Goal: Task Accomplishment & Management: Use online tool/utility

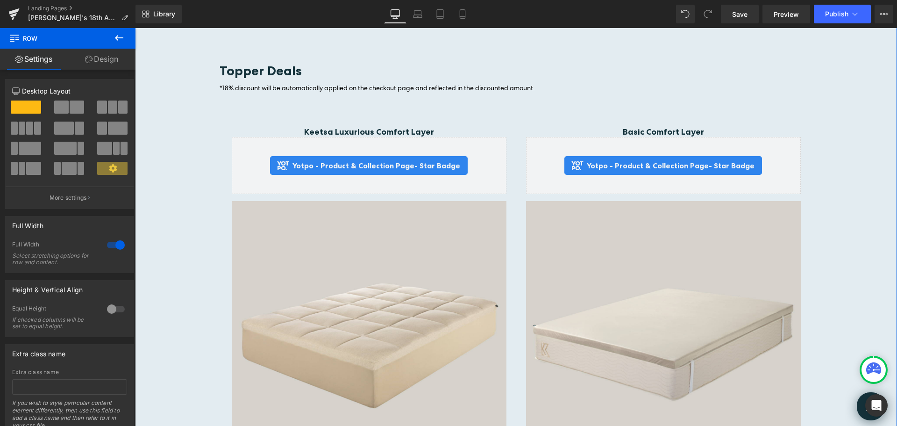
scroll to position [1271, 0]
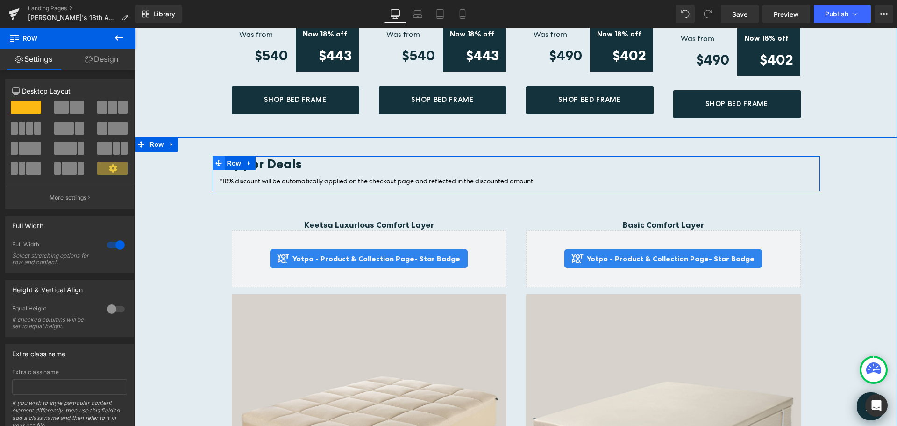
click at [215, 160] on icon at bounding box center [218, 163] width 7 height 7
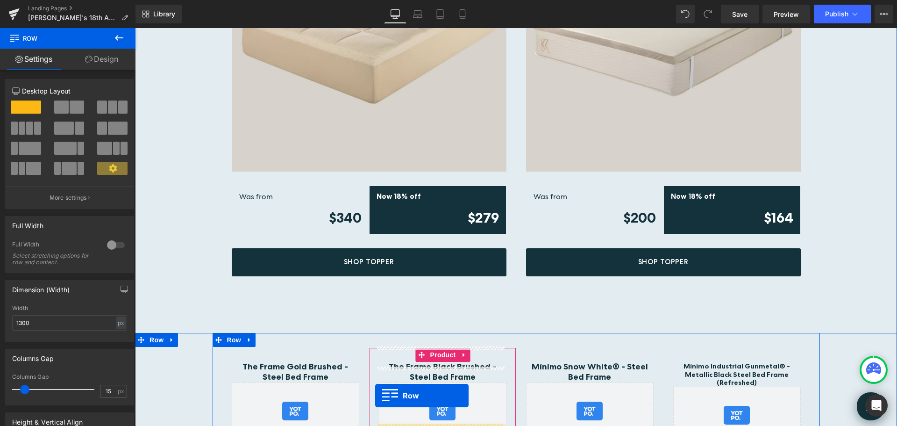
scroll to position [1785, 0]
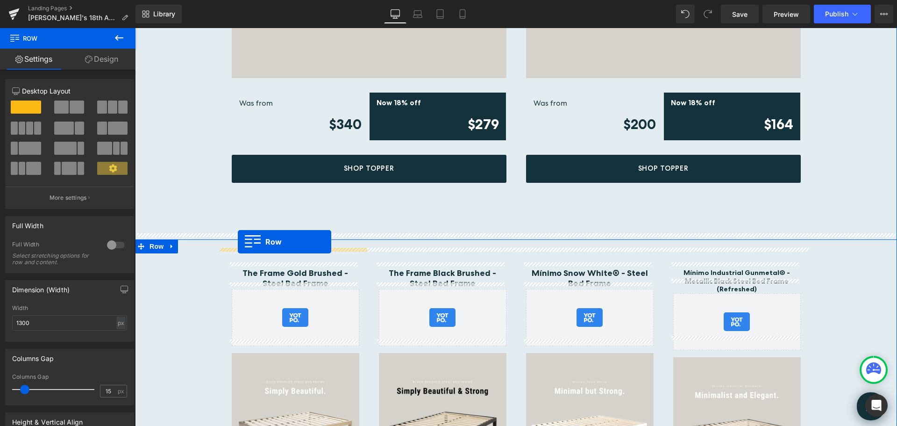
drag, startPoint x: 214, startPoint y: 193, endPoint x: 238, endPoint y: 242, distance: 53.5
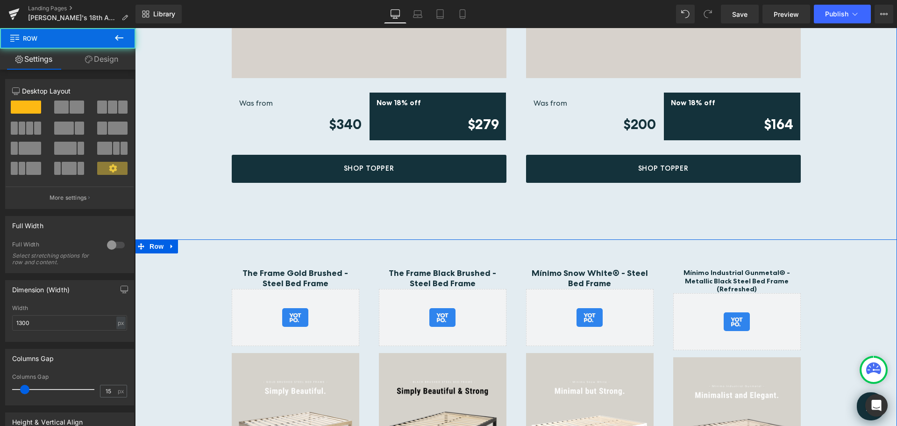
scroll to position [1761, 0]
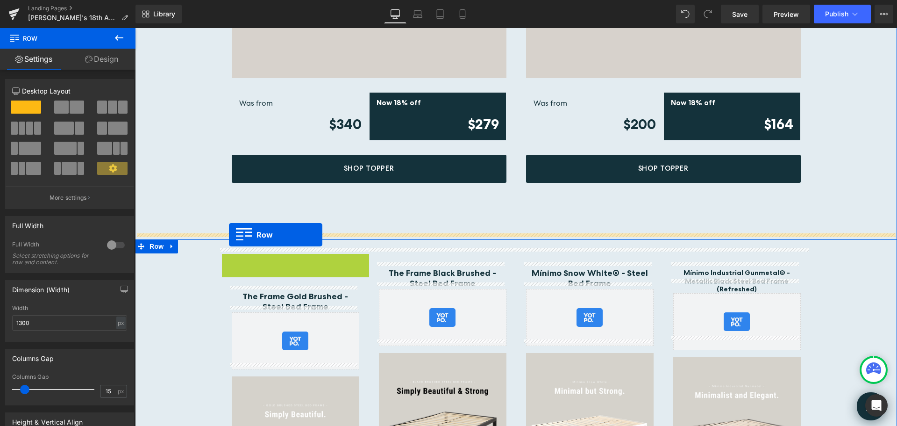
drag, startPoint x: 223, startPoint y: 253, endPoint x: 229, endPoint y: 235, distance: 19.5
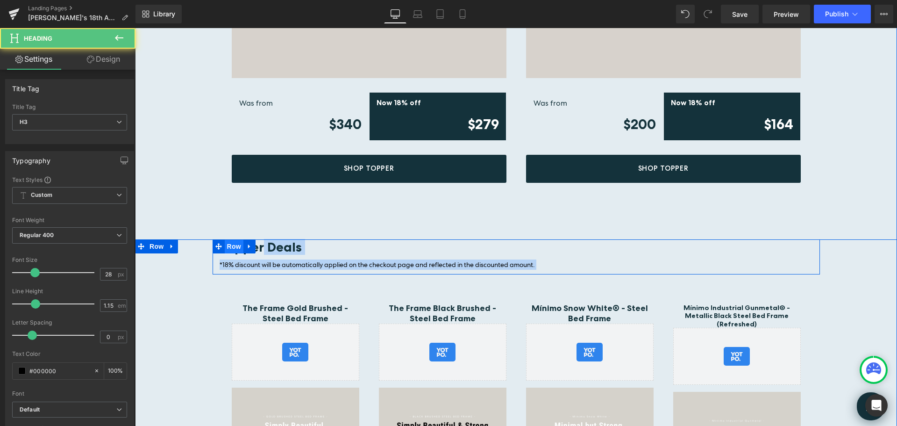
drag, startPoint x: 259, startPoint y: 242, endPoint x: 222, endPoint y: 237, distance: 37.2
click at [222, 239] on div "Topper Deals Heading *18% discount will be automatically applied on the checkou…" at bounding box center [516, 256] width 607 height 35
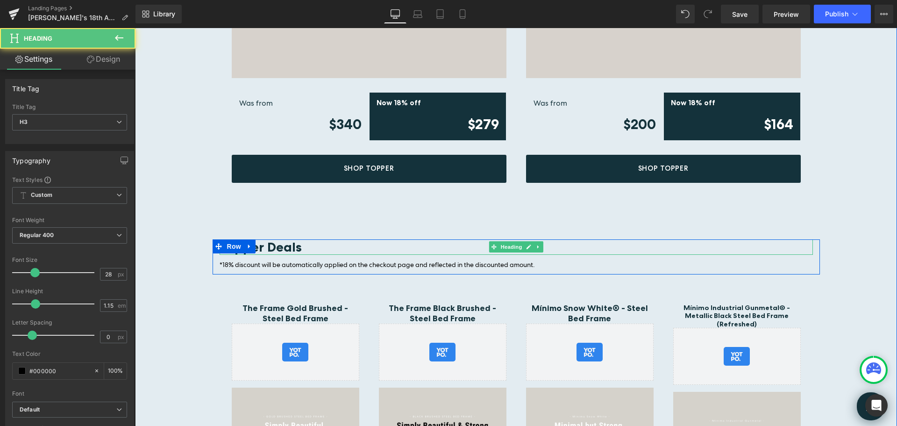
click at [254, 239] on b "Topper Deals" at bounding box center [261, 247] width 82 height 16
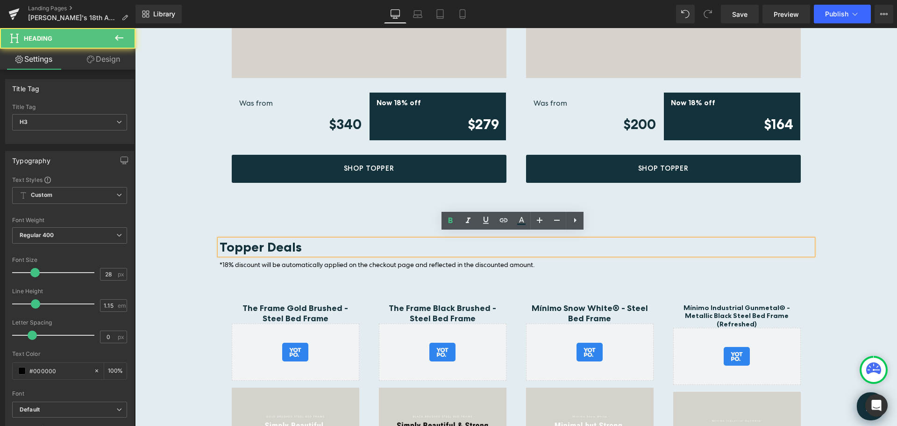
click at [259, 242] on b "Topper Deals" at bounding box center [261, 247] width 82 height 16
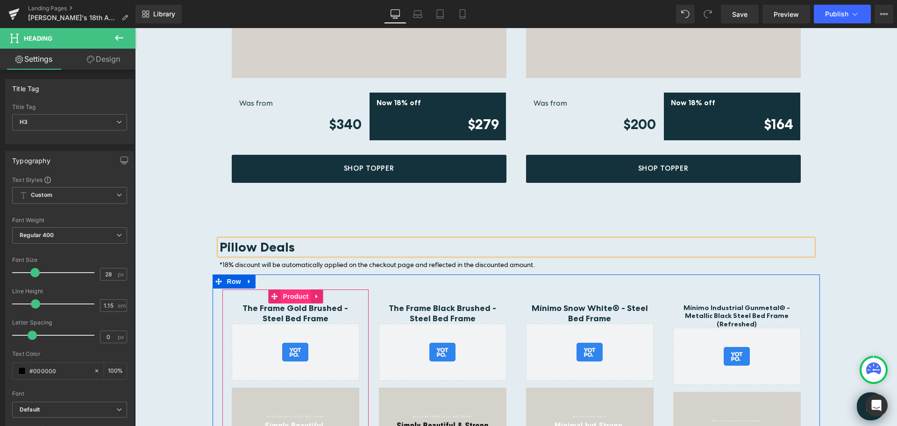
click at [287, 289] on span "Product" at bounding box center [296, 296] width 30 height 14
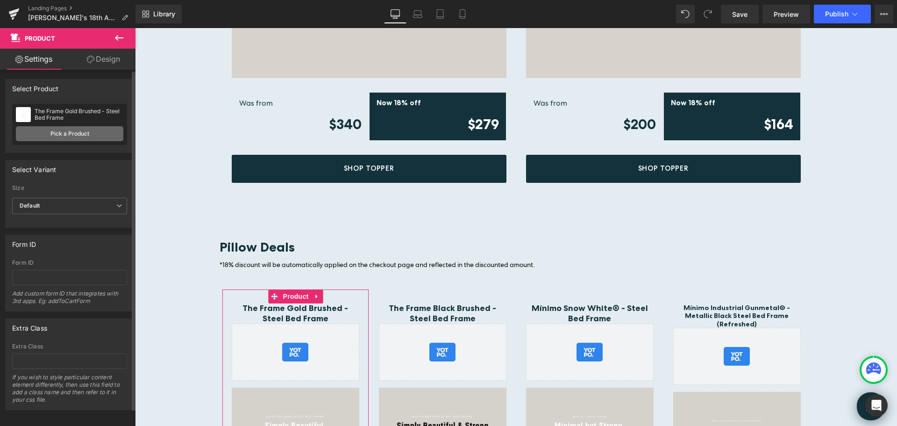
click at [73, 131] on link "Pick a Product" at bounding box center [69, 133] width 107 height 15
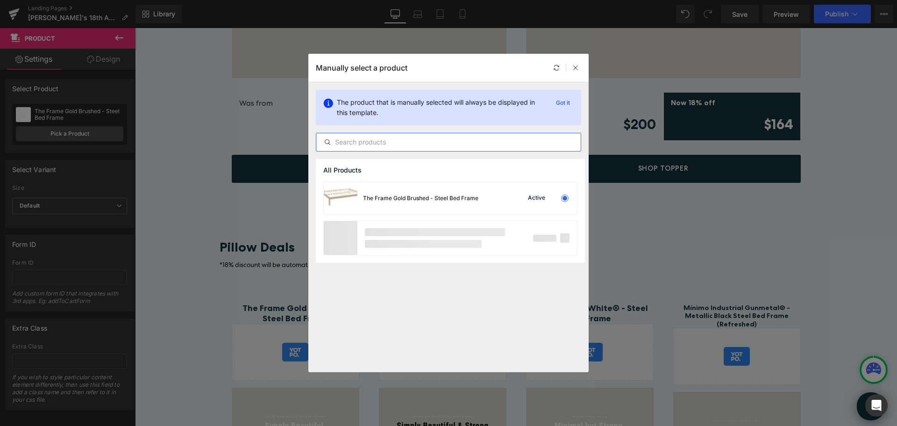
click at [402, 143] on input "text" at bounding box center [448, 141] width 264 height 11
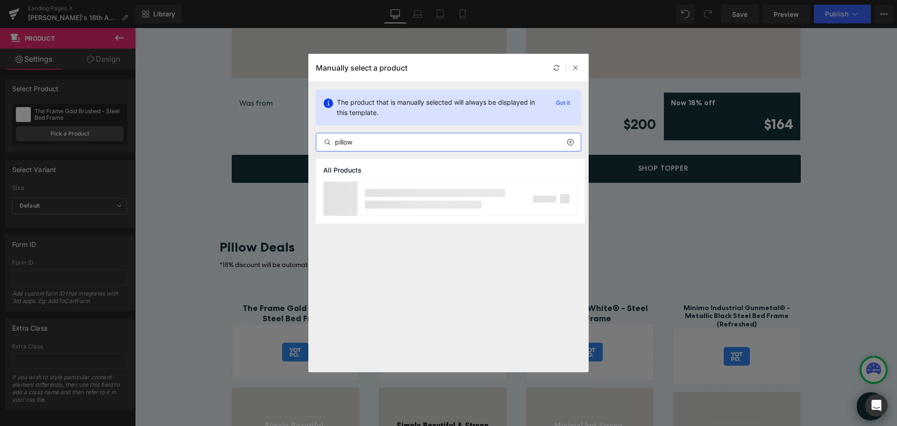
drag, startPoint x: 371, startPoint y: 142, endPoint x: 305, endPoint y: 142, distance: 66.3
click at [306, 141] on div "Manually select a product The product that is manually selected will always be …" at bounding box center [448, 213] width 897 height 426
type input "soft dual"
click at [382, 198] on div "Soft Dual Comfort Pillow" at bounding box center [396, 198] width 66 height 8
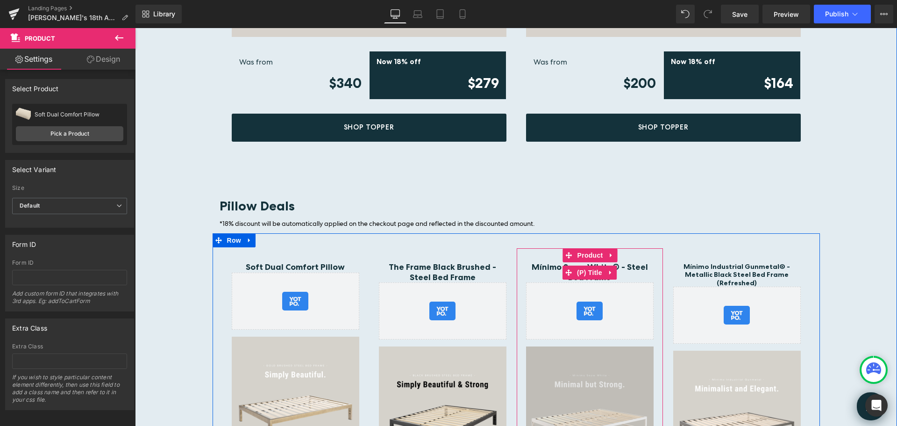
scroll to position [1902, 0]
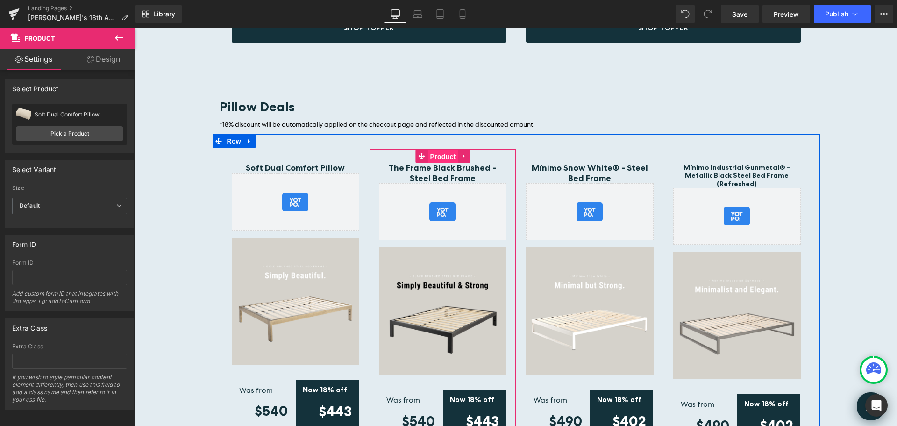
click at [444, 150] on span "Product" at bounding box center [443, 157] width 30 height 14
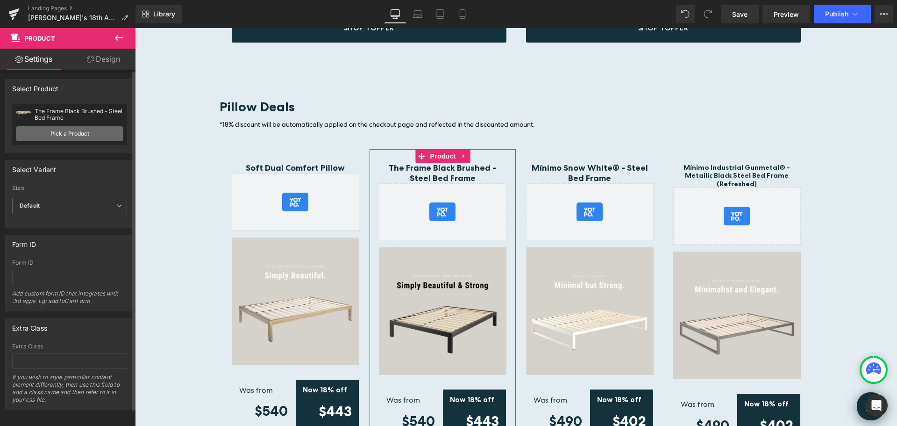
click at [81, 129] on link "Pick a Product" at bounding box center [69, 133] width 107 height 15
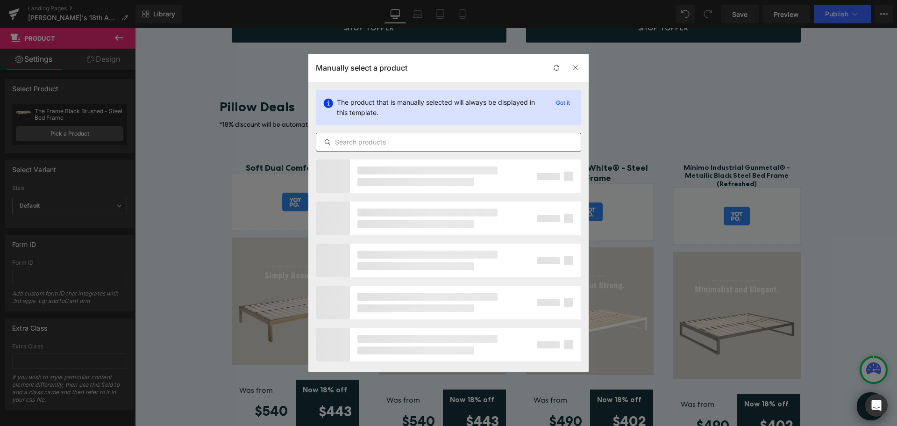
drag, startPoint x: 386, startPoint y: 138, endPoint x: 533, endPoint y: 141, distance: 146.7
click at [386, 138] on input "text" at bounding box center [448, 141] width 264 height 11
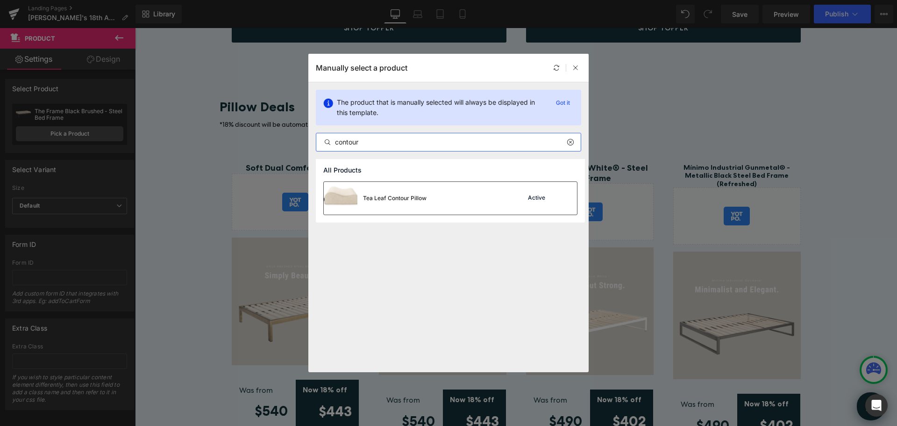
type input "contour"
click at [434, 192] on div "Tea Leaf Contour Pillow Active" at bounding box center [450, 198] width 253 height 33
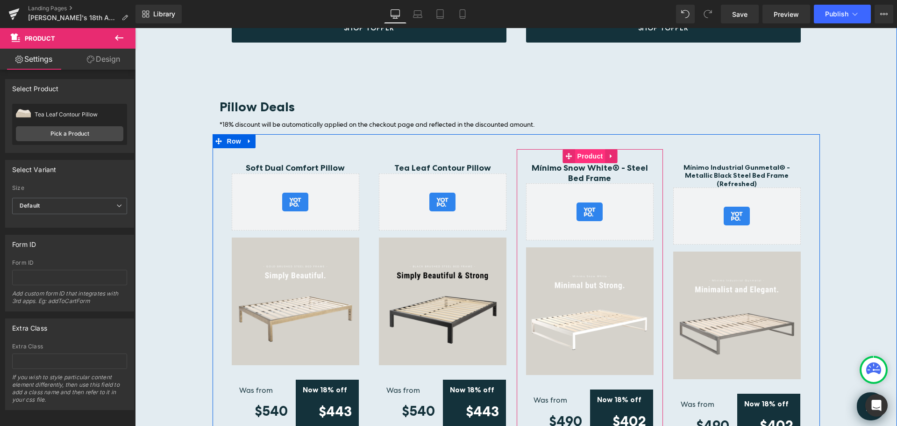
drag, startPoint x: 590, startPoint y: 147, endPoint x: 581, endPoint y: 147, distance: 8.9
click at [590, 149] on span "Product" at bounding box center [590, 156] width 30 height 14
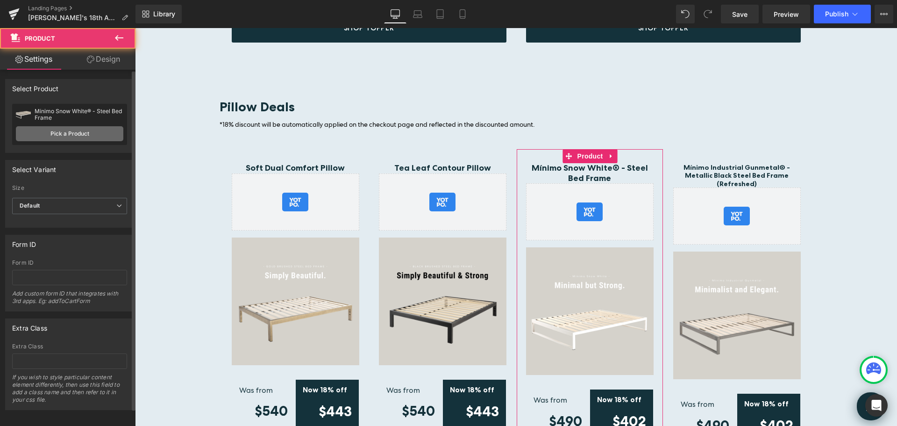
click at [76, 134] on link "Pick a Product" at bounding box center [69, 133] width 107 height 15
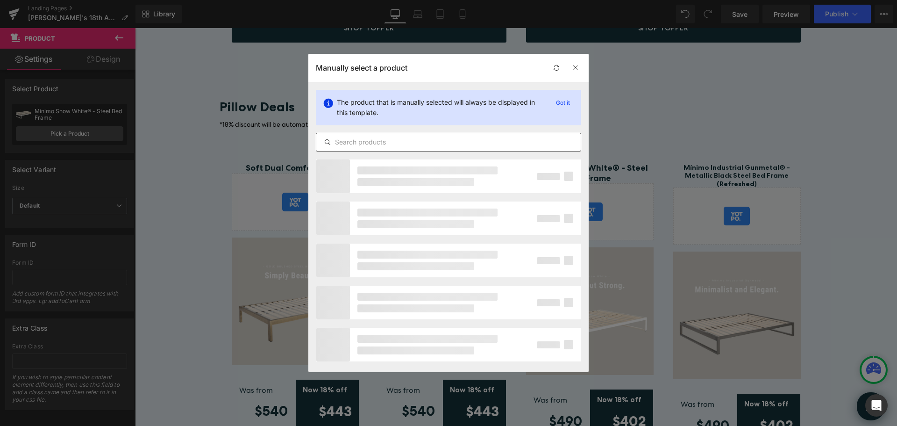
click at [385, 140] on input "text" at bounding box center [448, 141] width 264 height 11
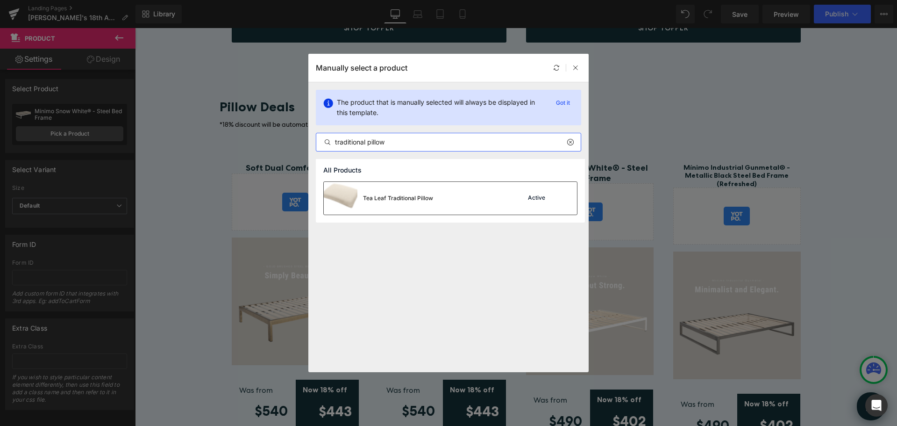
type input "traditional pillow"
click at [366, 198] on div "Tea Leaf Traditional Pillow" at bounding box center [398, 198] width 70 height 8
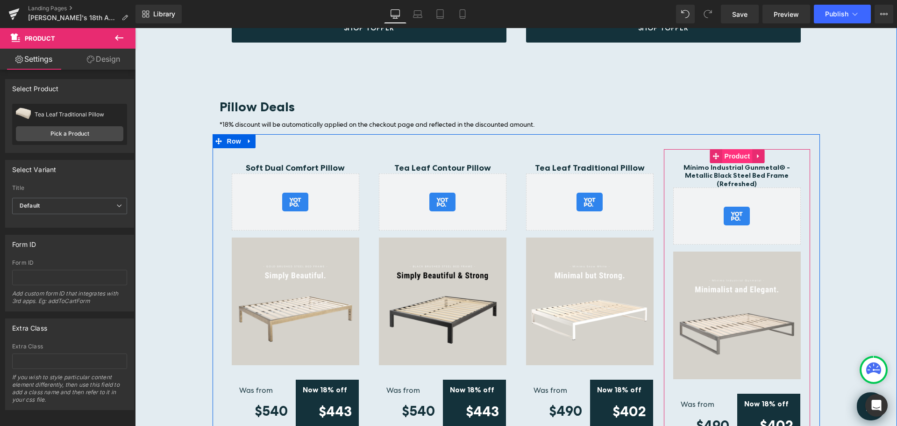
click at [733, 149] on span "Product" at bounding box center [737, 156] width 30 height 14
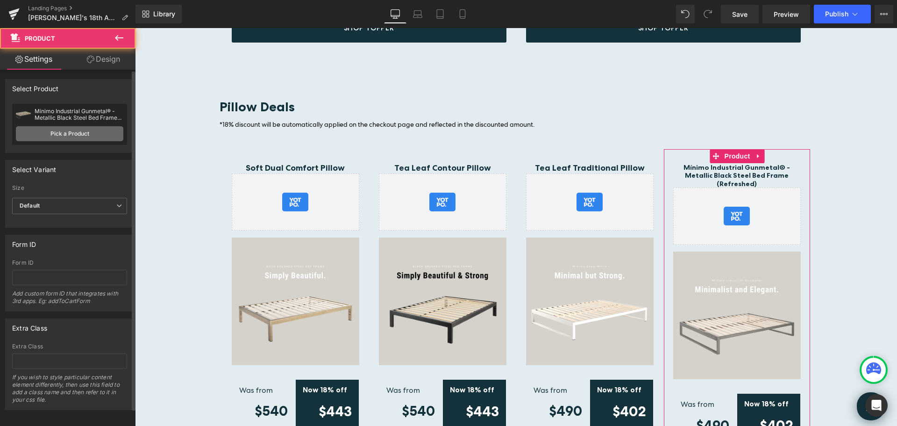
click at [71, 136] on link "Pick a Product" at bounding box center [69, 133] width 107 height 15
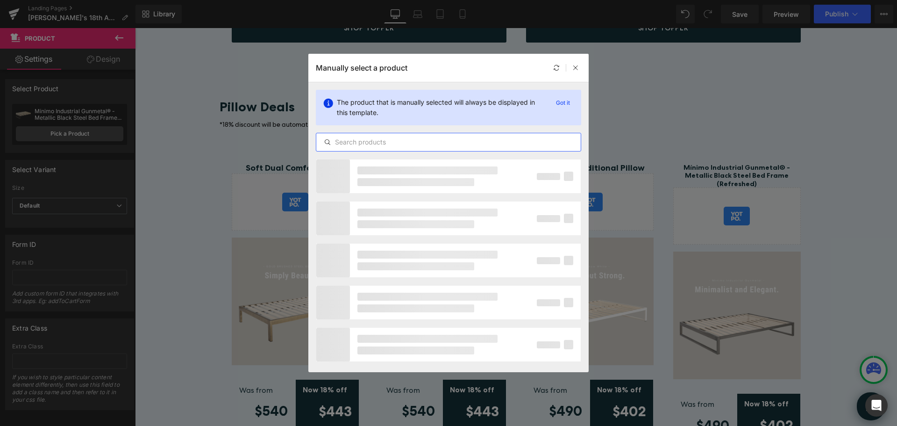
click at [363, 144] on input "text" at bounding box center [448, 141] width 264 height 11
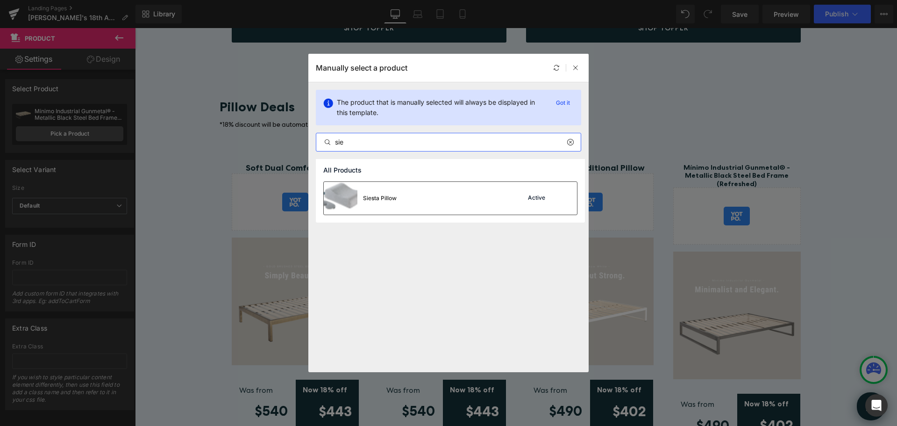
type input "sie"
click at [367, 199] on div "Siesta Pillow" at bounding box center [380, 198] width 34 height 8
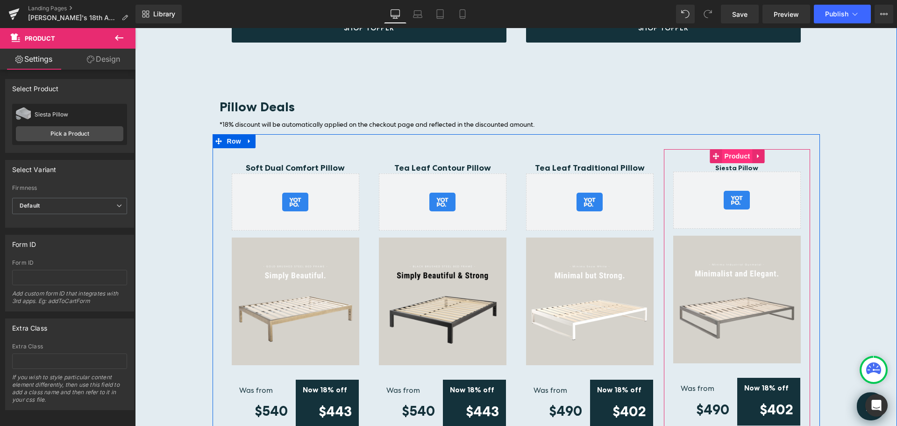
click at [740, 149] on span "Product" at bounding box center [737, 156] width 30 height 14
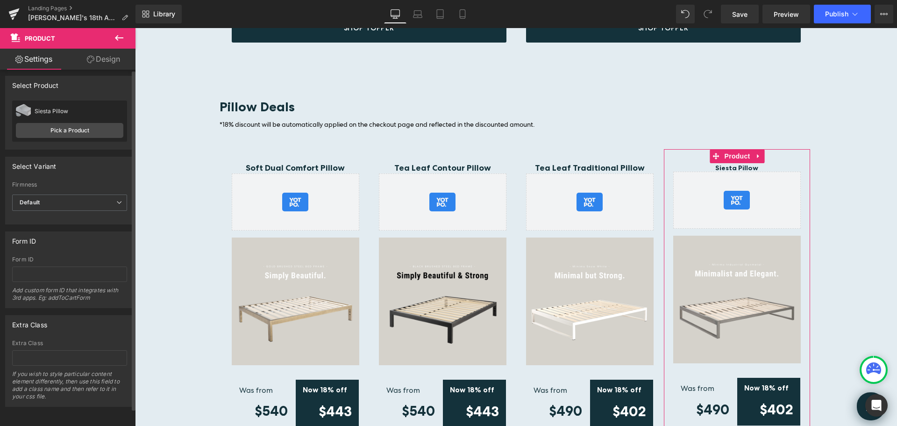
scroll to position [10, 0]
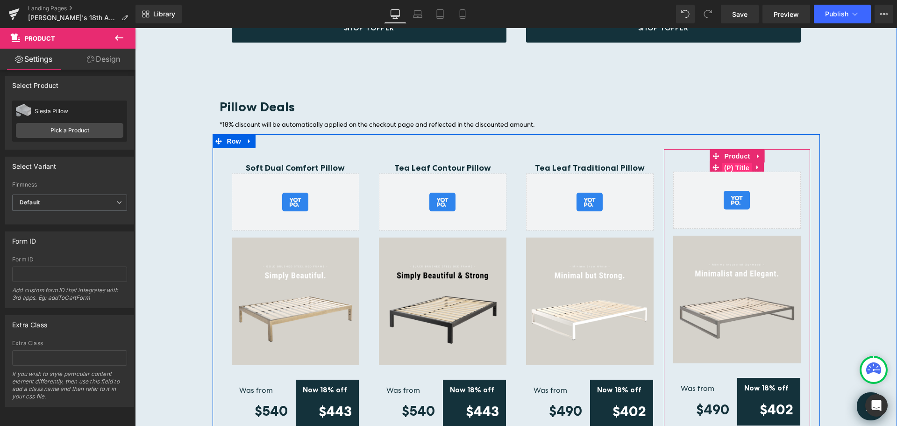
click at [741, 161] on span "(P) Title" at bounding box center [737, 168] width 30 height 14
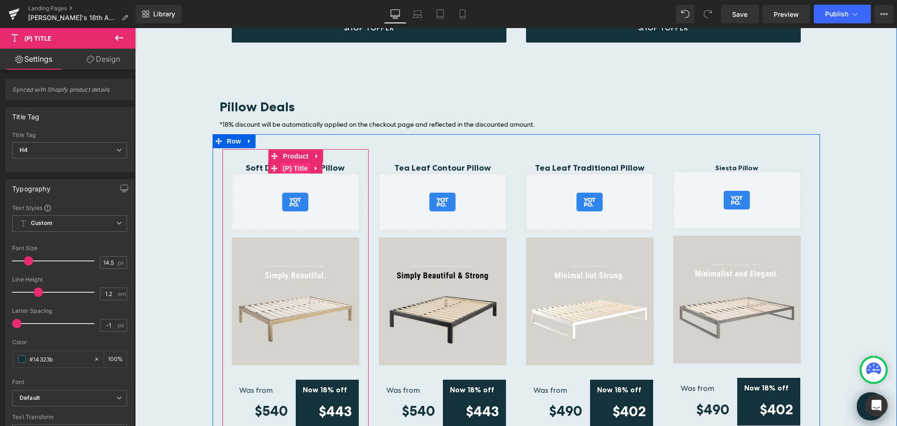
click at [292, 162] on span "(P) Title" at bounding box center [295, 168] width 30 height 14
click at [734, 160] on span "(P) Title" at bounding box center [737, 167] width 30 height 14
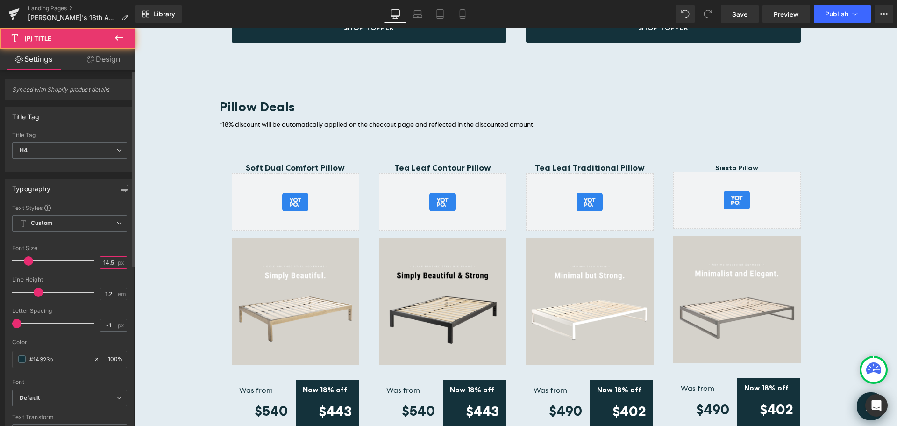
click at [110, 262] on input "14.5" at bounding box center [108, 263] width 16 height 12
type input "18"
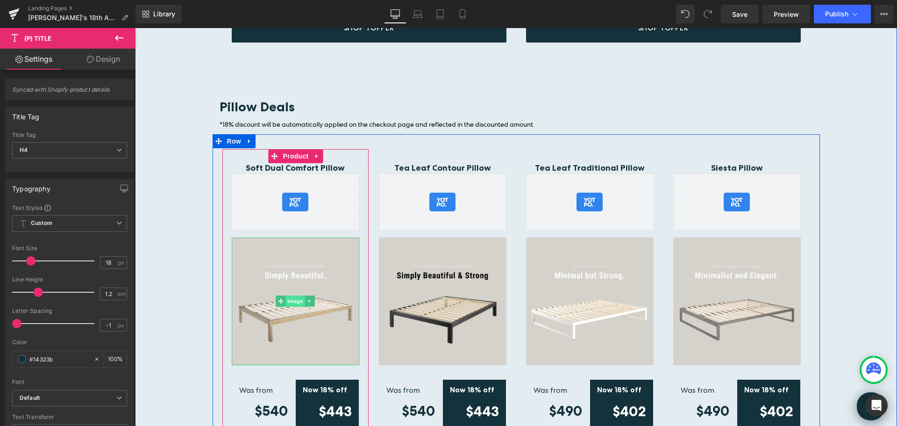
click at [291, 295] on span "Image" at bounding box center [295, 300] width 20 height 11
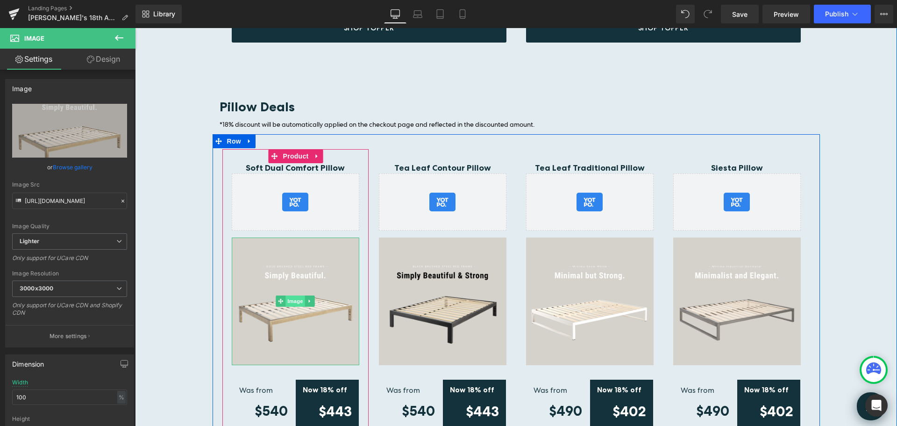
click at [287, 295] on span "Image" at bounding box center [295, 300] width 20 height 11
click at [292, 296] on span "Image" at bounding box center [295, 301] width 20 height 11
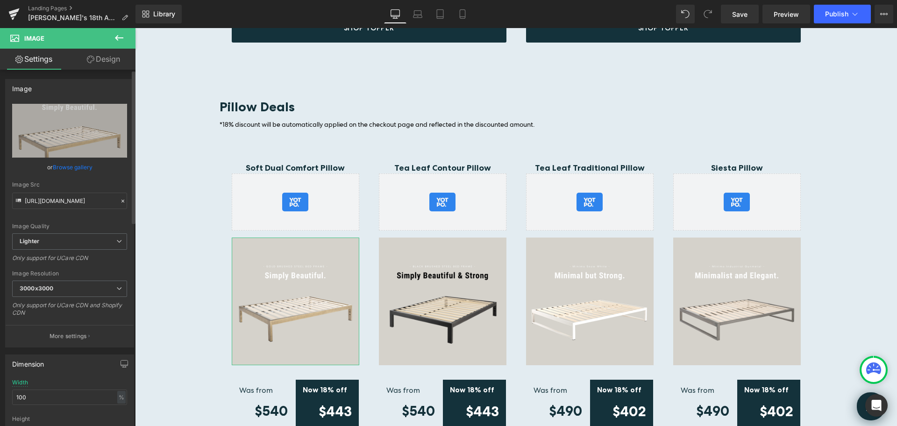
click at [71, 167] on link "Browse gallery" at bounding box center [73, 167] width 40 height 16
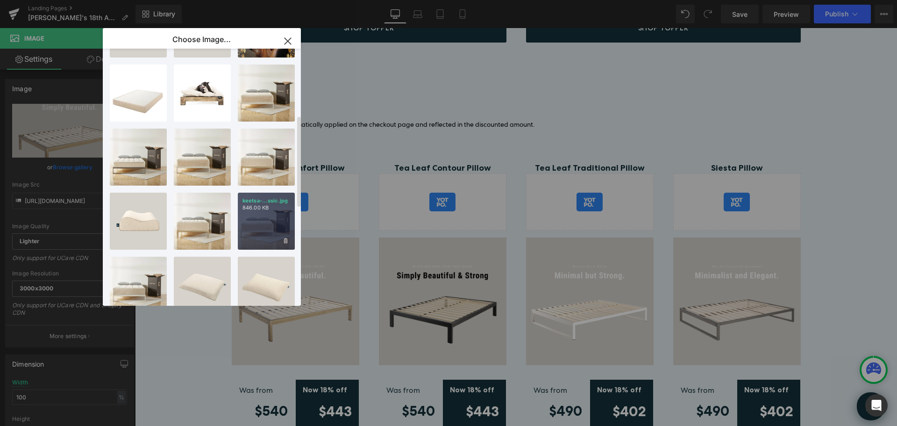
scroll to position [234, 0]
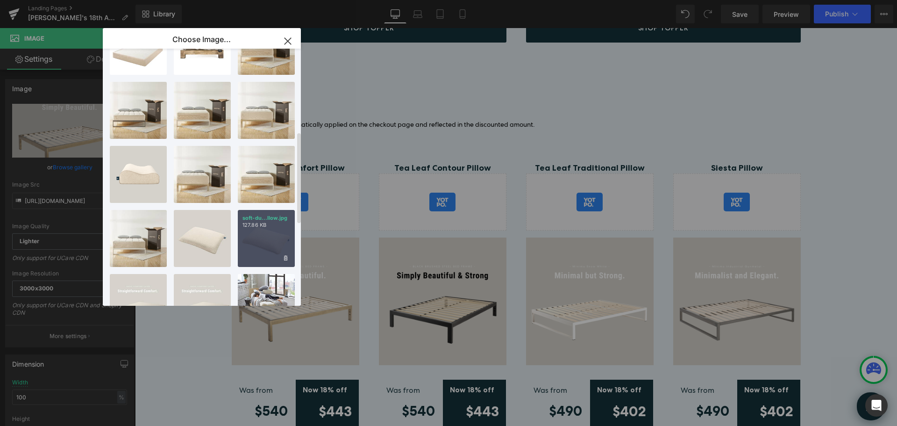
click at [266, 242] on div "soft-du...llow.jpg 127.86 KB" at bounding box center [266, 238] width 57 height 57
type input "[URL][DOMAIN_NAME]"
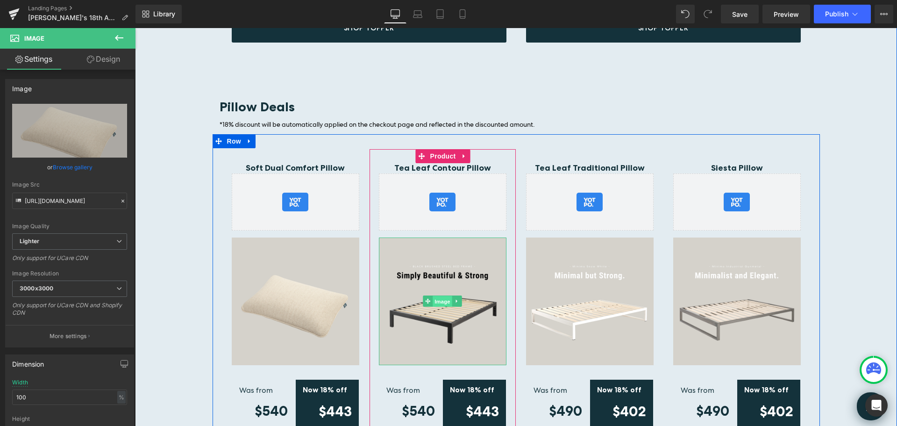
click at [437, 296] on span "Image" at bounding box center [443, 301] width 20 height 11
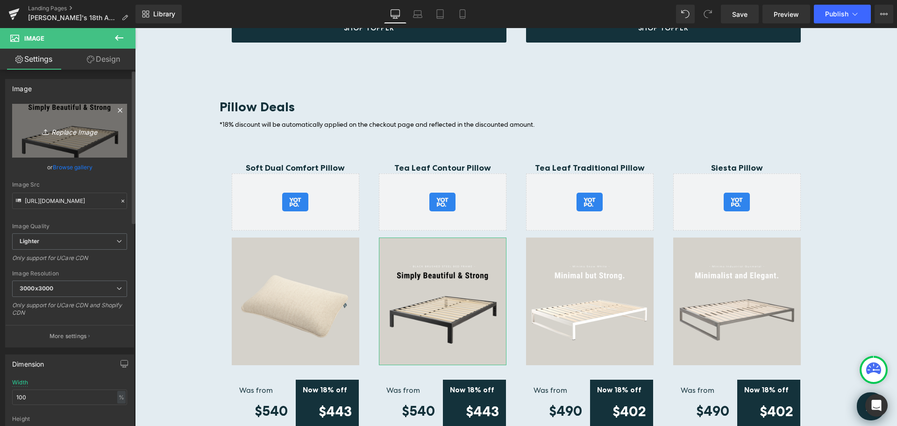
click at [71, 131] on icon "Replace Image" at bounding box center [69, 131] width 75 height 12
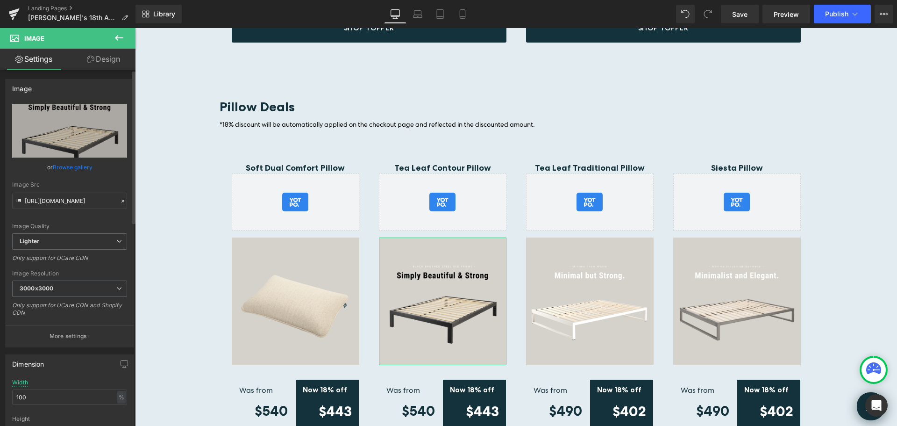
click at [64, 170] on link "Browse gallery" at bounding box center [73, 167] width 40 height 16
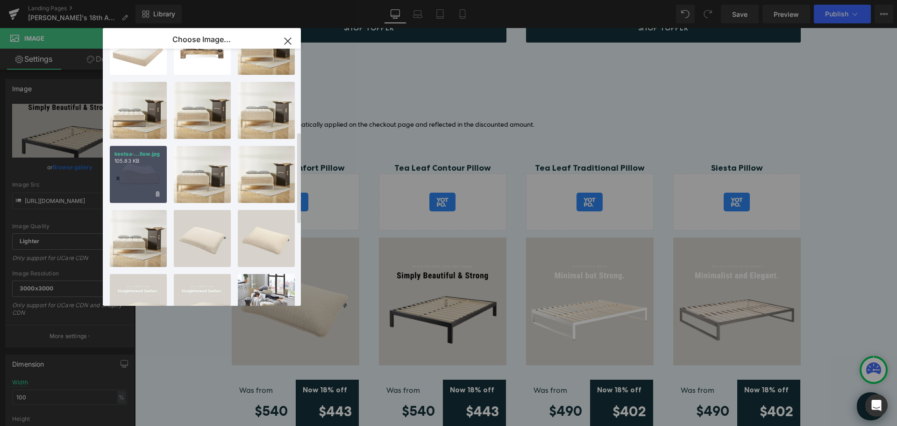
click at [137, 174] on div "keetsa-...llow.jpg 105.83 KB" at bounding box center [138, 174] width 57 height 57
type input "[URL][DOMAIN_NAME]"
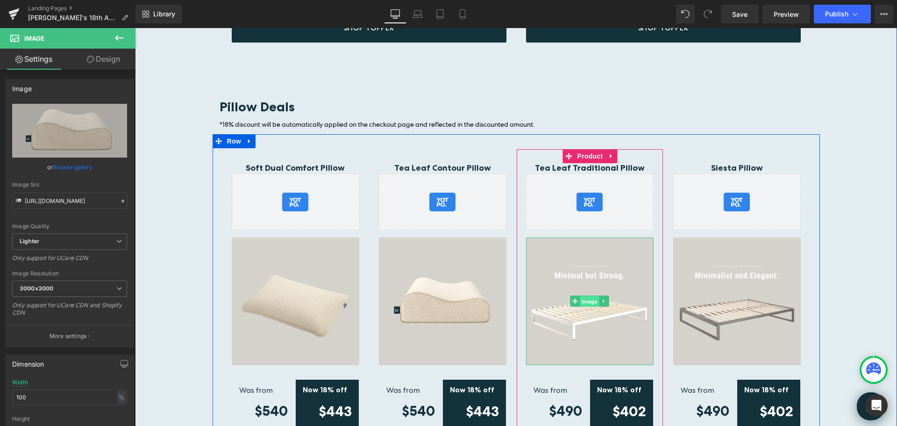
click at [588, 296] on span "Image" at bounding box center [590, 301] width 20 height 11
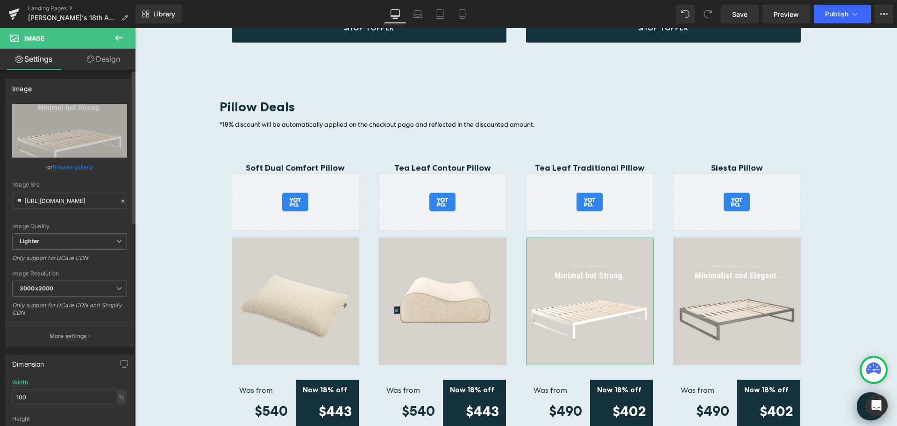
click at [71, 167] on link "Browse gallery" at bounding box center [73, 167] width 40 height 16
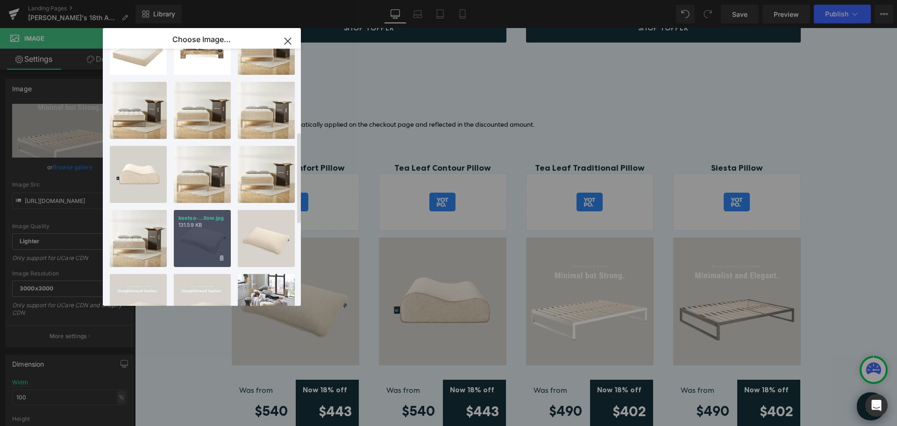
click at [198, 238] on div "keetsa-...llow.jpg 131.59 KB" at bounding box center [202, 238] width 57 height 57
type input "[URL][DOMAIN_NAME]"
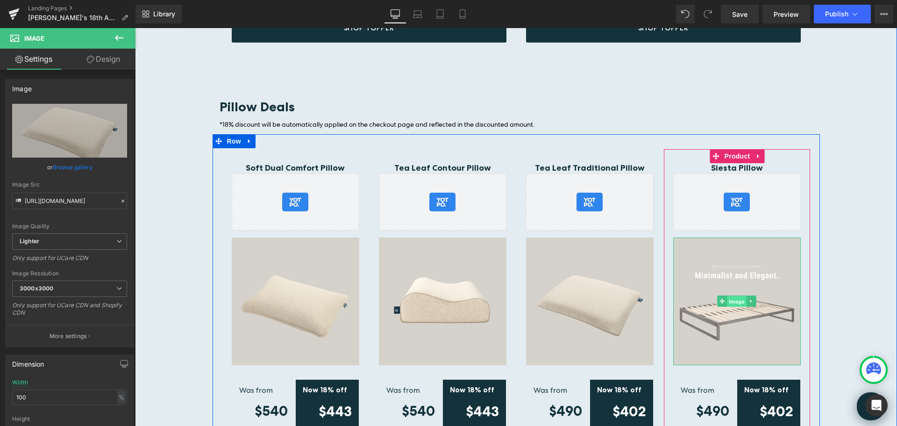
click at [731, 296] on span "Image" at bounding box center [737, 301] width 20 height 11
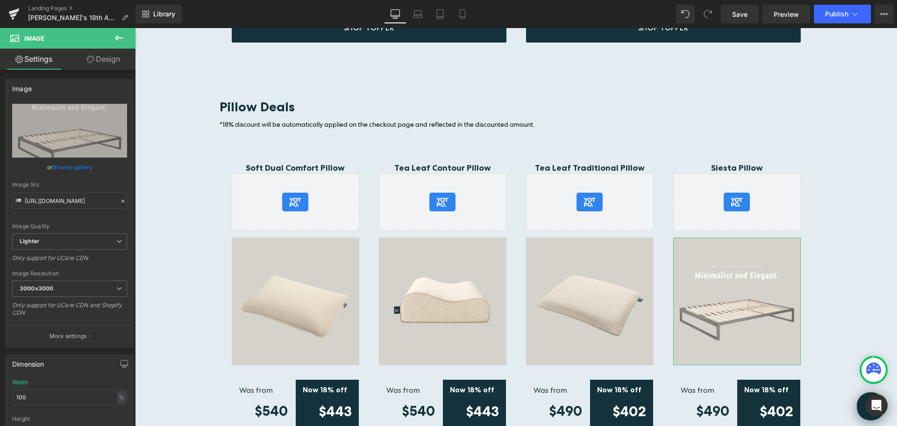
click at [64, 169] on link "Browse gallery" at bounding box center [73, 167] width 40 height 16
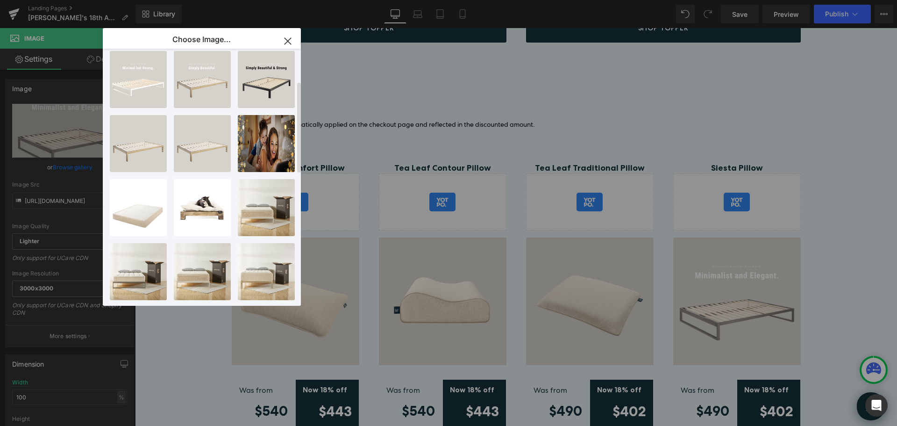
scroll to position [0, 0]
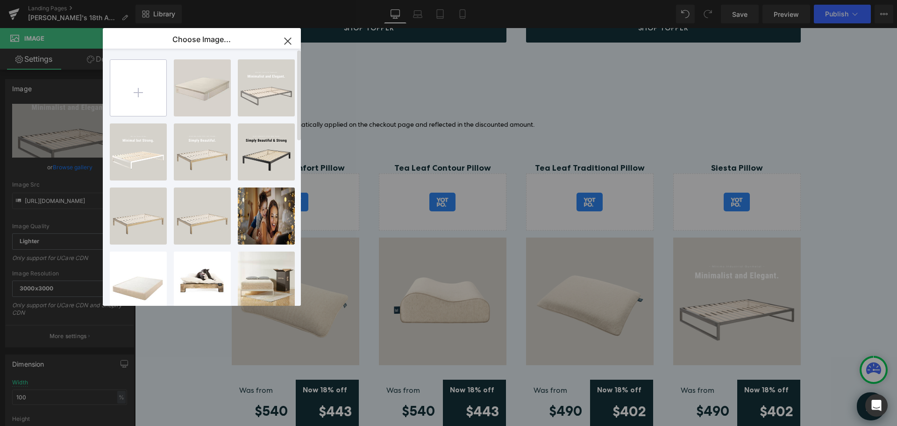
click at [140, 100] on input "file" at bounding box center [138, 88] width 56 height 56
type input "C:\fakepath\keetsa-siesta-pillow.jpg"
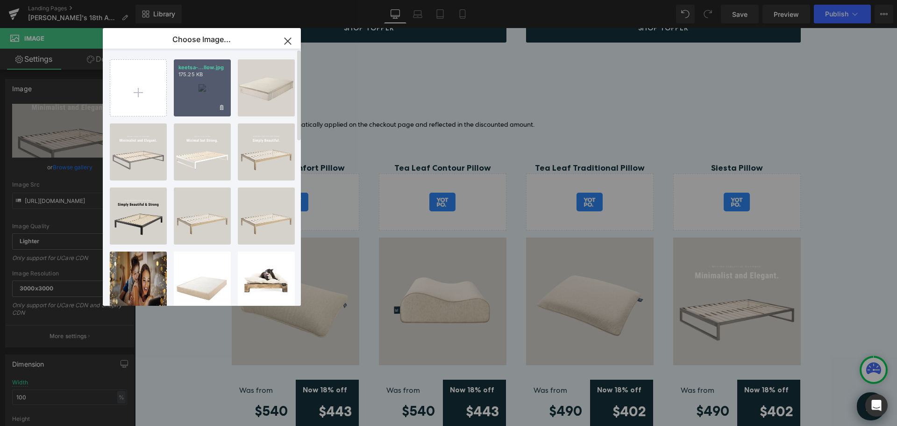
click at [207, 86] on div "keetsa-...llow.jpg 175.25 KB" at bounding box center [202, 87] width 57 height 57
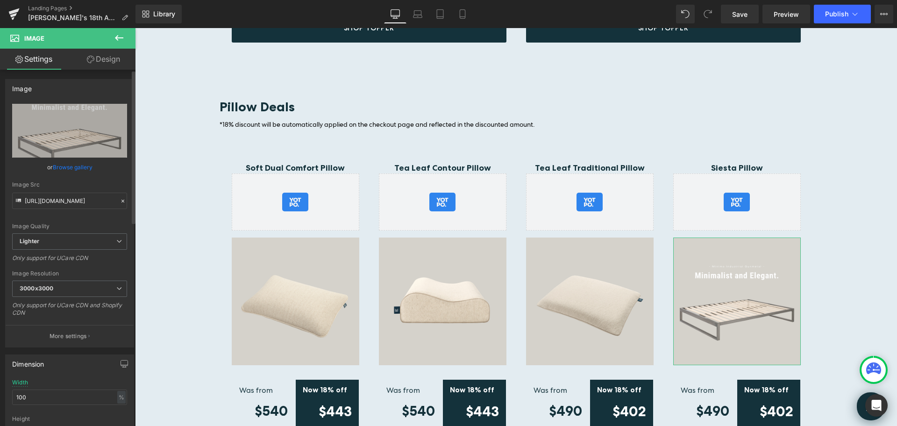
click at [67, 165] on link "Browse gallery" at bounding box center [73, 167] width 40 height 16
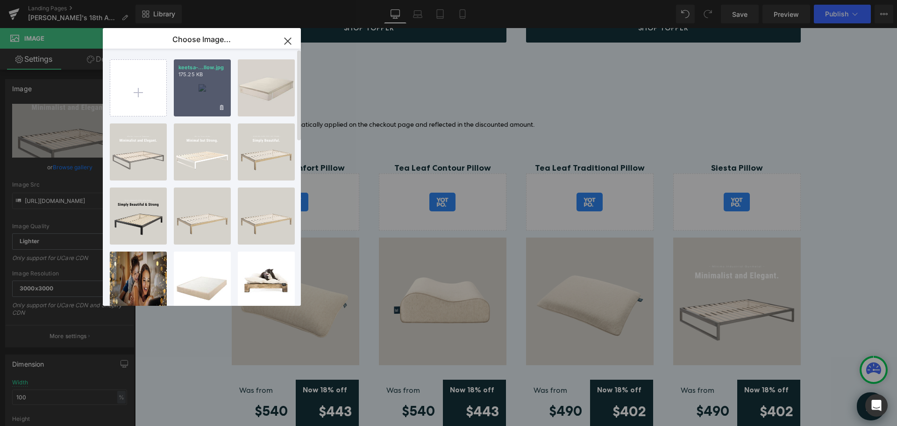
click at [201, 96] on div "keetsa-...llow.jpg 175.25 KB" at bounding box center [202, 87] width 57 height 57
type input "[URL][DOMAIN_NAME]"
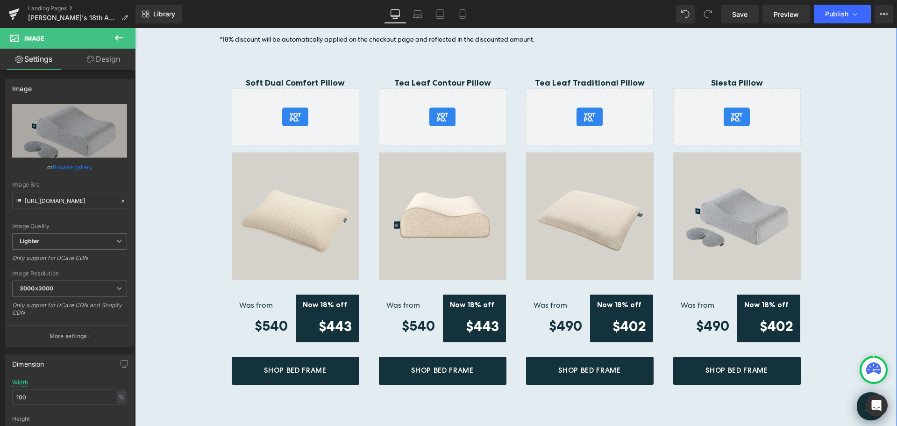
scroll to position [1995, 0]
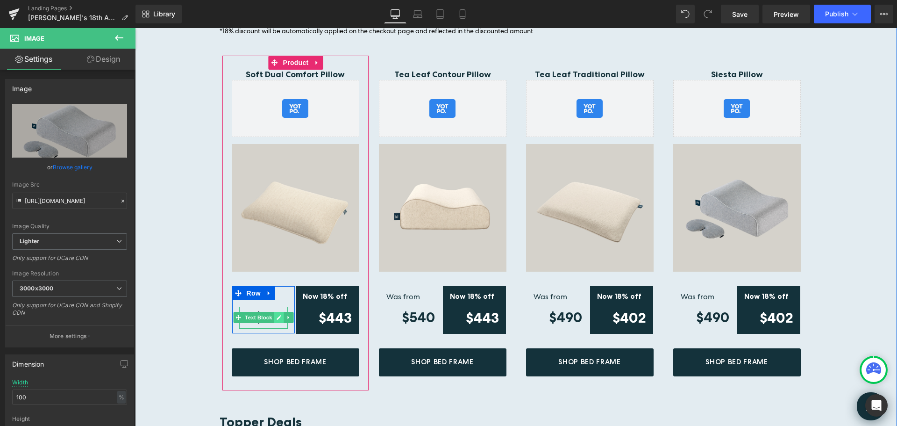
click at [276, 314] on icon at bounding box center [278, 317] width 5 height 6
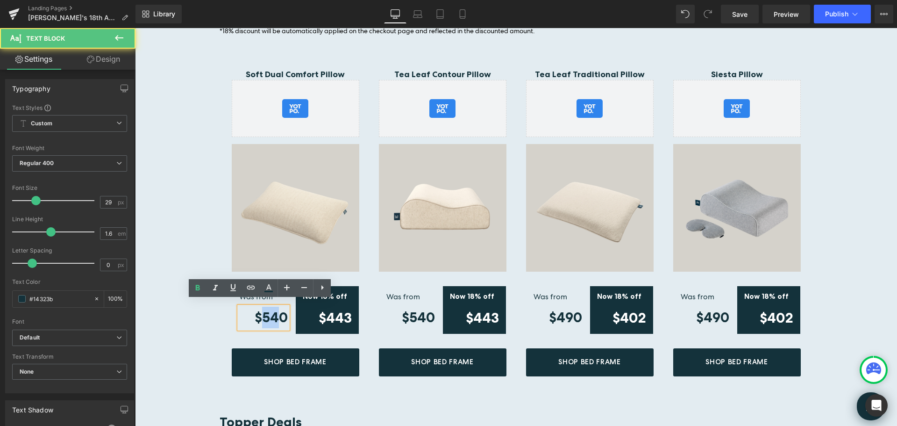
click at [273, 312] on strong "$540" at bounding box center [271, 317] width 33 height 16
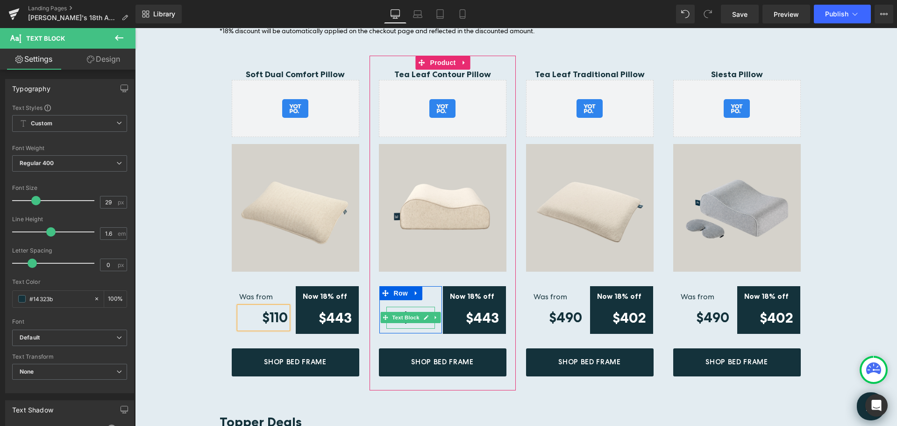
click at [423, 314] on icon at bounding box center [425, 317] width 5 height 6
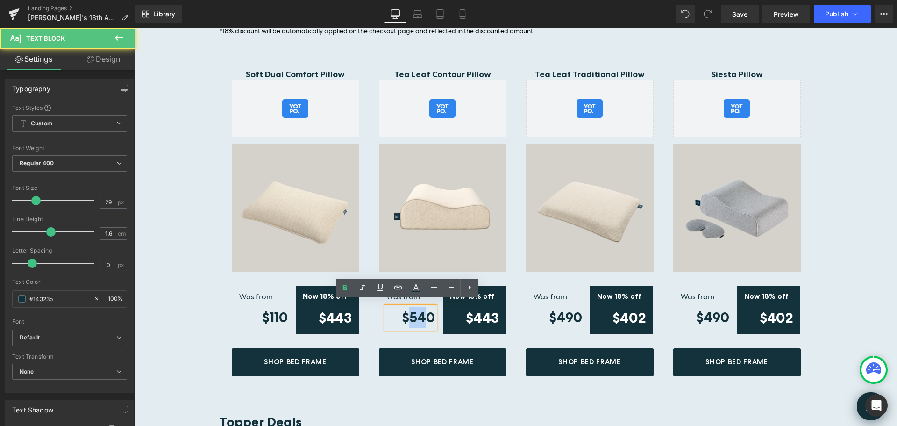
drag, startPoint x: 417, startPoint y: 312, endPoint x: 422, endPoint y: 313, distance: 5.2
click at [422, 313] on strong "$540" at bounding box center [418, 317] width 33 height 16
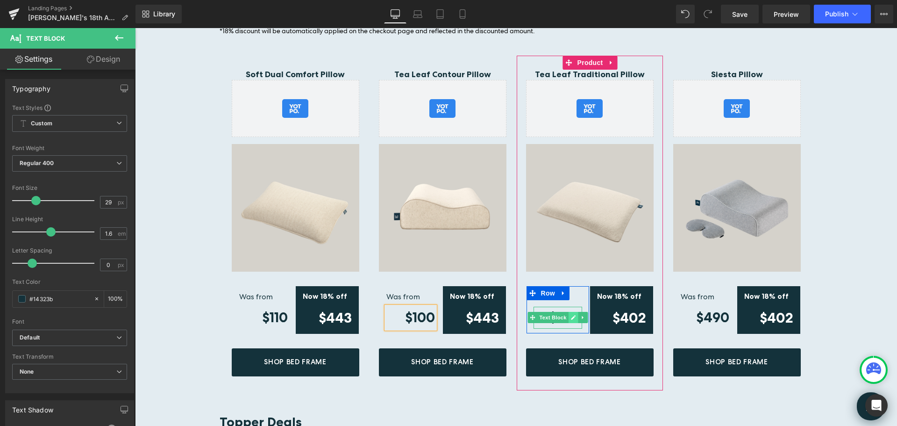
click at [570, 314] on icon at bounding box center [572, 317] width 5 height 6
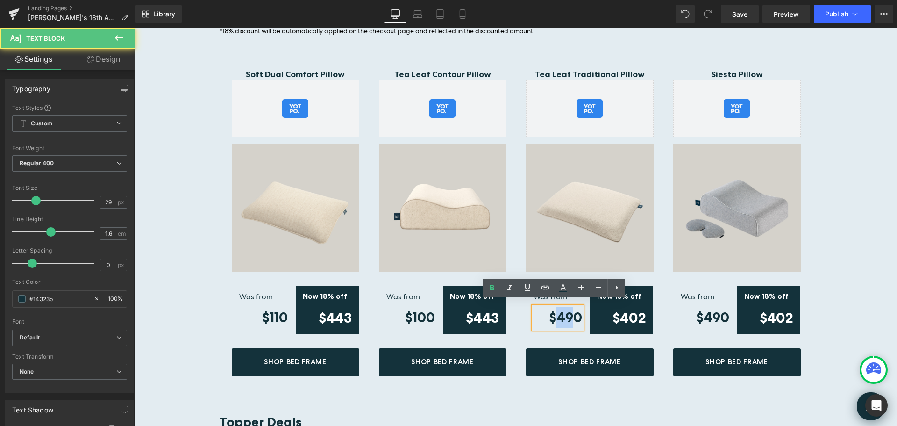
click at [566, 312] on strong "$490" at bounding box center [565, 317] width 33 height 16
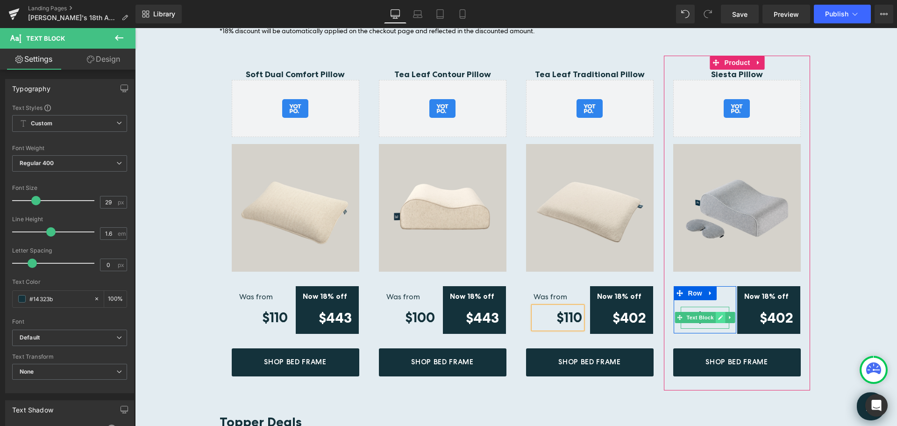
click at [718, 314] on icon at bounding box center [720, 317] width 5 height 6
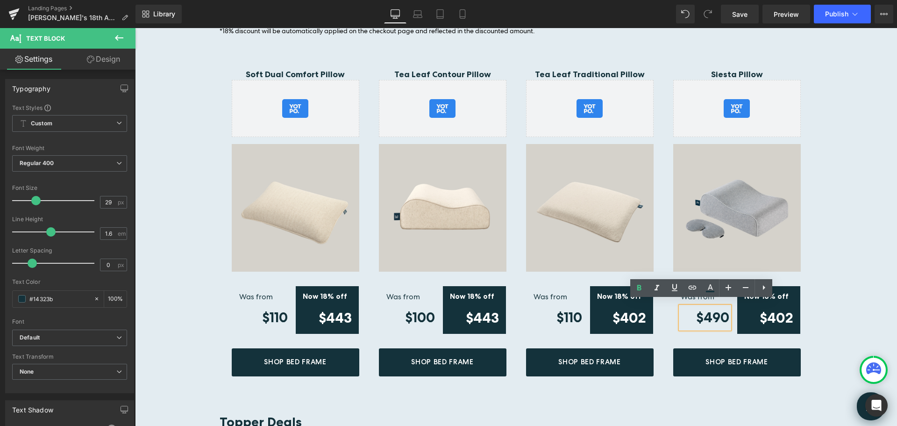
click at [709, 311] on strong "$490" at bounding box center [712, 317] width 33 height 16
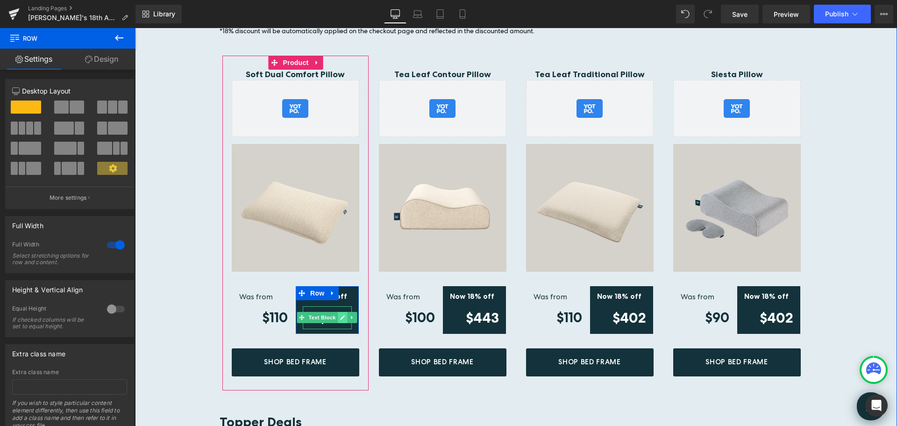
click at [341, 315] on icon at bounding box center [343, 317] width 5 height 5
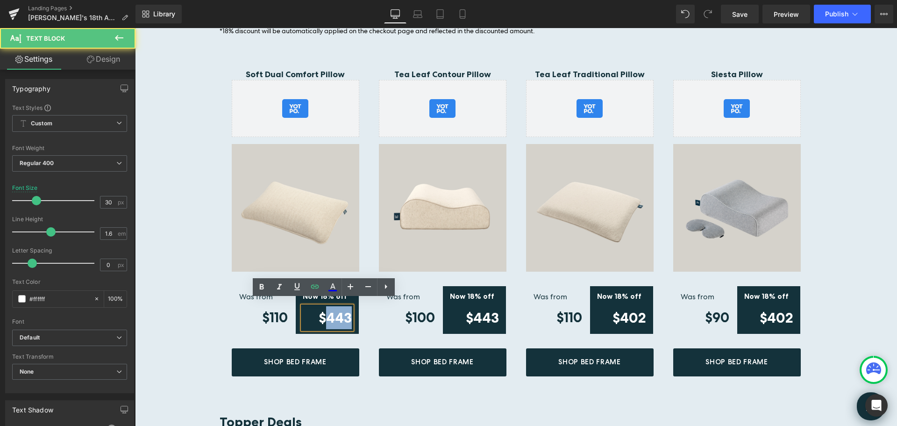
click at [346, 313] on strong "$443" at bounding box center [335, 317] width 33 height 17
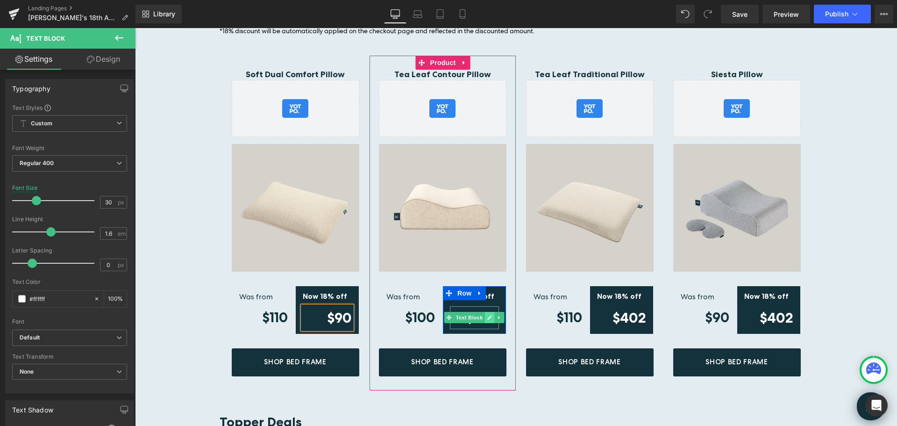
click at [487, 314] on icon at bounding box center [489, 317] width 5 height 6
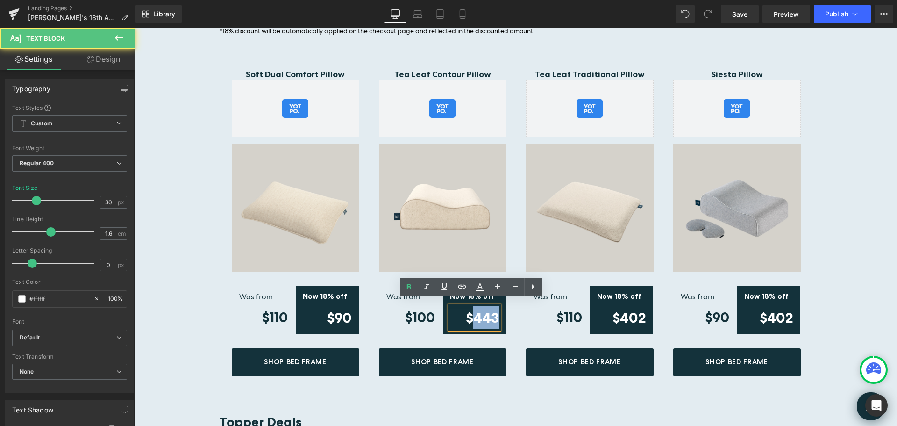
drag, startPoint x: 470, startPoint y: 310, endPoint x: 492, endPoint y: 310, distance: 22.0
click at [492, 310] on strong "$443" at bounding box center [482, 317] width 33 height 17
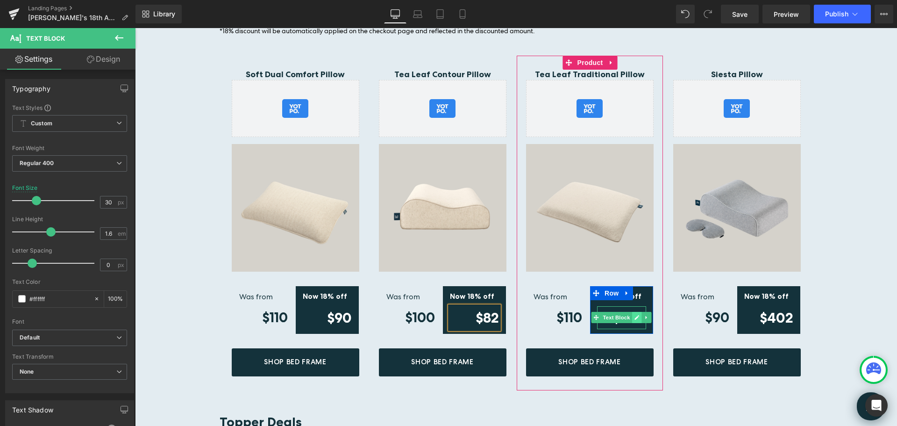
click at [632, 312] on link at bounding box center [637, 317] width 10 height 11
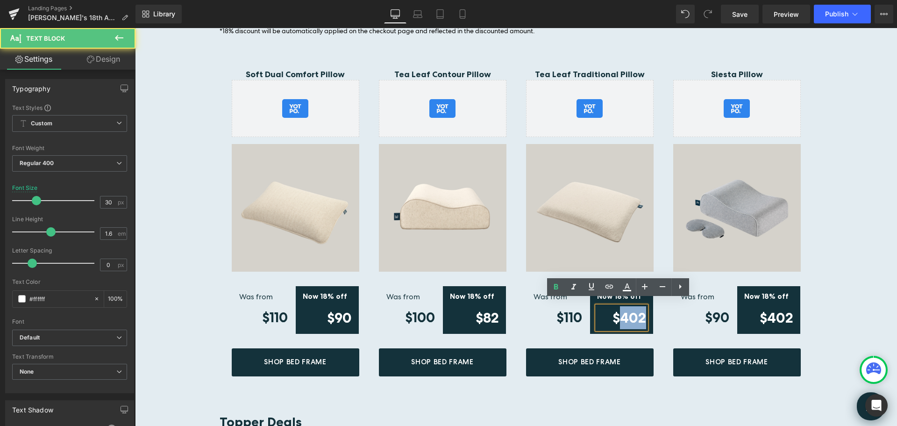
drag, startPoint x: 617, startPoint y: 309, endPoint x: 639, endPoint y: 310, distance: 21.5
click at [639, 310] on strong "$402" at bounding box center [630, 317] width 34 height 17
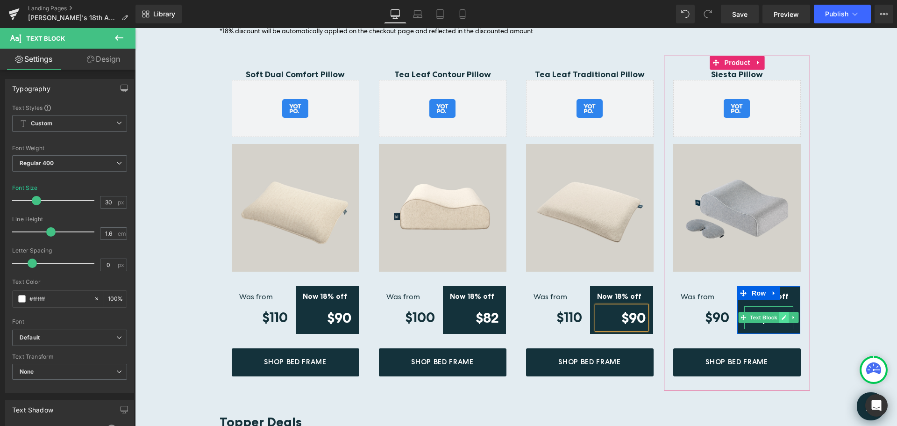
click at [782, 315] on icon at bounding box center [784, 317] width 5 height 5
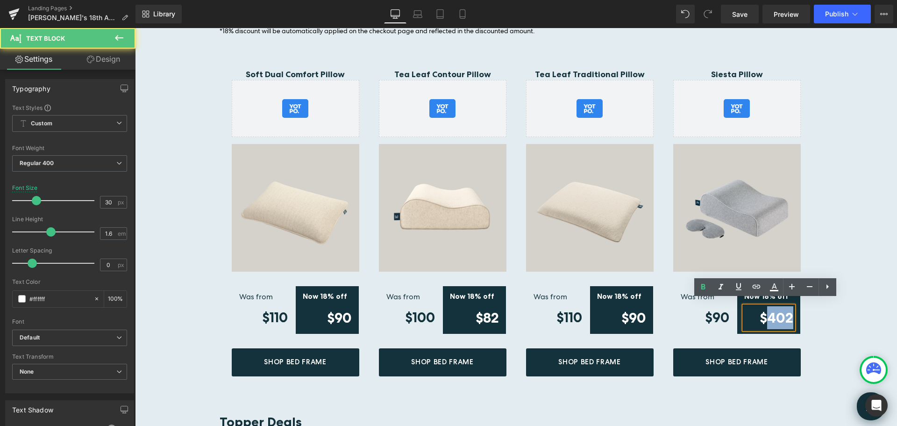
click at [786, 312] on strong "$402" at bounding box center [777, 317] width 34 height 17
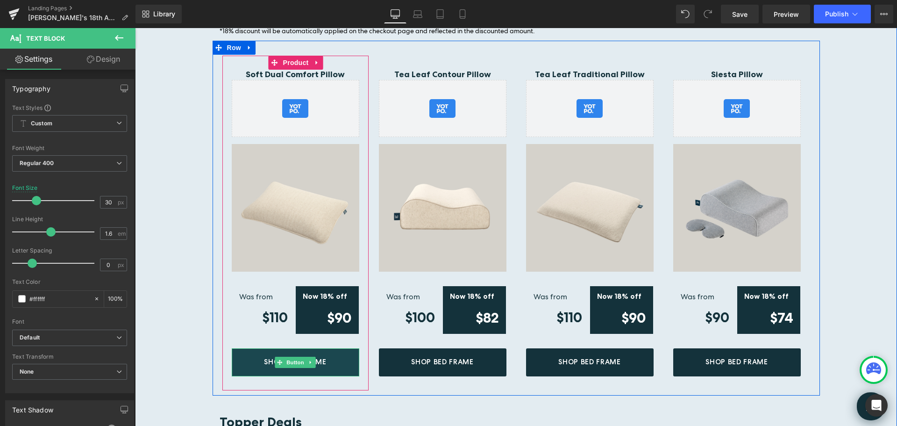
click at [323, 357] on span "Shop Bed Frame" at bounding box center [295, 361] width 62 height 8
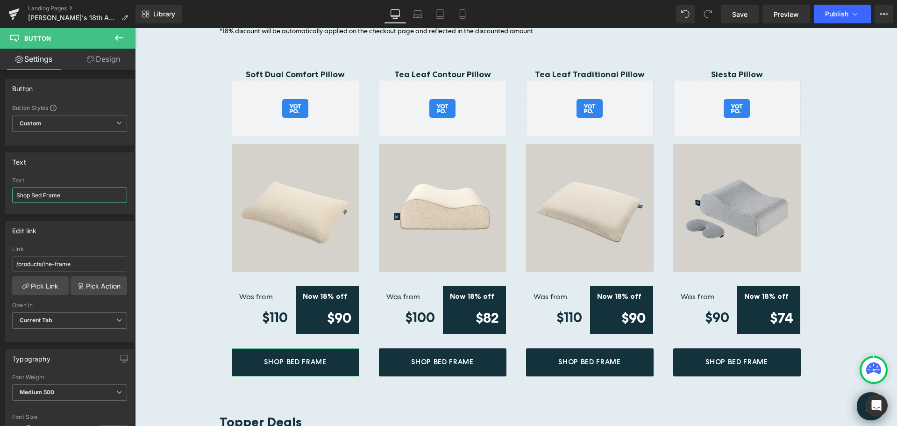
drag, startPoint x: 167, startPoint y: 220, endPoint x: 227, endPoint y: 216, distance: 59.5
type input "Shop Pillow"
click at [53, 283] on link "Pick Link" at bounding box center [40, 285] width 57 height 19
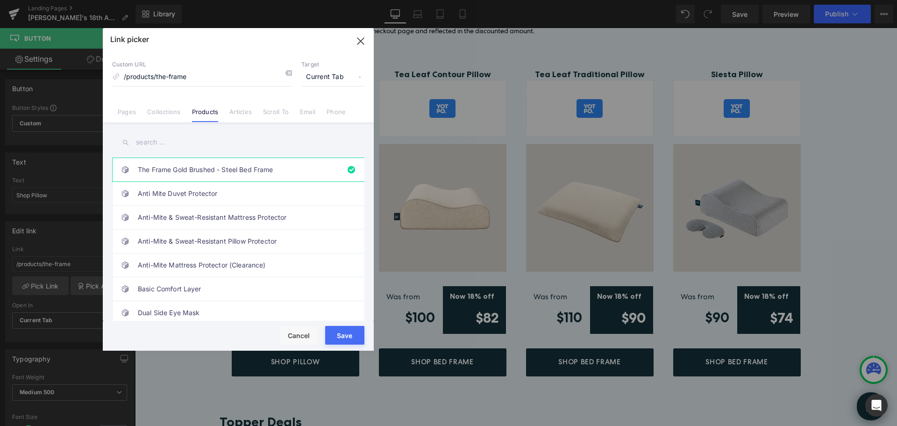
click at [161, 144] on input "text" at bounding box center [238, 142] width 252 height 21
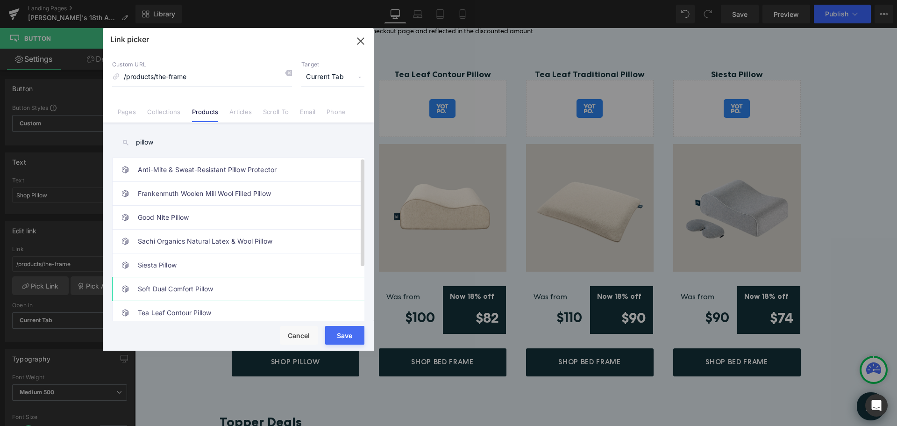
type input "pillow"
click at [198, 286] on link "Soft Dual Comfort Pillow" at bounding box center [241, 288] width 206 height 23
type input "/products/soft-dual-sided-pillow"
click at [344, 333] on button "Save" at bounding box center [344, 335] width 39 height 19
type input "/products/soft-dual-sided-pillow"
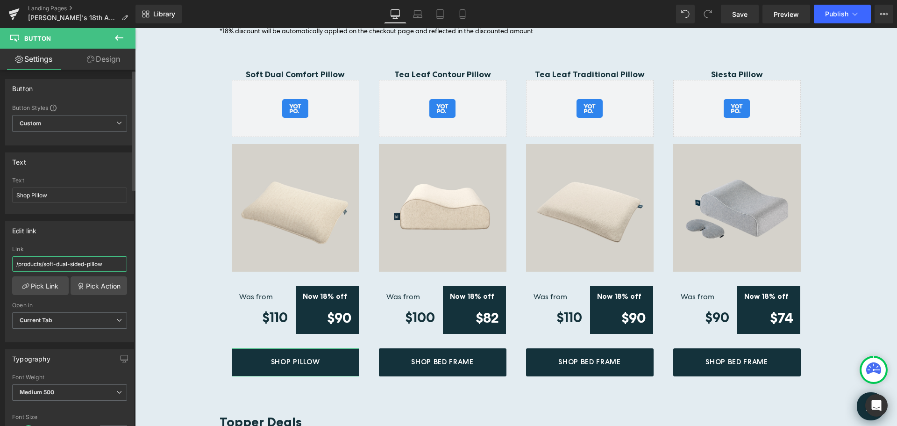
click at [98, 266] on input "/products/soft-dual-sided-pillow" at bounding box center [69, 263] width 115 height 15
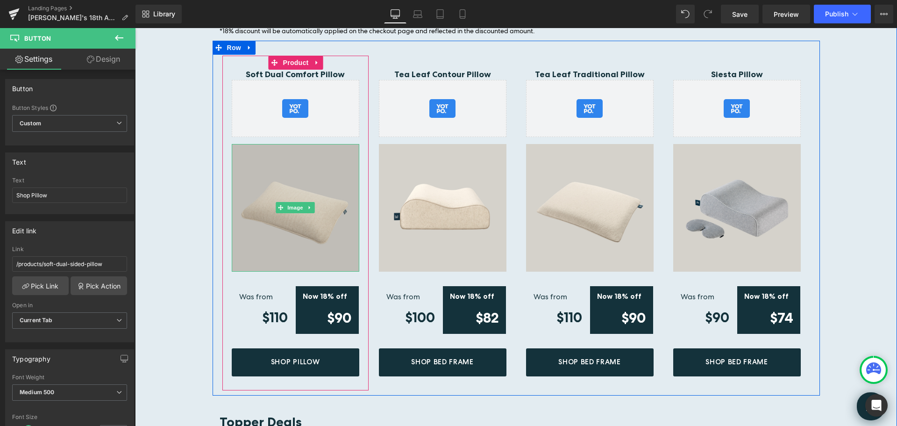
click at [322, 181] on img at bounding box center [296, 208] width 128 height 128
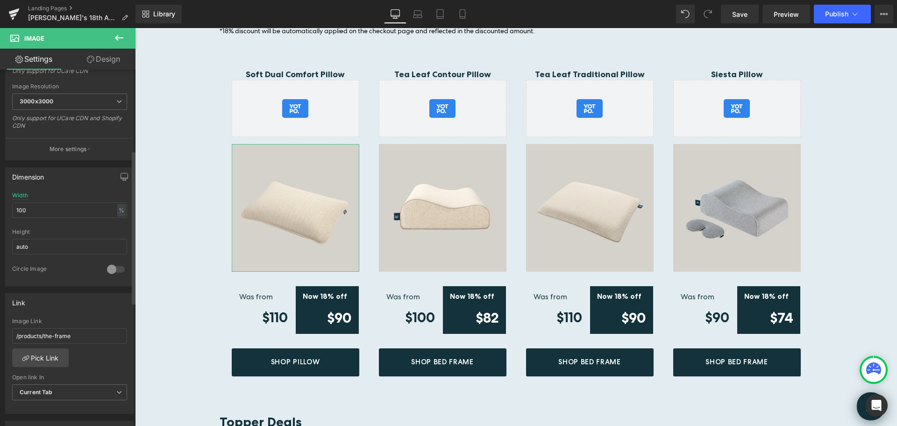
scroll to position [234, 0]
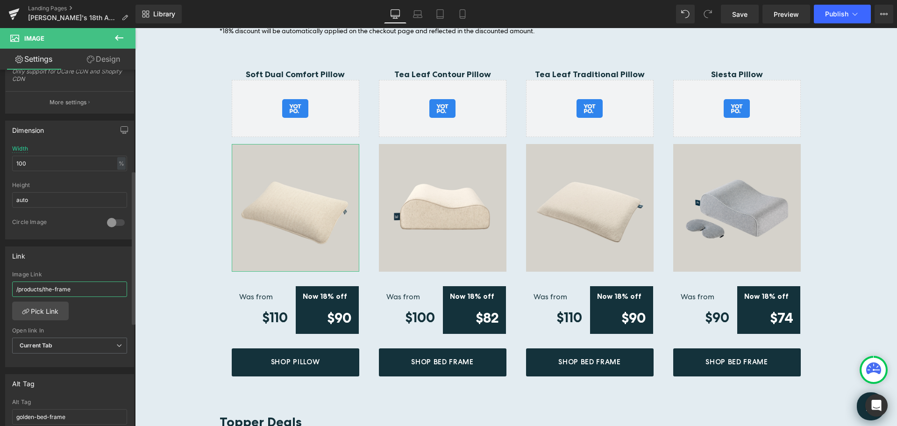
click at [75, 288] on input "/products/the-frame" at bounding box center [69, 288] width 115 height 15
paste input "soft-dual-sided-pillow"
type input "/products/soft-dual-sided-pillow"
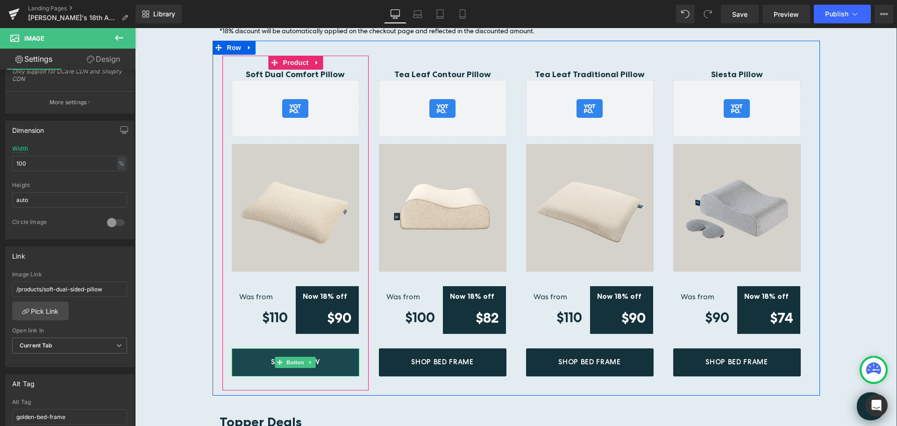
click at [326, 354] on link "Shop Pillow" at bounding box center [296, 362] width 128 height 28
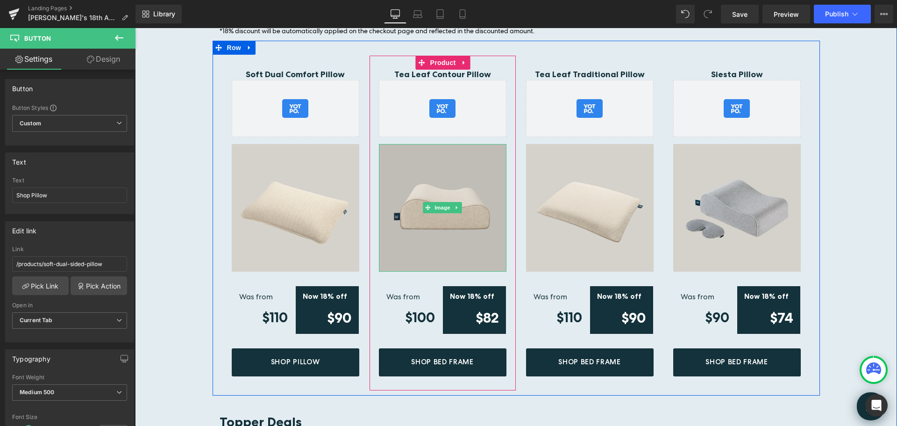
click at [471, 189] on img at bounding box center [443, 208] width 128 height 128
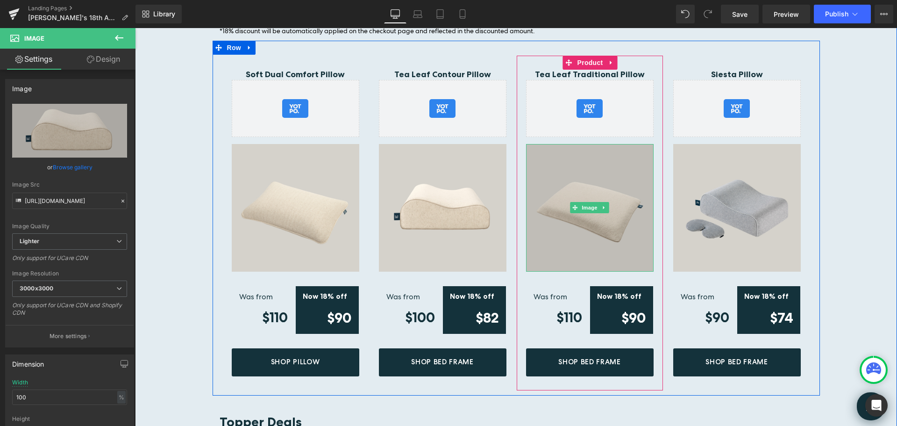
click at [599, 169] on img at bounding box center [590, 208] width 128 height 128
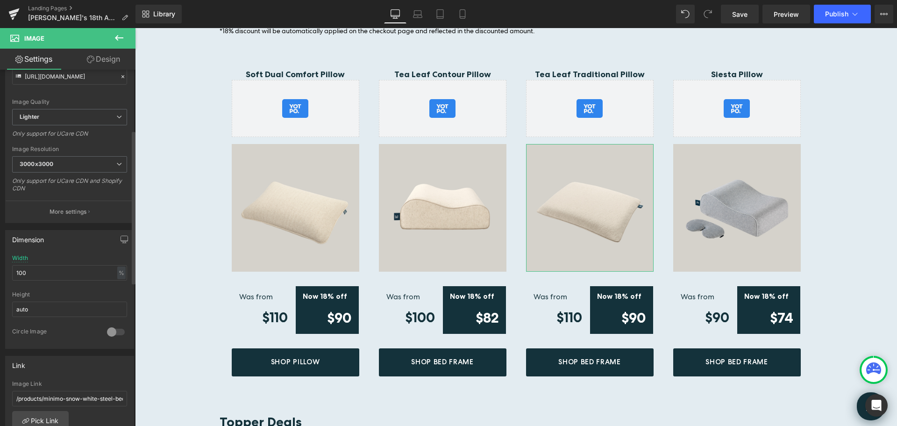
scroll to position [140, 0]
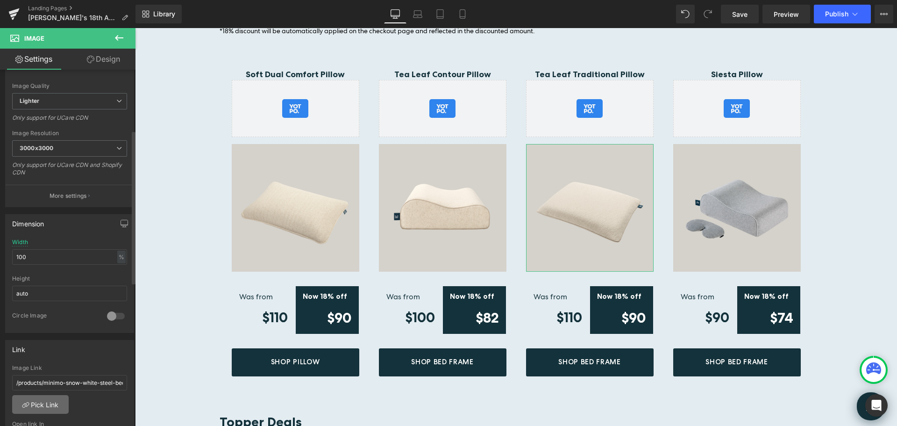
click at [51, 406] on link "Pick Link" at bounding box center [40, 404] width 57 height 19
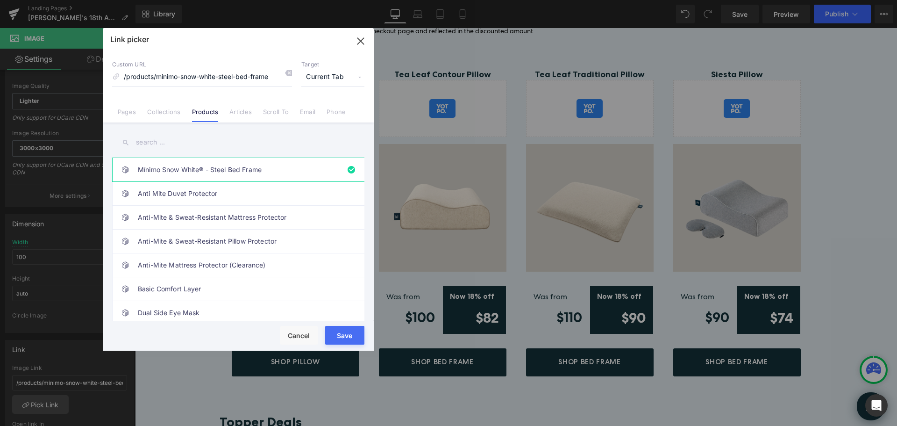
click at [163, 144] on input "text" at bounding box center [238, 142] width 252 height 21
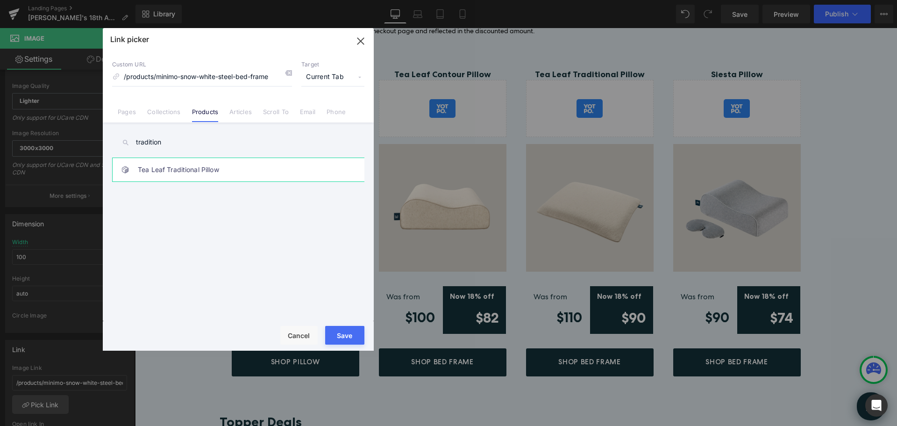
type input "tradition"
click at [189, 168] on link "Tea Leaf Traditional Pillow" at bounding box center [241, 169] width 206 height 23
type input "/products/tea-leaf-traditional-pillow"
click at [342, 334] on button "Save" at bounding box center [344, 335] width 39 height 19
type input "/products/tea-leaf-traditional-pillow"
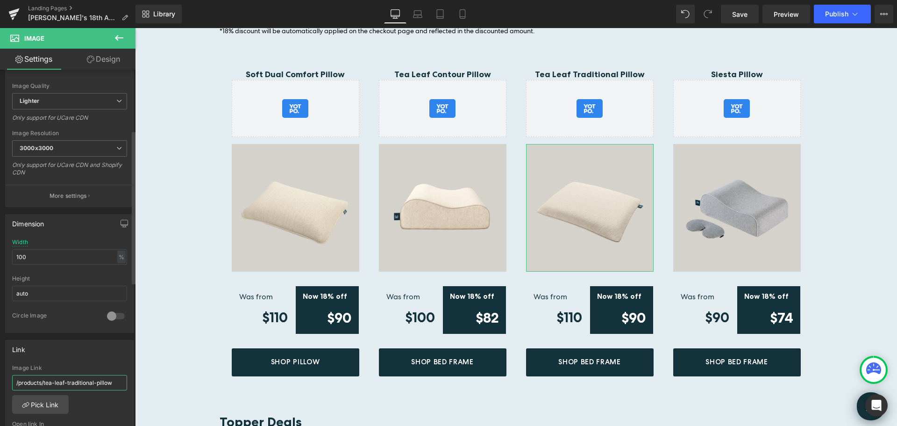
click at [83, 380] on input "/products/tea-leaf-traditional-pillow" at bounding box center [69, 382] width 115 height 15
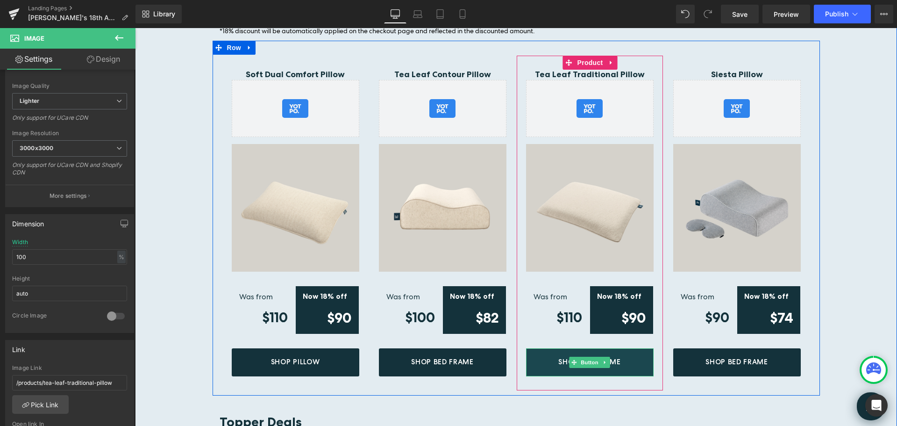
drag, startPoint x: 637, startPoint y: 353, endPoint x: 628, endPoint y: 352, distance: 8.9
click at [636, 353] on link "Shop Bed Frame" at bounding box center [590, 362] width 128 height 28
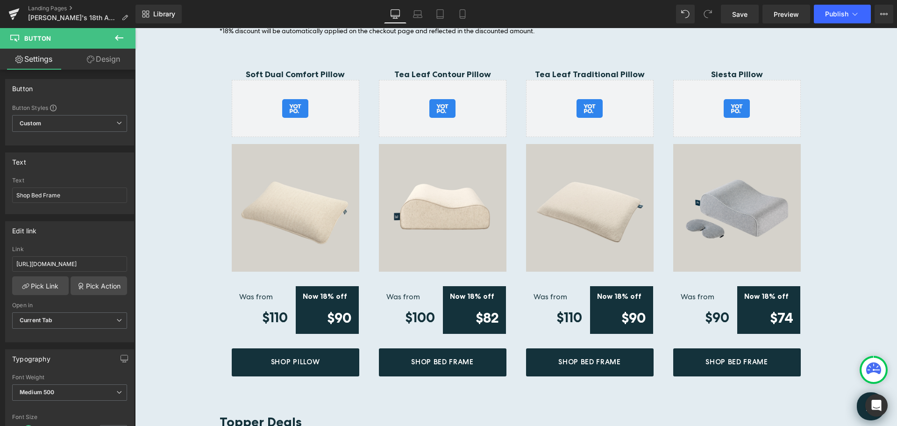
drag, startPoint x: 169, startPoint y: 222, endPoint x: 373, endPoint y: 203, distance: 205.6
type input "Shop Pillow"
click at [64, 265] on input "[URL][DOMAIN_NAME]" at bounding box center [69, 263] width 115 height 15
paste input "/products/tea-leaf-traditional-pillow"
type input "/products/tea-leaf-traditional-pillow"
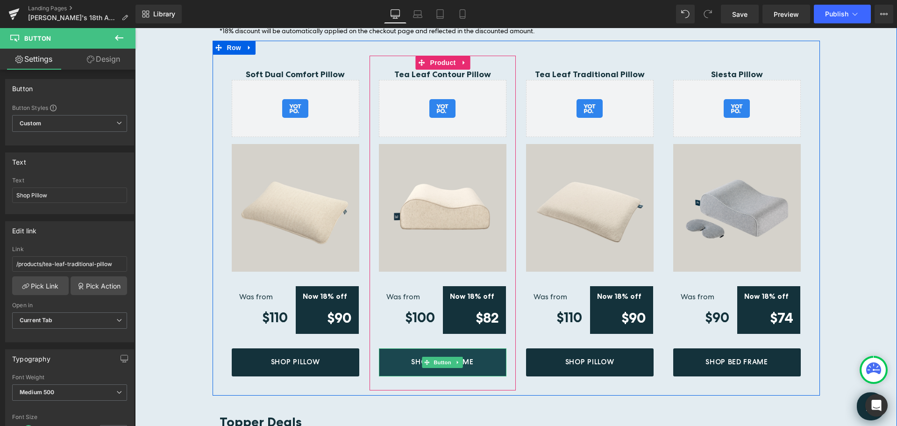
click at [482, 355] on link "Shop Bed Frame" at bounding box center [443, 362] width 128 height 28
click at [494, 351] on link "Shop Bed Frame" at bounding box center [443, 362] width 128 height 28
click at [483, 349] on link "Shop Bed Frame" at bounding box center [443, 362] width 128 height 28
click at [481, 350] on link "Shop Bed Frame" at bounding box center [443, 362] width 128 height 28
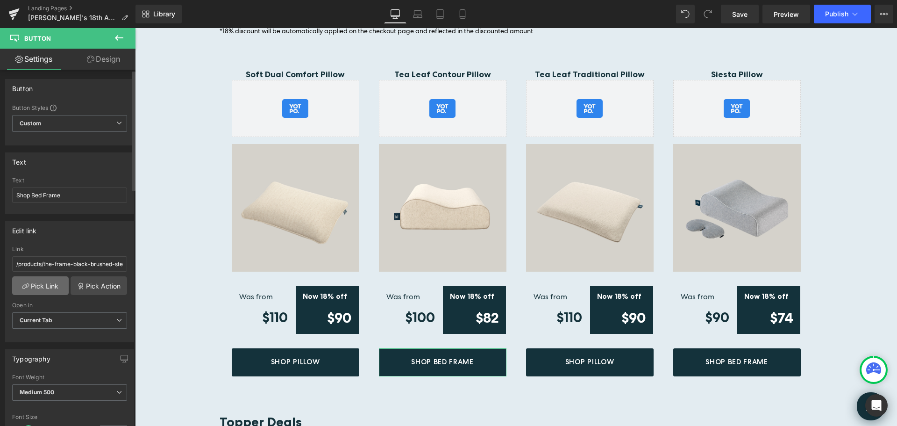
click at [48, 283] on link "Pick Link" at bounding box center [40, 285] width 57 height 19
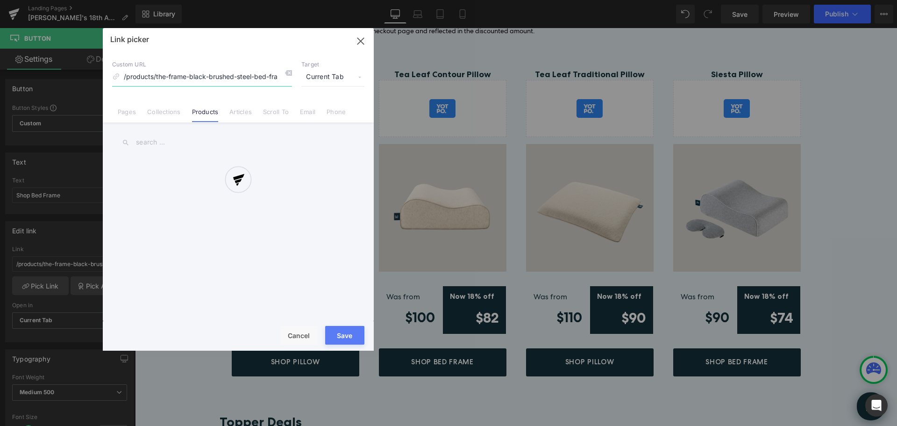
scroll to position [0, 1]
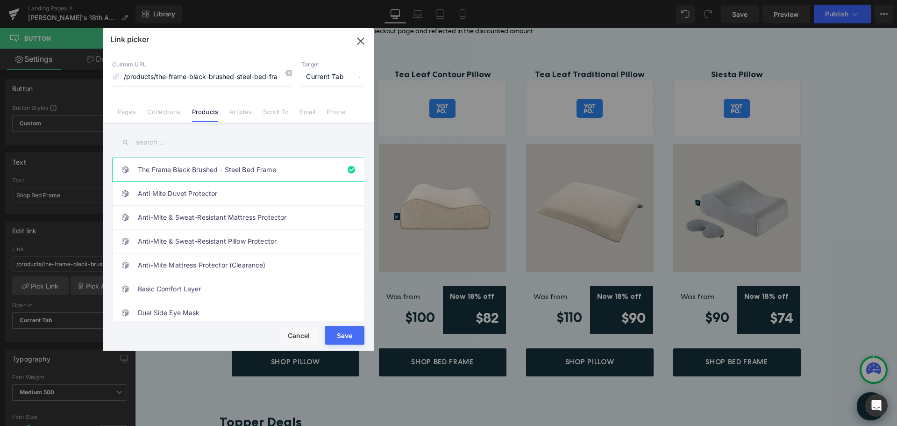
click at [160, 144] on input "text" at bounding box center [238, 142] width 252 height 21
click at [167, 143] on input "text" at bounding box center [238, 142] width 252 height 21
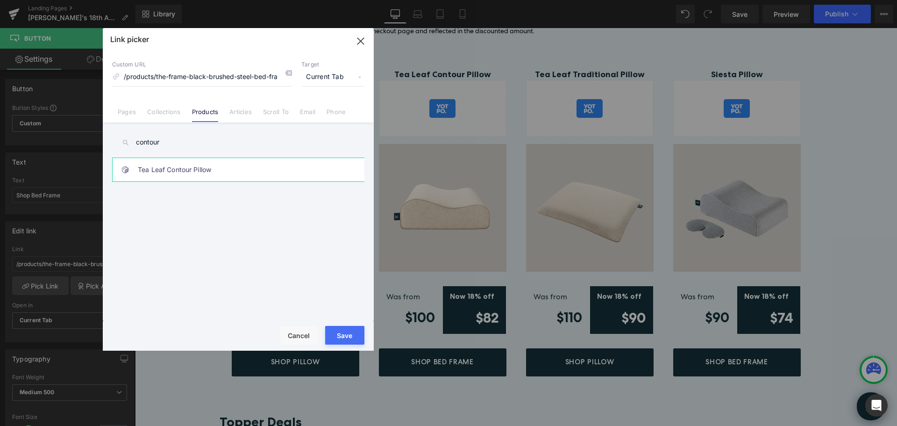
type input "contour"
click at [205, 167] on link "Tea Leaf Contour Pillow" at bounding box center [241, 169] width 206 height 23
type input "/products/tea-leaf-contour-pillow"
click at [335, 330] on button "Save" at bounding box center [344, 335] width 39 height 19
type input "/products/tea-leaf-contour-pillow"
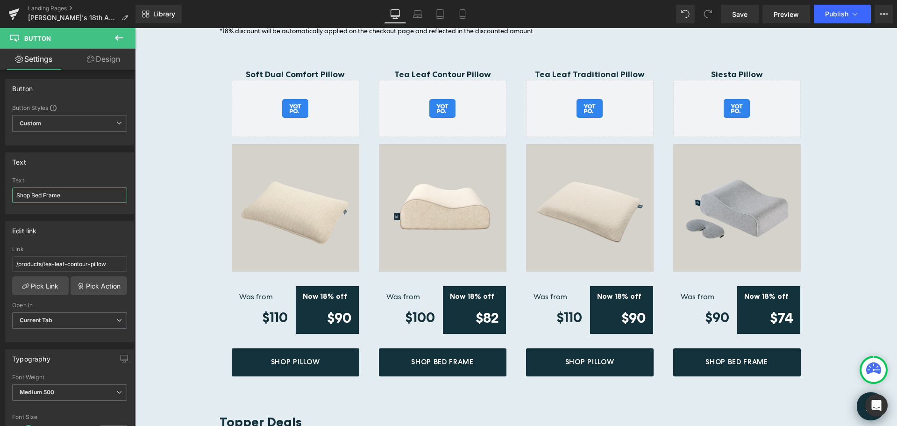
drag, startPoint x: 32, startPoint y: 196, endPoint x: 1019, endPoint y: 236, distance: 988.0
click at [897, 236] on html "Image You are previewing how the will restyle your page. You can not edit Eleme…" at bounding box center [448, 213] width 897 height 426
type input "Shop Pillow"
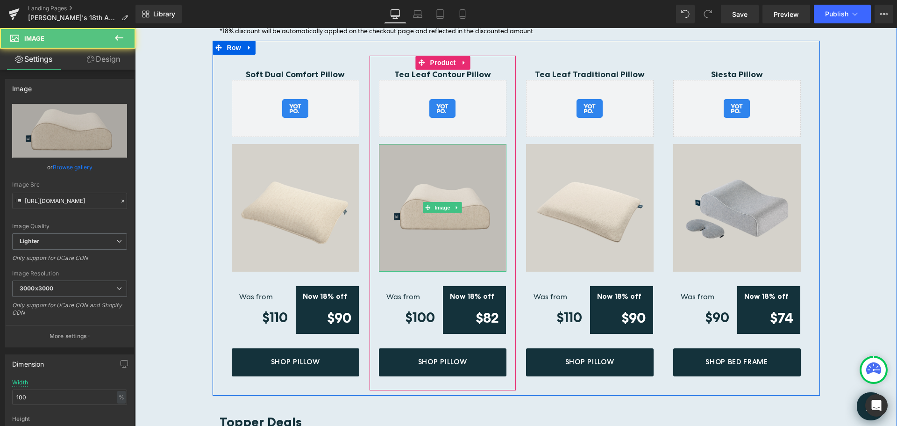
click at [476, 203] on img at bounding box center [443, 208] width 128 height 128
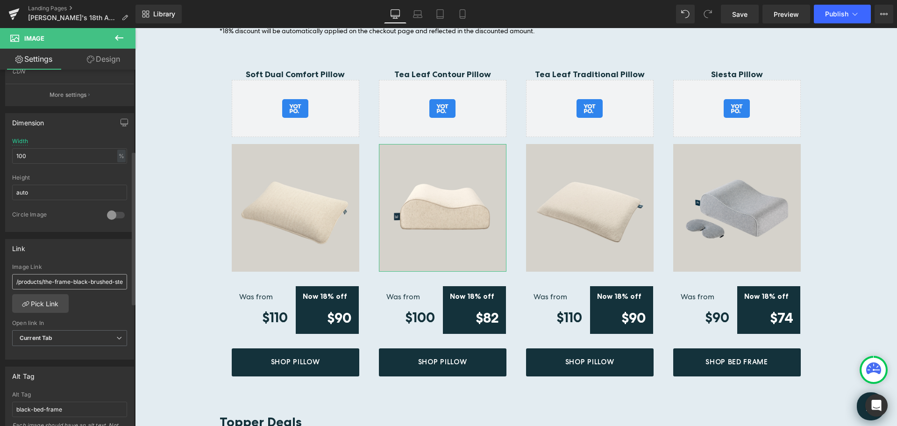
scroll to position [280, 0]
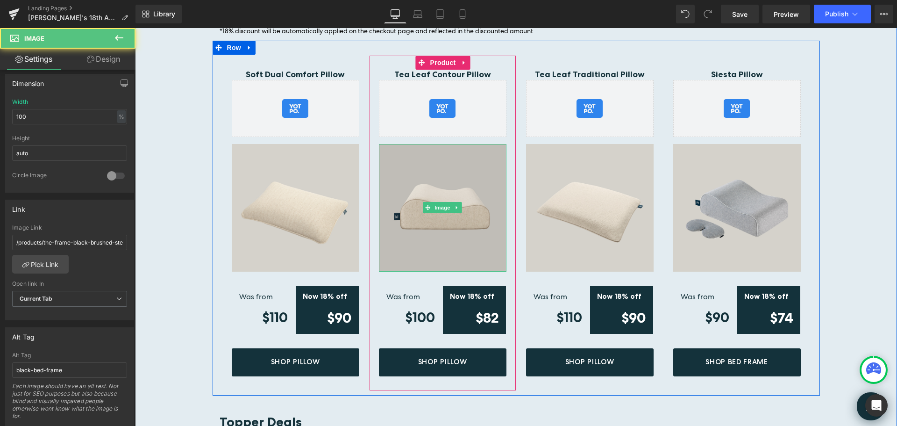
click at [462, 165] on img at bounding box center [443, 208] width 128 height 128
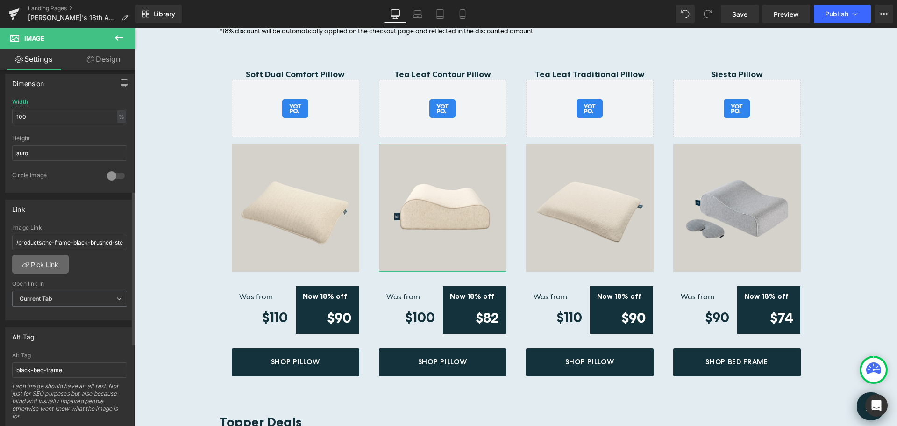
click at [51, 268] on link "Pick Link" at bounding box center [40, 264] width 57 height 19
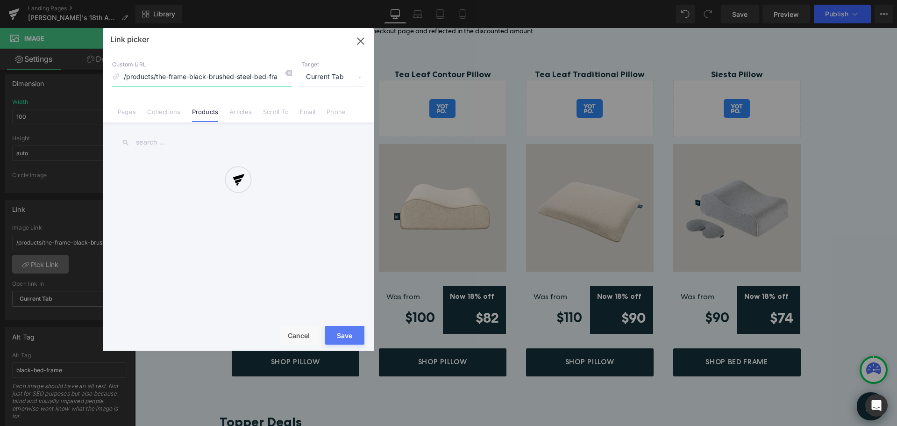
scroll to position [0, 1]
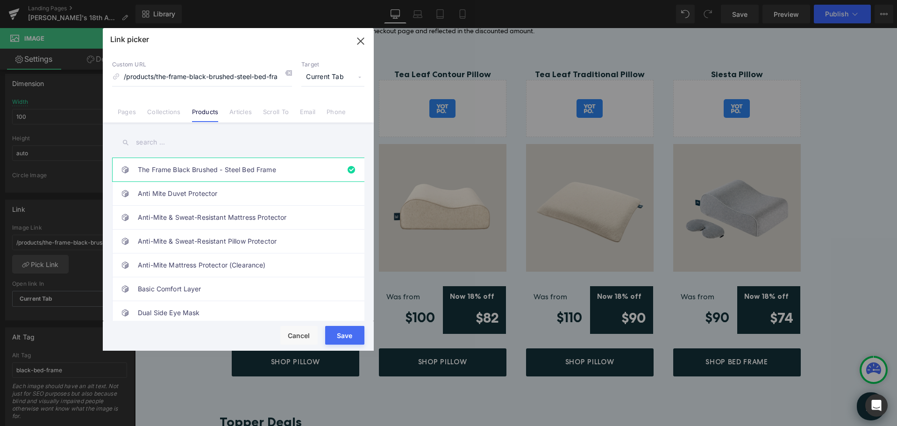
click at [156, 142] on input "text" at bounding box center [238, 142] width 252 height 21
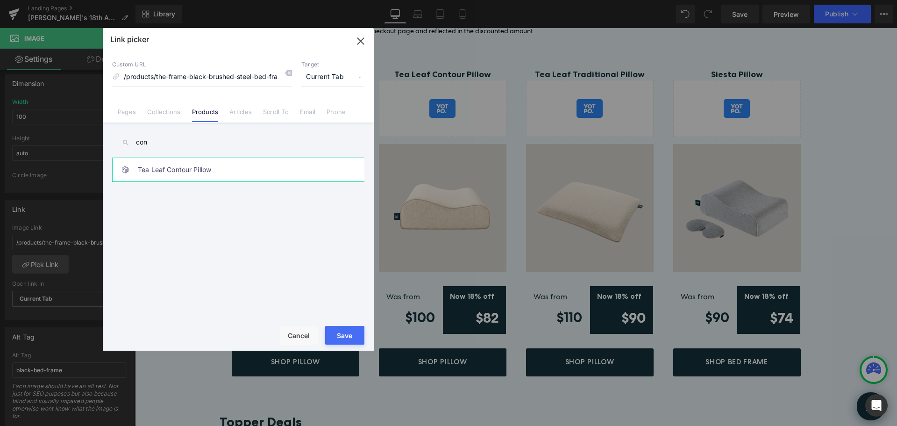
type input "con"
click at [224, 165] on link "Tea Leaf Contour Pillow" at bounding box center [241, 169] width 206 height 23
type input "/products/tea-leaf-contour-pillow"
click at [346, 335] on button "Save" at bounding box center [344, 335] width 39 height 19
type input "/products/tea-leaf-contour-pillow"
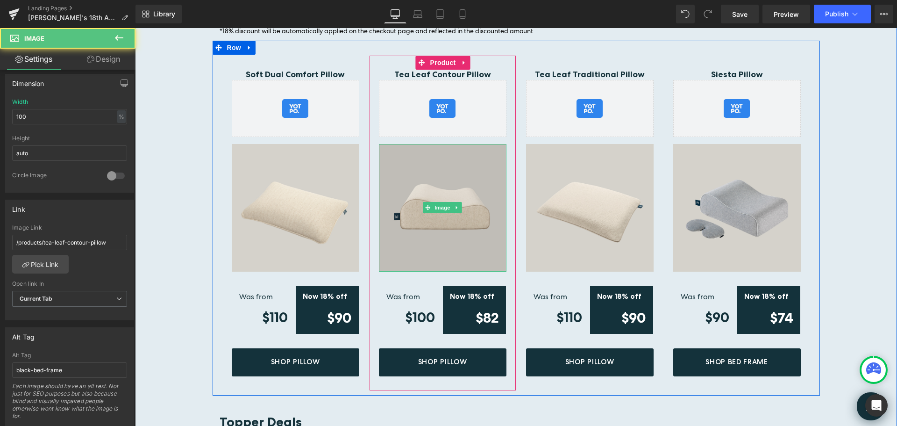
click at [456, 216] on img at bounding box center [443, 208] width 128 height 128
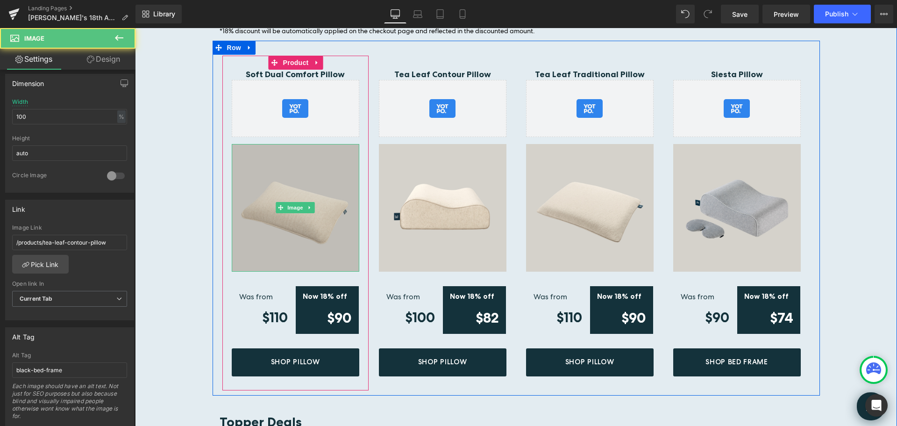
click at [290, 212] on img at bounding box center [296, 208] width 128 height 128
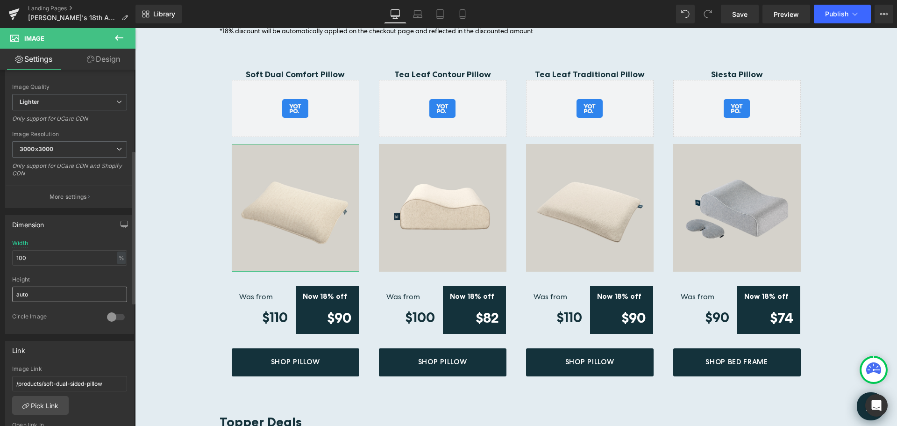
scroll to position [187, 0]
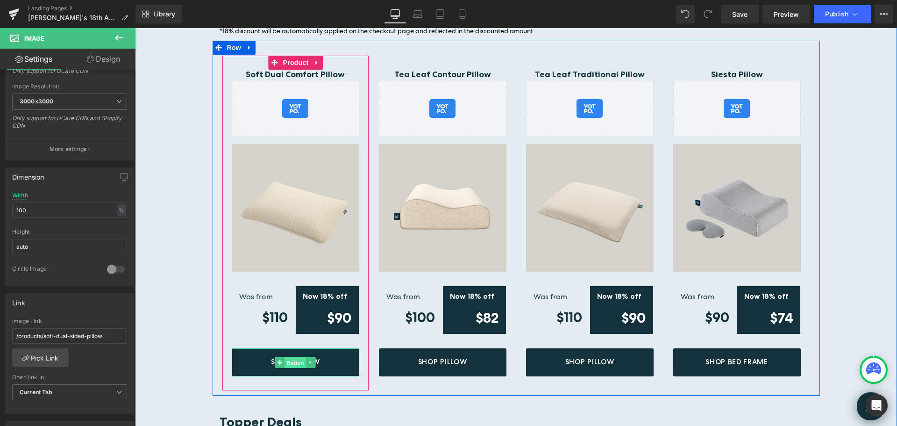
click at [286, 356] on span "Button" at bounding box center [295, 361] width 21 height 11
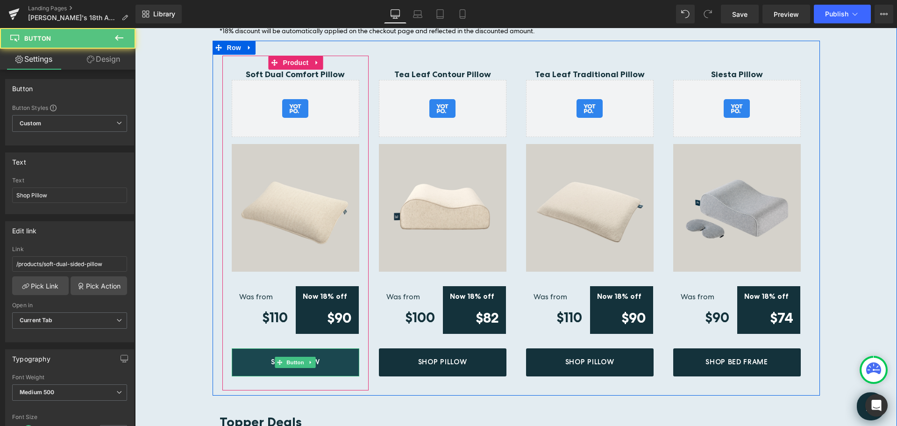
click at [335, 351] on link "Shop Pillow" at bounding box center [296, 362] width 128 height 28
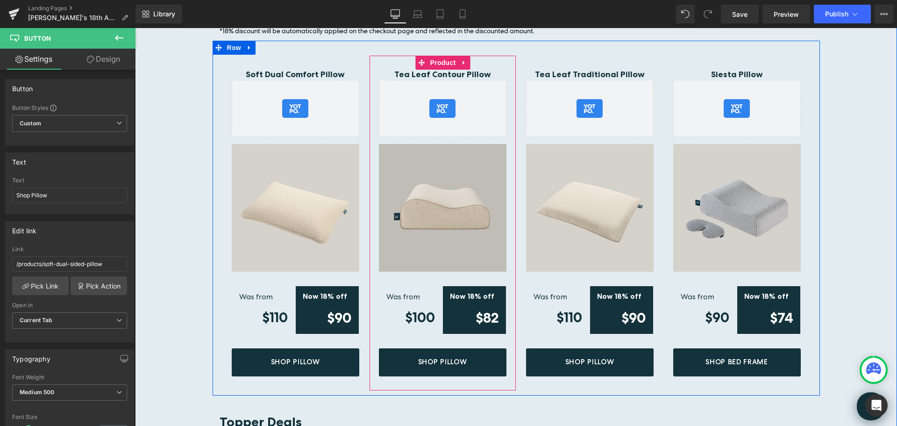
click at [480, 179] on img at bounding box center [443, 208] width 128 height 128
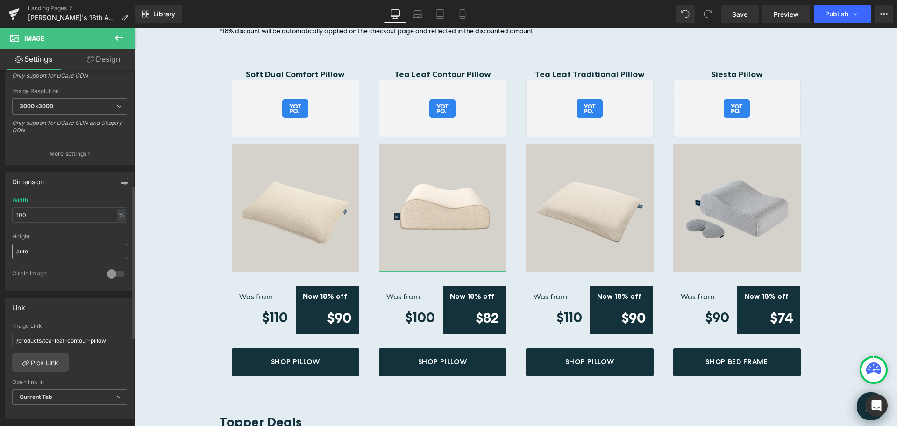
scroll to position [280, 0]
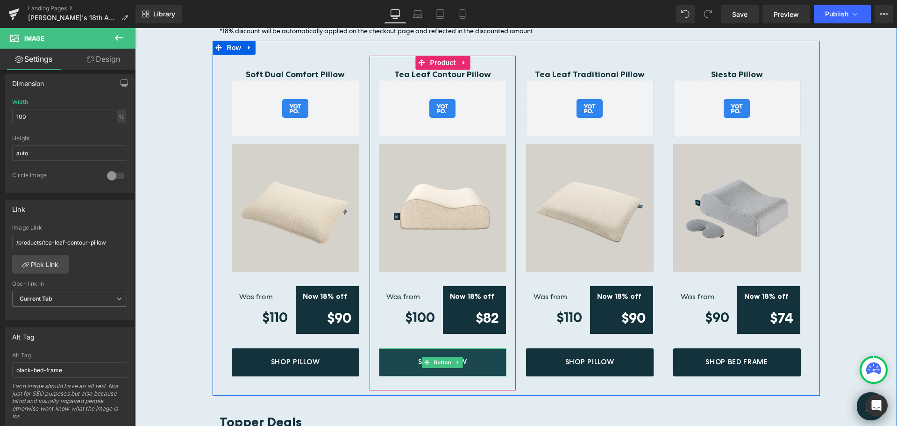
click at [490, 356] on link "Shop Pillow" at bounding box center [443, 362] width 128 height 28
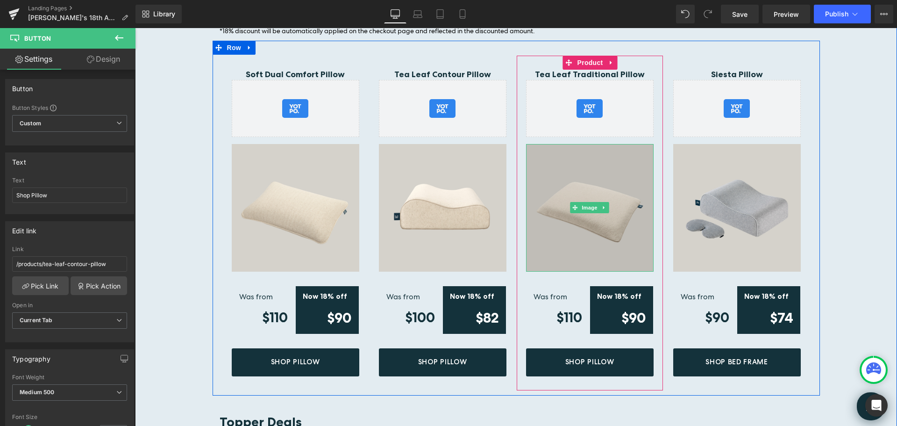
click at [613, 178] on img at bounding box center [590, 208] width 128 height 128
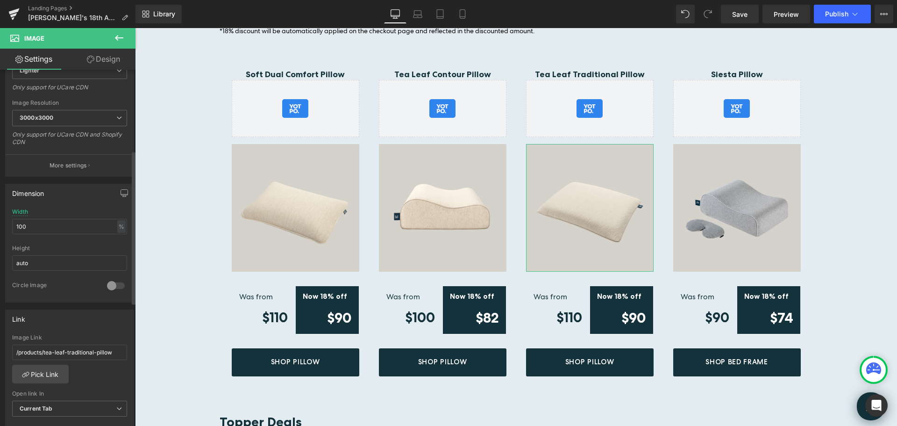
scroll to position [187, 0]
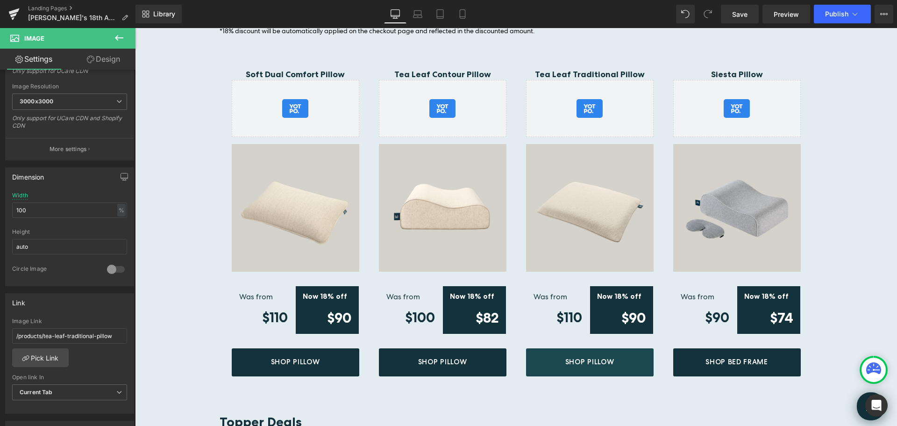
click at [629, 352] on link "Shop Pillow" at bounding box center [590, 362] width 128 height 28
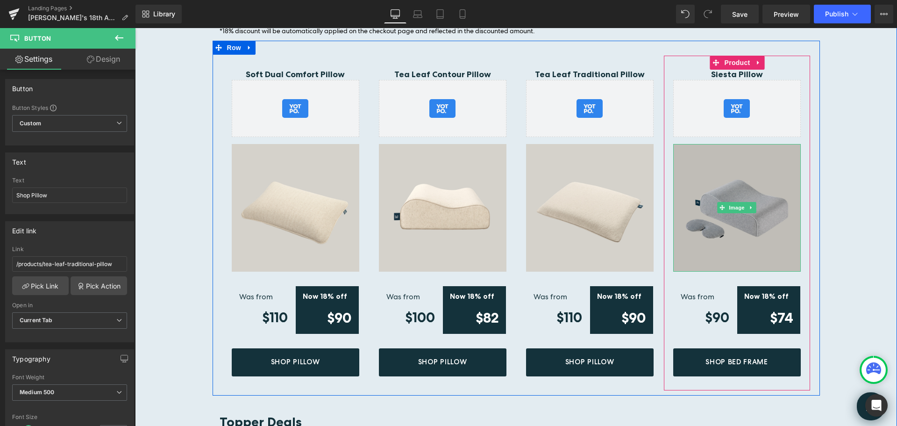
click at [767, 178] on img at bounding box center [737, 208] width 128 height 128
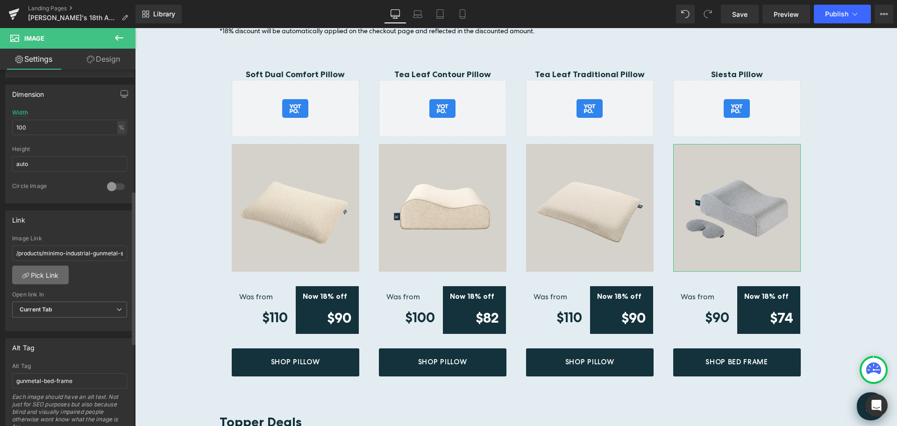
scroll to position [280, 0]
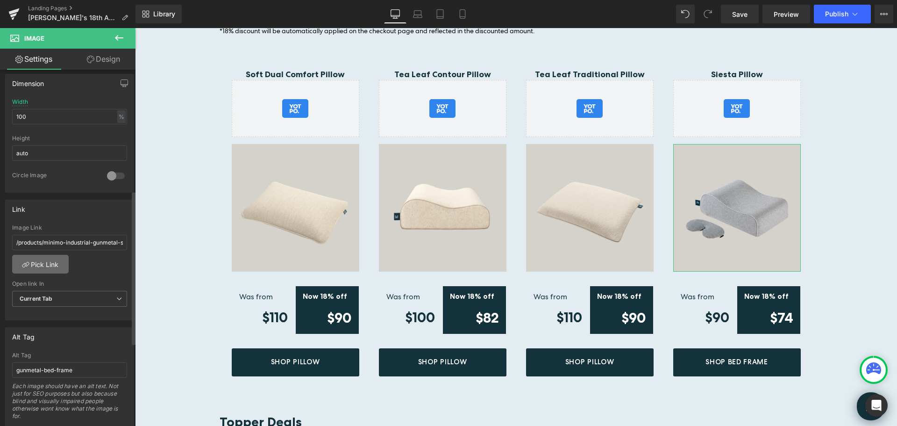
click at [23, 269] on link "Pick Link" at bounding box center [40, 264] width 57 height 19
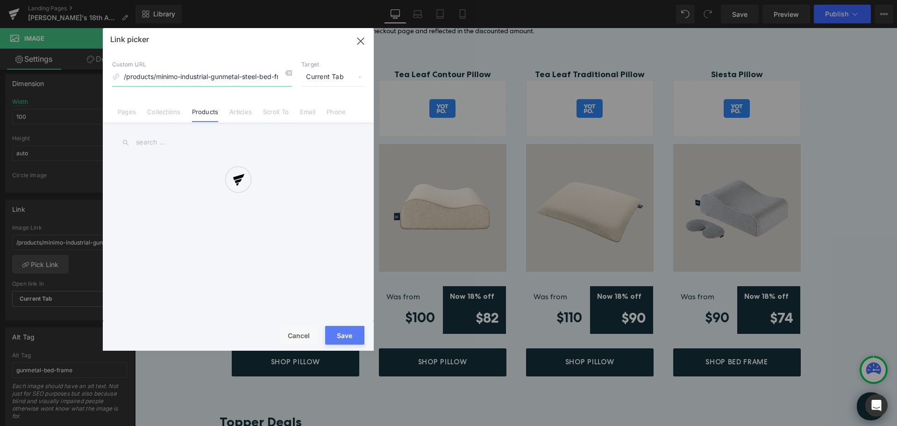
scroll to position [0, 8]
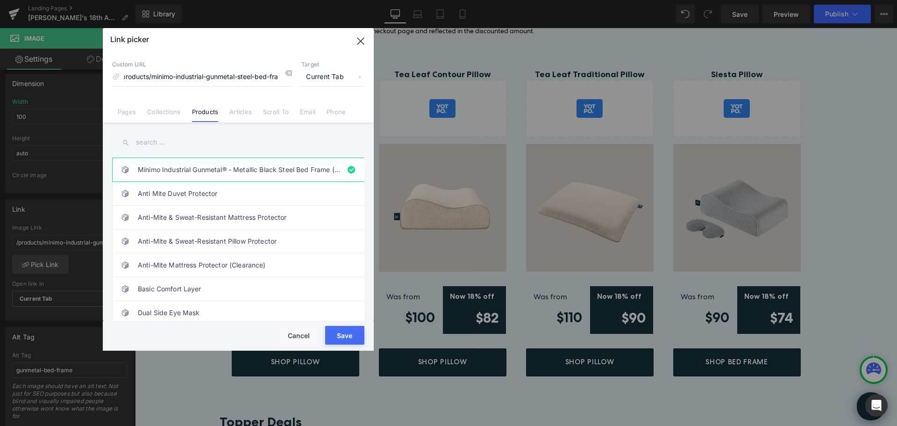
click at [166, 145] on input "text" at bounding box center [238, 142] width 252 height 21
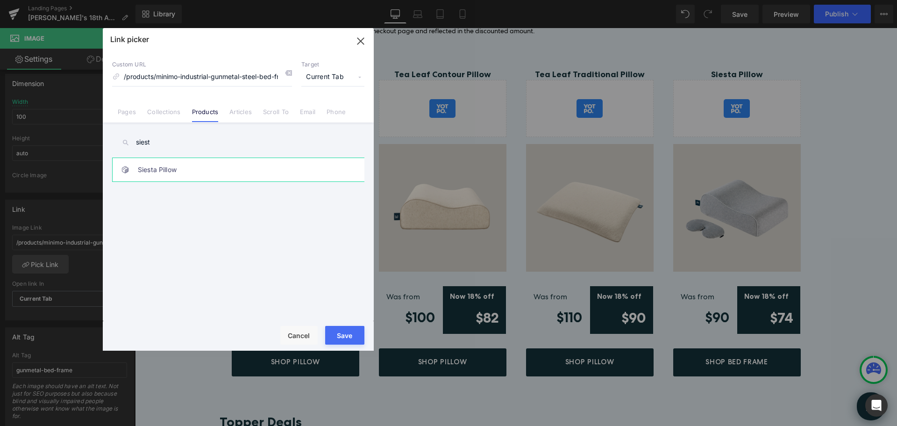
type input "siest"
click at [231, 179] on link "Siesta Pillow" at bounding box center [241, 169] width 206 height 23
type input "/products/siesta-pillow"
click at [334, 332] on button "Save" at bounding box center [344, 335] width 39 height 19
type input "/products/siesta-pillow"
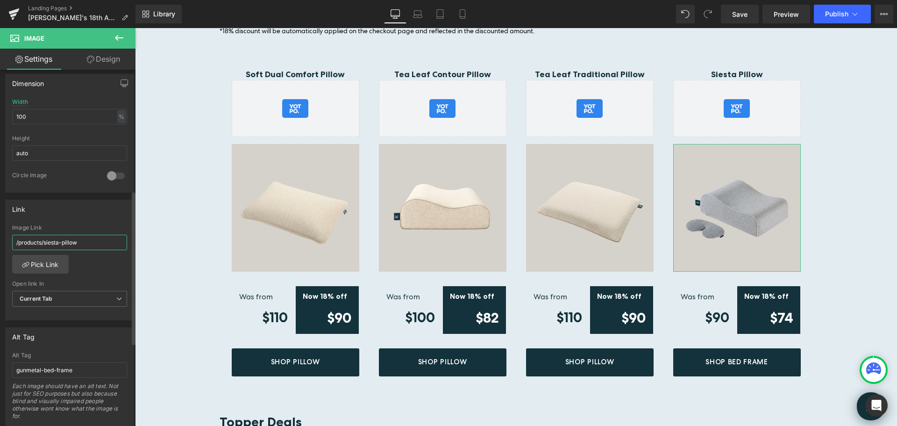
click at [80, 240] on input "/products/siesta-pillow" at bounding box center [69, 242] width 115 height 15
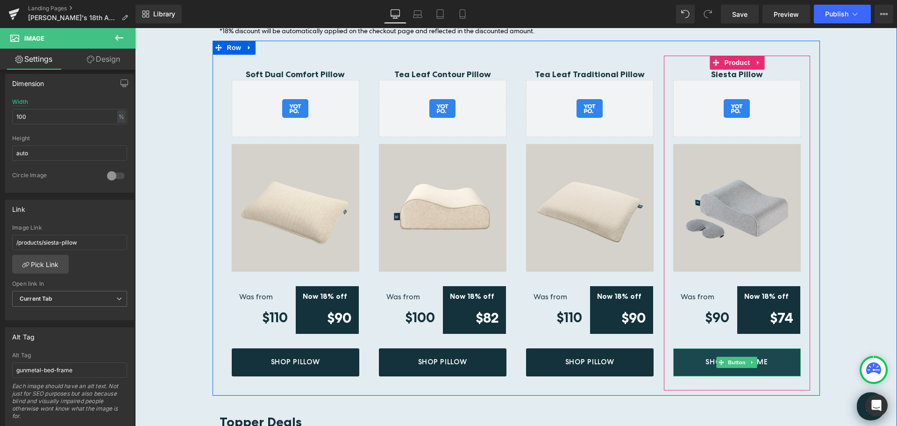
click at [785, 349] on link "Shop Bed Frame" at bounding box center [737, 362] width 128 height 28
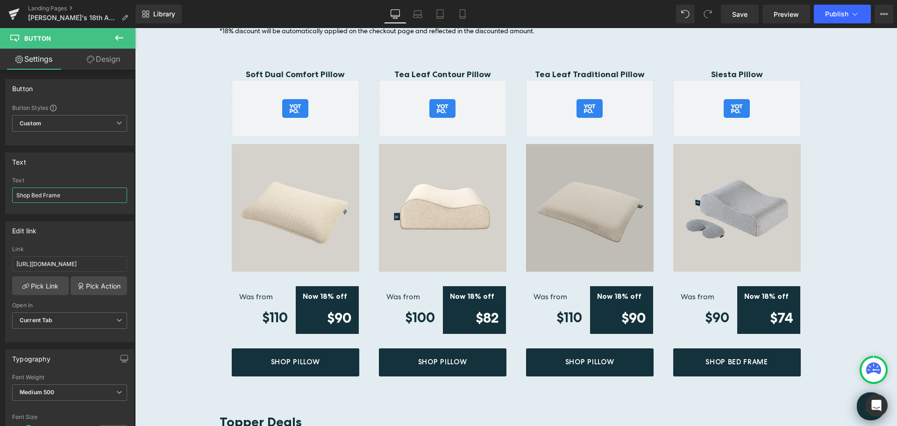
drag, startPoint x: 166, startPoint y: 222, endPoint x: 561, endPoint y: 200, distance: 395.4
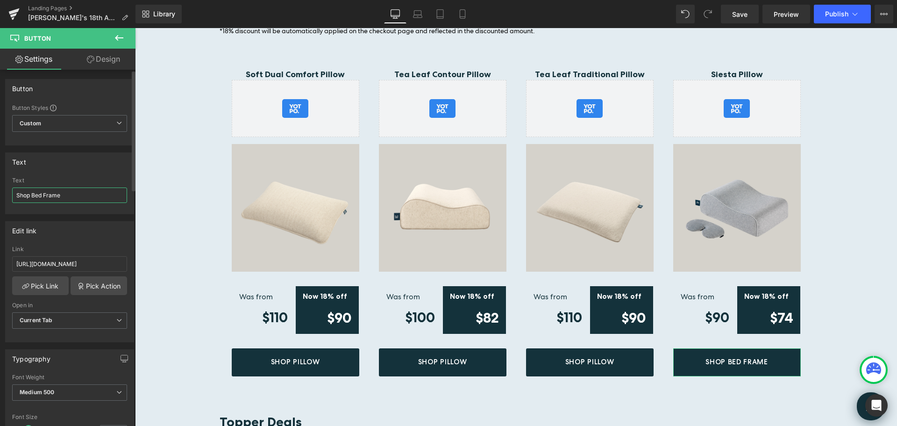
click at [81, 196] on input "Shop Bed Frame" at bounding box center [69, 194] width 115 height 15
drag, startPoint x: 168, startPoint y: 221, endPoint x: 862, endPoint y: 95, distance: 705.0
type input "Shop Pillow"
click at [93, 261] on input "[URL][DOMAIN_NAME]" at bounding box center [69, 263] width 115 height 15
click at [97, 266] on input "[URL][DOMAIN_NAME]" at bounding box center [69, 263] width 115 height 15
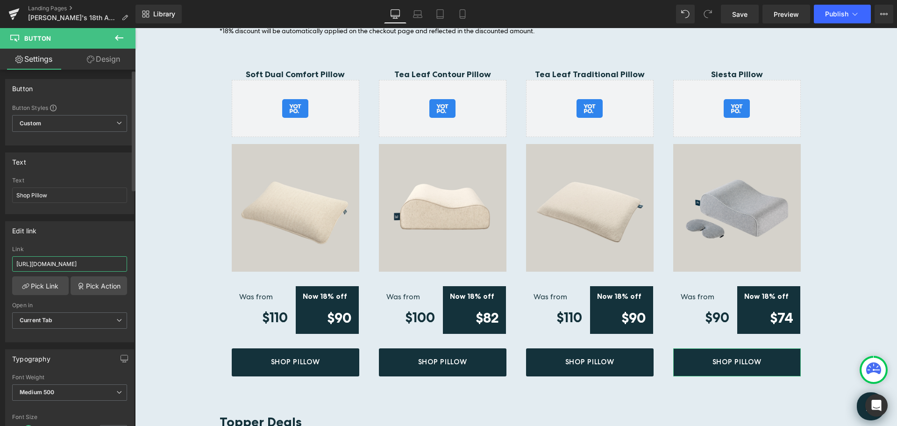
paste input "/products/siesta-pillow"
click at [113, 236] on div "Edit link" at bounding box center [70, 230] width 128 height 18
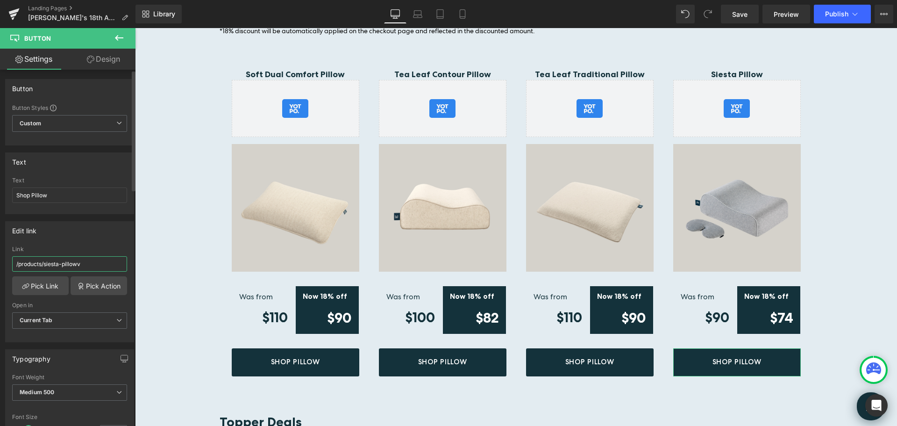
click at [95, 263] on input "/products/siesta-pillowv" at bounding box center [69, 263] width 115 height 15
type input "/products/siesta-pillow"
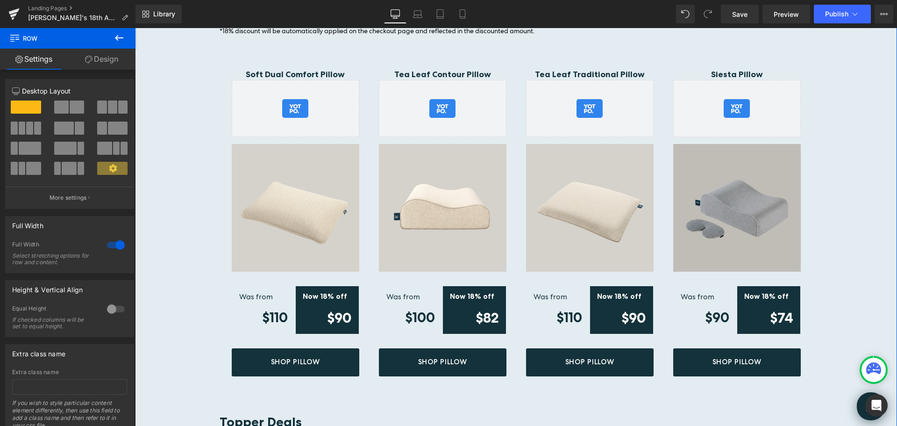
click at [755, 204] on img at bounding box center [737, 208] width 128 height 128
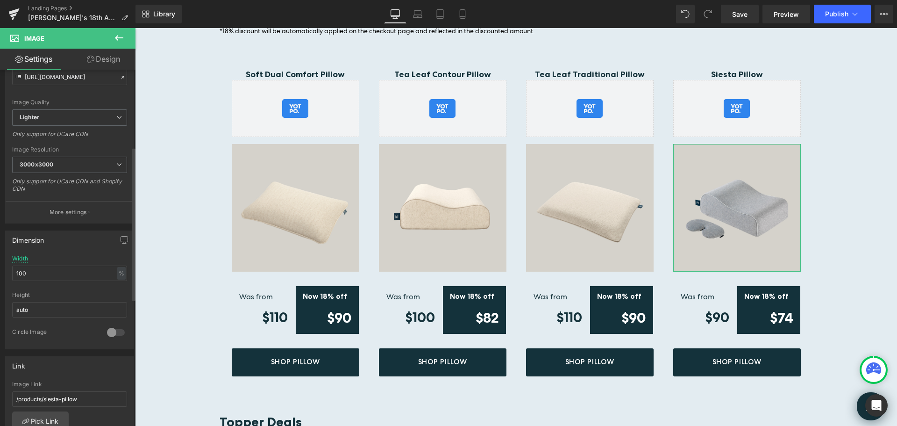
scroll to position [187, 0]
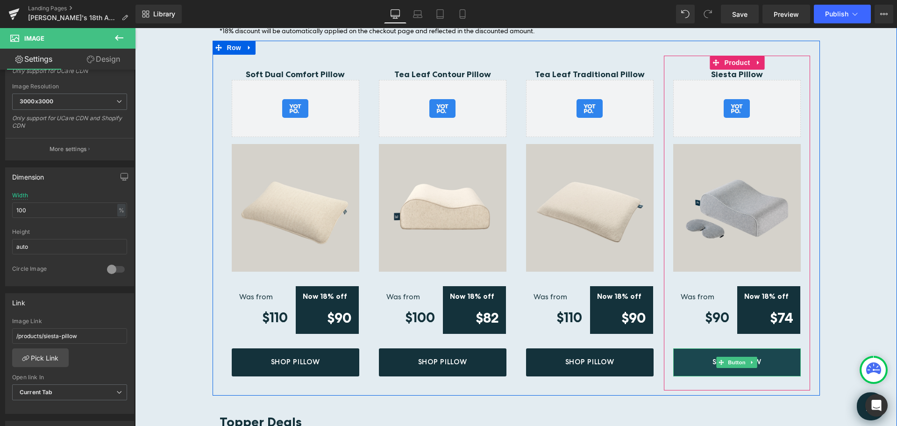
click at [774, 352] on link "Shop Pillow" at bounding box center [737, 362] width 128 height 28
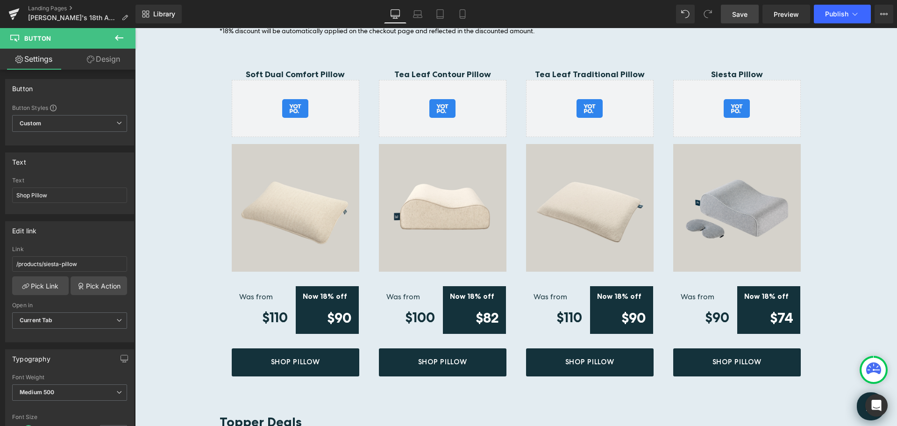
click at [733, 13] on span "Save" at bounding box center [739, 14] width 15 height 10
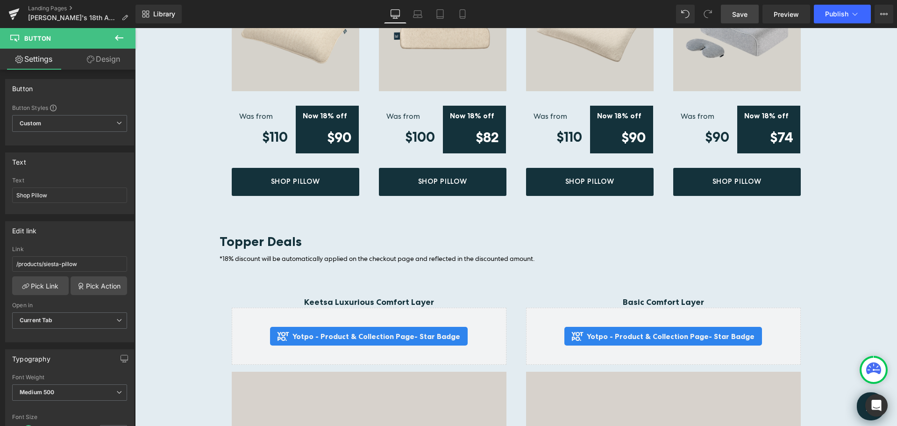
scroll to position [2169, 0]
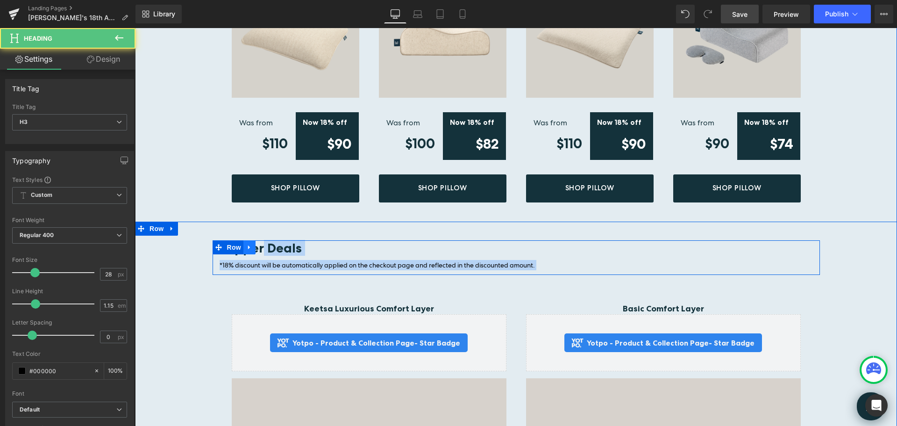
drag, startPoint x: 259, startPoint y: 241, endPoint x: 245, endPoint y: 243, distance: 14.1
click at [236, 242] on div "Topper Deals Heading *18% discount will be automatically applied on the checkou…" at bounding box center [516, 257] width 607 height 35
click at [259, 240] on b "Topper Deals" at bounding box center [261, 248] width 82 height 16
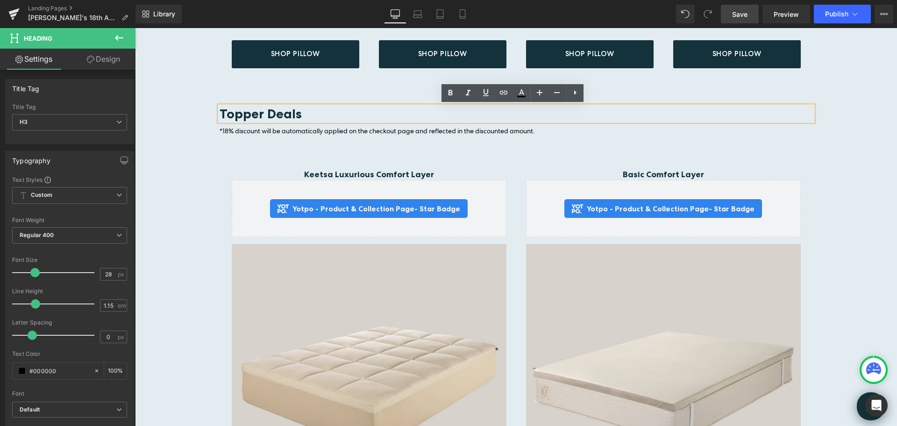
scroll to position [2296, 0]
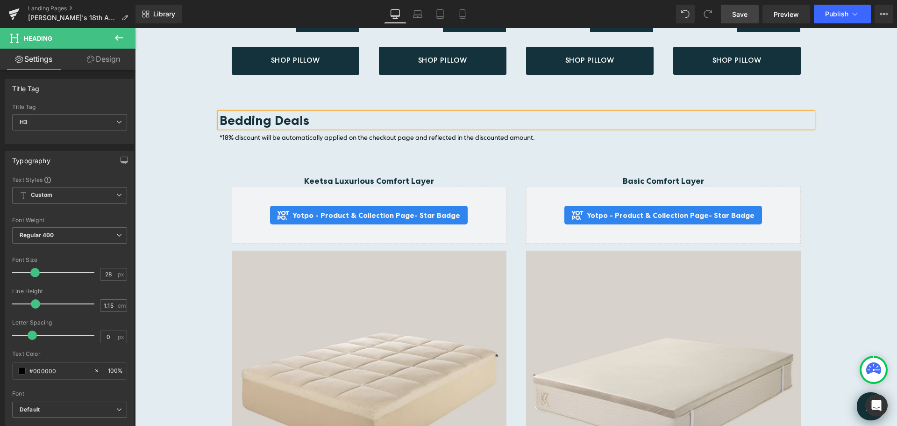
click at [840, 193] on div "Bedding Deals Heading *18% discount will be automatically applied on the checko…" at bounding box center [516, 381] width 762 height 536
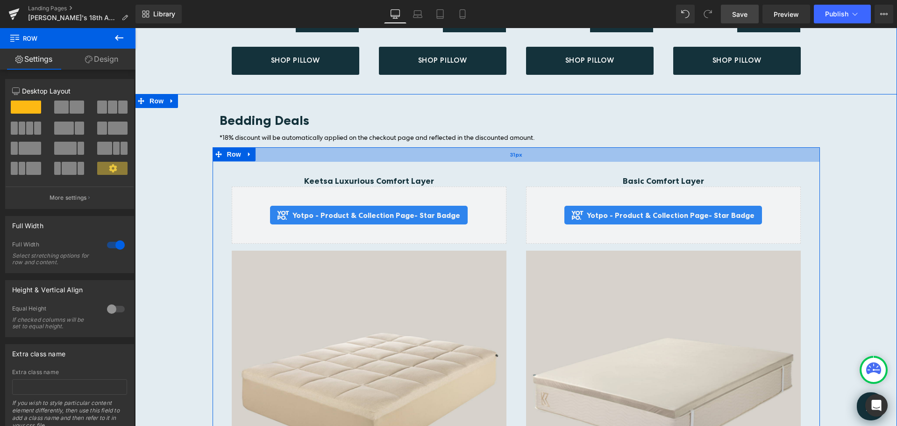
click at [444, 147] on div "31px" at bounding box center [516, 154] width 607 height 14
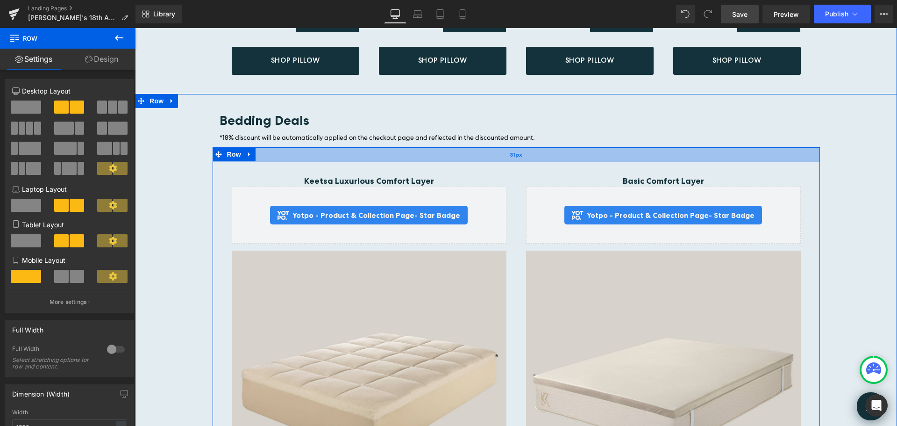
click at [281, 149] on div "31px" at bounding box center [516, 154] width 607 height 14
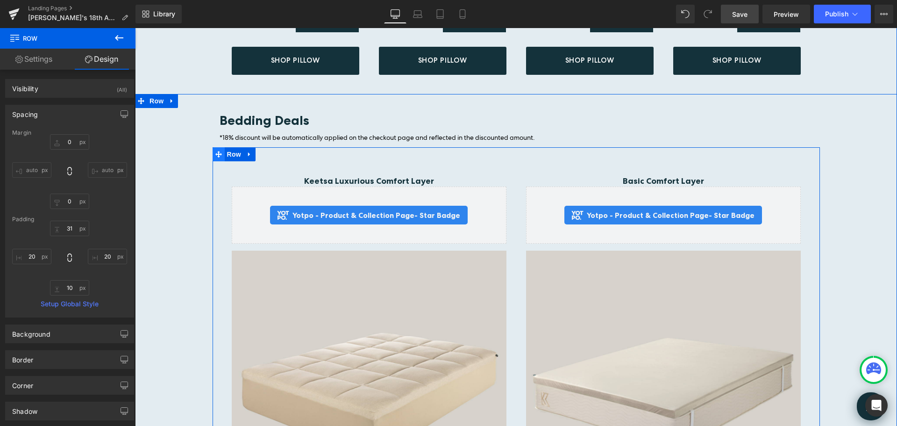
click at [216, 151] on icon at bounding box center [218, 154] width 7 height 7
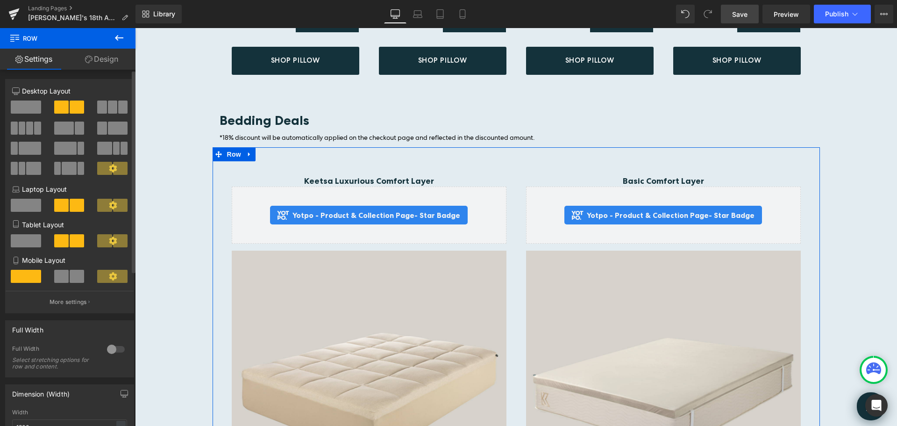
click at [114, 106] on button at bounding box center [112, 106] width 31 height 13
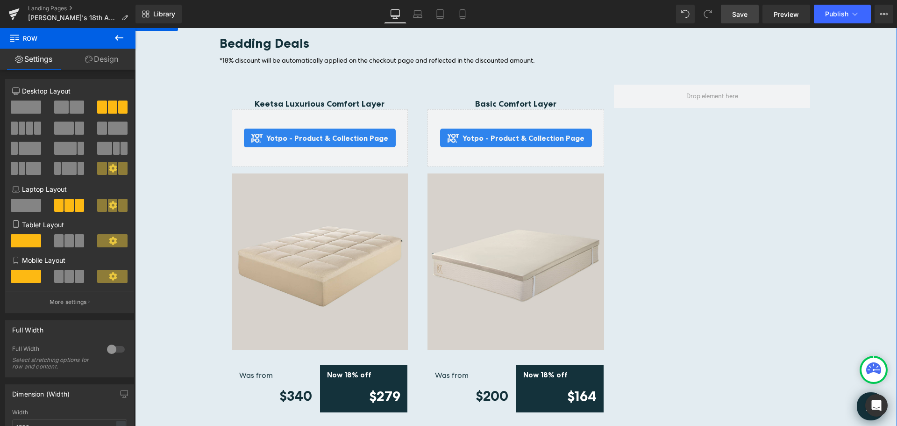
scroll to position [2390, 0]
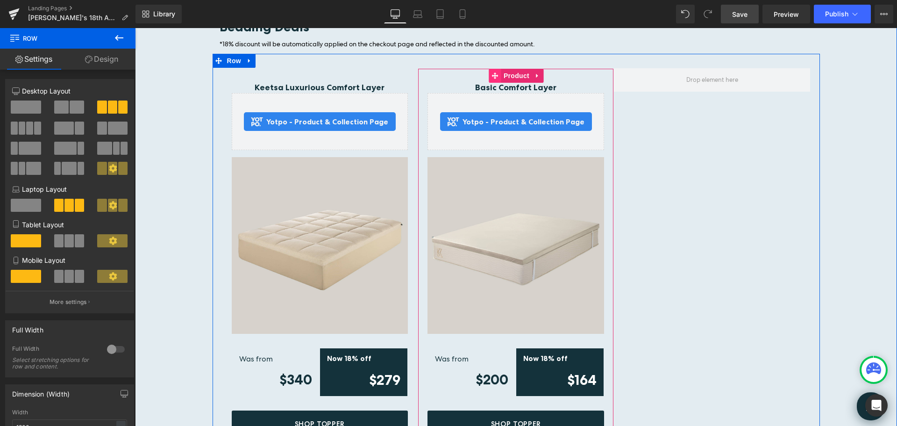
click at [492, 72] on icon at bounding box center [495, 75] width 7 height 7
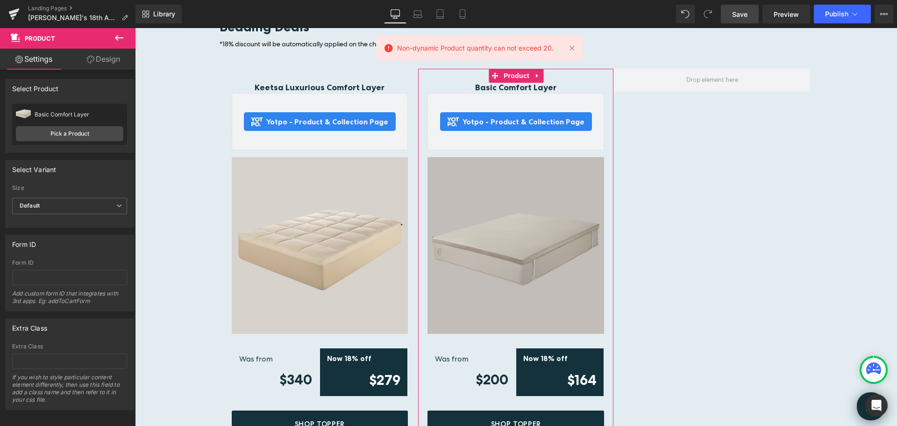
drag, startPoint x: 613, startPoint y: 183, endPoint x: 478, endPoint y: 155, distance: 137.9
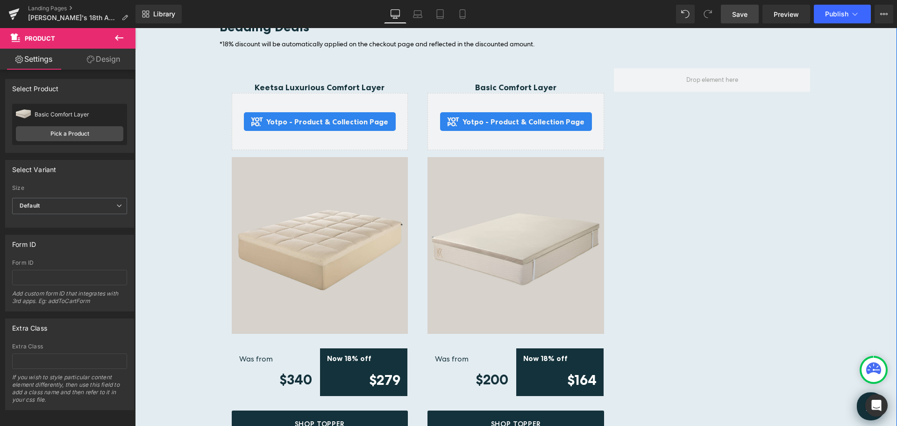
click at [830, 171] on div "Bedding Deals Heading *18% discount will be automatically applied on the checko…" at bounding box center [516, 238] width 762 height 438
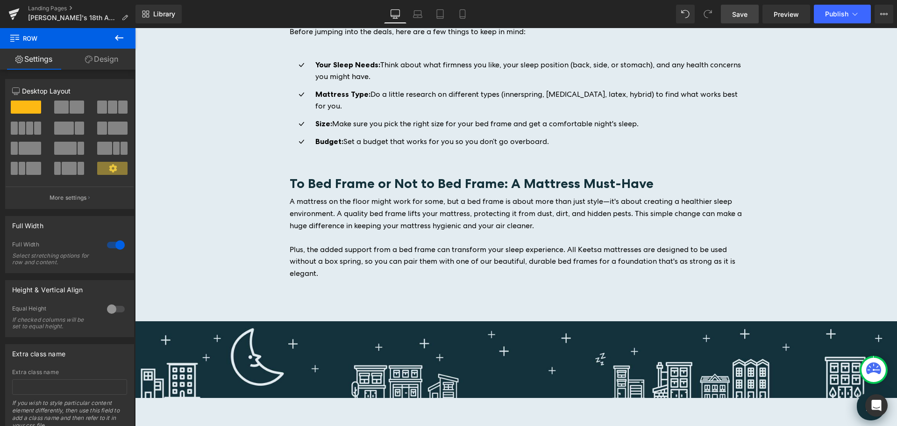
scroll to position [3149, 0]
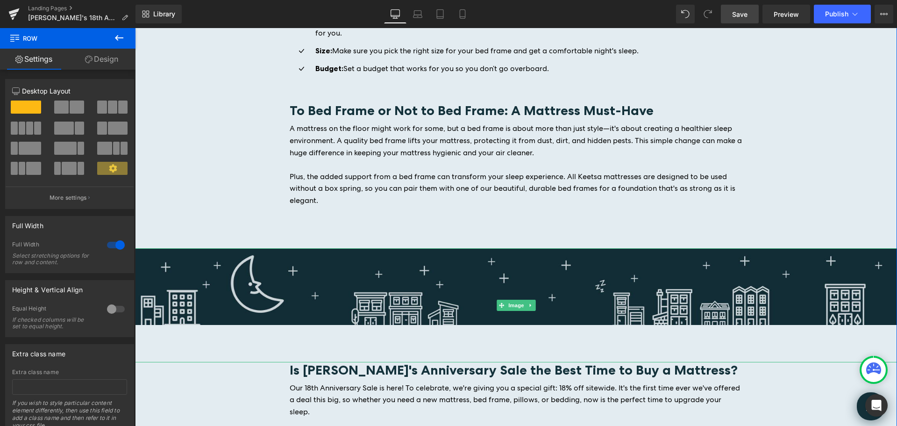
click at [172, 248] on img at bounding box center [516, 305] width 762 height 114
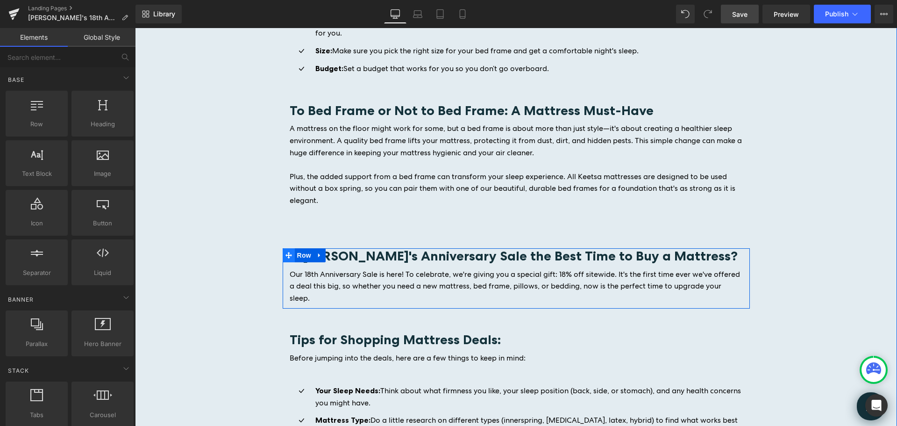
click at [286, 252] on icon at bounding box center [288, 255] width 7 height 7
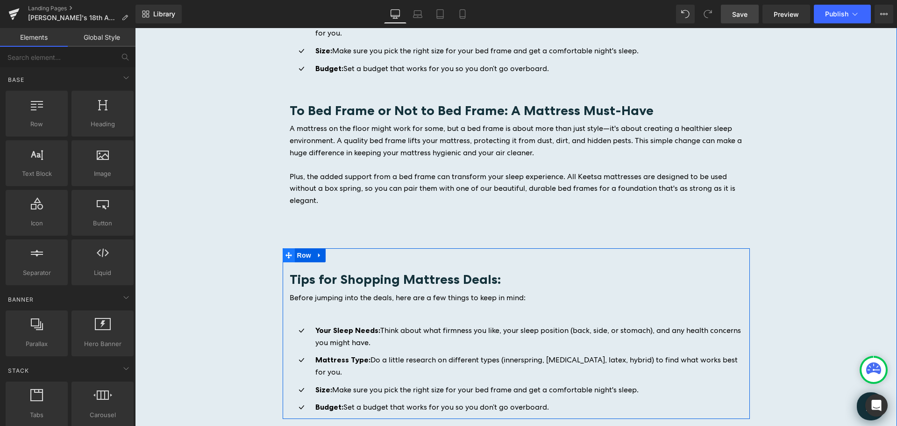
click at [288, 252] on icon at bounding box center [288, 255] width 7 height 7
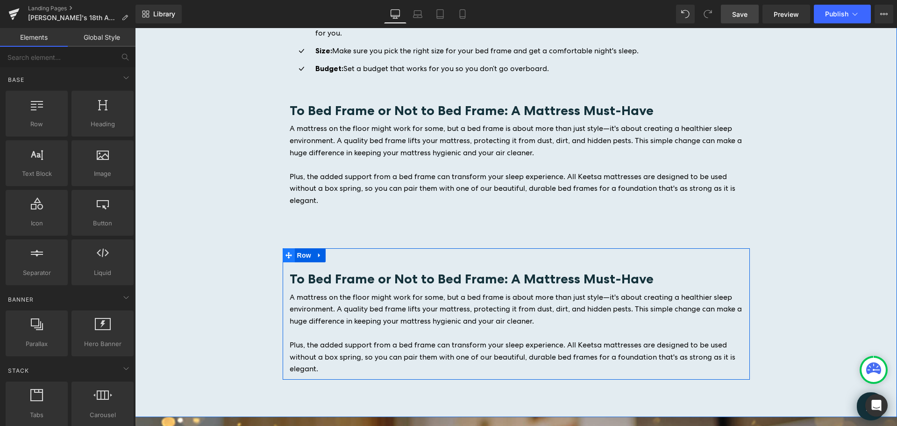
click at [286, 252] on icon at bounding box center [288, 255] width 7 height 7
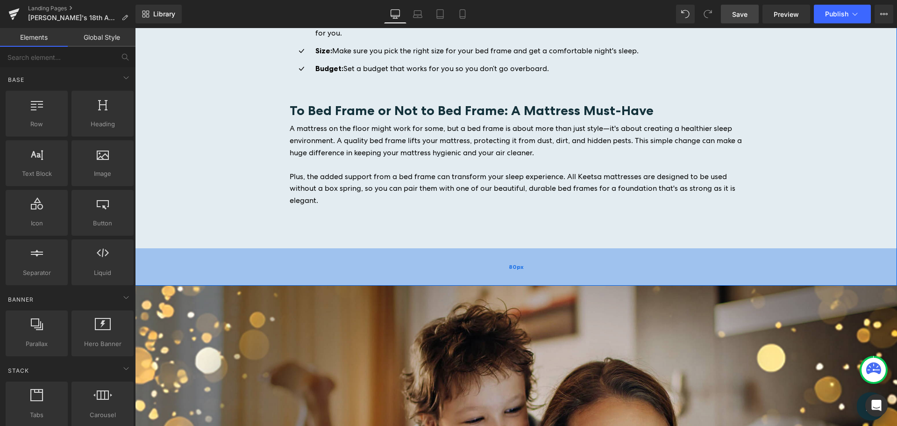
click at [497, 248] on div "80px" at bounding box center [516, 266] width 762 height 37
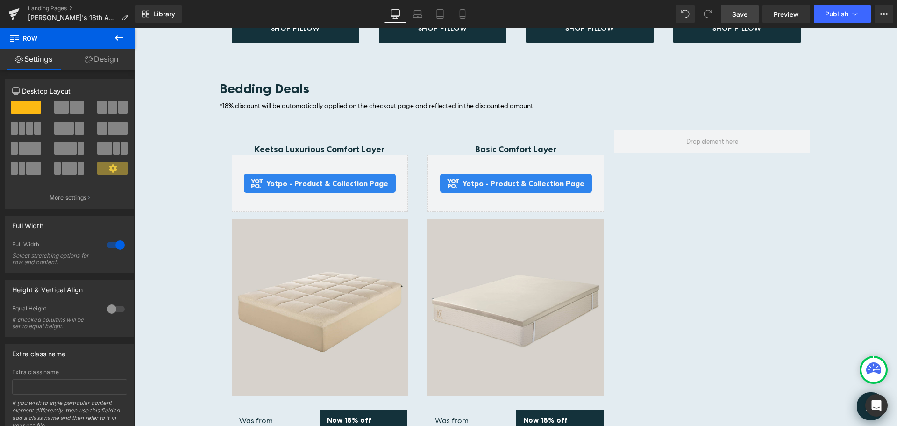
scroll to position [2334, 0]
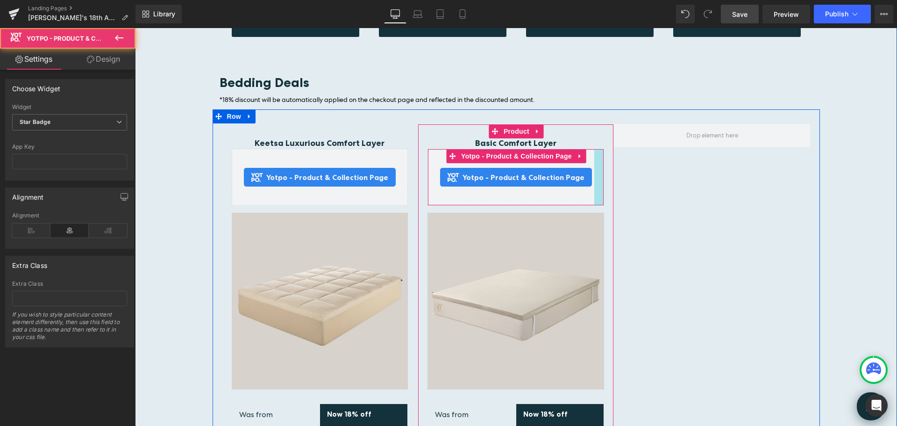
click at [595, 158] on div at bounding box center [598, 177] width 9 height 56
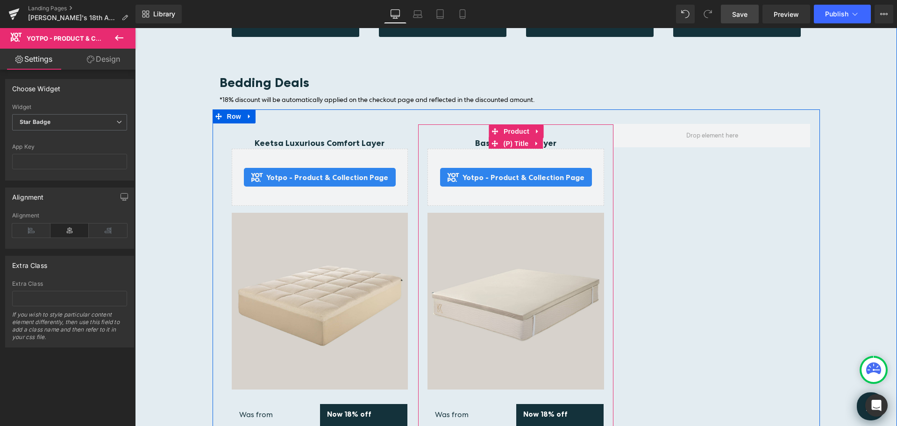
click at [456, 138] on h4 "Basic Comfort Layer" at bounding box center [516, 143] width 177 height 10
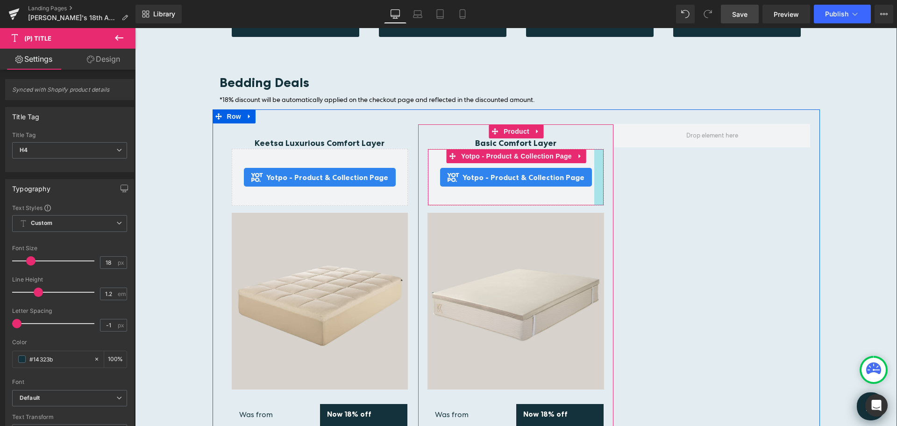
click at [594, 154] on div at bounding box center [598, 177] width 9 height 56
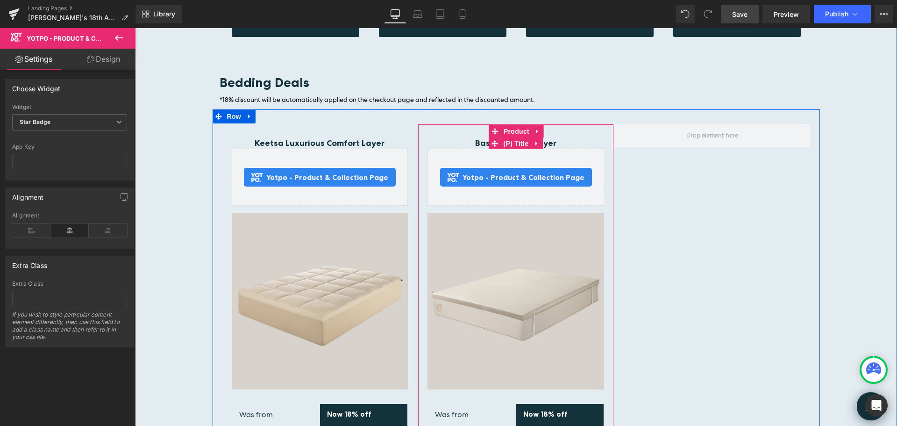
click at [477, 138] on link "Basic Comfort Layer" at bounding box center [515, 143] width 81 height 10
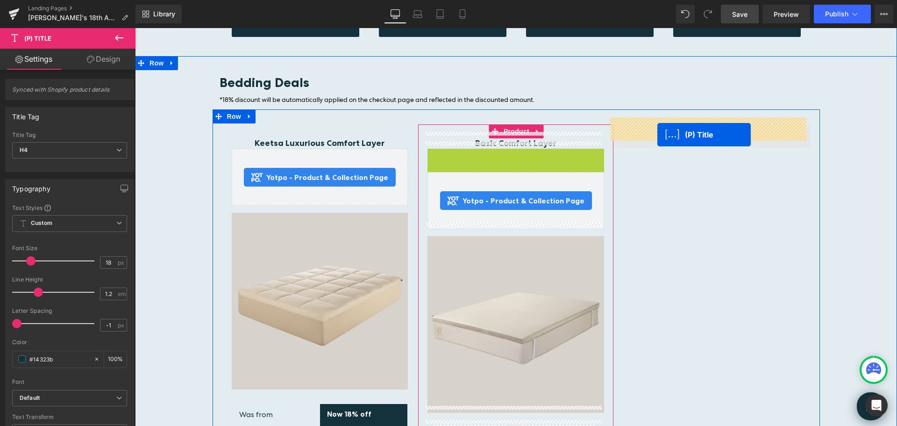
drag, startPoint x: 490, startPoint y: 147, endPoint x: 657, endPoint y: 135, distance: 168.2
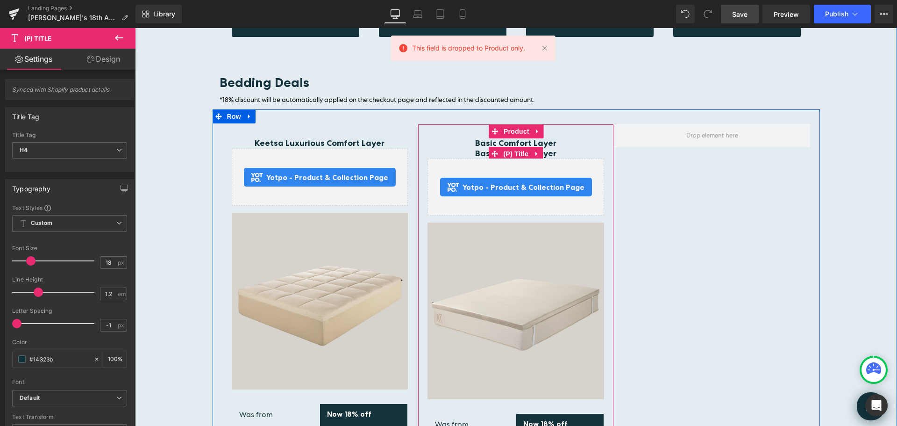
click at [479, 149] on link "Basic Comfort Layer" at bounding box center [515, 154] width 81 height 10
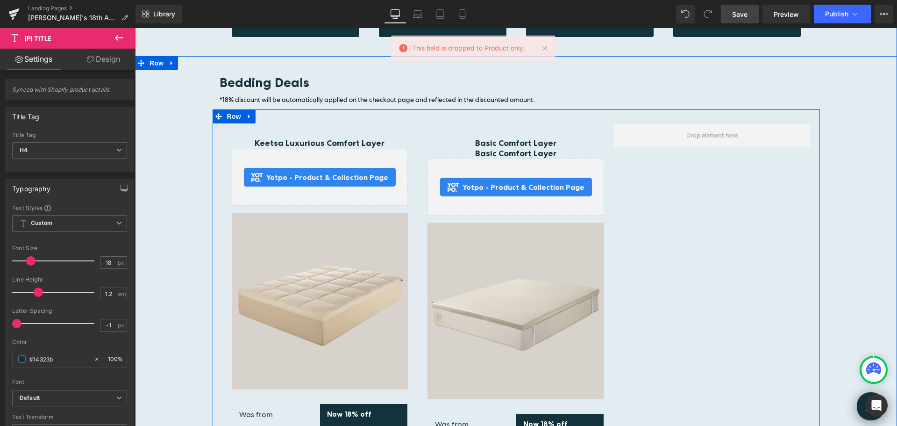
click at [783, 212] on div "Keetsa Luxurious Comfort Layer (P) Title Yotpo - Product & Collection Page - St…" at bounding box center [516, 315] width 607 height 413
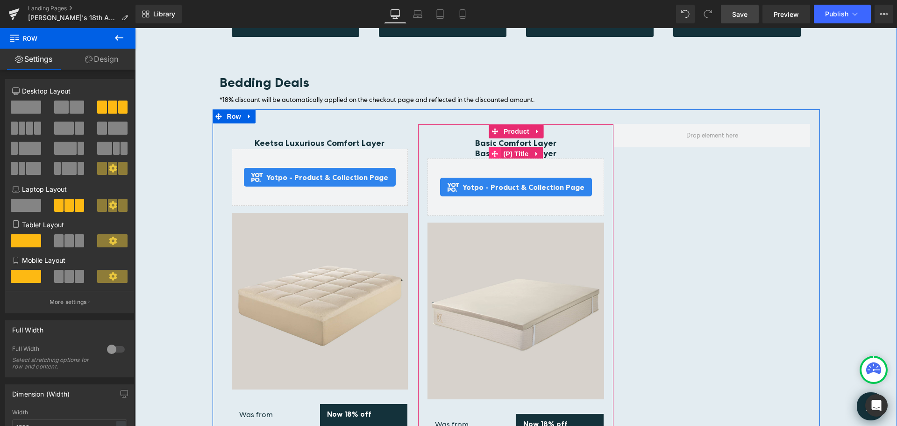
click at [492, 150] on icon at bounding box center [495, 153] width 7 height 7
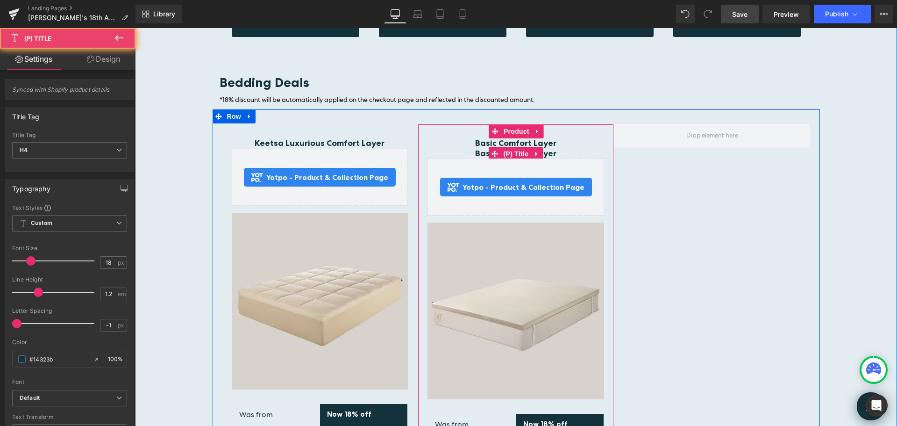
click at [480, 149] on link "Basic Comfort Layer" at bounding box center [515, 154] width 81 height 10
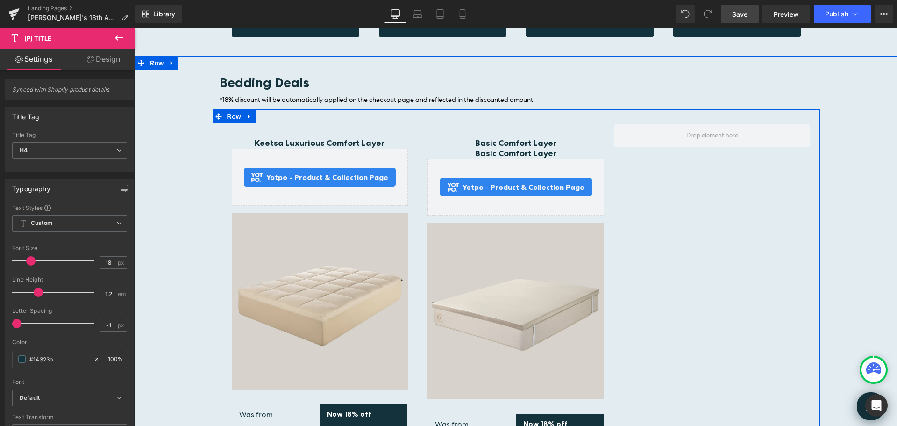
click at [677, 175] on div "Keetsa Luxurious Comfort Layer (P) Title Yotpo - Product & Collection Page - St…" at bounding box center [516, 315] width 607 height 413
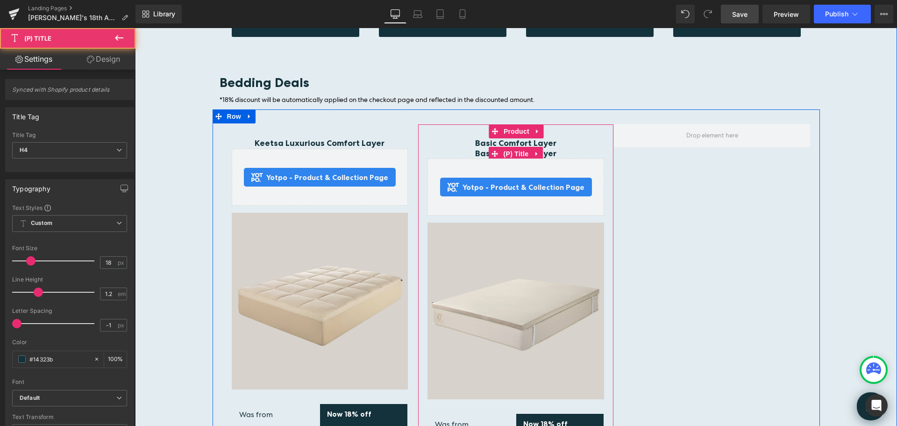
click at [477, 149] on link "Basic Comfort Layer" at bounding box center [515, 154] width 81 height 10
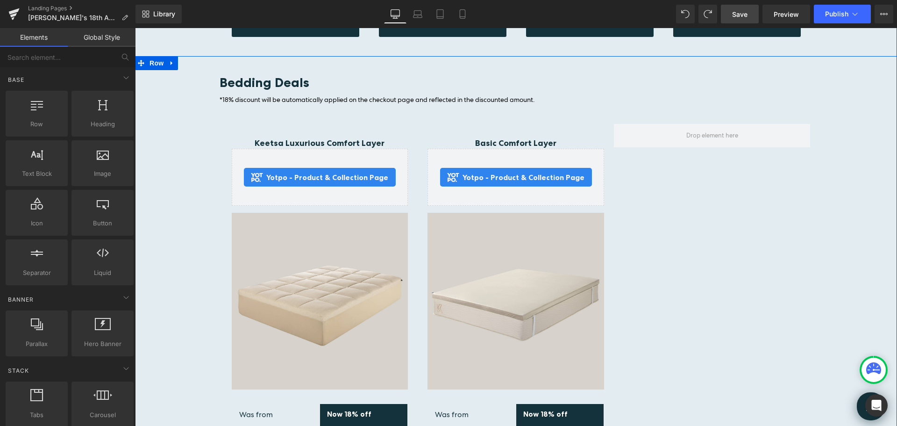
click at [854, 166] on div "Bedding Deals Heading *18% discount will be automatically applied on the checko…" at bounding box center [516, 294] width 762 height 438
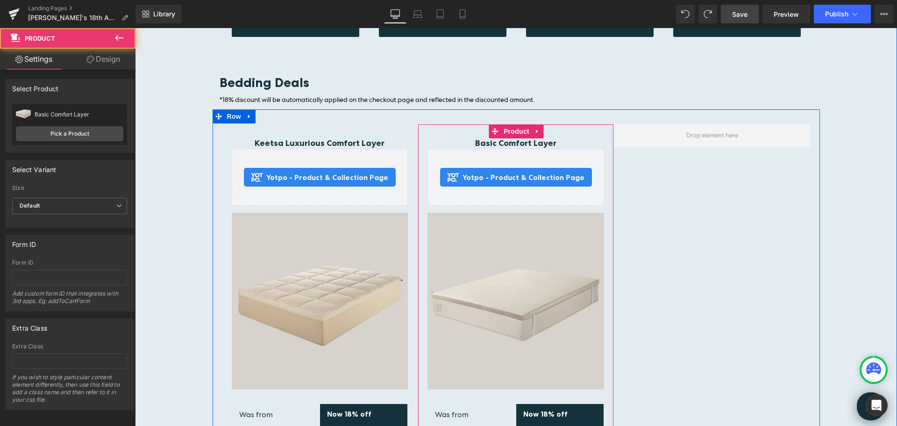
click at [604, 157] on div "Basic Comfort Layer (P) Title Yotpo - Product & Collection Page - Star Badge Yo…" at bounding box center [516, 316] width 196 height 385
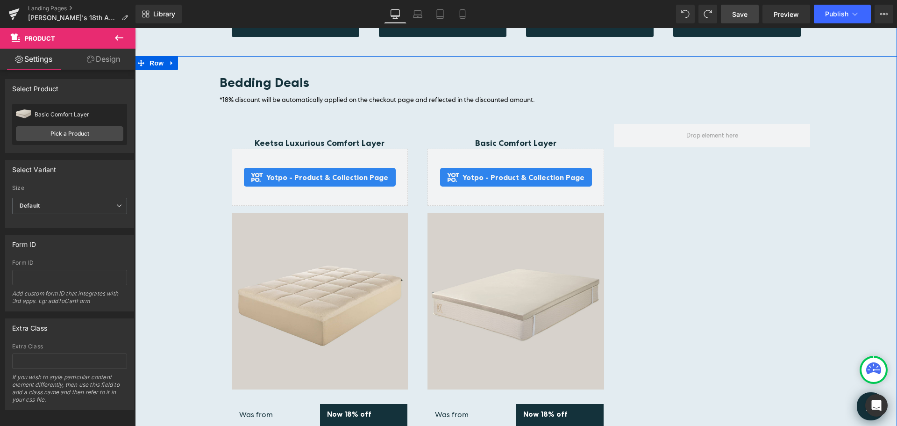
click at [828, 159] on div "Bedding Deals Heading *18% discount will be automatically applied on the checko…" at bounding box center [516, 294] width 762 height 438
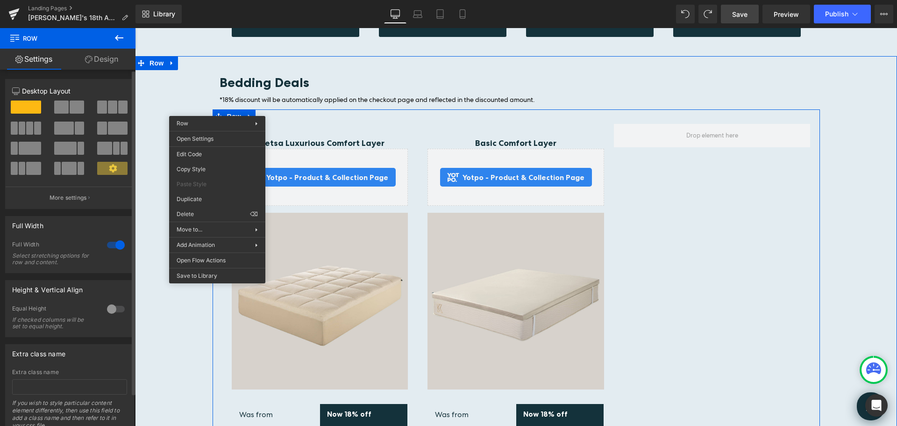
click at [64, 108] on span at bounding box center [61, 106] width 14 height 13
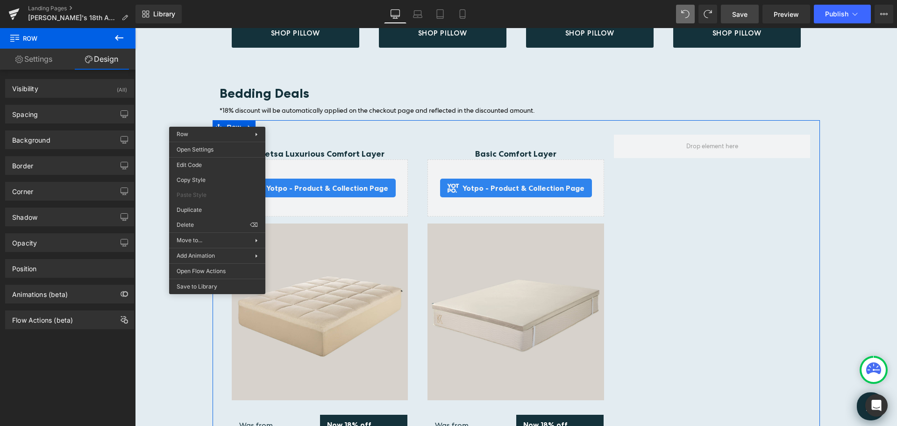
scroll to position [2330, 0]
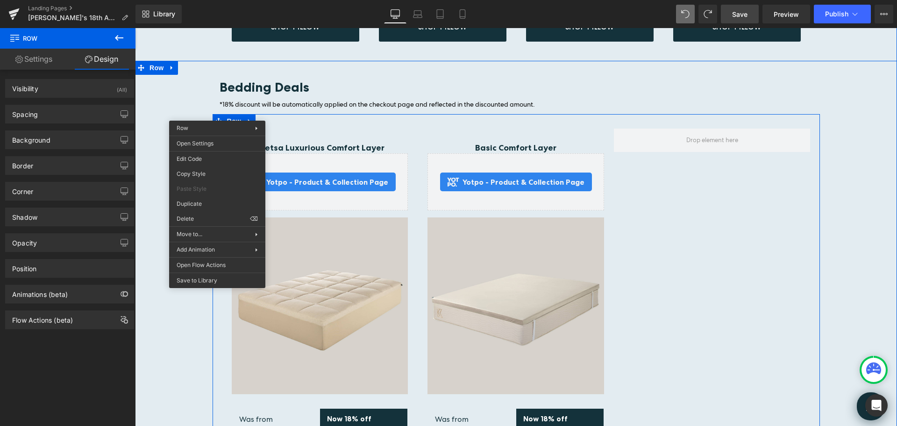
drag, startPoint x: 855, startPoint y: 151, endPoint x: 854, endPoint y: 136, distance: 14.6
click at [855, 151] on div "Bedding Deals Heading *18% discount will be automatically applied on the checko…" at bounding box center [516, 298] width 762 height 438
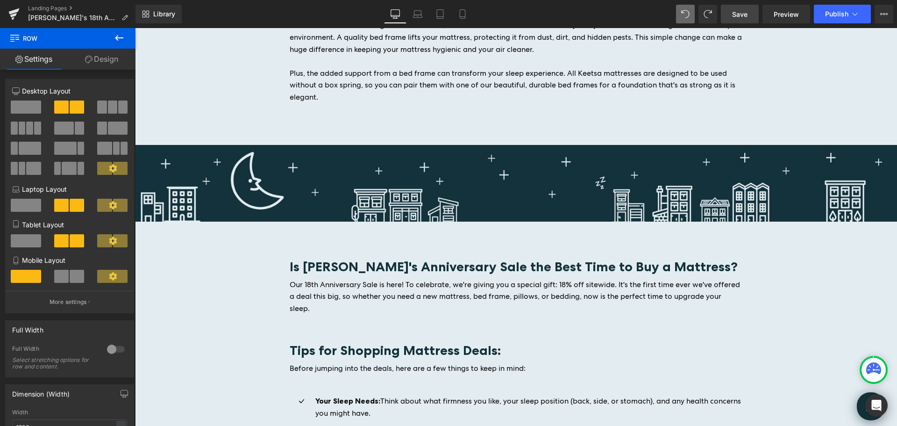
scroll to position [3370, 0]
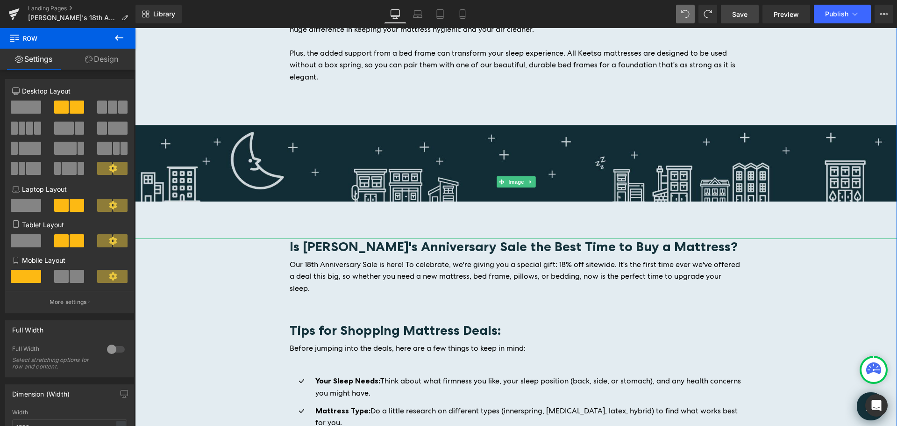
click at [165, 125] on img at bounding box center [516, 182] width 762 height 114
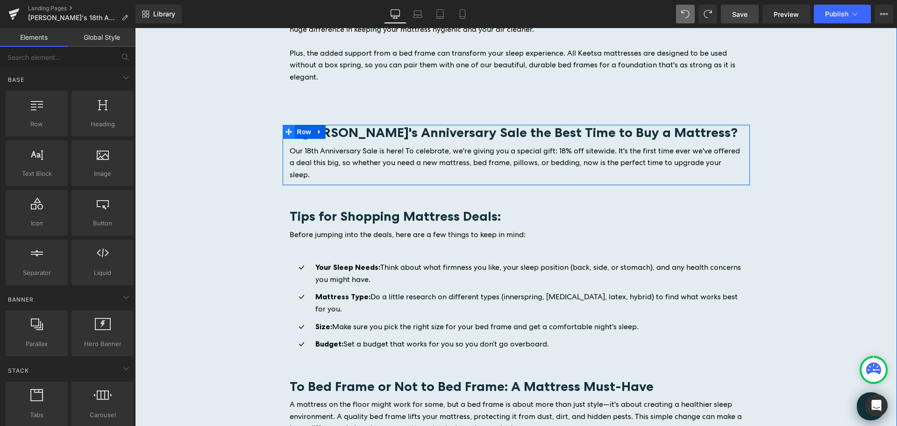
click at [286, 128] on icon at bounding box center [288, 131] width 7 height 7
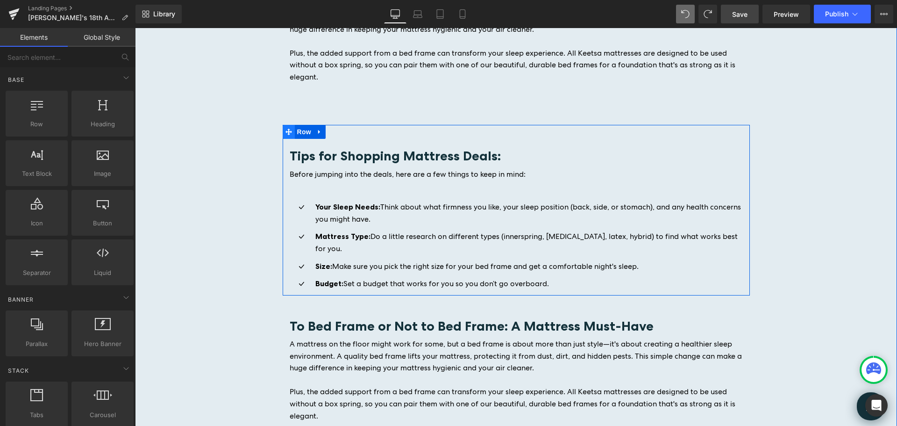
click at [285, 128] on icon at bounding box center [288, 131] width 7 height 7
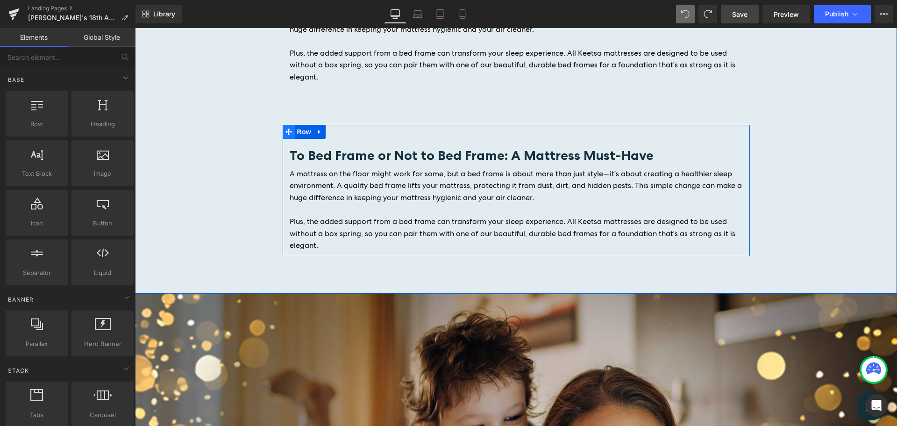
click at [287, 128] on icon at bounding box center [288, 131] width 7 height 7
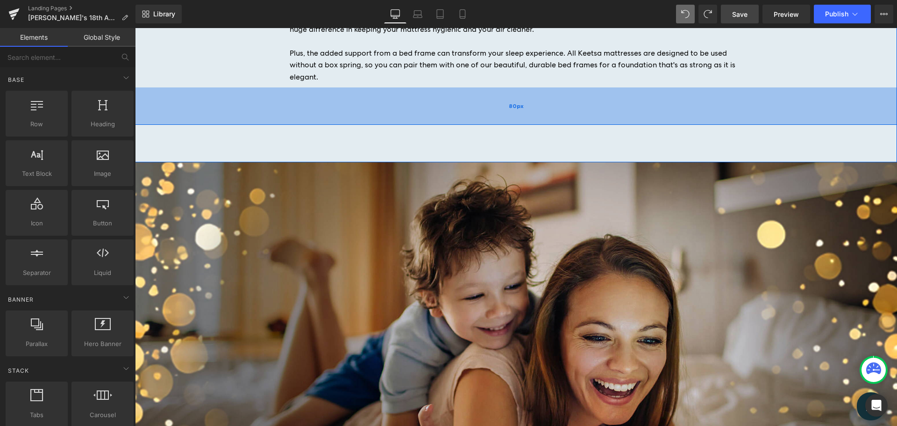
click at [583, 91] on div "80px" at bounding box center [516, 105] width 762 height 37
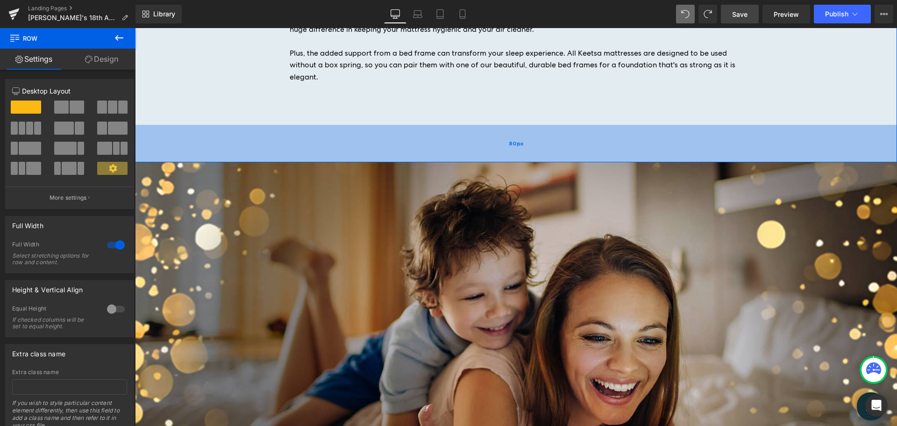
drag, startPoint x: 545, startPoint y: 118, endPoint x: 486, endPoint y: 118, distance: 59.3
click at [545, 125] on div "80px" at bounding box center [516, 143] width 762 height 37
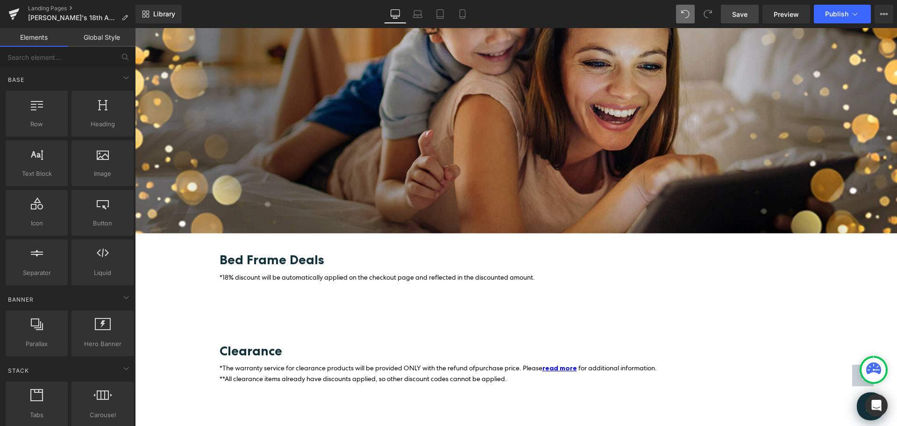
scroll to position [1145, 0]
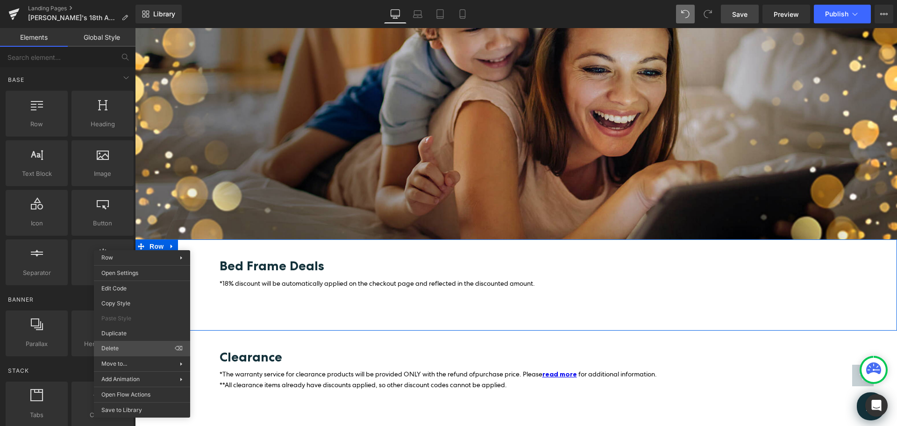
click at [112, 347] on div "Row You are previewing how the will restyle your page. You can not edit Element…" at bounding box center [448, 221] width 897 height 442
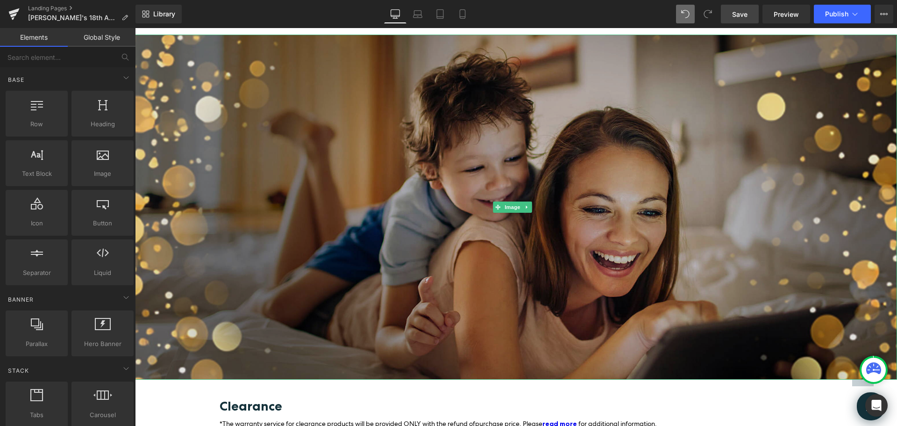
scroll to position [865, 0]
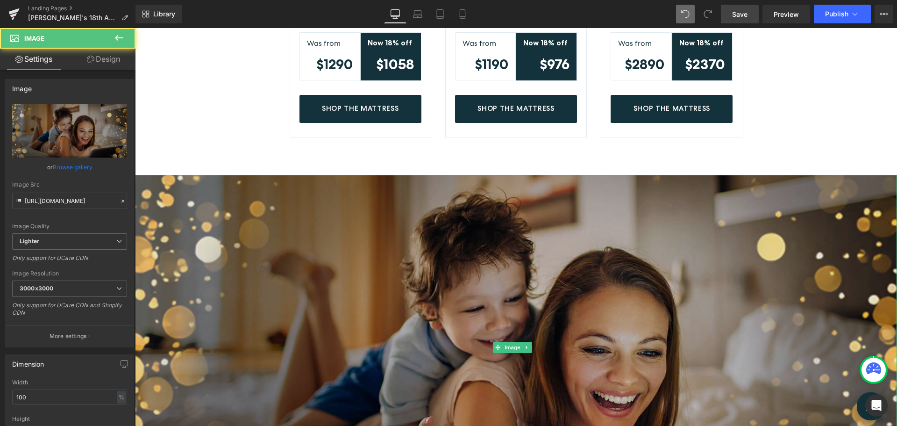
click at [213, 181] on img at bounding box center [516, 347] width 762 height 345
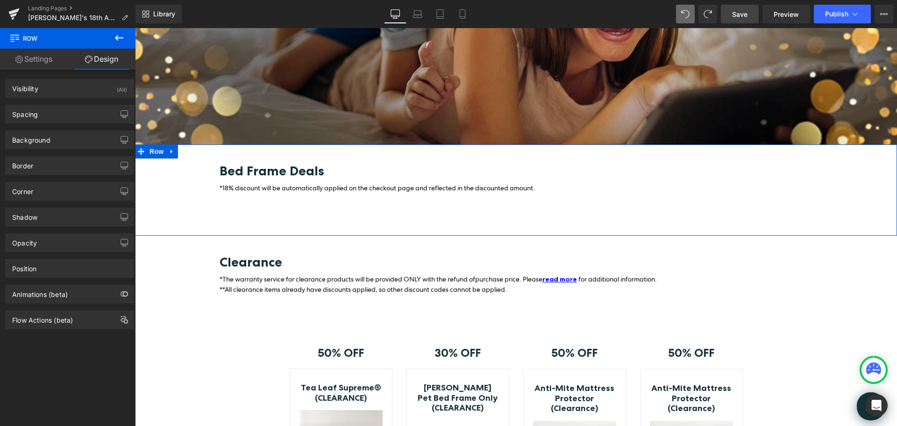
scroll to position [3725, 0]
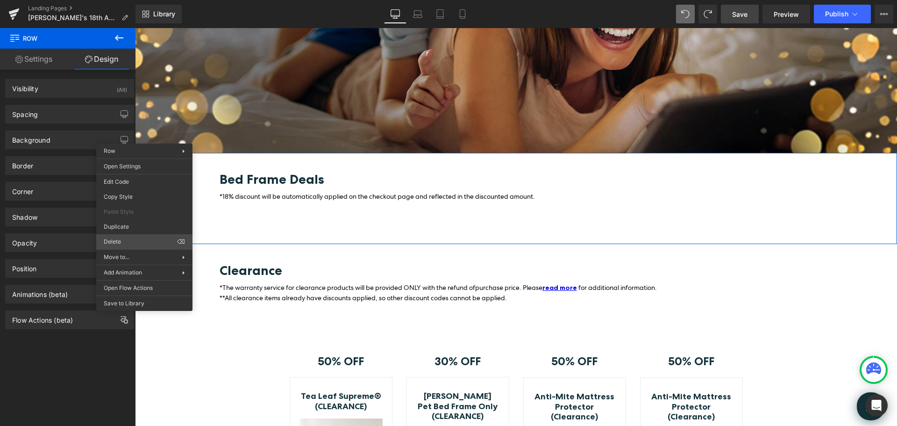
click at [120, 240] on div "Row You are previewing how the will restyle your page. You can not edit Element…" at bounding box center [448, 221] width 897 height 442
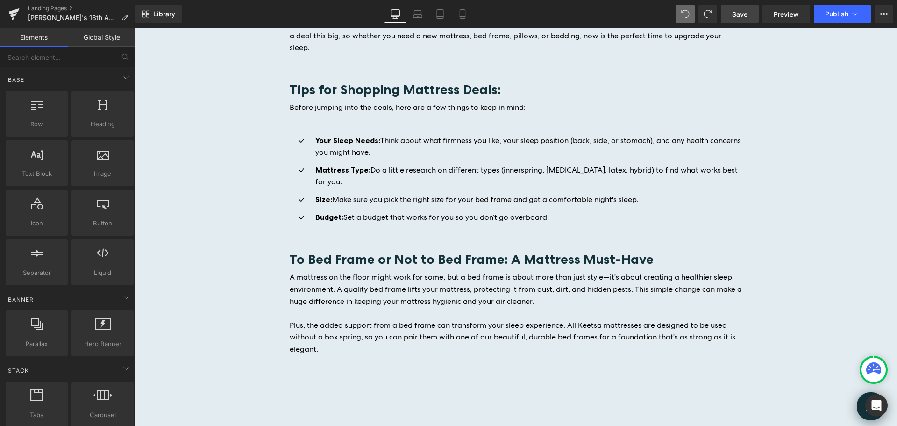
scroll to position [3211, 0]
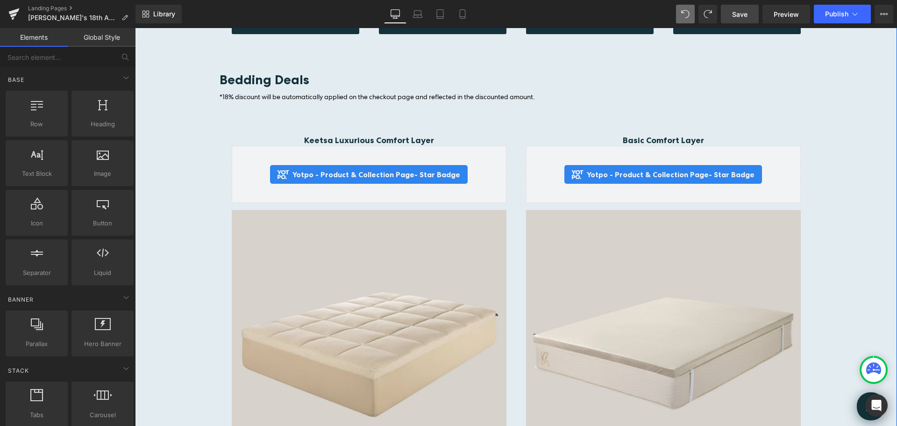
scroll to position [2337, 0]
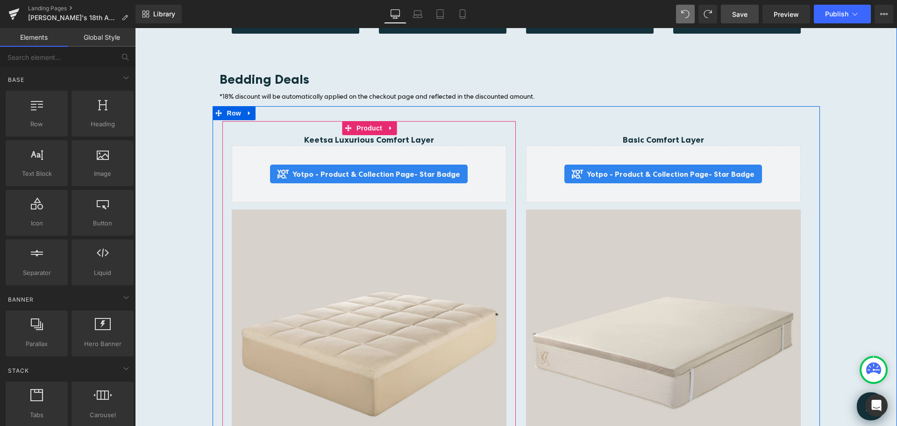
drag, startPoint x: 370, startPoint y: 120, endPoint x: 308, endPoint y: 120, distance: 61.2
click at [370, 121] on span "Product" at bounding box center [369, 128] width 30 height 14
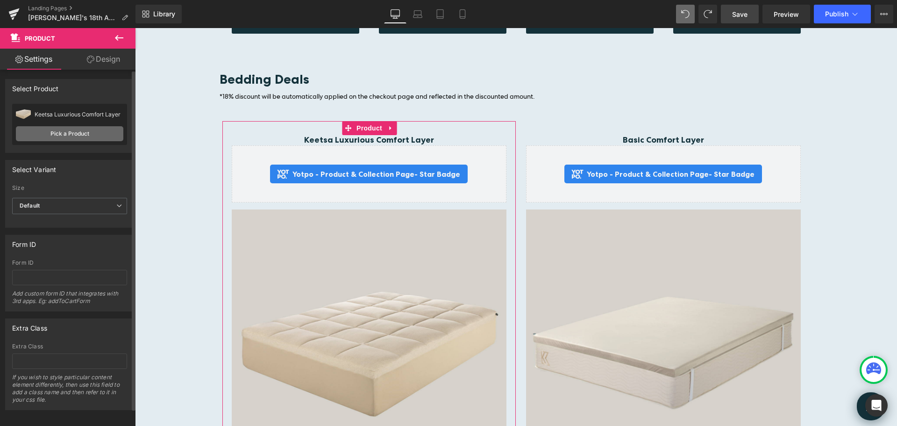
click at [63, 131] on link "Pick a Product" at bounding box center [69, 133] width 107 height 15
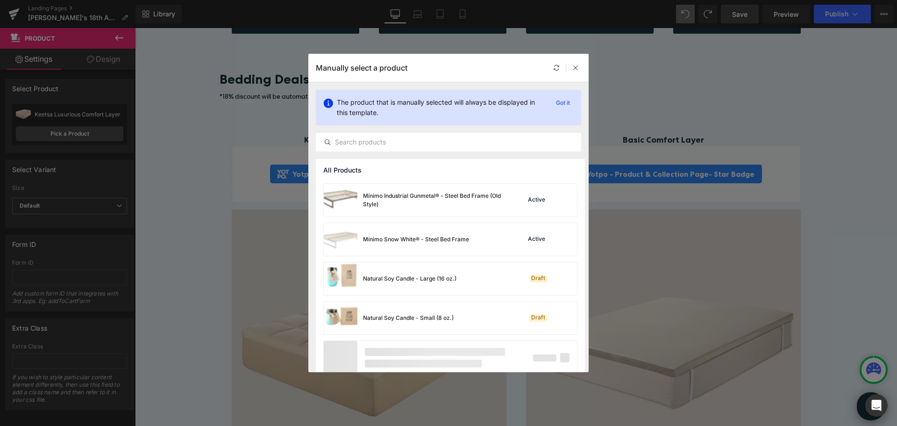
scroll to position [636, 0]
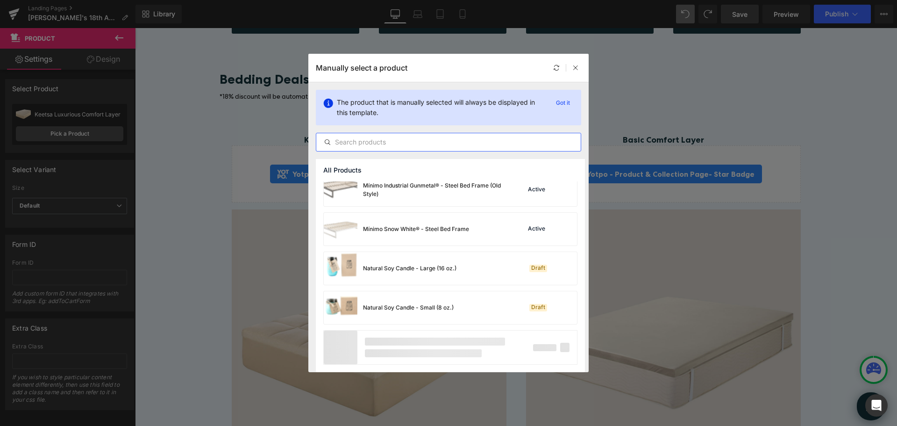
click at [366, 144] on input "text" at bounding box center [448, 141] width 264 height 11
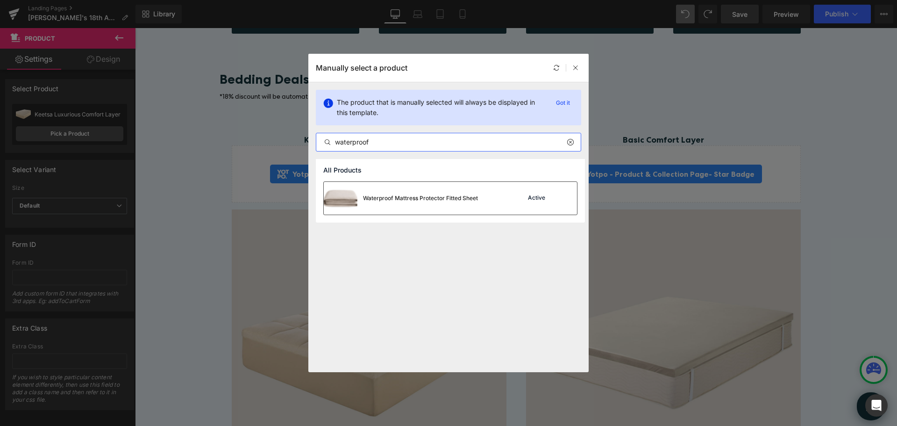
type input "waterproof"
click at [388, 197] on div "Waterproof Mattress Protector Fitted Sheet" at bounding box center [420, 198] width 115 height 8
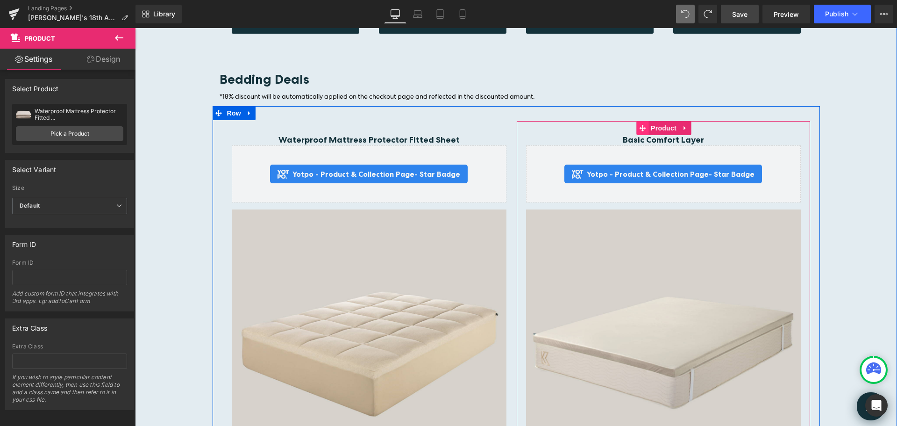
click at [639, 125] on icon at bounding box center [642, 128] width 7 height 7
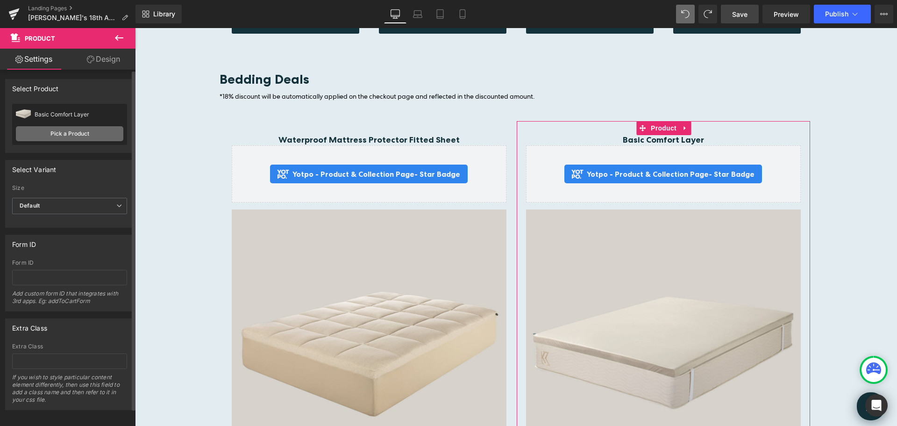
click at [93, 131] on link "Pick a Product" at bounding box center [69, 133] width 107 height 15
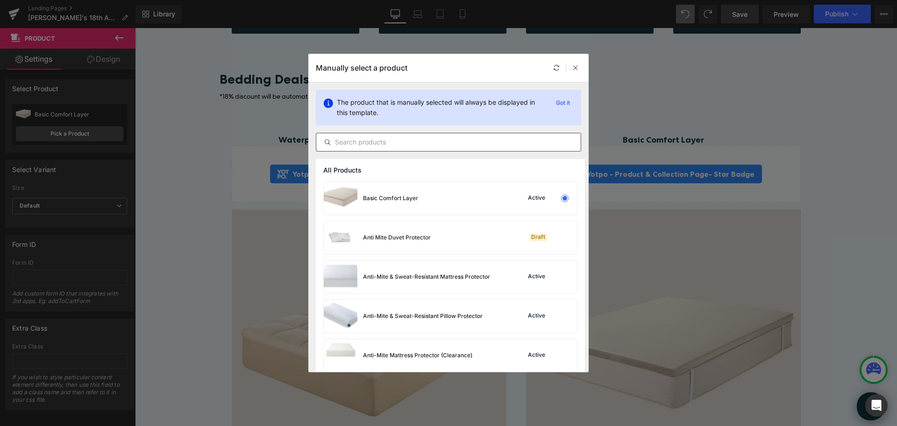
click at [379, 141] on input "text" at bounding box center [448, 141] width 264 height 11
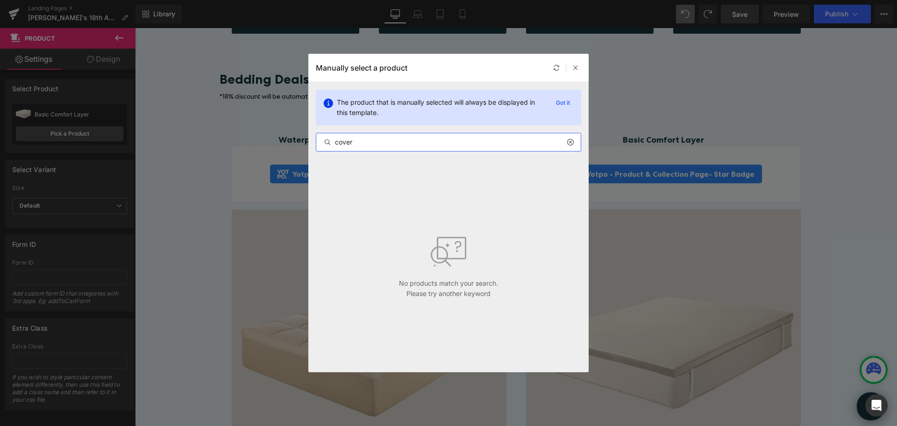
drag, startPoint x: 366, startPoint y: 143, endPoint x: 176, endPoint y: 122, distance: 191.8
click at [176, 122] on div "Manually select a product The product that is manually selected will always be …" at bounding box center [448, 213] width 897 height 426
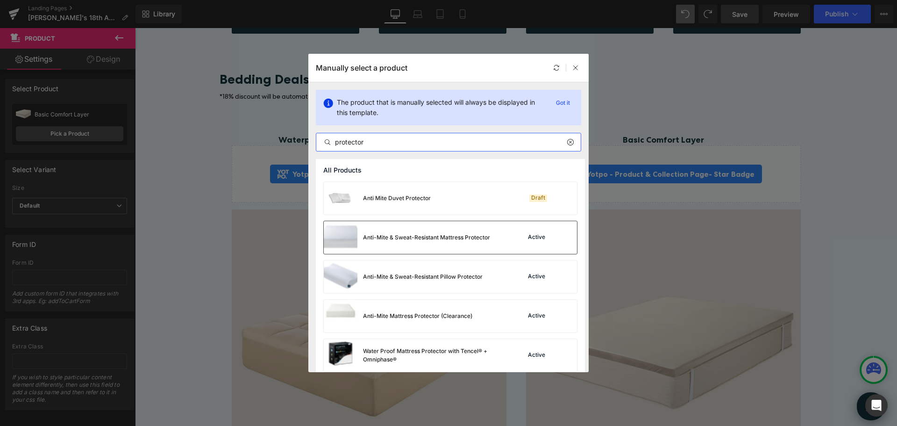
type input "protector"
click at [500, 242] on div "Anti-Mite & Sweat-Resistant Mattress Protector Active" at bounding box center [450, 237] width 253 height 33
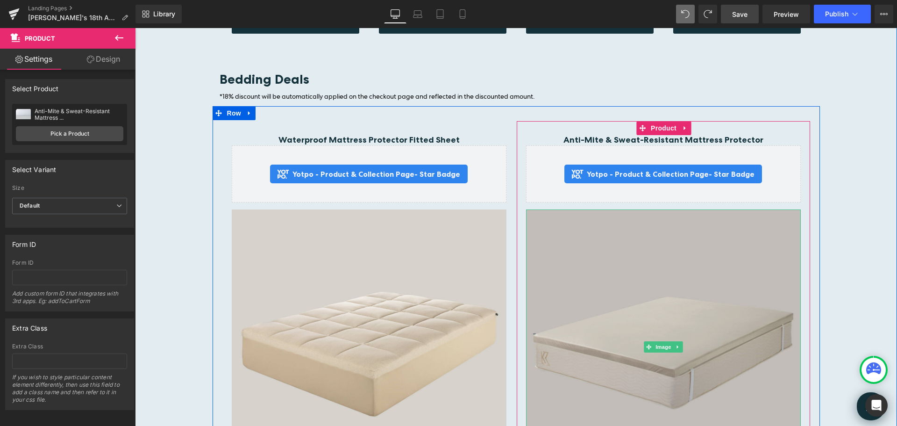
scroll to position [2384, 0]
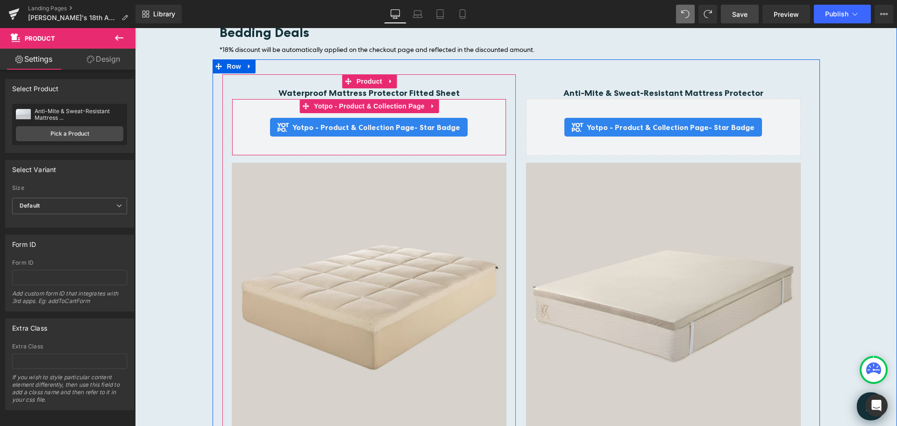
click at [442, 122] on span "- Star Badge" at bounding box center [437, 126] width 46 height 9
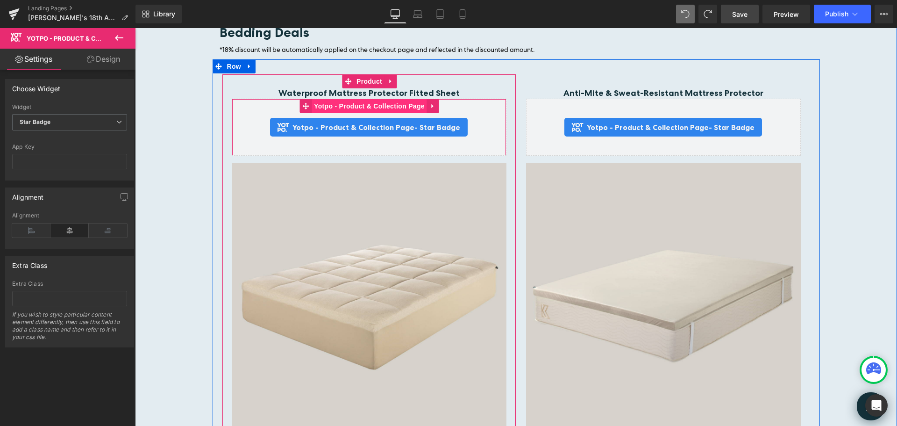
click at [319, 100] on span "Yotpo - Product & Collection Page" at bounding box center [369, 106] width 115 height 14
click at [335, 99] on span "Yotpo - Product & Collection Page" at bounding box center [369, 106] width 115 height 14
click at [362, 100] on span "Yotpo - Product & Collection Page" at bounding box center [369, 107] width 115 height 14
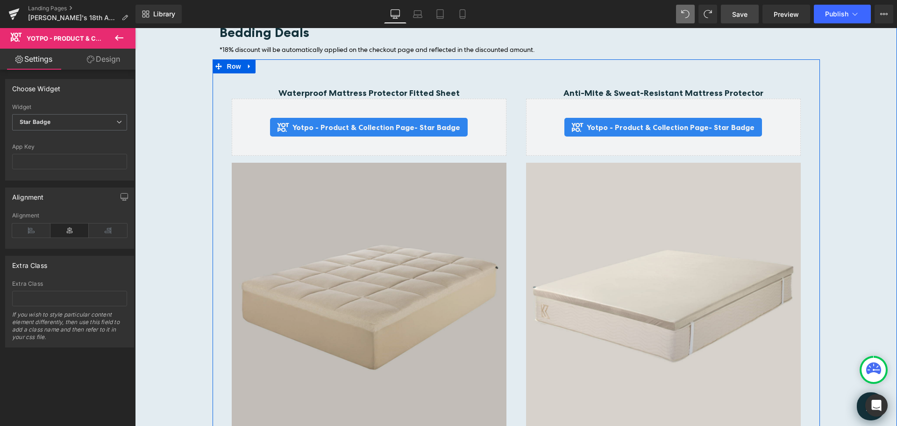
click at [526, 240] on img at bounding box center [663, 300] width 275 height 275
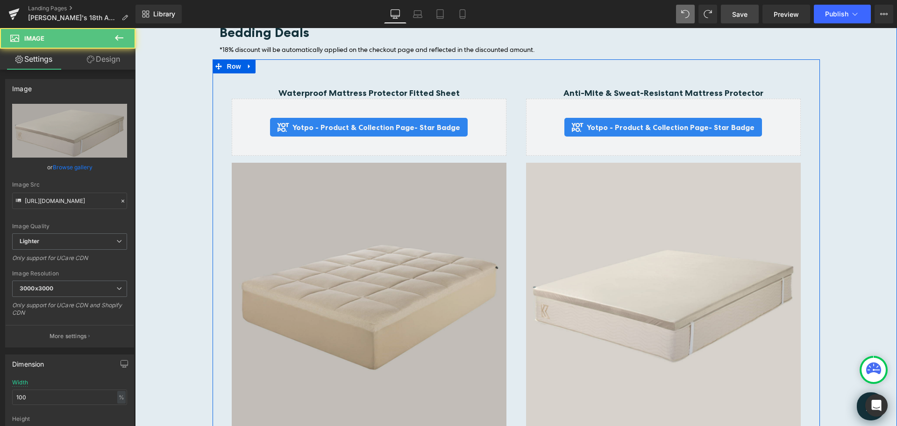
click at [440, 240] on img at bounding box center [369, 300] width 275 height 275
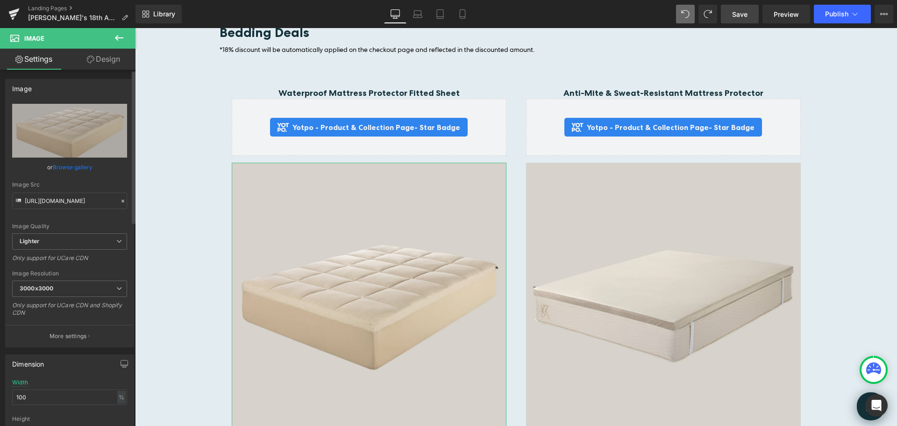
click at [85, 172] on link "Browse gallery" at bounding box center [73, 167] width 40 height 16
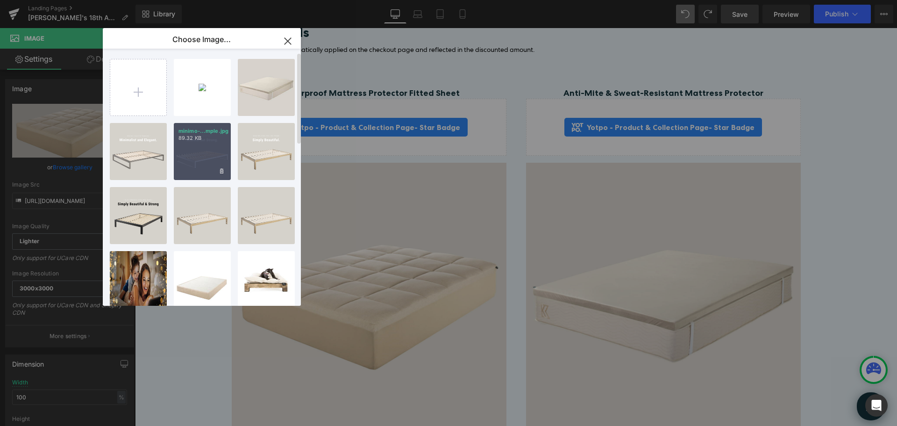
scroll to position [0, 0]
click at [140, 95] on input "file" at bounding box center [138, 88] width 56 height 56
type input "C:\fakepath\Copy of minimo-snow-simple.jpg"
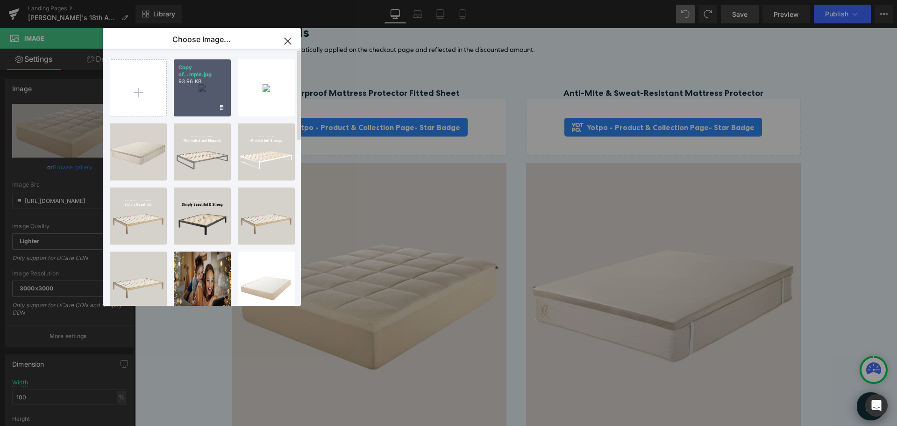
click at [207, 93] on div "Copy of...mple.jpg 93.96 KB" at bounding box center [202, 87] width 57 height 57
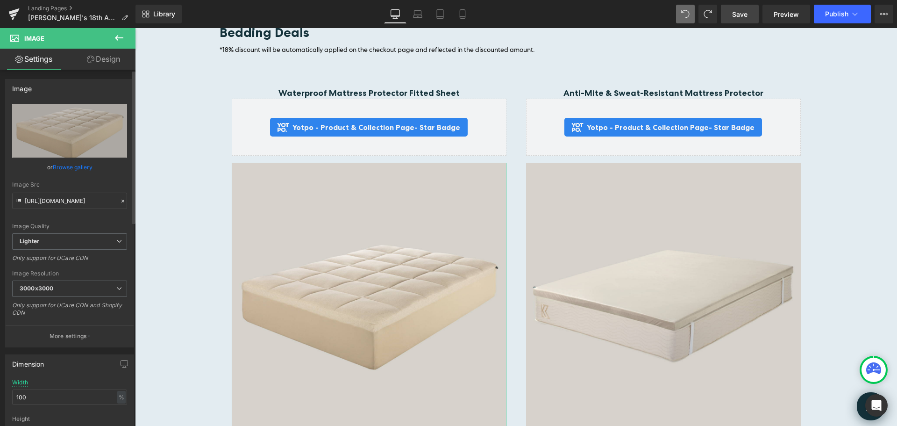
click at [78, 166] on link "Browse gallery" at bounding box center [73, 167] width 40 height 16
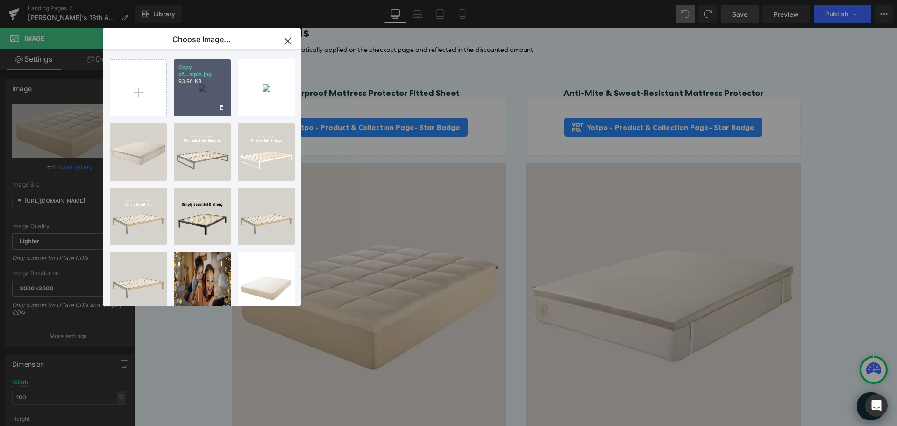
click at [184, 88] on div "Copy of...mple.jpg 93.96 KB" at bounding box center [202, 87] width 57 height 57
type input "[URL][DOMAIN_NAME]"
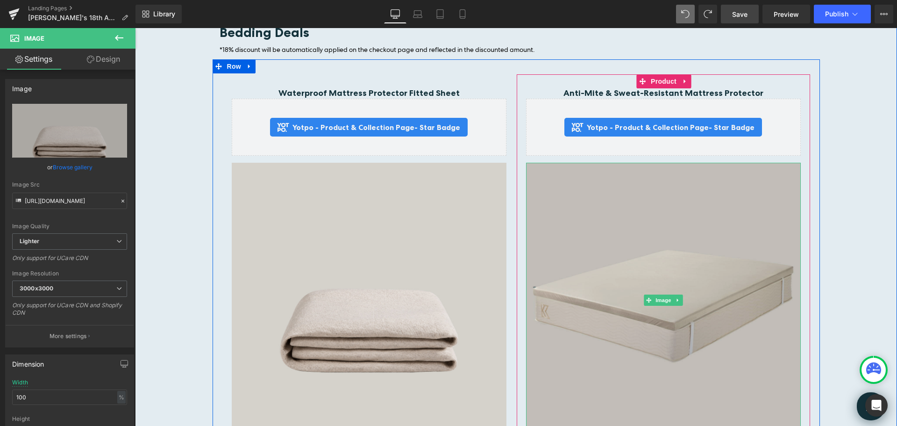
click at [661, 227] on img at bounding box center [663, 300] width 275 height 275
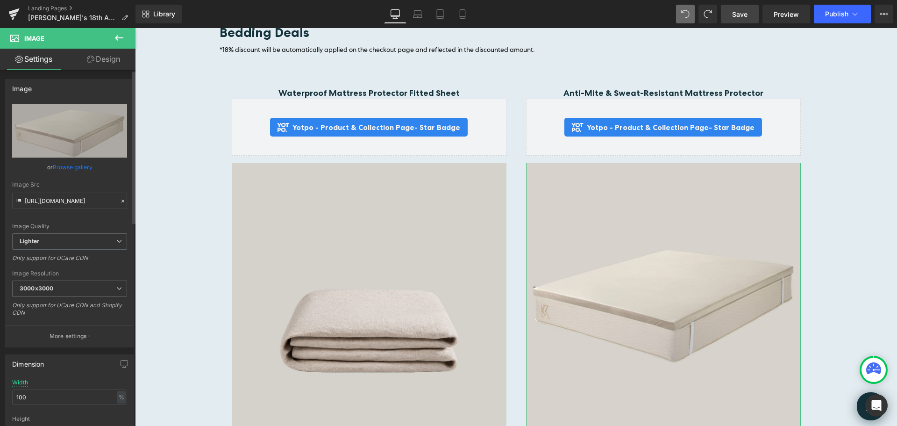
click at [73, 167] on link "Browse gallery" at bounding box center [73, 167] width 40 height 16
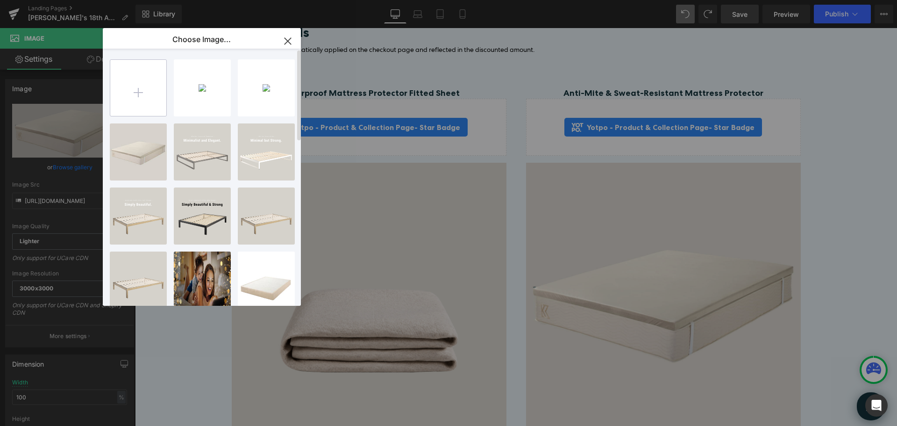
click at [133, 91] on input "file" at bounding box center [138, 88] width 56 height 56
type input "C:\fakepath\Copy (1) of keetsa-anti-mite-sweat-resistant-mattress-protector.jpg"
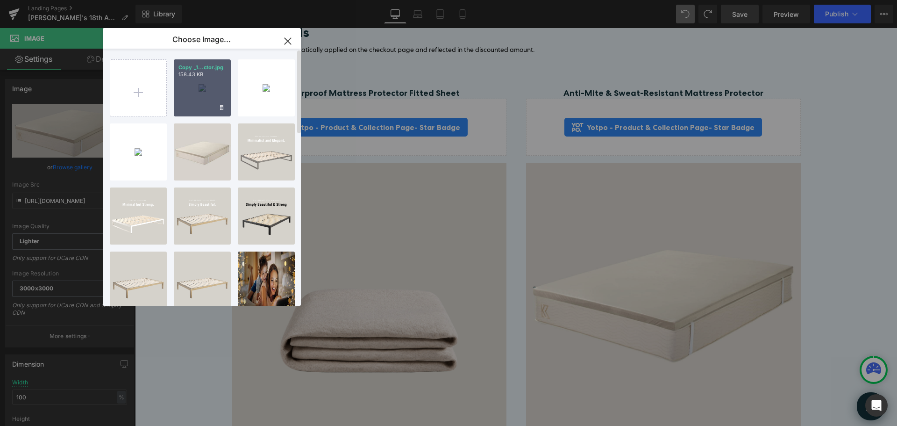
click at [193, 91] on div "Copy _1...ctor.jpg 158.43 KB" at bounding box center [202, 87] width 57 height 57
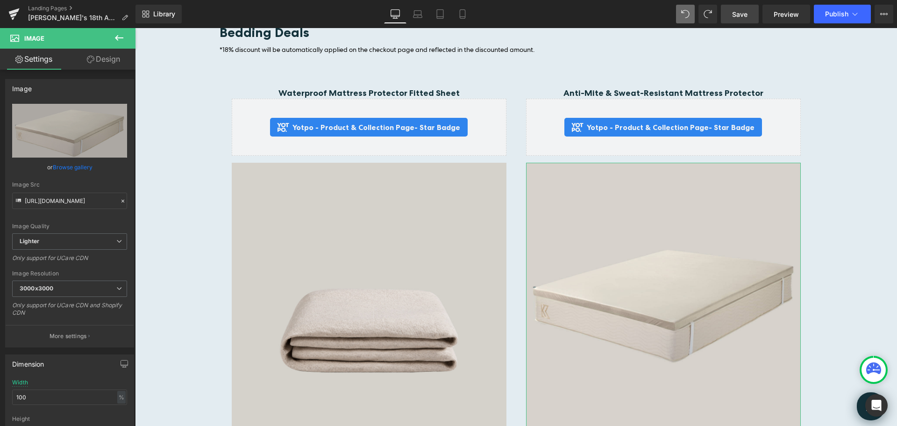
click at [67, 167] on link "Browse gallery" at bounding box center [73, 167] width 40 height 16
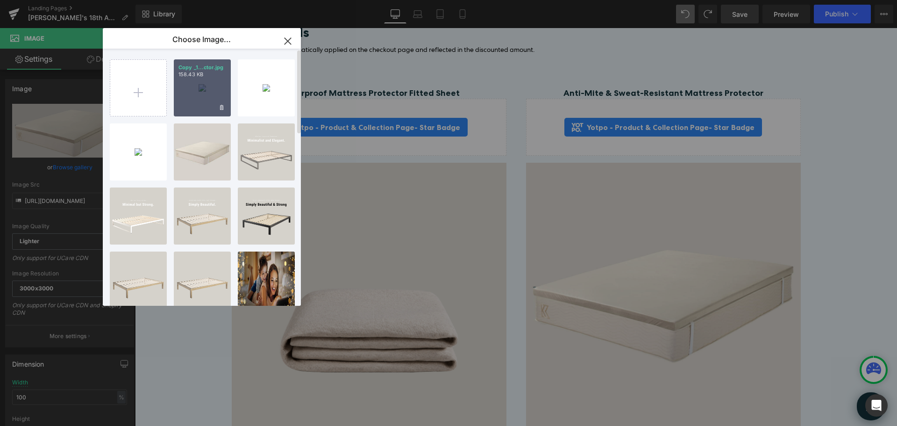
click at [200, 74] on p "158.43 KB" at bounding box center [202, 74] width 48 height 7
type input "[URL][DOMAIN_NAME]"
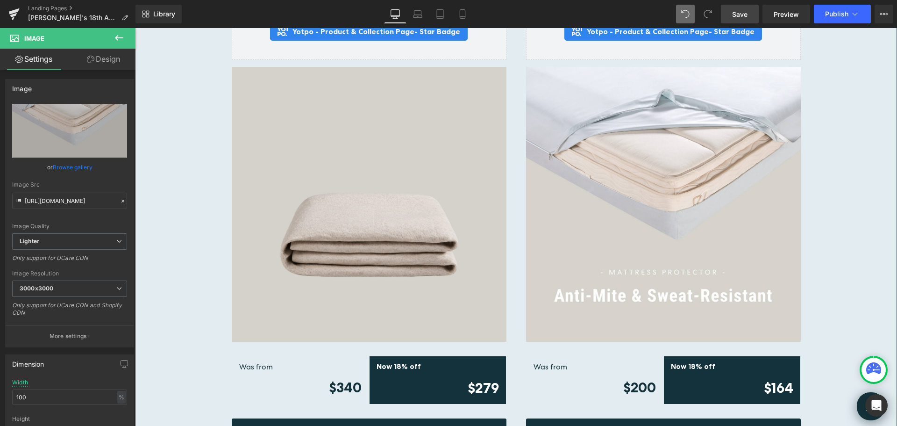
scroll to position [2524, 0]
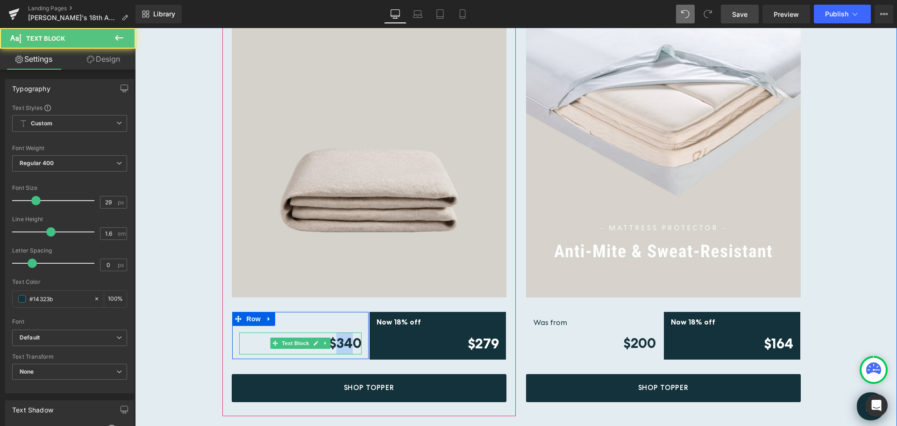
click at [336, 339] on strong "$340" at bounding box center [345, 343] width 33 height 16
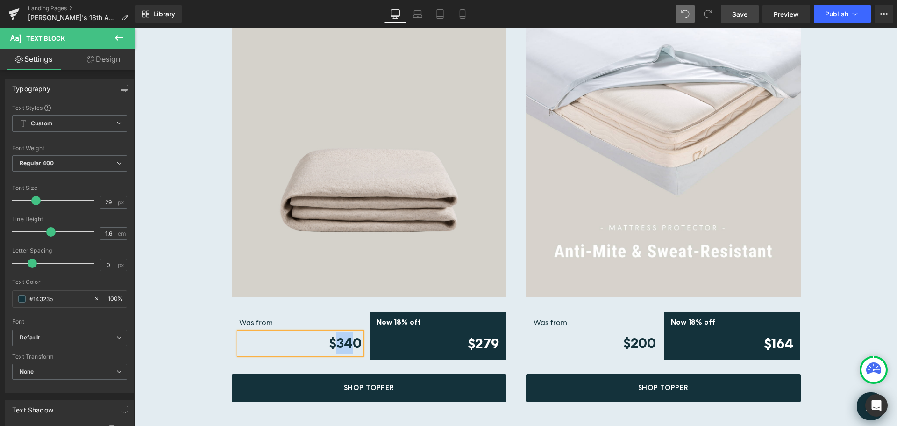
click at [343, 337] on strong "$340" at bounding box center [345, 343] width 33 height 16
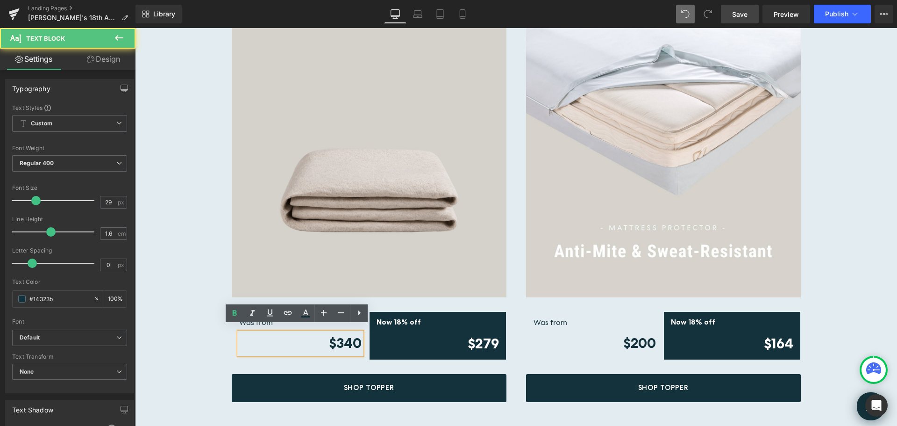
click at [347, 337] on strong "$340" at bounding box center [345, 343] width 33 height 16
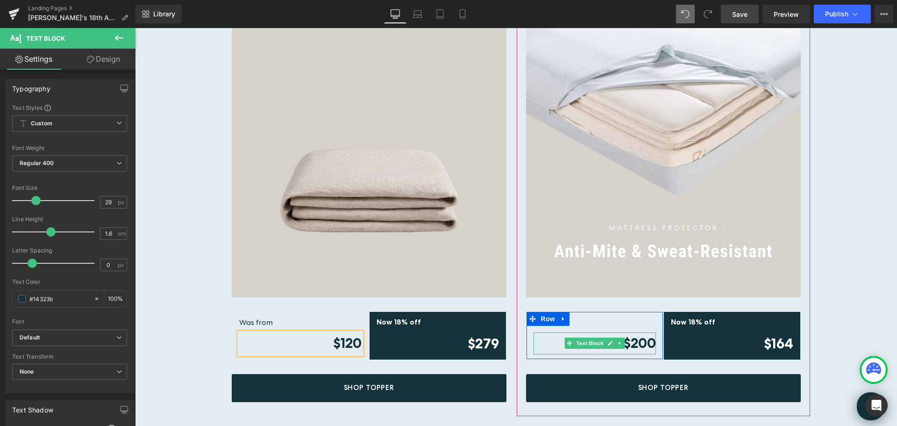
click at [645, 336] on strong "$200" at bounding box center [639, 343] width 33 height 16
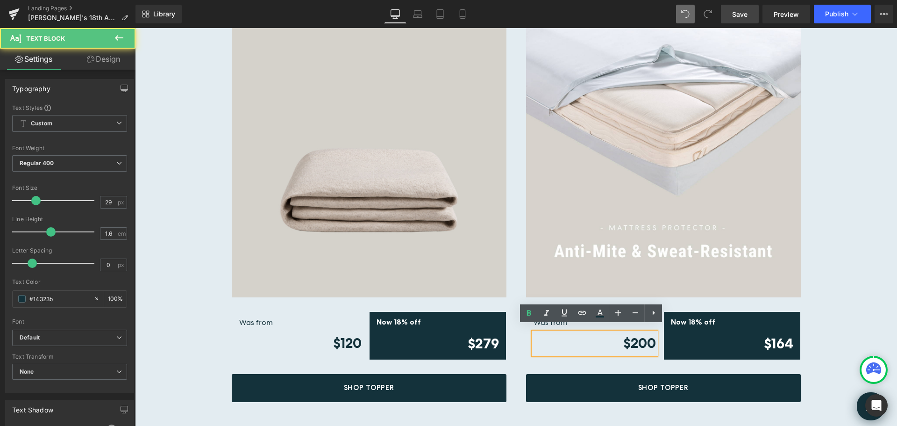
click at [641, 336] on strong "$200" at bounding box center [639, 343] width 33 height 16
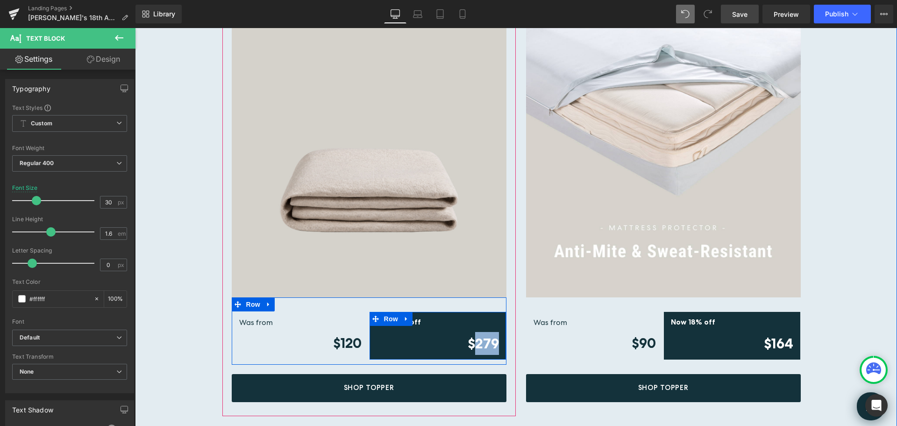
drag, startPoint x: 475, startPoint y: 337, endPoint x: 495, endPoint y: 337, distance: 20.6
click at [495, 337] on div "Now 18% off Text Block $279 Text Block" at bounding box center [438, 335] width 136 height 38
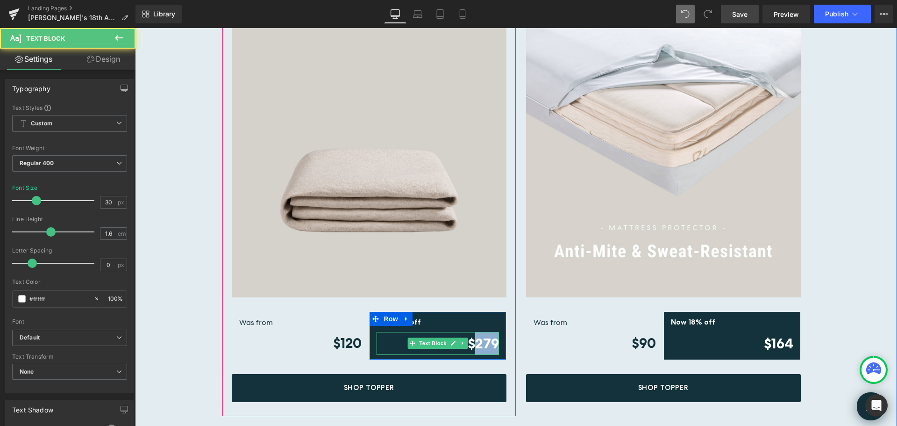
click at [490, 338] on strong "$279" at bounding box center [483, 343] width 31 height 17
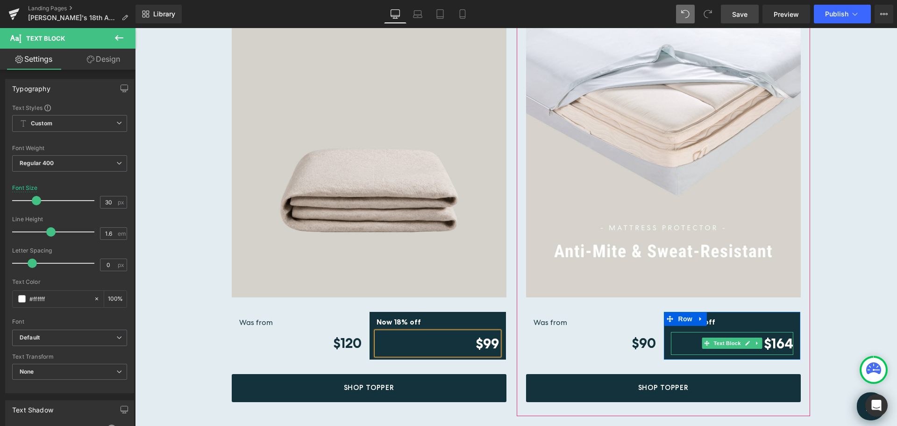
click at [768, 337] on strong "$164" at bounding box center [778, 343] width 29 height 17
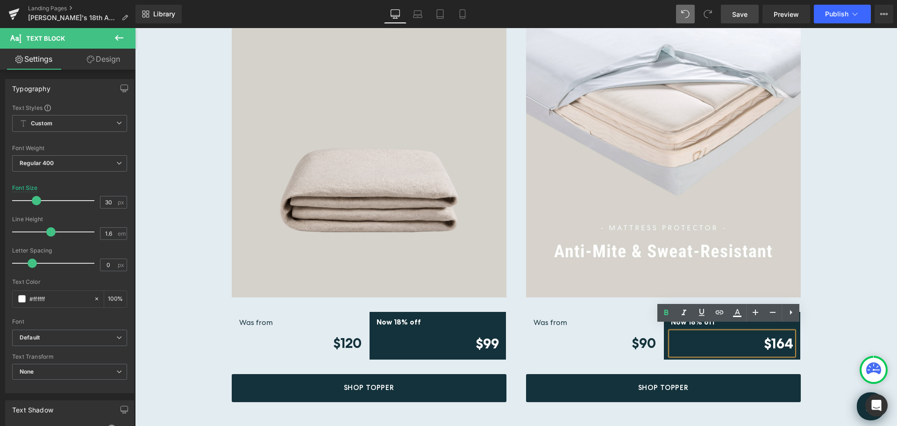
click at [767, 335] on strong "$164" at bounding box center [778, 343] width 29 height 17
click at [848, 161] on div "Bedding Deals Heading *18% discount will be automatically applied on the checko…" at bounding box center [516, 153] width 762 height 536
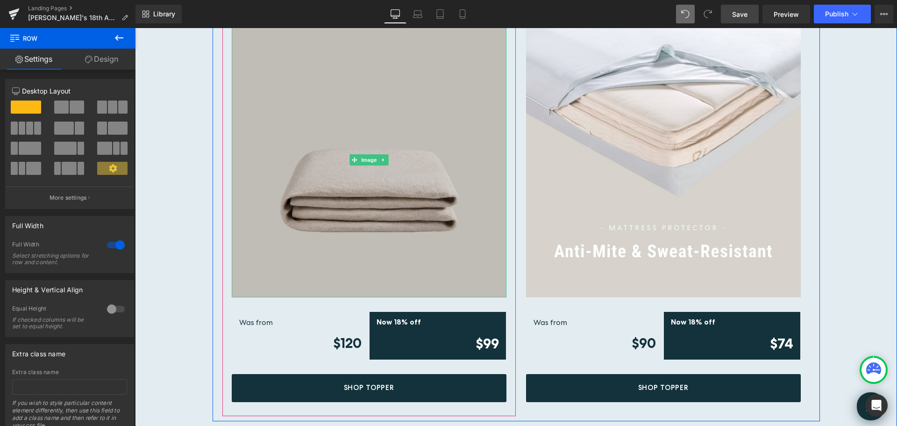
click at [376, 184] on img at bounding box center [369, 159] width 275 height 275
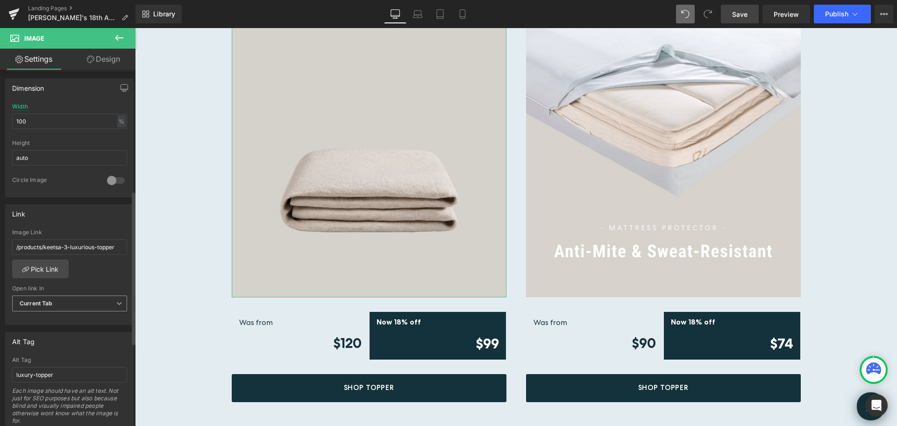
scroll to position [280, 0]
click at [50, 268] on link "Pick Link" at bounding box center [40, 264] width 57 height 19
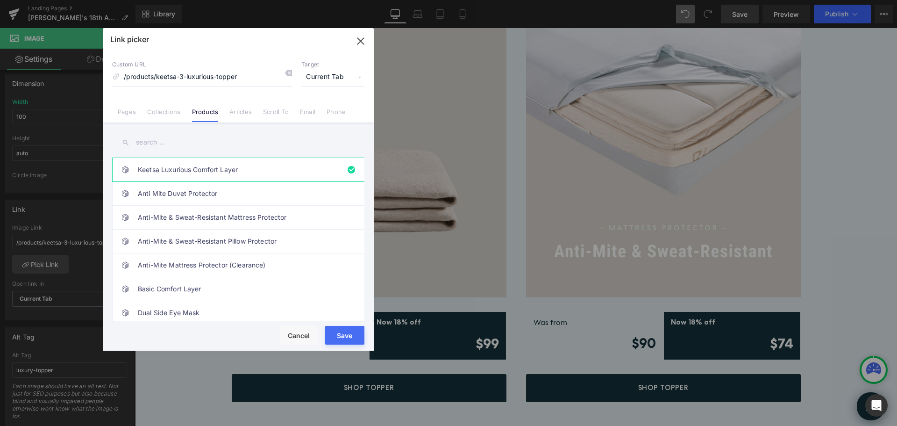
click at [154, 143] on input "text" at bounding box center [238, 142] width 252 height 21
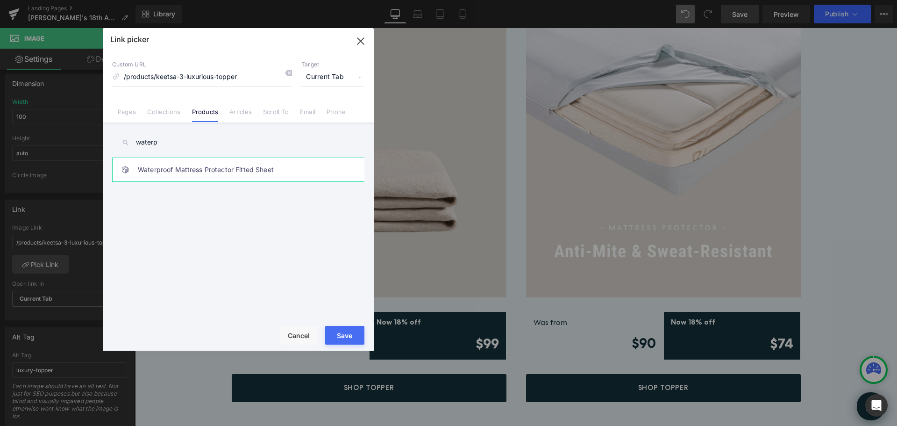
type input "waterp"
click at [214, 166] on link "Waterproof Mattress Protector Fitted Sheet" at bounding box center [241, 169] width 206 height 23
type input "/products/waterproof-mattress-protector-fitted-sheet"
click at [343, 334] on button "Save" at bounding box center [344, 335] width 39 height 19
type input "/products/waterproof-mattress-protector-fitted-sheet"
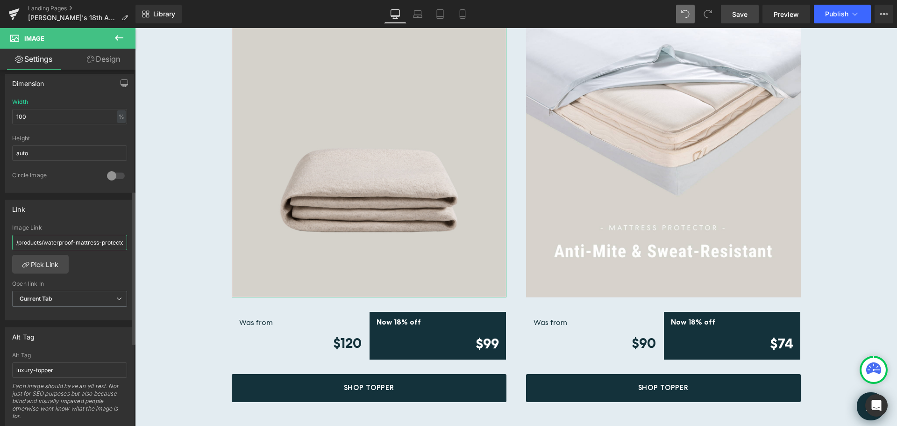
click at [107, 242] on input "/products/waterproof-mattress-protector-fitted-sheet" at bounding box center [69, 242] width 115 height 15
click at [430, 385] on div "Rendering Content" at bounding box center [448, 389] width 57 height 10
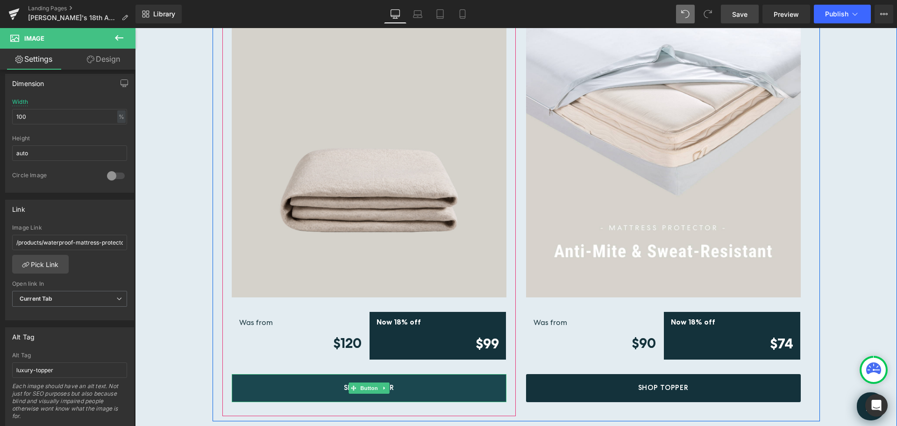
click at [435, 382] on link "Shop Topper" at bounding box center [369, 388] width 275 height 28
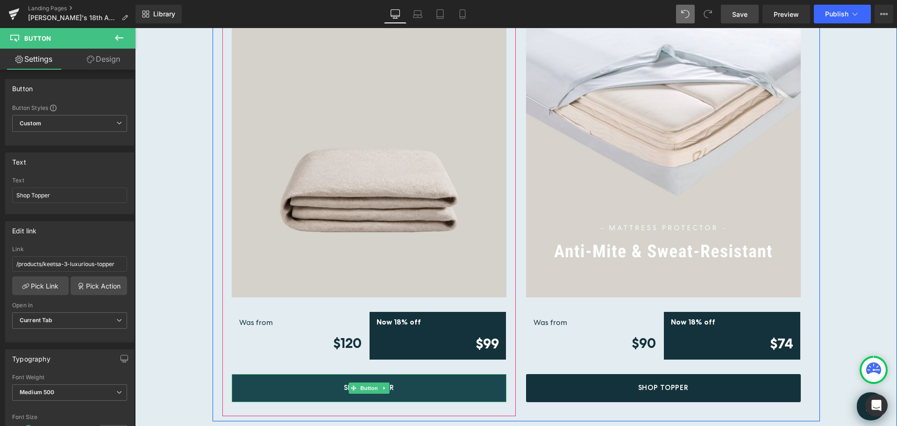
click at [466, 382] on link "Shop Topper" at bounding box center [369, 388] width 275 height 28
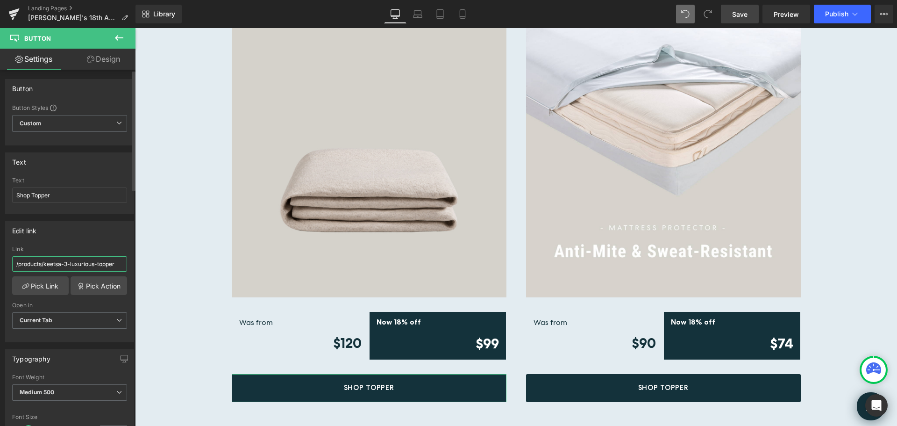
click at [77, 265] on input "/products/keetsa-3-luxurious-topper" at bounding box center [69, 263] width 115 height 15
paste input "waterproof-mattress-protector-fitted-sheet"
type input "/products/waterproof-mattress-protector-fitted-sheet"
click at [36, 196] on input "Shop Topper" at bounding box center [69, 194] width 115 height 15
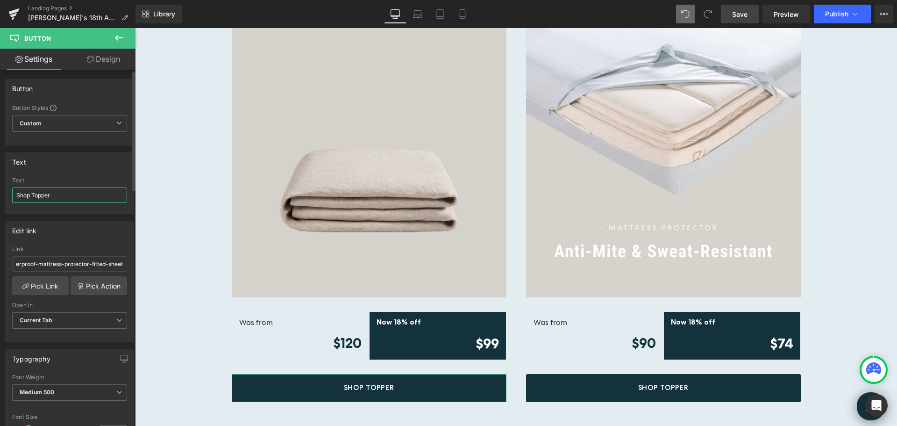
scroll to position [0, 0]
drag, startPoint x: 31, startPoint y: 196, endPoint x: 100, endPoint y: 214, distance: 70.8
type input "Shop Mattress Protector"
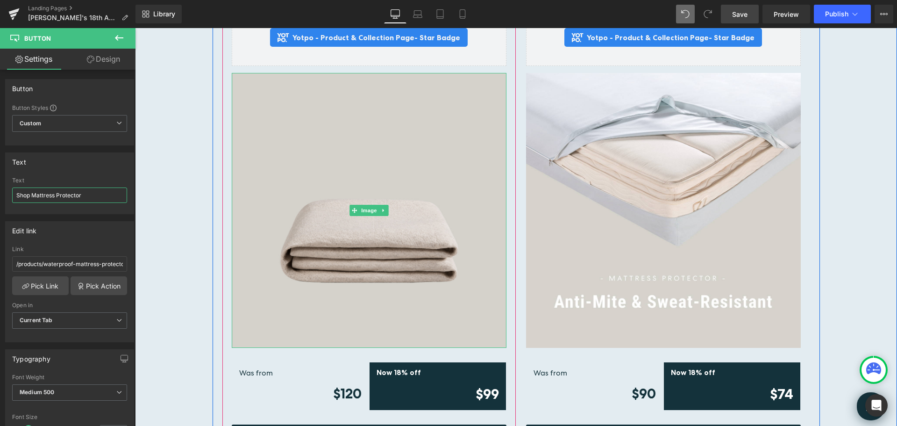
scroll to position [2478, 0]
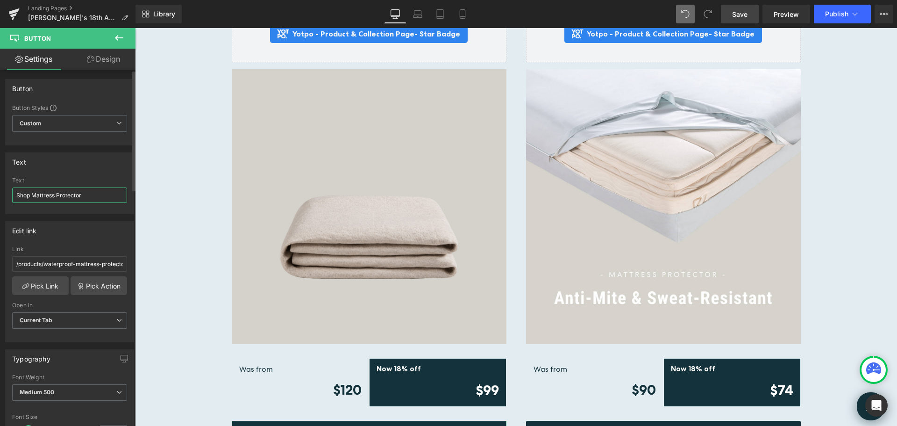
click at [86, 196] on input "Shop Mattress Protector" at bounding box center [69, 194] width 115 height 15
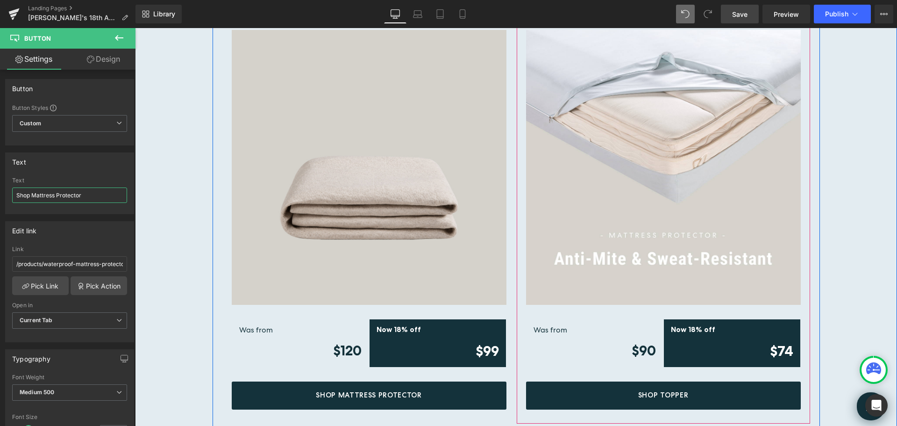
scroll to position [2571, 0]
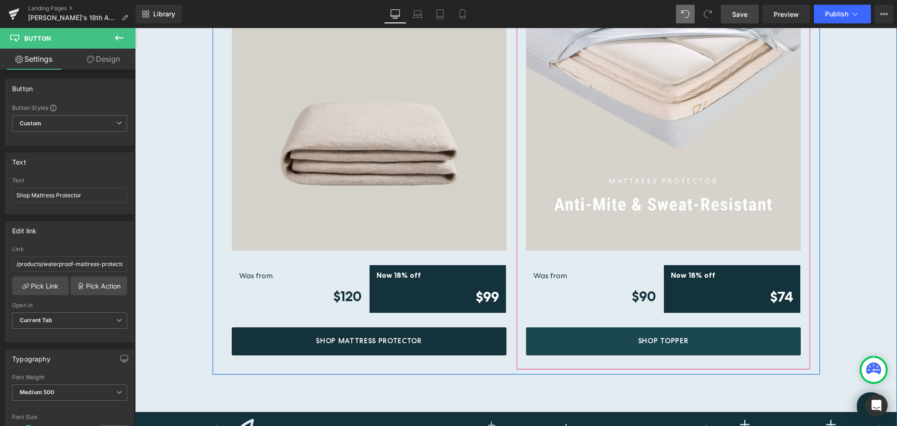
click at [705, 335] on link "Shop Topper" at bounding box center [663, 341] width 275 height 28
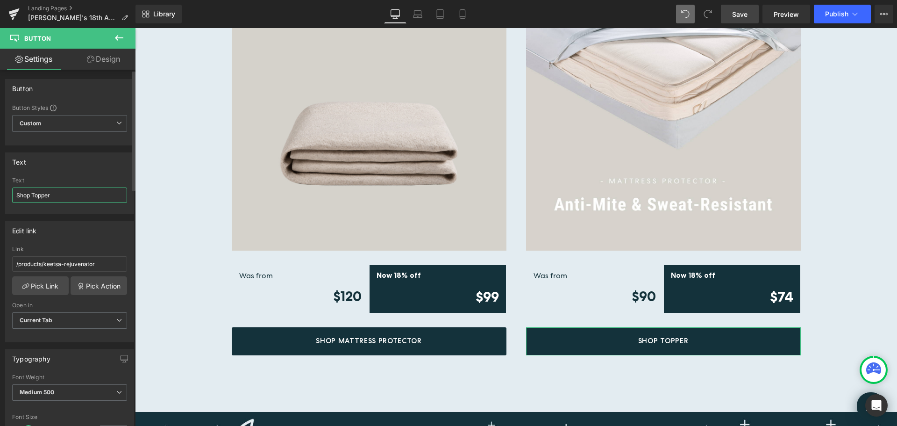
click at [56, 196] on input "Shop Topper" at bounding box center [69, 194] width 115 height 15
type input "Shop Mattress Protector"
click at [92, 264] on input "/products/keetsa-rejuvenator" at bounding box center [69, 263] width 115 height 15
click at [41, 285] on link "Pick Link" at bounding box center [40, 285] width 57 height 19
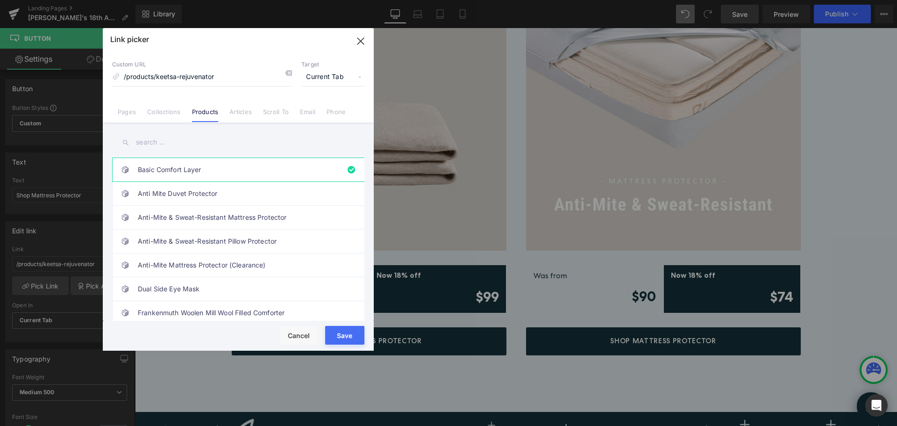
click at [165, 143] on input "text" at bounding box center [238, 142] width 252 height 21
type input "protector"
click at [242, 195] on link "Anti-Mite & Sweat-Resistant Mattress Protector" at bounding box center [241, 193] width 206 height 23
type input "/products/mattress-protector"
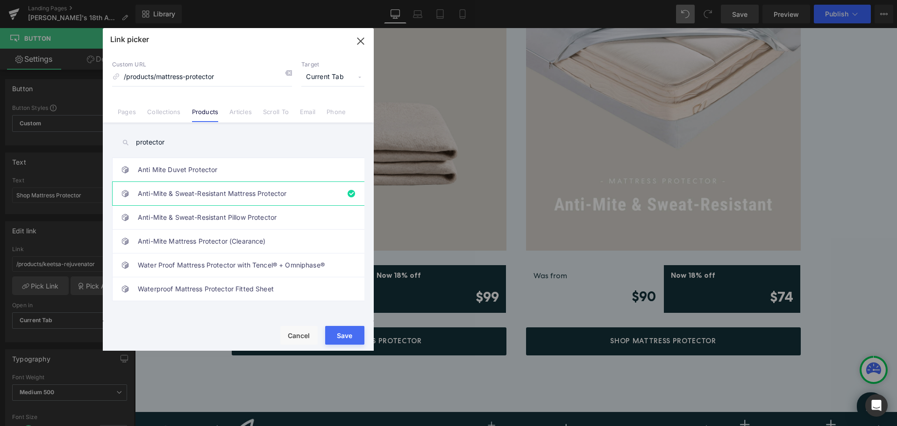
click at [344, 335] on button "Save" at bounding box center [344, 335] width 39 height 19
type input "/products/mattress-protector"
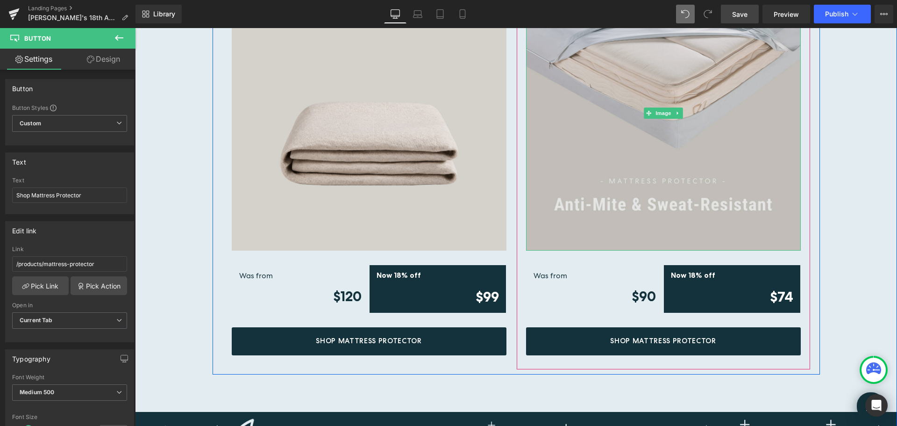
click at [601, 124] on img at bounding box center [663, 113] width 275 height 275
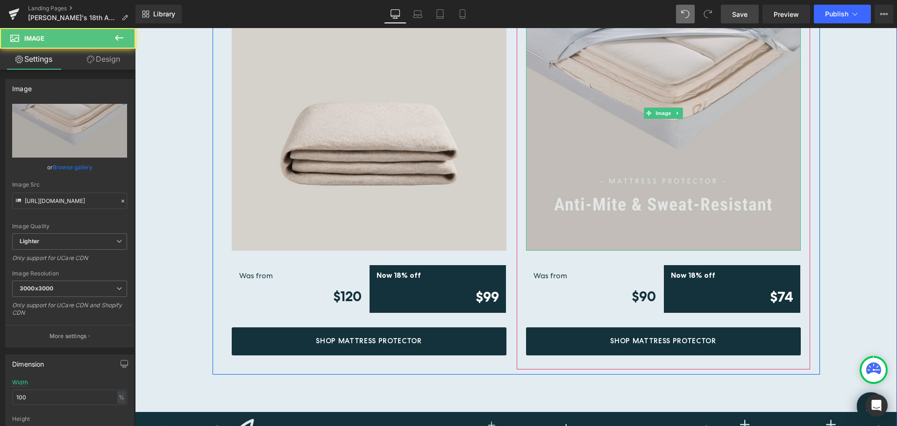
click at [636, 135] on img at bounding box center [663, 113] width 275 height 275
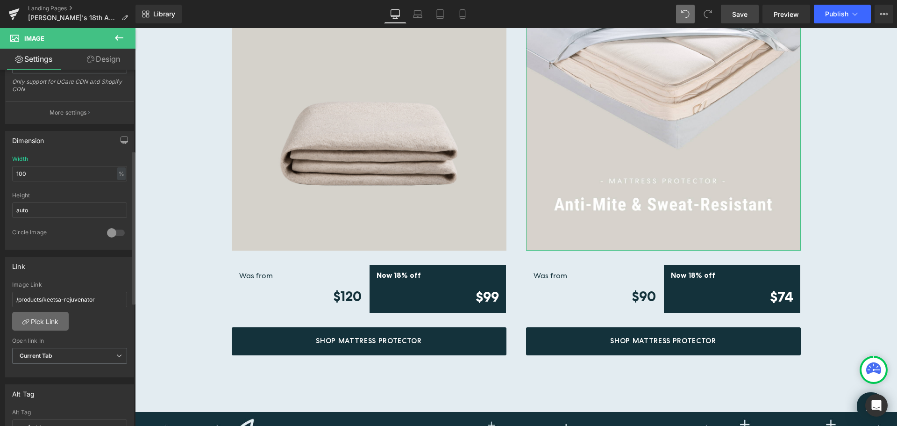
scroll to position [234, 0]
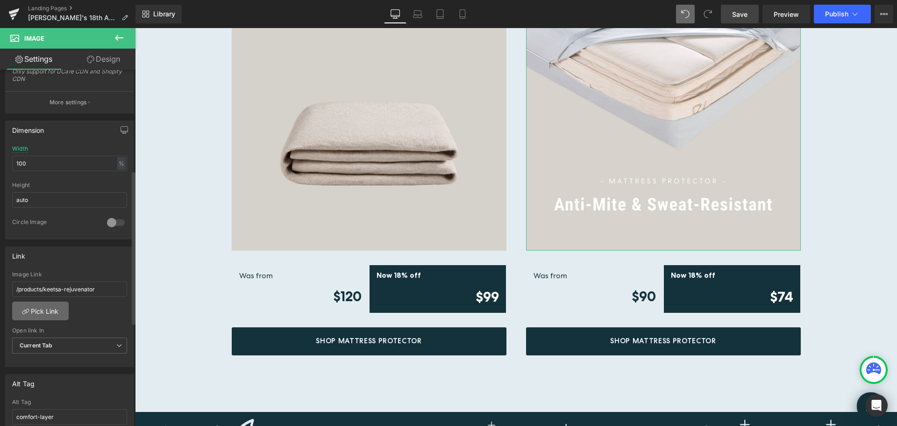
click at [49, 309] on link "Pick Link" at bounding box center [40, 310] width 57 height 19
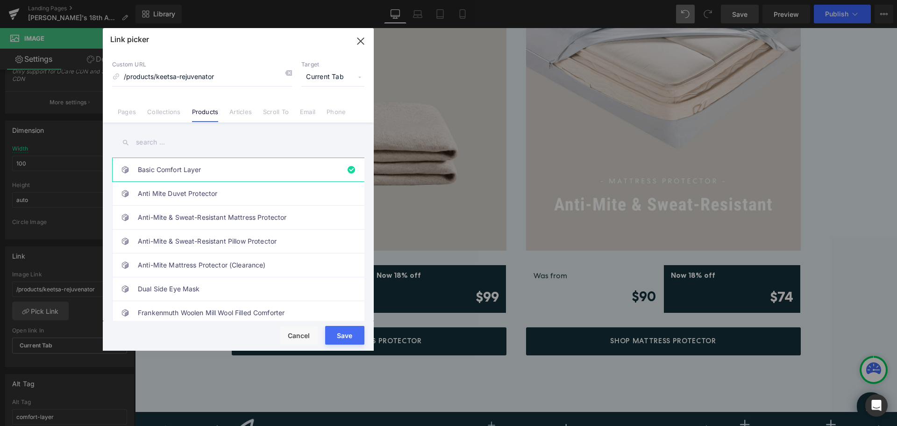
click at [169, 140] on input "text" at bounding box center [238, 142] width 252 height 21
type input "protector"
click at [212, 192] on link "Anti-Mite & Sweat-Resistant Mattress Protector" at bounding box center [241, 193] width 206 height 23
type input "/products/mattress-protector"
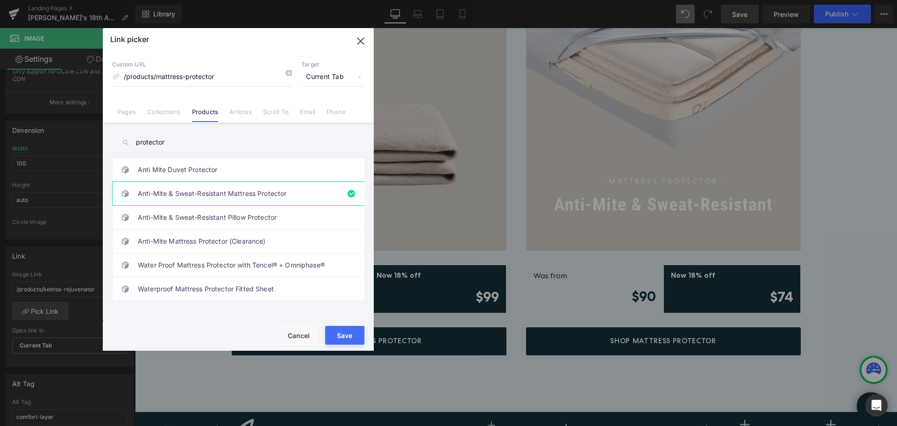
click at [341, 336] on button "Save" at bounding box center [344, 335] width 39 height 19
type input "/products/mattress-protector"
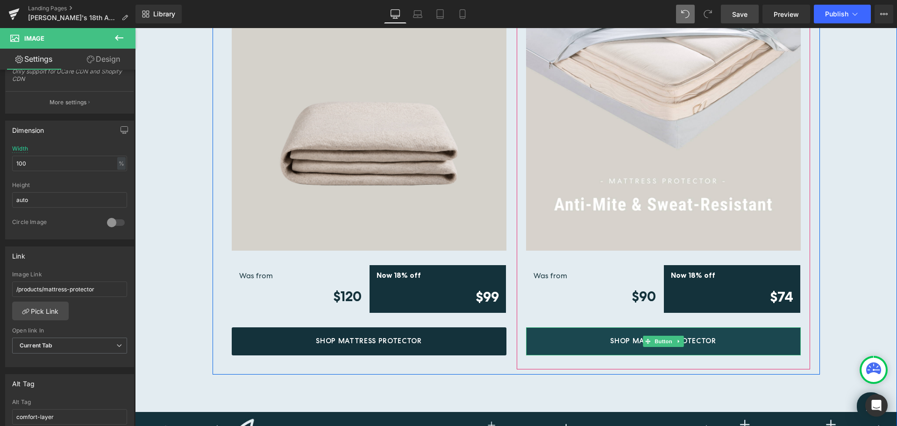
click at [744, 332] on link "Shop Mattress Protector" at bounding box center [663, 341] width 275 height 28
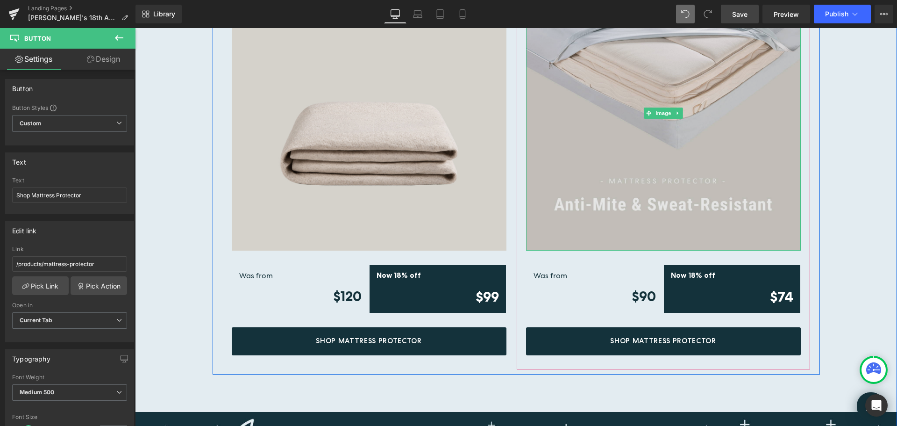
click at [718, 122] on img at bounding box center [663, 113] width 275 height 275
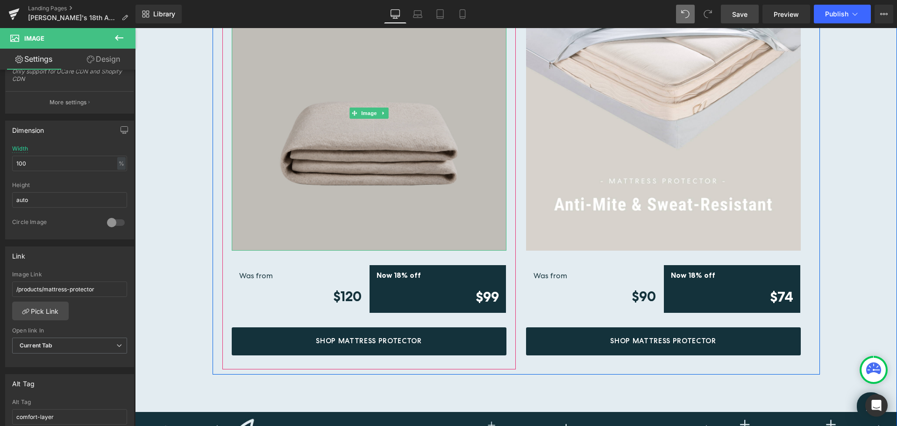
click at [427, 134] on img at bounding box center [369, 113] width 275 height 275
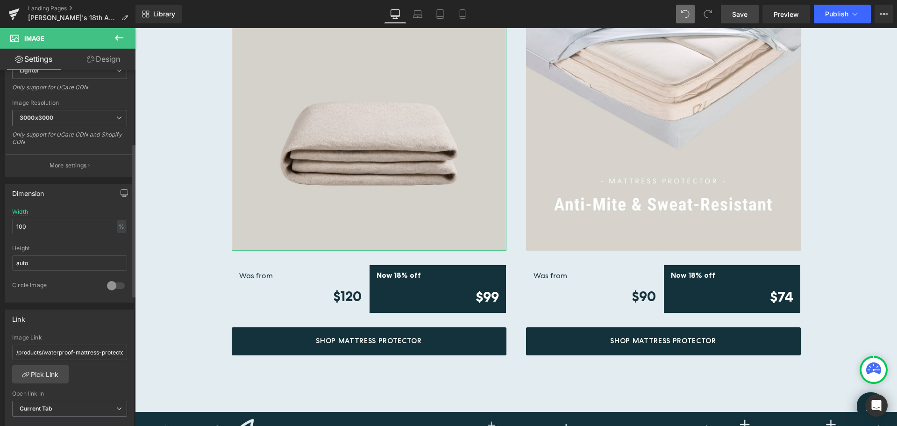
scroll to position [187, 0]
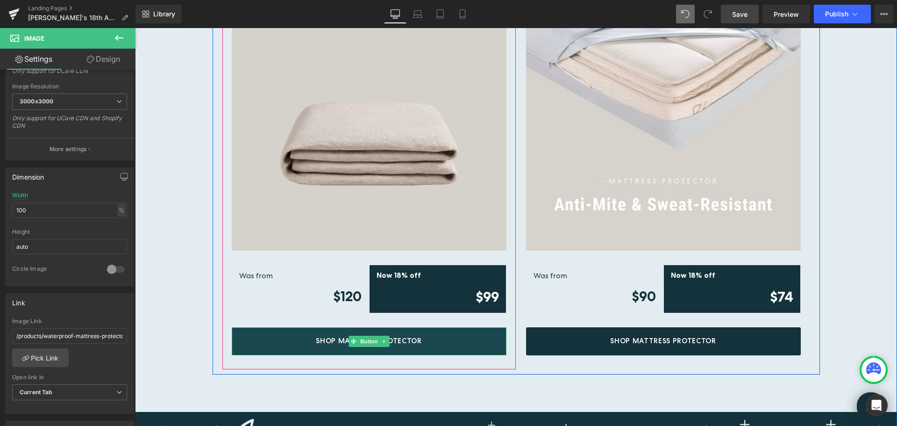
click at [450, 331] on link "Shop Mattress Protector" at bounding box center [369, 341] width 275 height 28
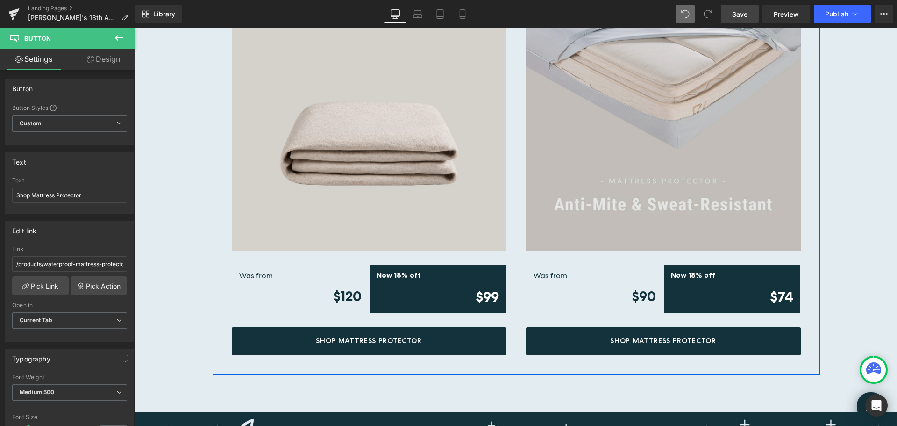
scroll to position [2431, 0]
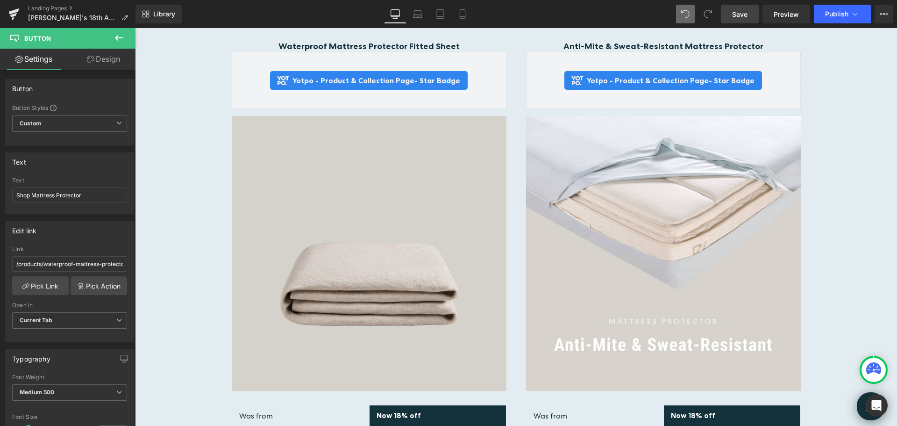
click at [736, 15] on span "Save" at bounding box center [739, 14] width 15 height 10
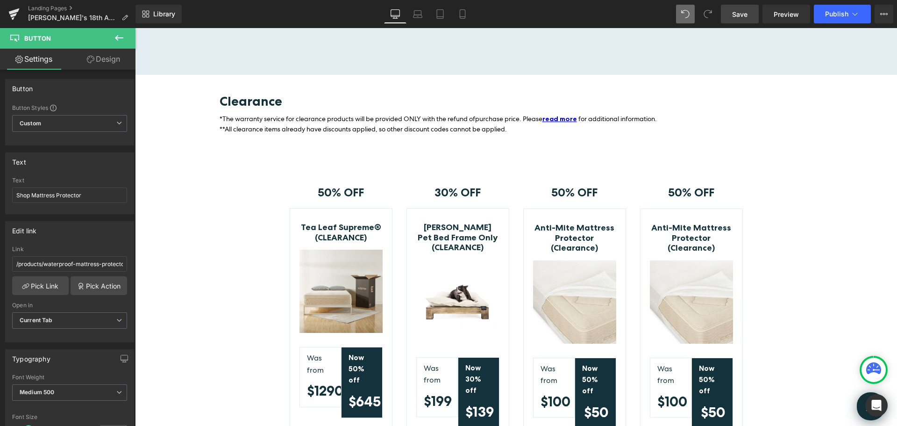
scroll to position [3458, 0]
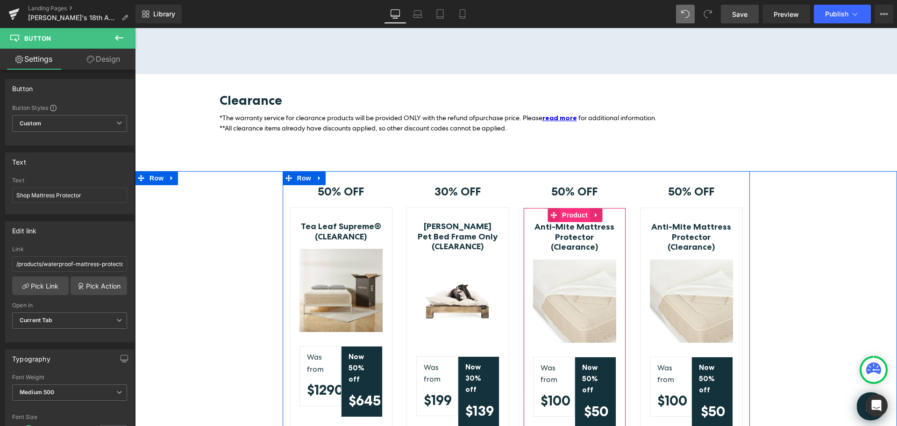
click at [569, 208] on span "Product" at bounding box center [575, 215] width 30 height 14
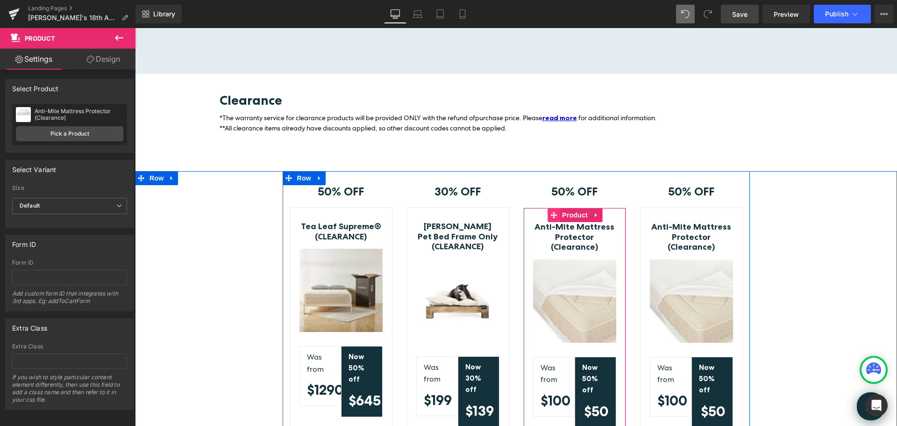
click at [552, 212] on icon at bounding box center [553, 215] width 7 height 7
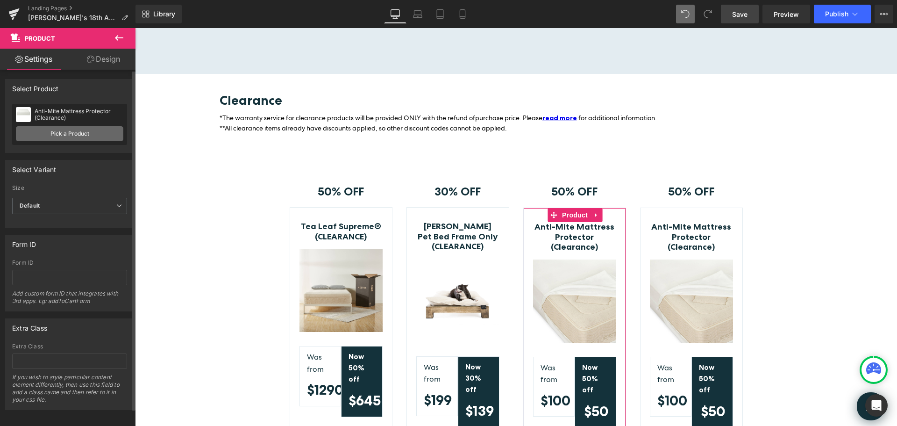
click at [86, 131] on link "Pick a Product" at bounding box center [69, 133] width 107 height 15
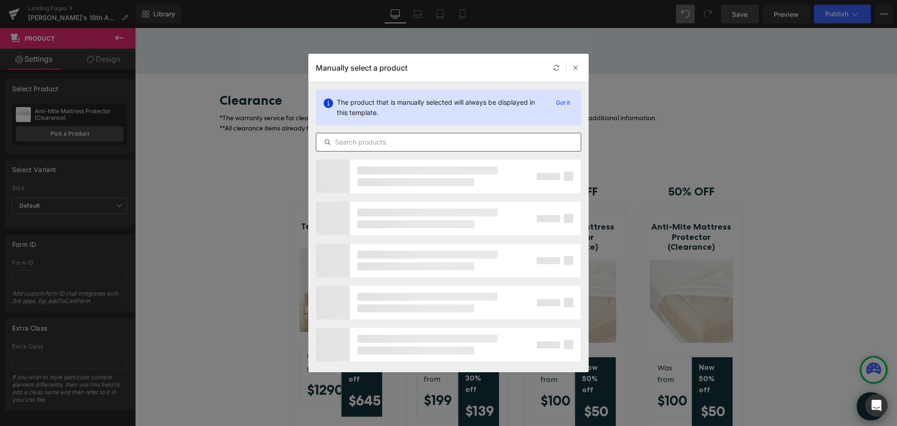
click at [386, 143] on input "text" at bounding box center [448, 141] width 264 height 11
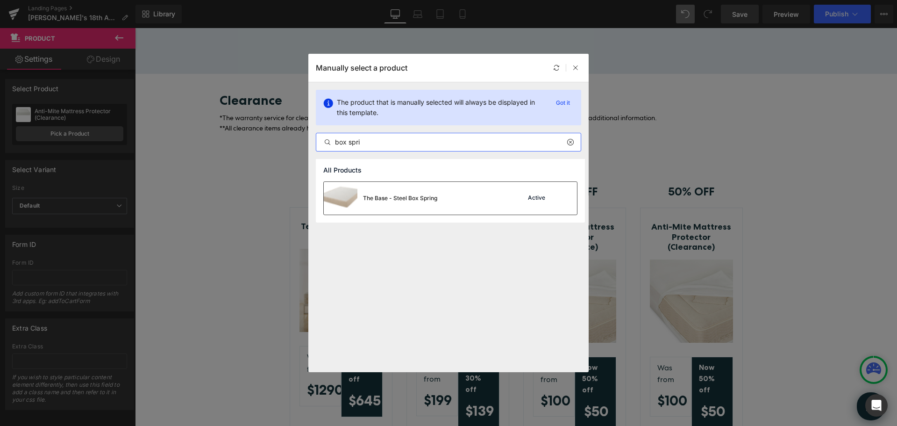
type input "box spri"
click at [483, 197] on div "The Base - Steel Box Spring Active" at bounding box center [450, 198] width 253 height 33
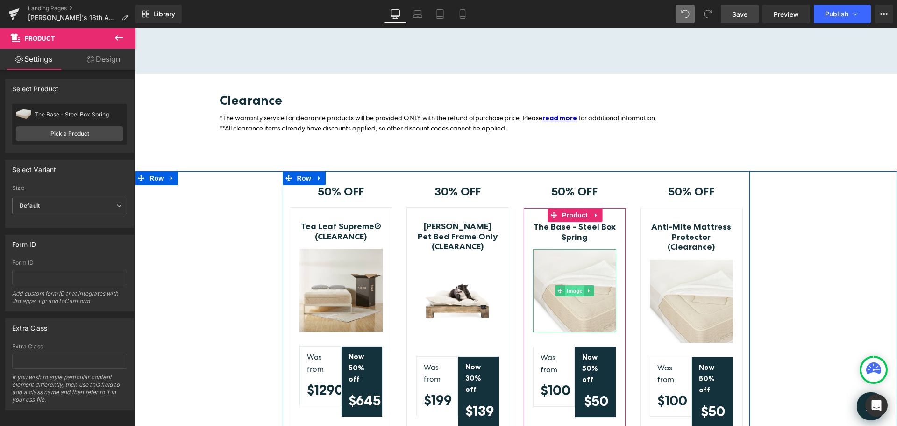
click at [571, 285] on span "Image" at bounding box center [575, 290] width 20 height 11
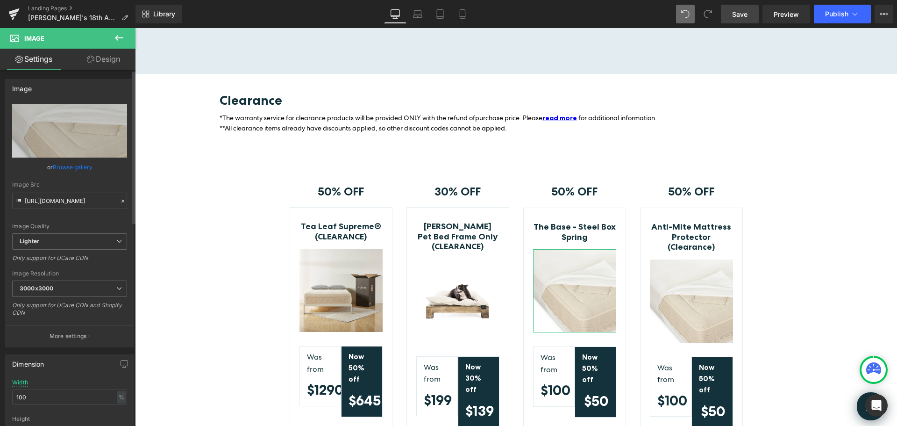
click at [73, 165] on link "Browse gallery" at bounding box center [73, 167] width 40 height 16
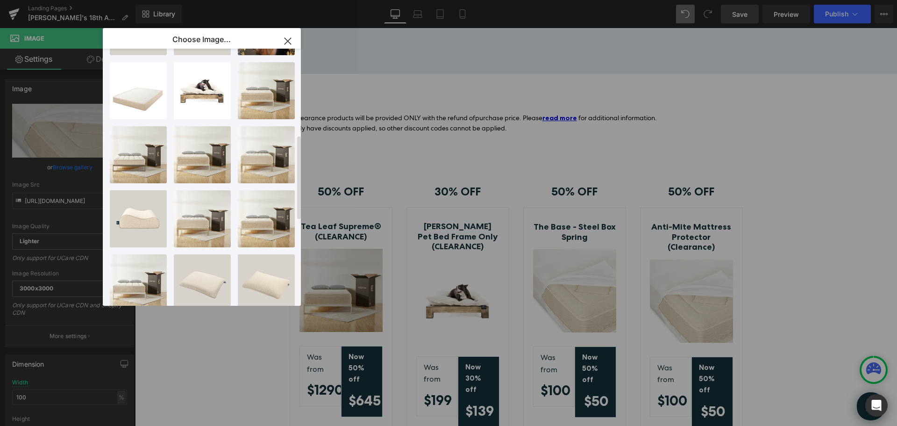
scroll to position [198, 0]
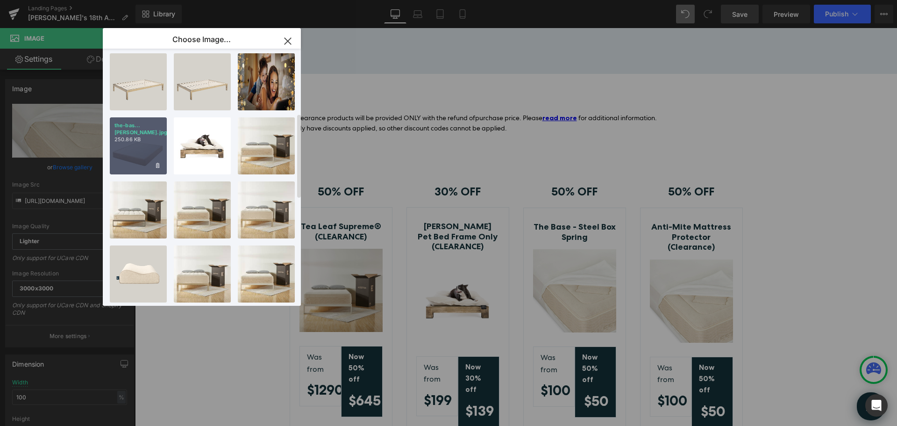
click at [136, 154] on div "the-bas...[PERSON_NAME].jpg 250.86 KB" at bounding box center [138, 145] width 57 height 57
type input "[URL][DOMAIN_NAME]"
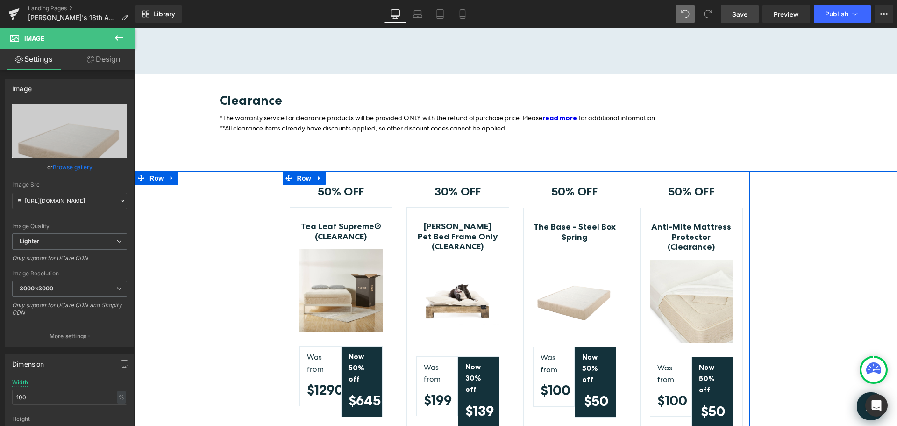
click at [741, 171] on div "50% OFF Text Block Row Anti-Mite Mattress Protector (Clearance) (P) Title Image…" at bounding box center [691, 332] width 117 height 322
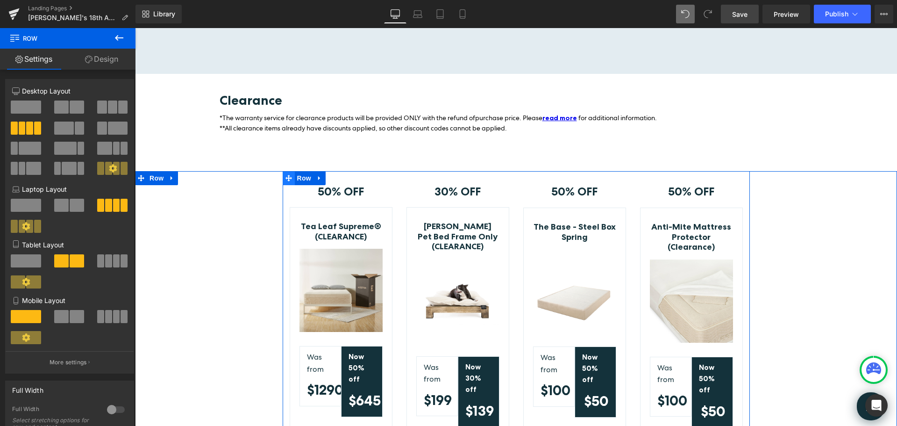
click at [288, 174] on icon at bounding box center [288, 177] width 7 height 7
click at [285, 174] on icon at bounding box center [288, 177] width 7 height 7
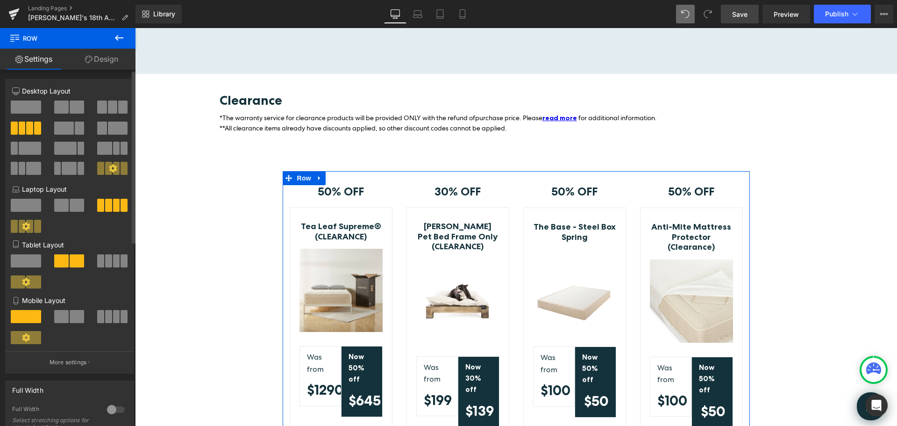
click at [35, 127] on span at bounding box center [37, 127] width 7 height 13
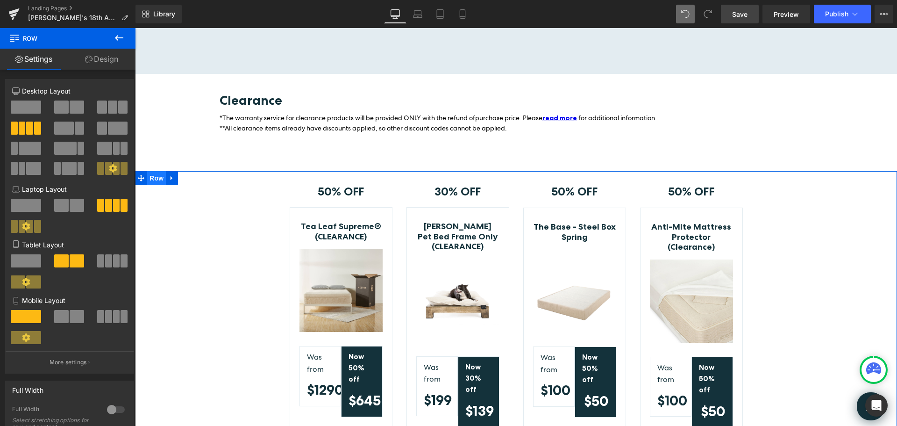
click at [152, 171] on span "Row" at bounding box center [156, 178] width 19 height 14
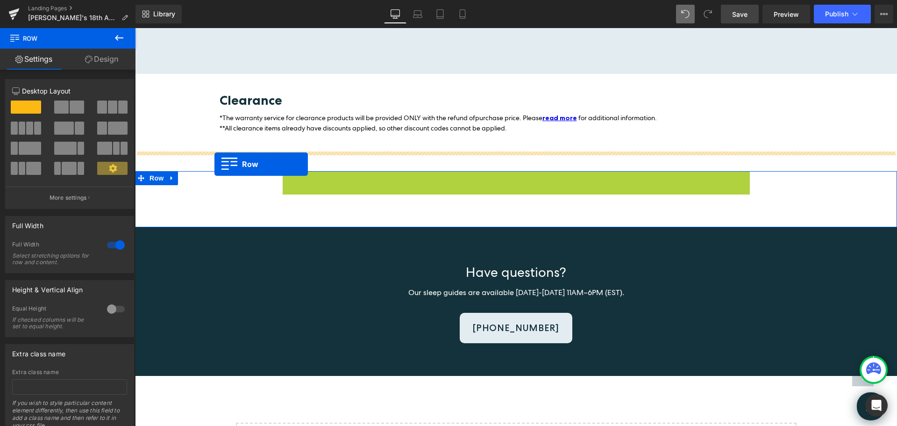
drag, startPoint x: 285, startPoint y: 158, endPoint x: 215, endPoint y: 164, distance: 69.8
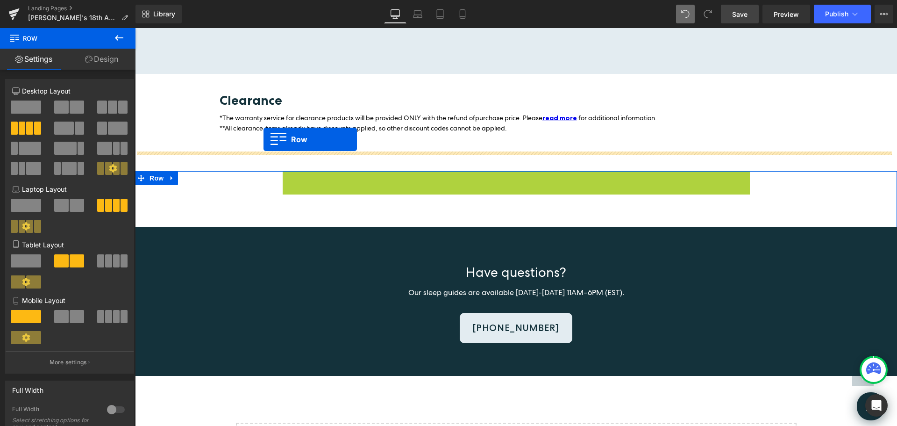
drag, startPoint x: 288, startPoint y: 159, endPoint x: 264, endPoint y: 139, distance: 31.5
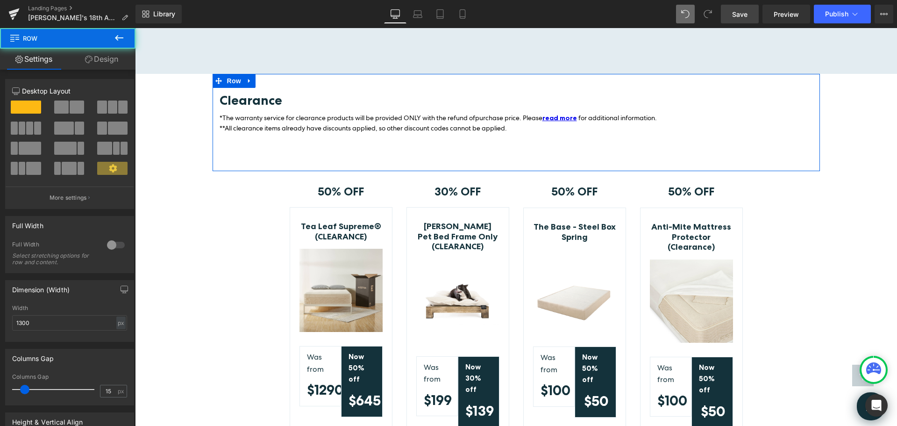
click at [234, 143] on div "Clearance Heading *The warranty service for clearance products will be provided…" at bounding box center [516, 122] width 607 height 97
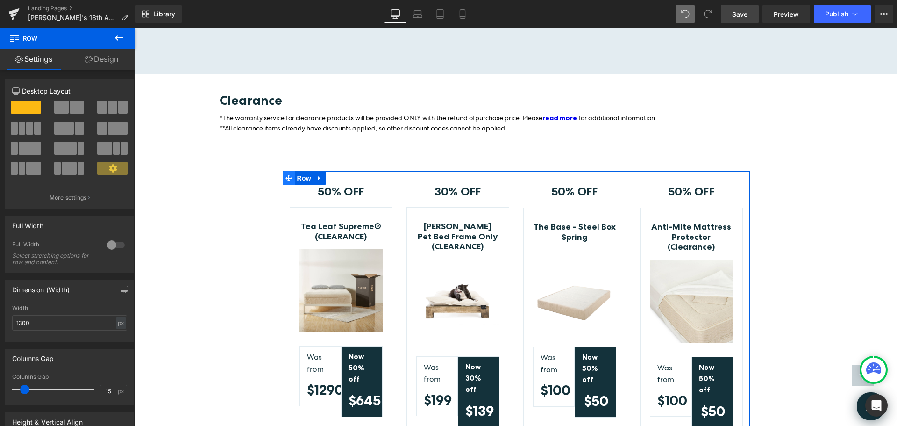
click at [288, 171] on span at bounding box center [289, 178] width 12 height 14
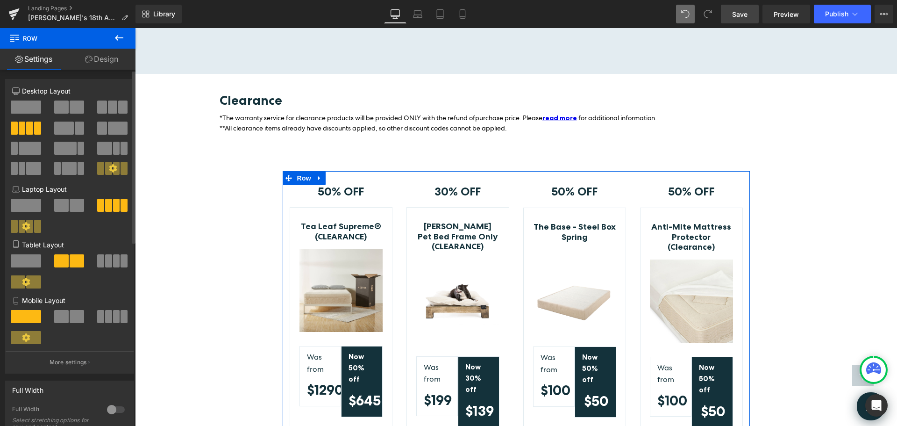
click at [108, 112] on span at bounding box center [112, 106] width 9 height 13
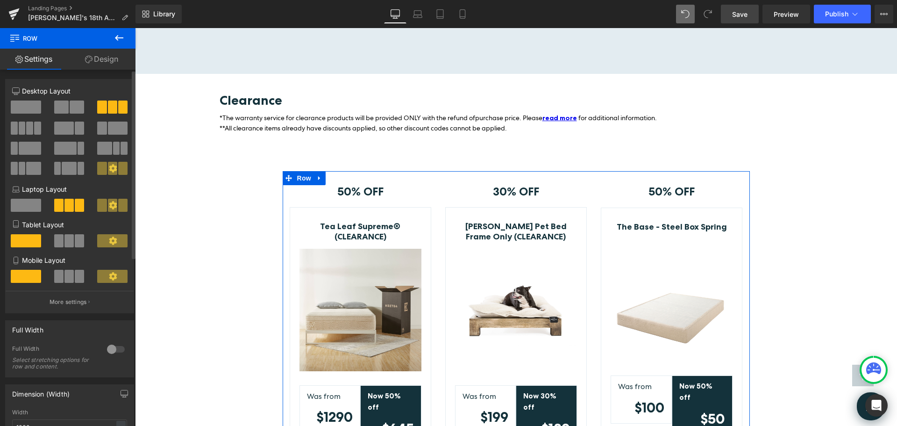
click at [31, 125] on span at bounding box center [29, 127] width 7 height 13
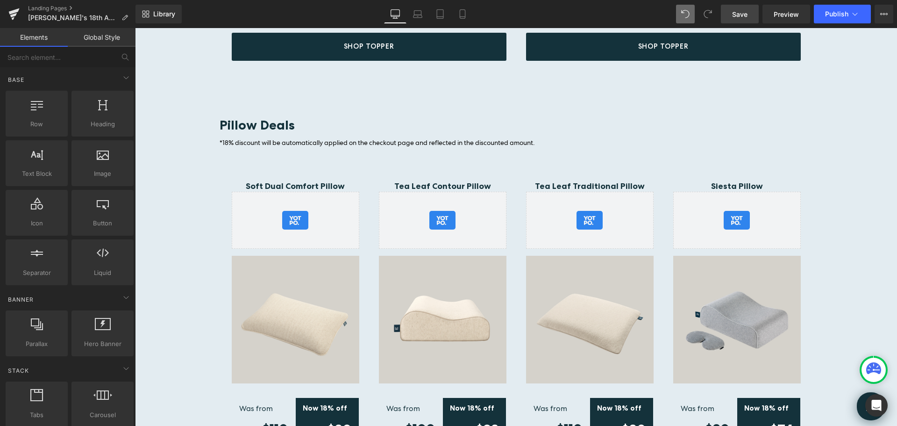
scroll to position [1904, 0]
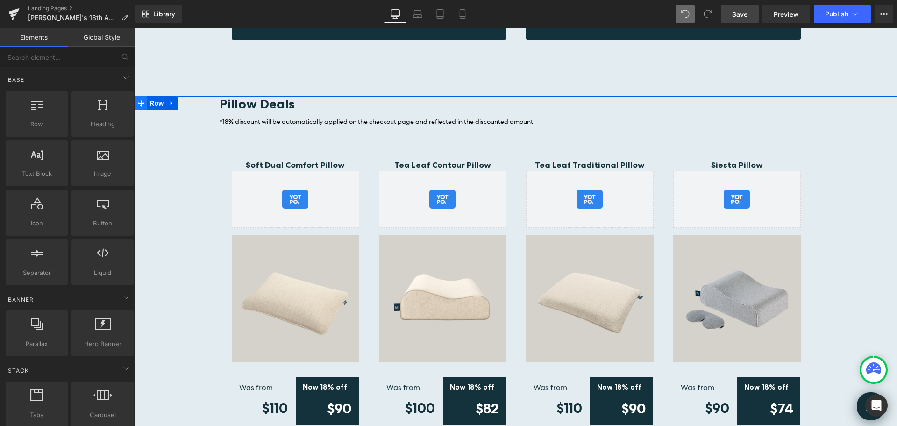
click at [138, 100] on icon at bounding box center [141, 103] width 7 height 7
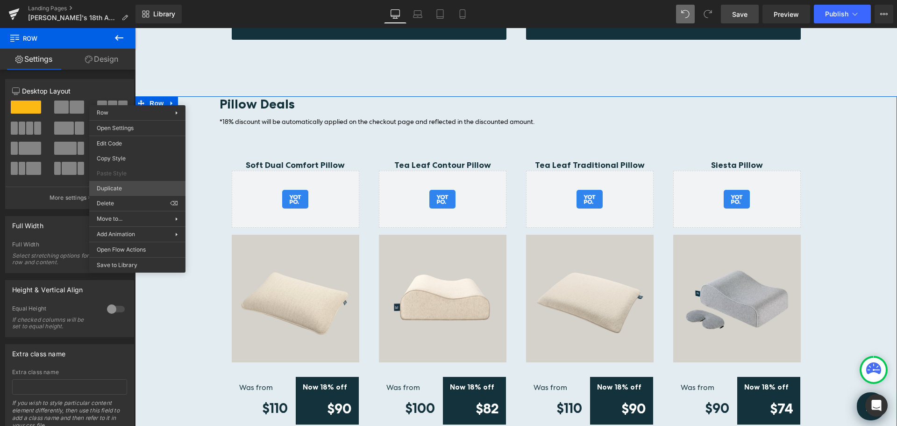
click at [115, 189] on div "Row You are previewing how the will restyle your page. You can not edit Element…" at bounding box center [448, 221] width 897 height 442
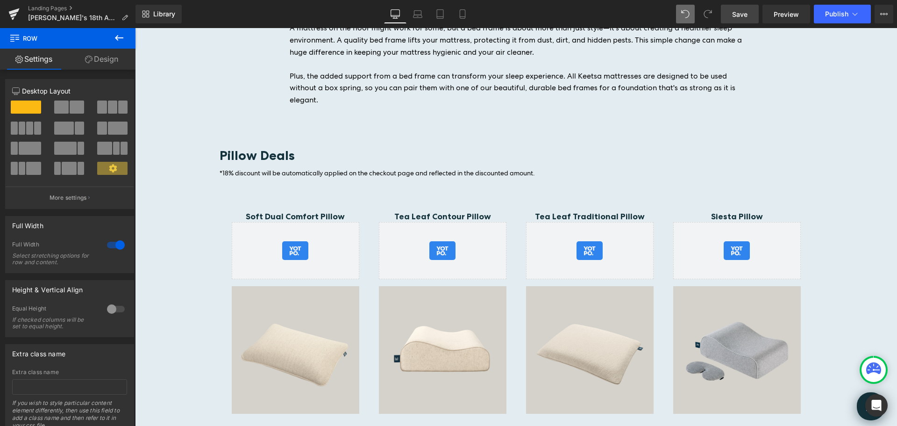
scroll to position [3340, 0]
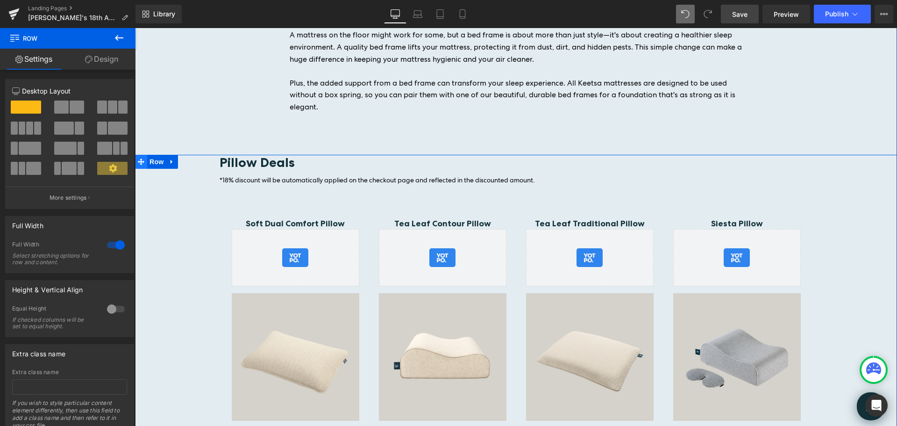
click at [140, 158] on icon at bounding box center [141, 161] width 7 height 7
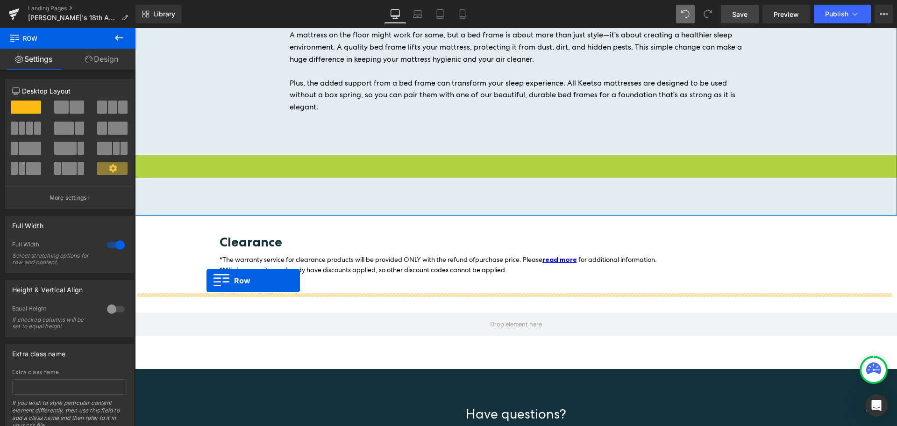
drag, startPoint x: 142, startPoint y: 141, endPoint x: 207, endPoint y: 283, distance: 156.4
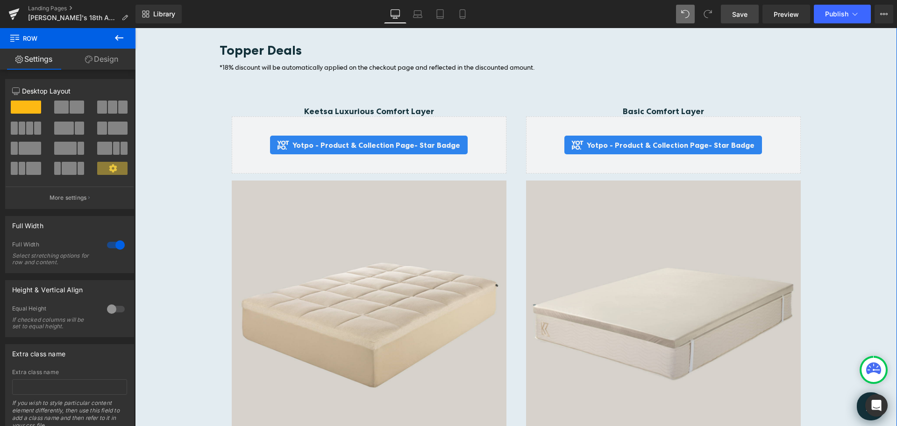
scroll to position [1378, 0]
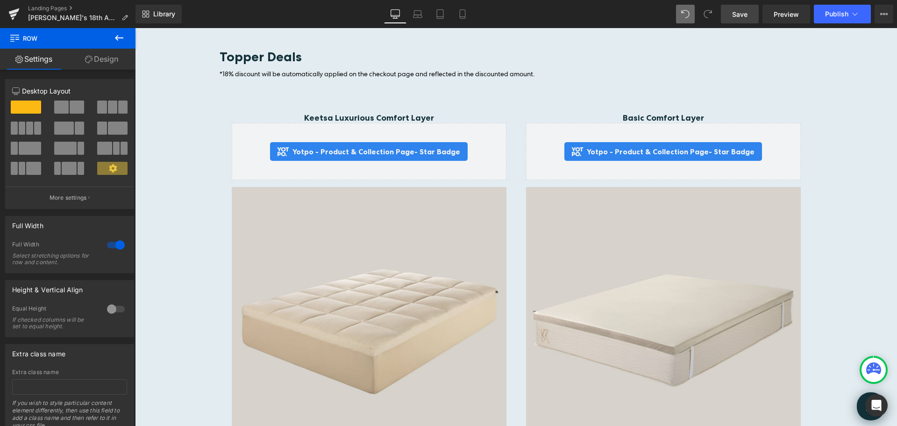
click at [739, 12] on span "Save" at bounding box center [739, 14] width 15 height 10
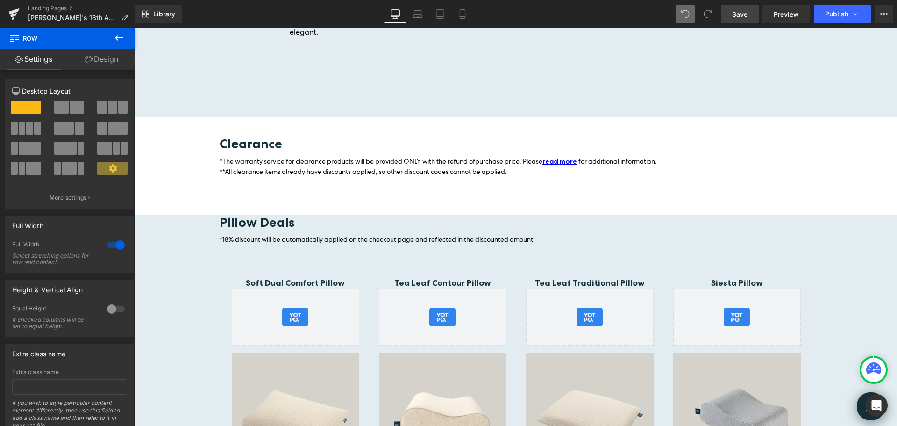
scroll to position [3429, 0]
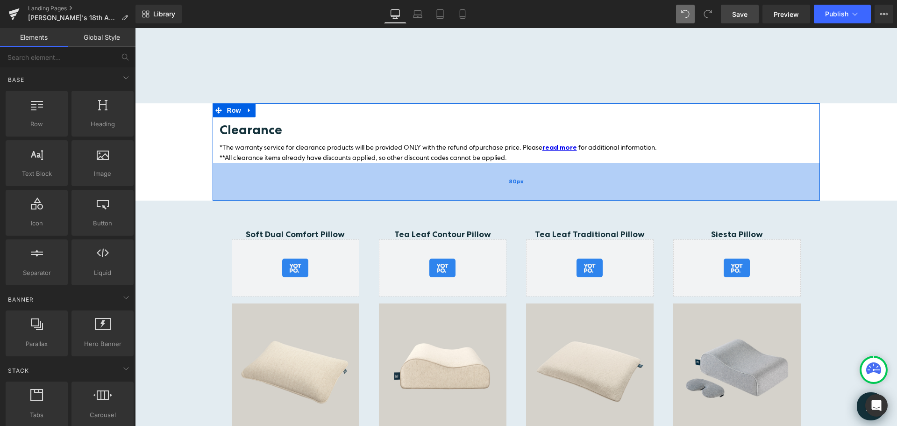
click at [557, 163] on div "80px" at bounding box center [516, 181] width 607 height 37
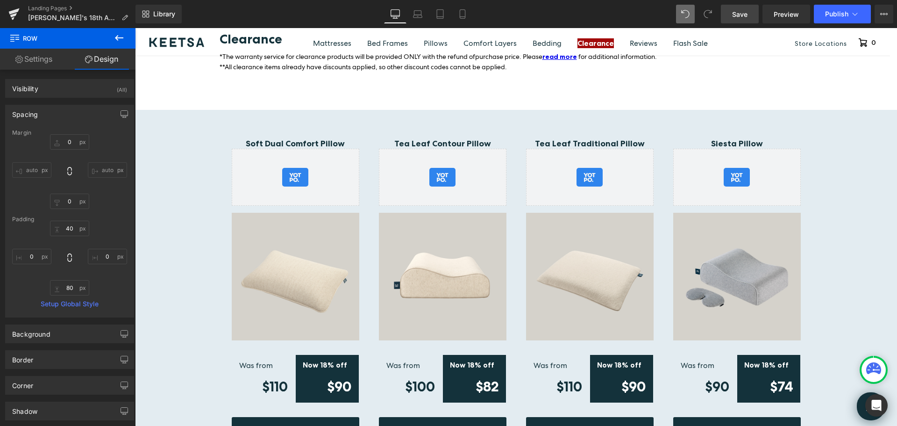
scroll to position [3522, 0]
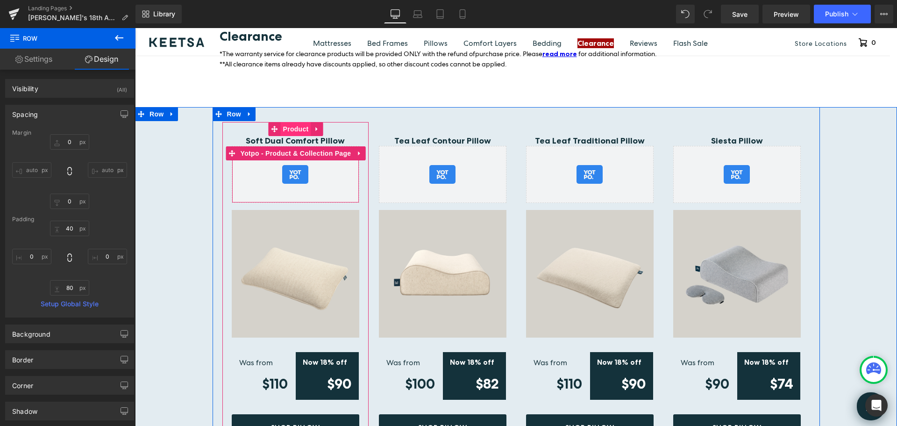
scroll to position [3522, 0]
click at [291, 122] on span "Product" at bounding box center [296, 129] width 30 height 14
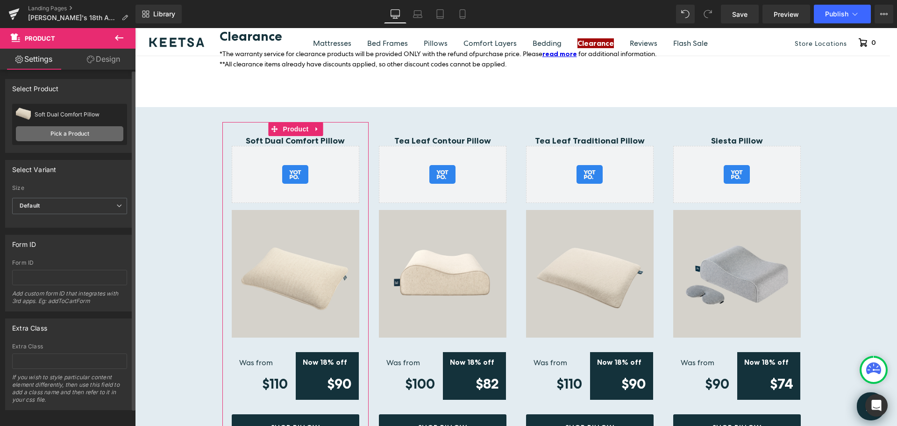
click at [72, 134] on link "Pick a Product" at bounding box center [69, 133] width 107 height 15
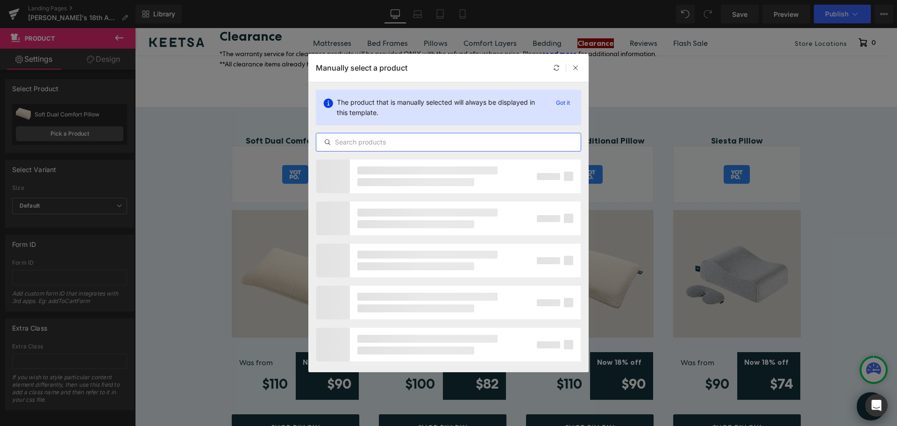
click at [357, 139] on input "text" at bounding box center [448, 141] width 264 height 11
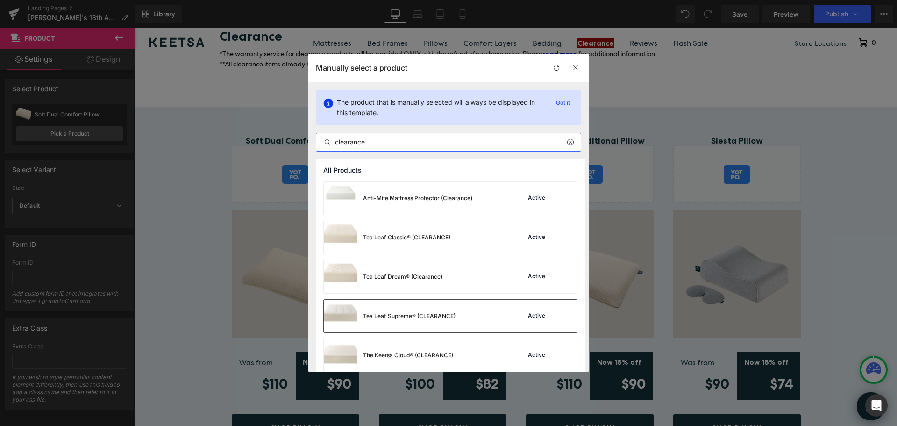
type input "clearance"
click at [453, 315] on div "Tea Leaf Supreme® (CLEARANCE)" at bounding box center [409, 316] width 93 height 8
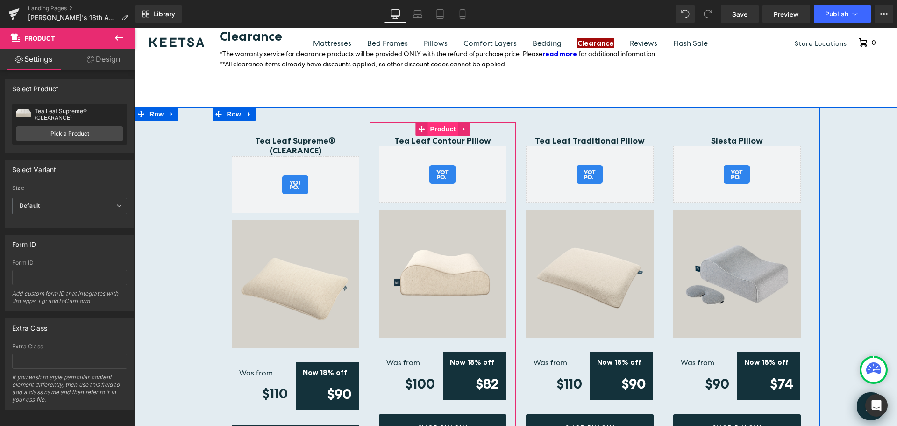
click at [442, 122] on span "Product" at bounding box center [443, 129] width 30 height 14
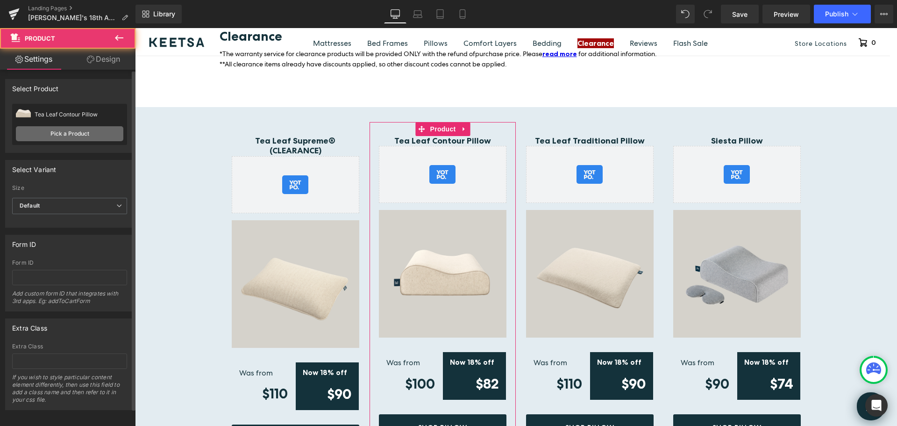
click at [82, 136] on link "Pick a Product" at bounding box center [69, 133] width 107 height 15
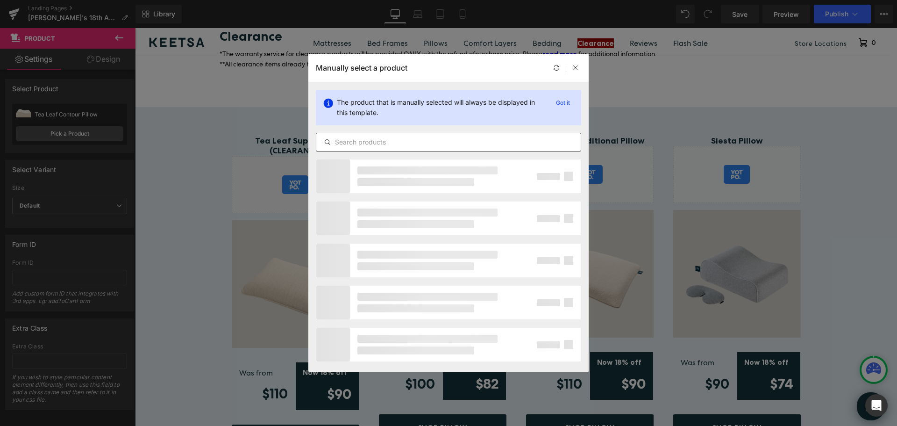
click at [358, 139] on input "text" at bounding box center [448, 141] width 264 height 11
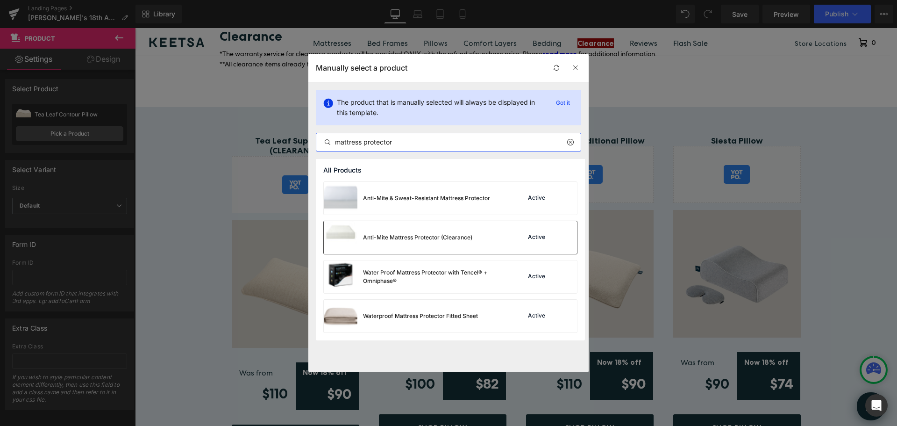
type input "mattress protector"
click at [447, 241] on div "Anti-Mite Mattress Protector (Clearance)" at bounding box center [417, 237] width 109 height 8
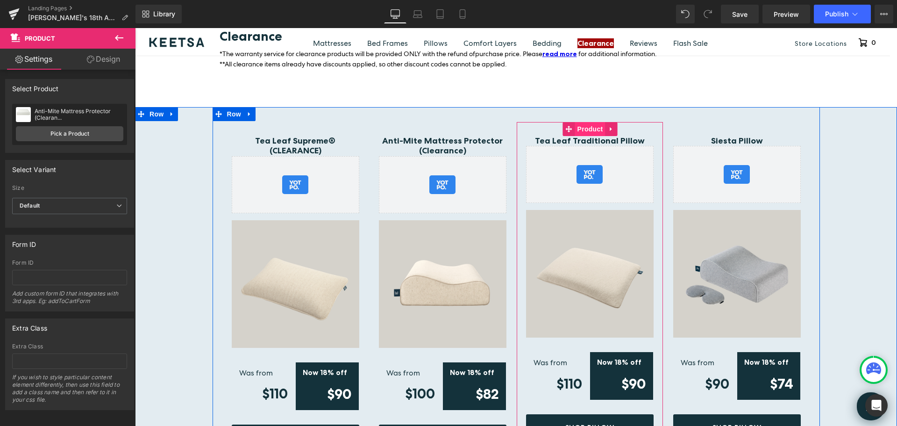
click at [583, 122] on span "Product" at bounding box center [590, 129] width 30 height 14
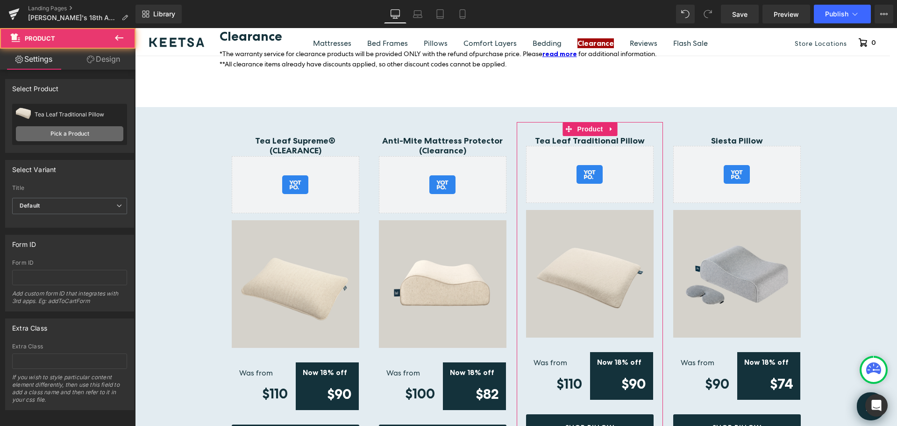
click at [84, 133] on link "Pick a Product" at bounding box center [69, 133] width 107 height 15
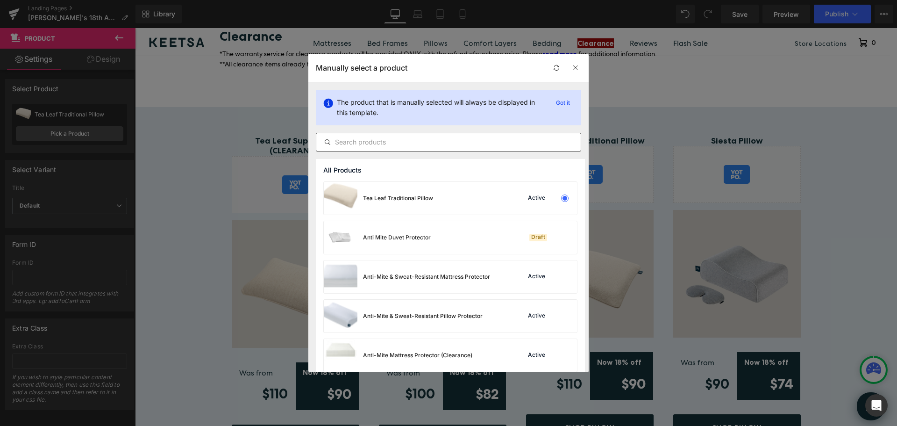
click at [383, 139] on input "text" at bounding box center [448, 141] width 264 height 11
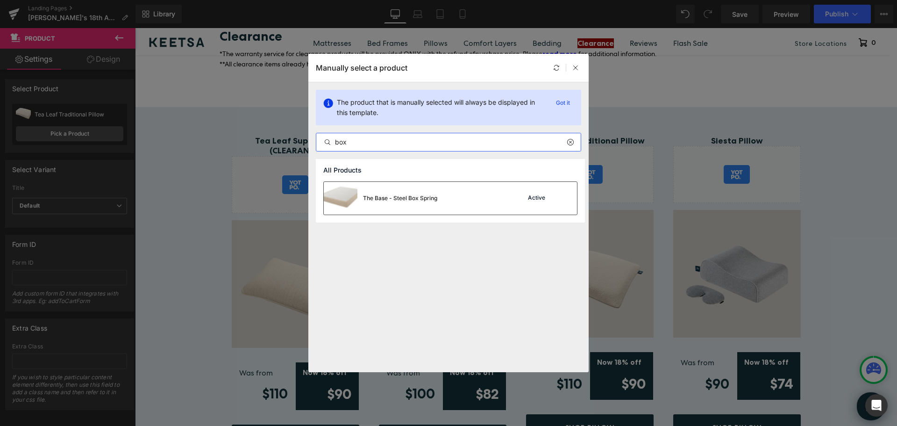
type input "box"
click at [403, 194] on div "The Base - Steel Box Spring" at bounding box center [400, 198] width 74 height 8
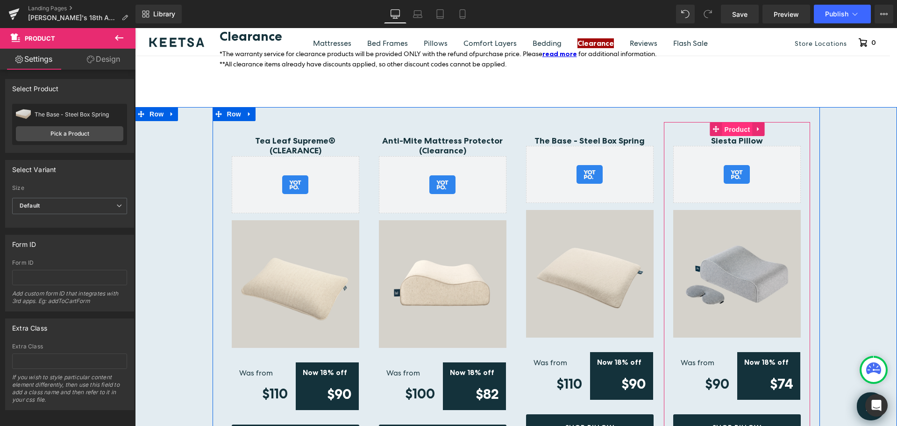
click at [727, 122] on span "Product" at bounding box center [737, 129] width 30 height 14
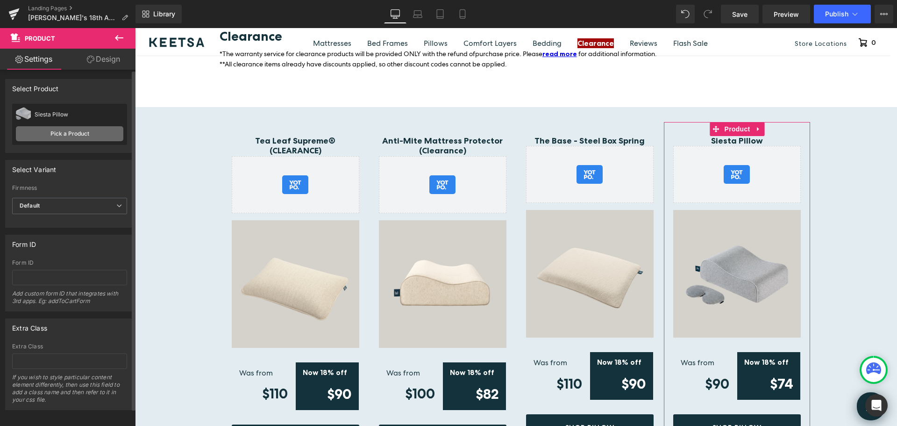
click at [87, 138] on link "Pick a Product" at bounding box center [69, 133] width 107 height 15
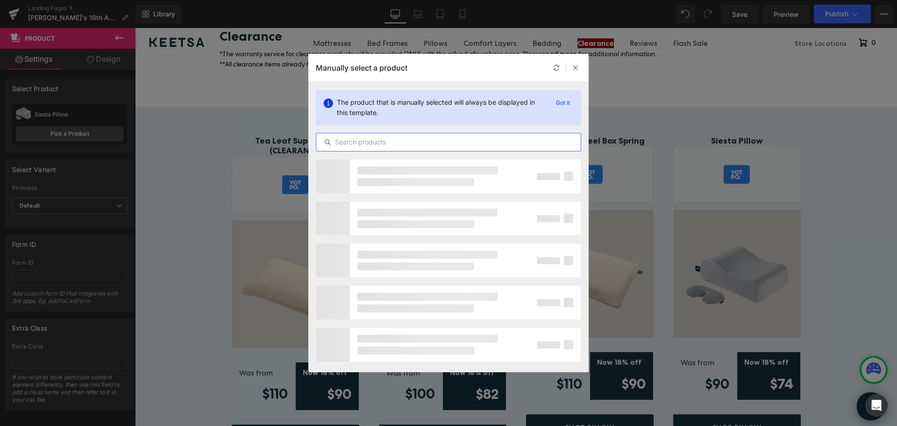
drag, startPoint x: 417, startPoint y: 143, endPoint x: 420, endPoint y: 137, distance: 6.9
click at [417, 143] on input "text" at bounding box center [448, 141] width 264 height 11
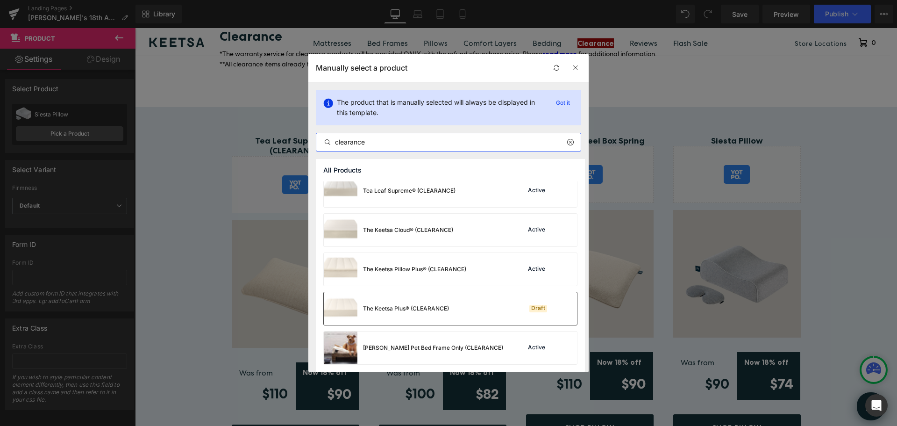
scroll to position [125, 0]
type input "clearance"
click at [428, 345] on div "[PERSON_NAME] Pet Bed Frame Only (CLEARANCE)" at bounding box center [433, 347] width 140 height 8
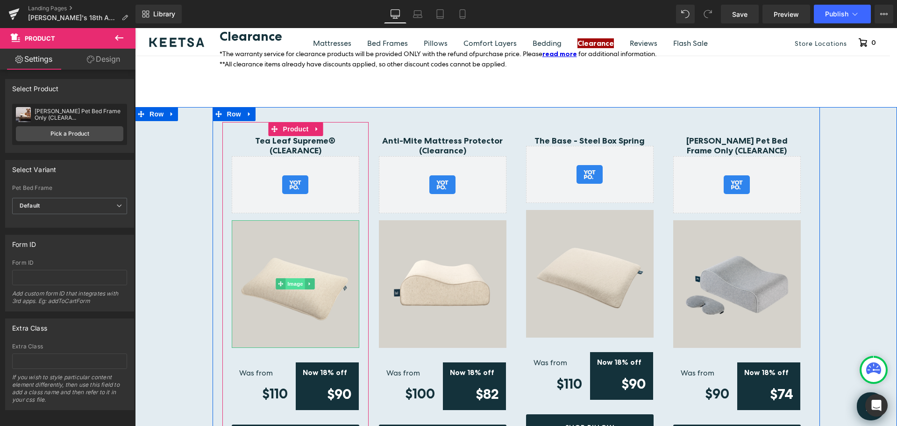
drag, startPoint x: 283, startPoint y: 262, endPoint x: 287, endPoint y: 263, distance: 4.9
click at [285, 278] on span "Image" at bounding box center [295, 283] width 20 height 11
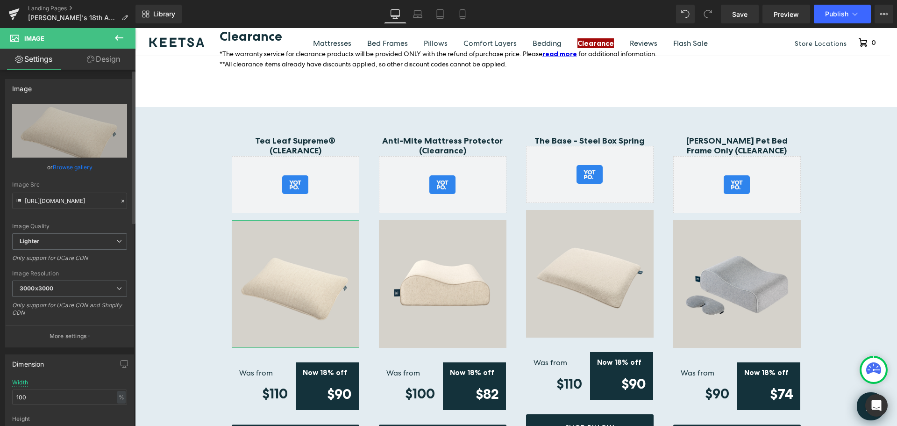
click at [78, 168] on link "Browse gallery" at bounding box center [73, 167] width 40 height 16
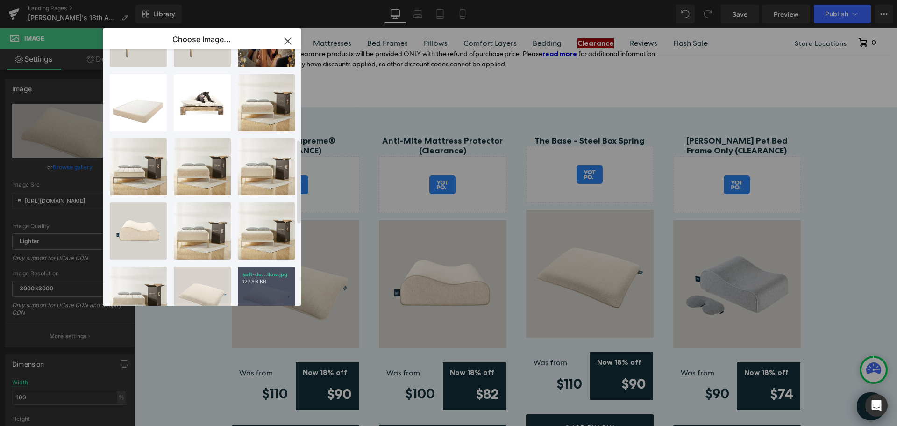
scroll to position [292, 0]
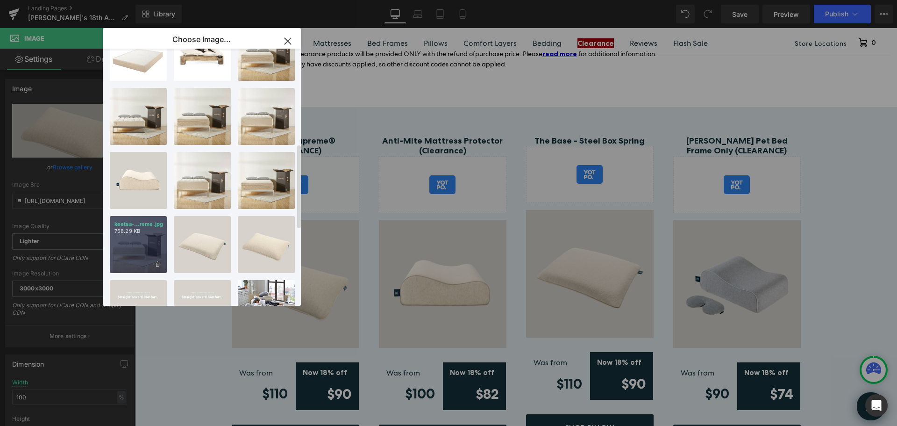
click at [129, 240] on div "keetsa-...reme.jpg 758.29 KB" at bounding box center [138, 244] width 57 height 57
type input "https://ucarecdn.com/b7bc0b6e-128d-4dcb-a4d8-663bea498644/-/format/auto/-/previ…"
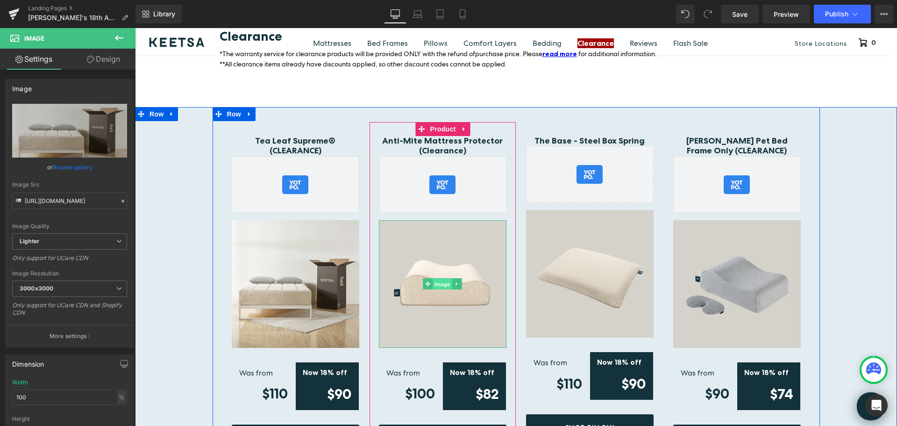
click at [433, 278] on span "Image" at bounding box center [443, 283] width 20 height 11
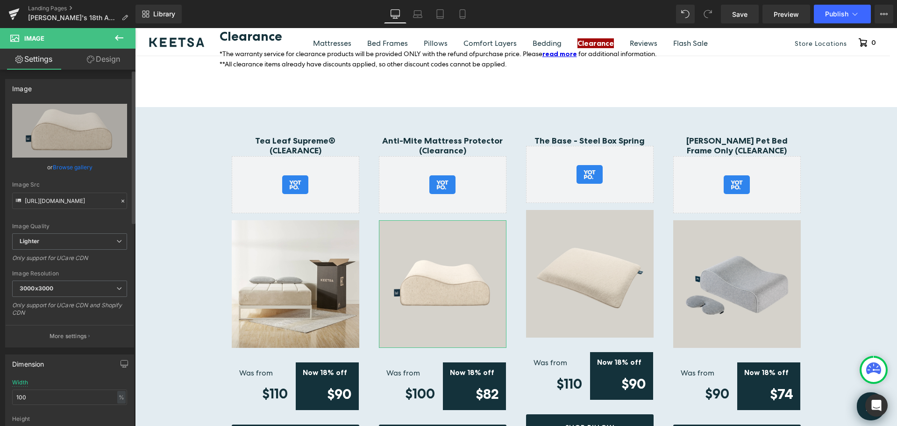
click at [68, 168] on link "Browse gallery" at bounding box center [73, 167] width 40 height 16
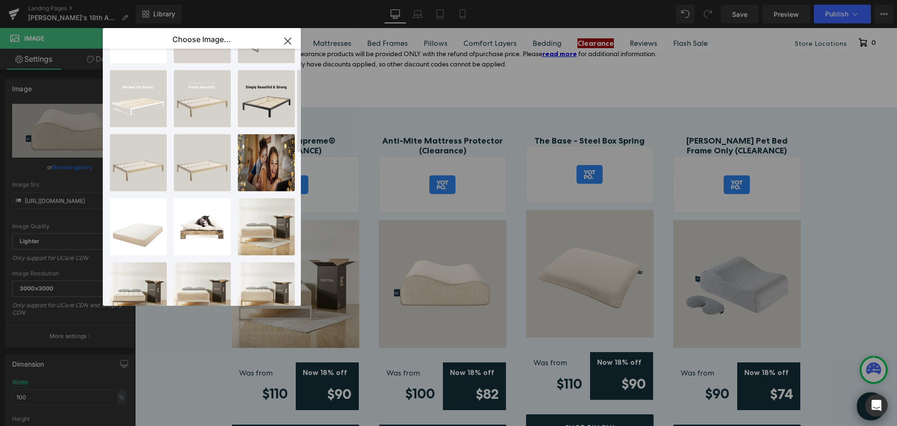
scroll to position [11, 0]
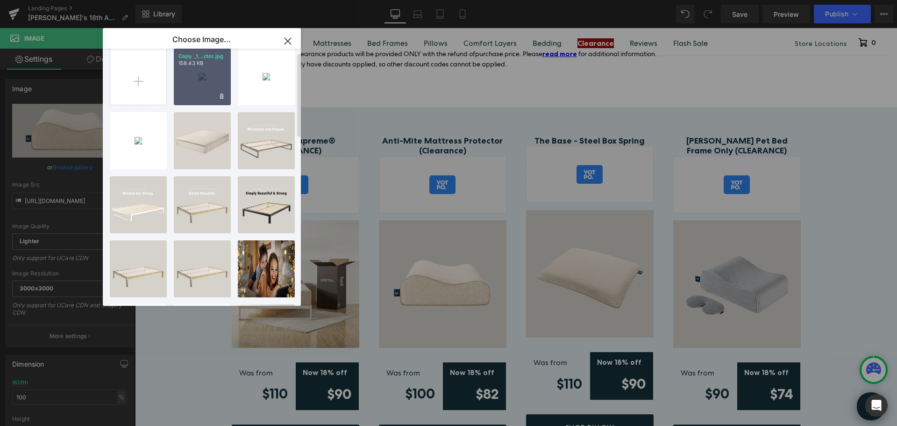
click at [201, 72] on div "Copy _1...ctor.jpg 158.43 KB" at bounding box center [202, 76] width 57 height 57
type input "[URL][DOMAIN_NAME]"
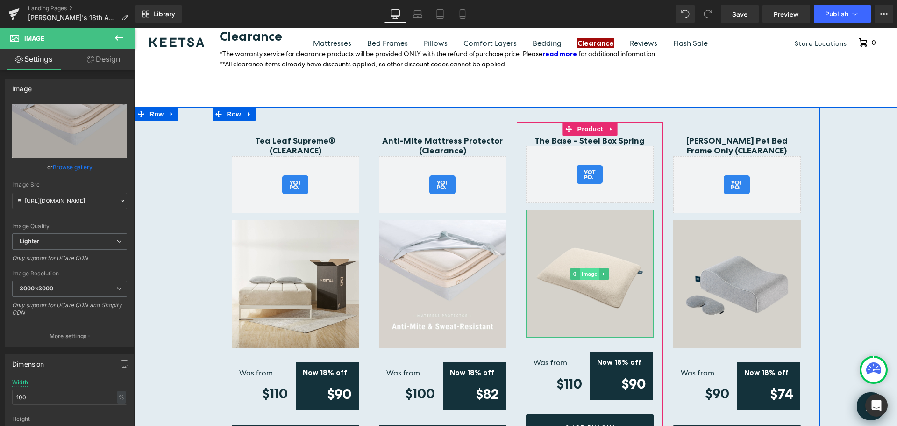
click at [584, 268] on span "Image" at bounding box center [590, 273] width 20 height 11
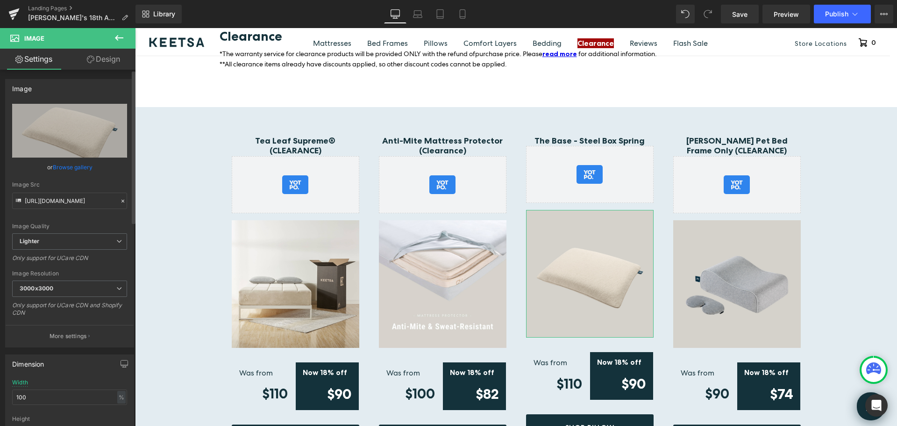
click at [84, 167] on link "Browse gallery" at bounding box center [73, 167] width 40 height 16
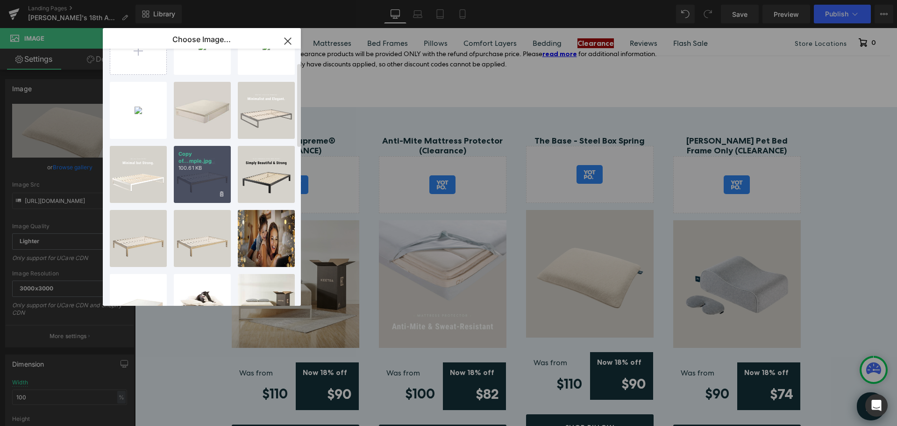
scroll to position [58, 0]
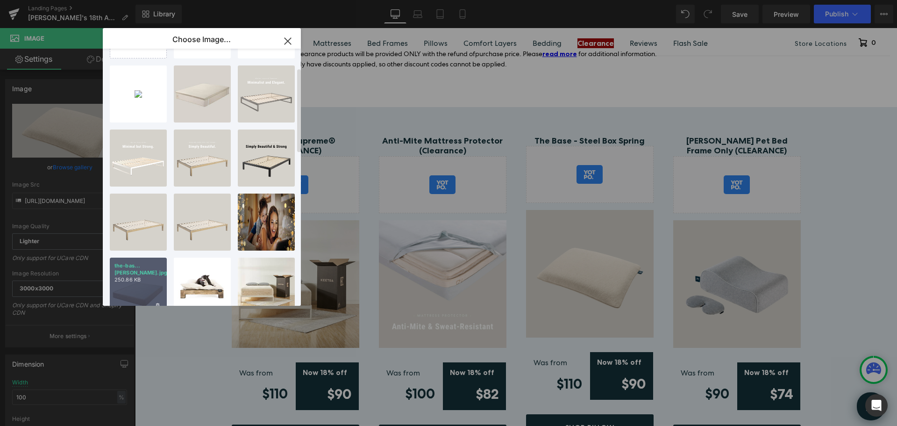
click at [139, 267] on p "the-bas...[PERSON_NAME].jpg" at bounding box center [138, 269] width 48 height 14
type input "[URL][DOMAIN_NAME]"
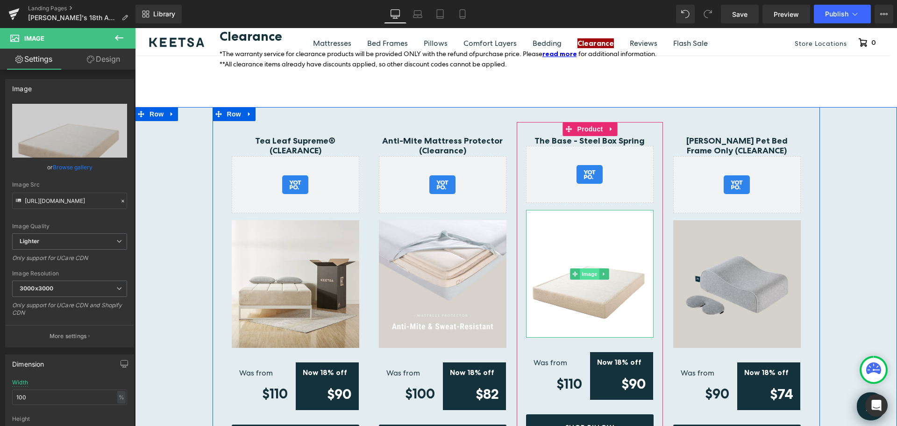
click at [587, 268] on span "Image" at bounding box center [590, 273] width 20 height 11
click at [585, 268] on span "Image" at bounding box center [590, 273] width 20 height 11
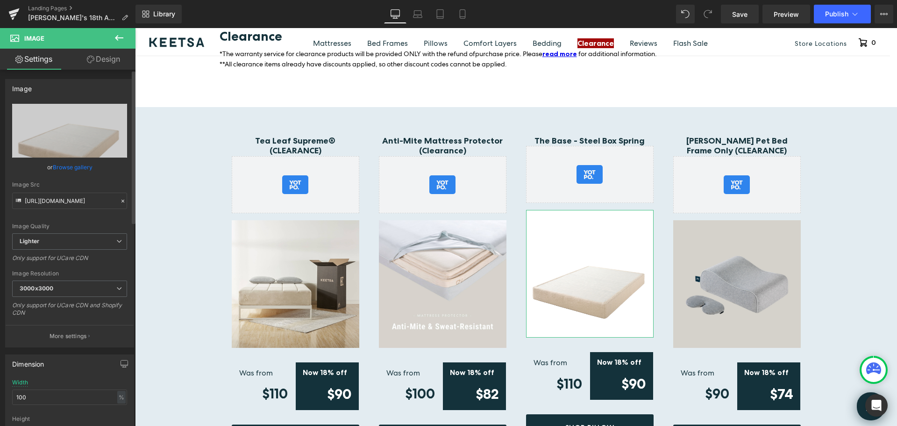
click at [78, 166] on link "Browse gallery" at bounding box center [73, 167] width 40 height 16
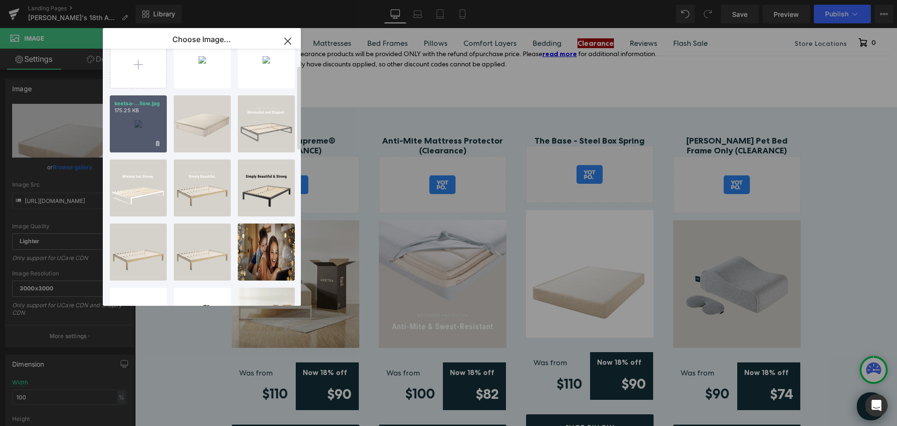
scroll to position [0, 0]
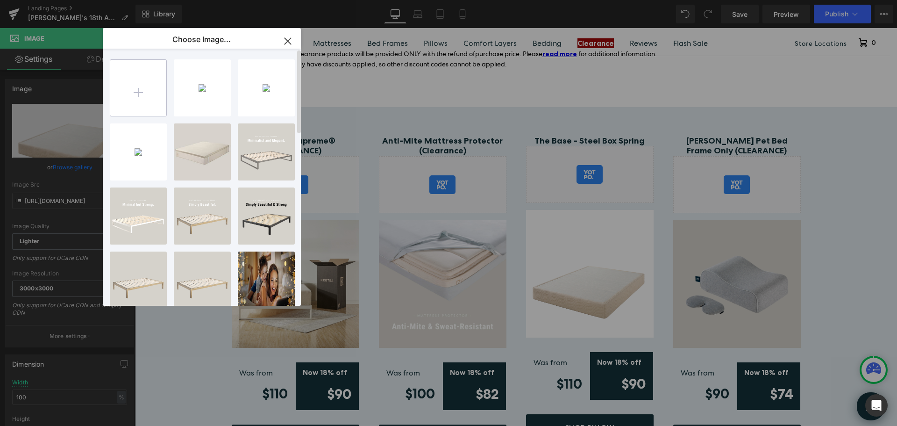
click at [147, 93] on input "file" at bounding box center [138, 88] width 56 height 56
drag, startPoint x: 289, startPoint y: 41, endPoint x: 710, endPoint y: 68, distance: 422.3
click at [289, 41] on icon "button" at bounding box center [287, 41] width 15 height 15
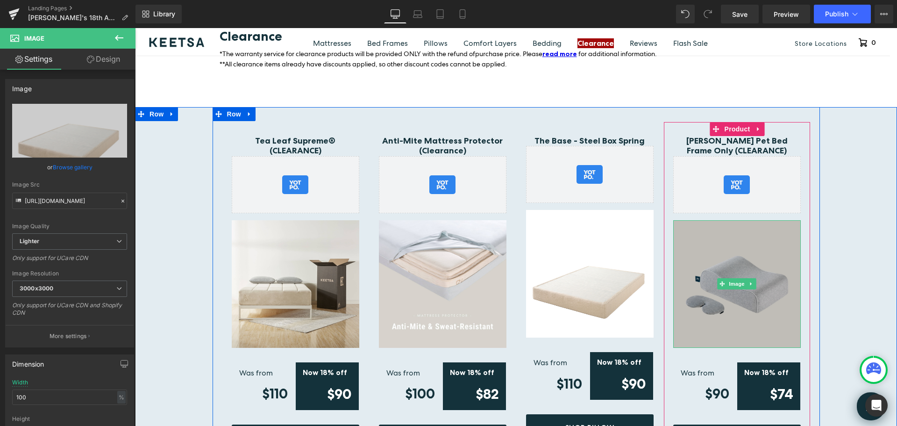
click at [746, 248] on img at bounding box center [737, 284] width 128 height 128
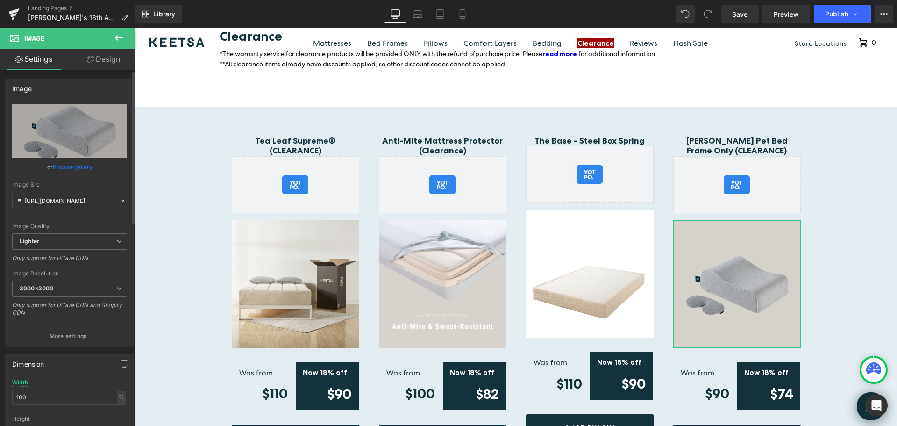
click at [76, 169] on link "Browse gallery" at bounding box center [73, 167] width 40 height 16
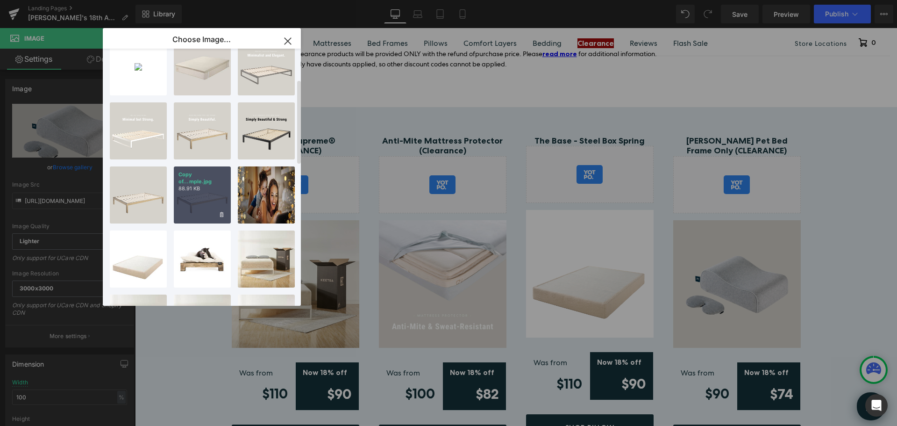
scroll to position [93, 0]
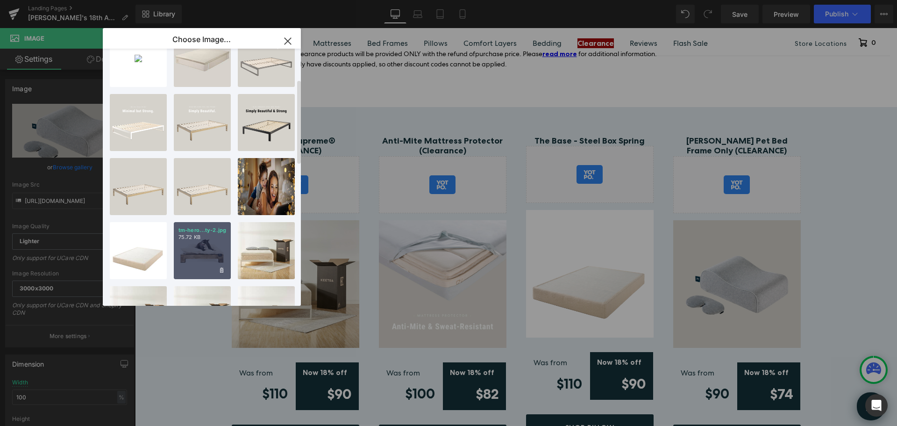
click at [209, 242] on div "tm-hero...ty-2.jpg 75.72 KB" at bounding box center [202, 250] width 57 height 57
type input "https://ucarecdn.com/251c285d-7481-4993-ad4c-353b71c271f3/-/format/auto/-/previ…"
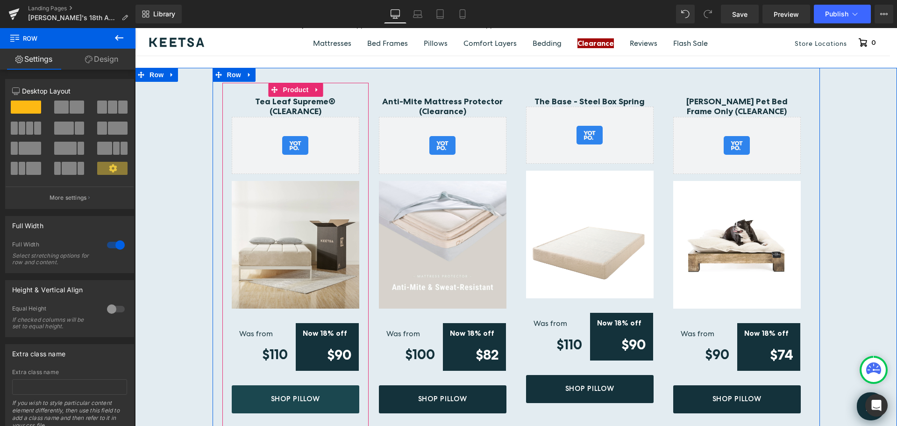
scroll to position [3616, 0]
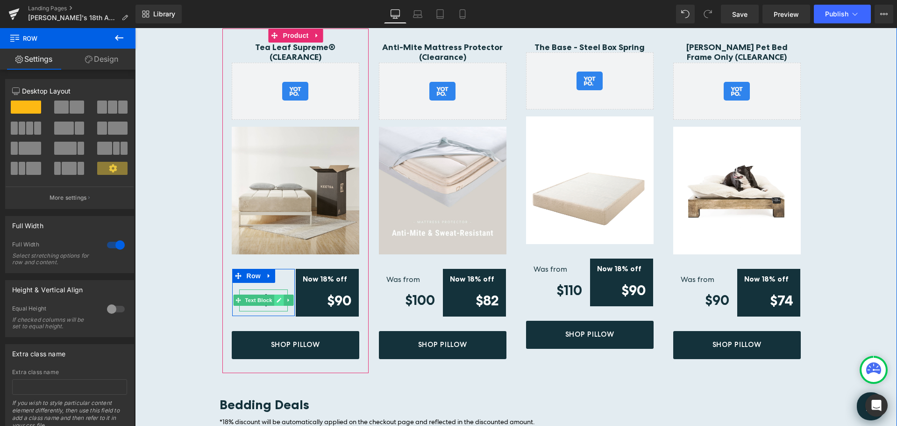
click at [277, 297] on icon at bounding box center [278, 300] width 5 height 6
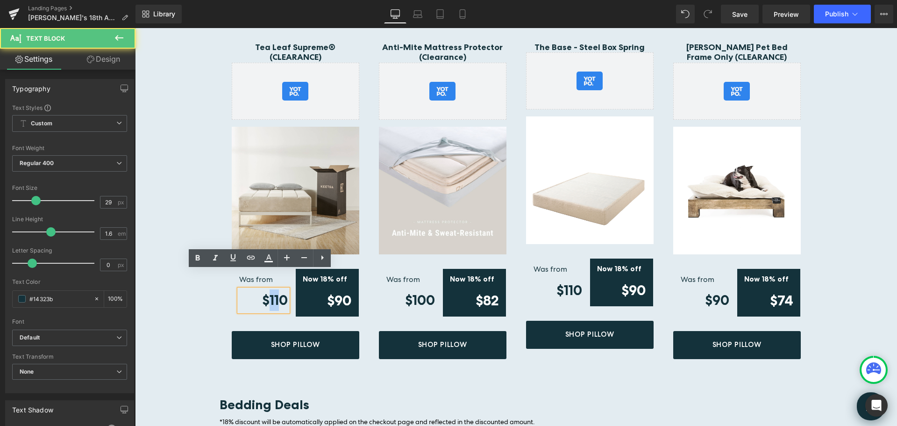
drag, startPoint x: 276, startPoint y: 283, endPoint x: 266, endPoint y: 280, distance: 9.6
click at [266, 292] on strong "$110" at bounding box center [275, 300] width 26 height 16
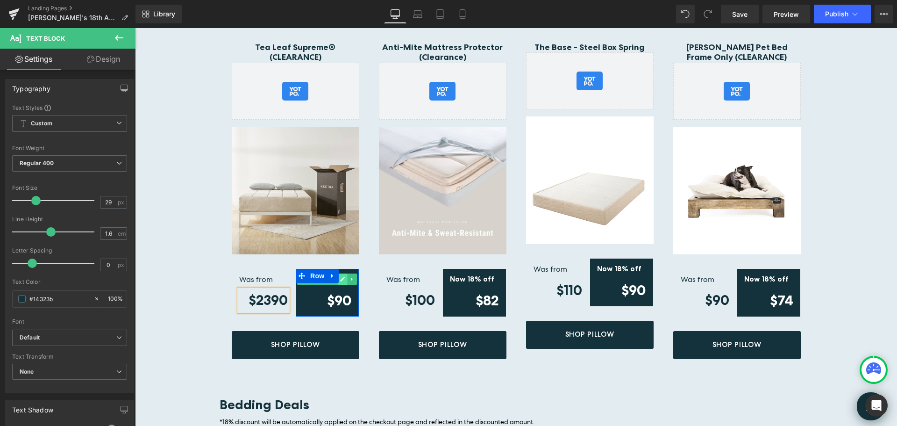
click at [342, 273] on link at bounding box center [343, 278] width 10 height 11
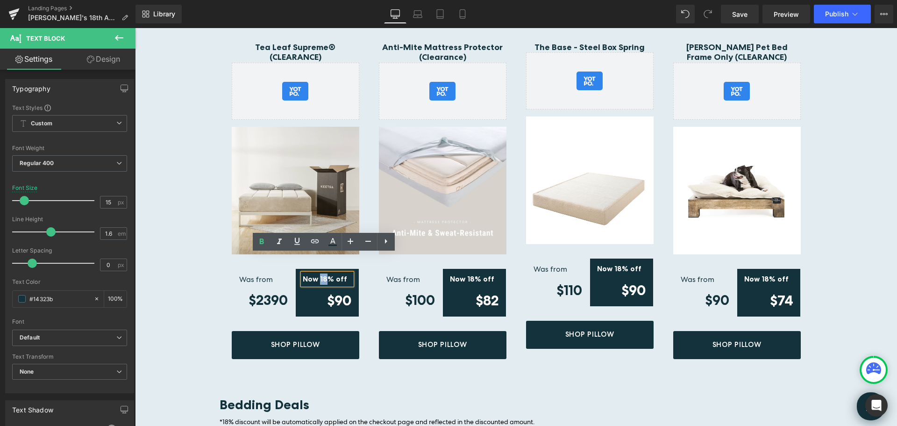
drag, startPoint x: 324, startPoint y: 260, endPoint x: 317, endPoint y: 259, distance: 7.0
click at [317, 274] on strong "Now 18% off" at bounding box center [325, 278] width 44 height 9
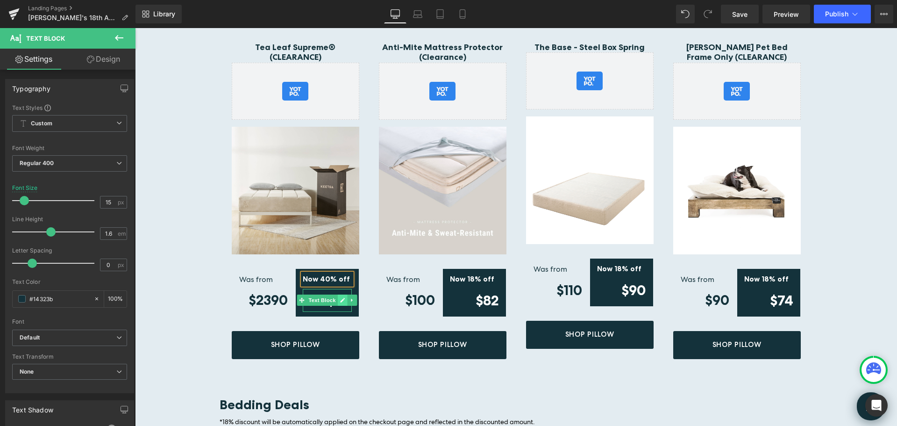
click at [340, 297] on icon at bounding box center [342, 300] width 5 height 6
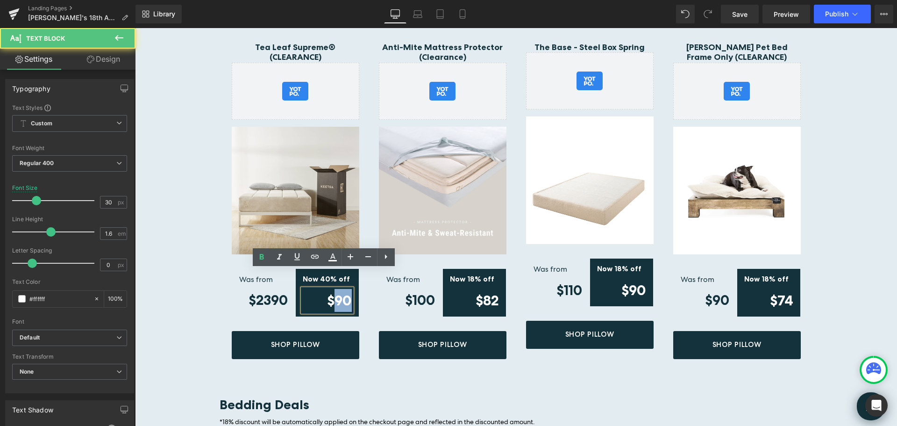
drag, startPoint x: 329, startPoint y: 280, endPoint x: 347, endPoint y: 280, distance: 18.2
click at [347, 292] on strong "$90" at bounding box center [339, 300] width 25 height 17
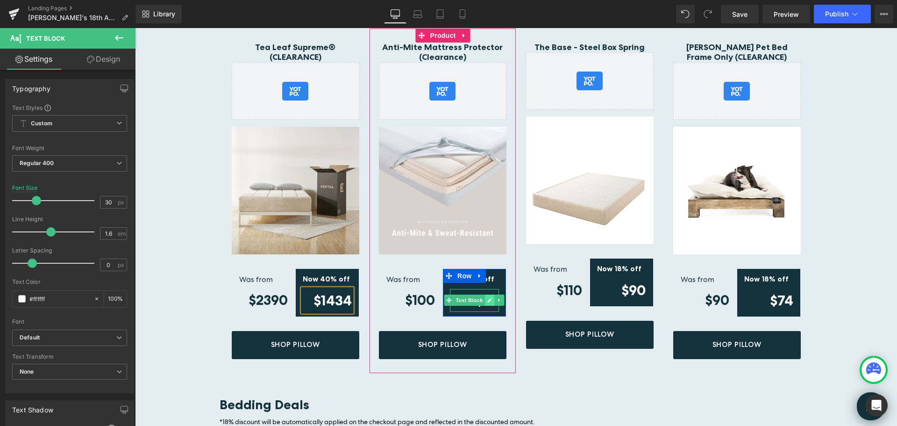
click at [487, 297] on icon at bounding box center [489, 300] width 5 height 6
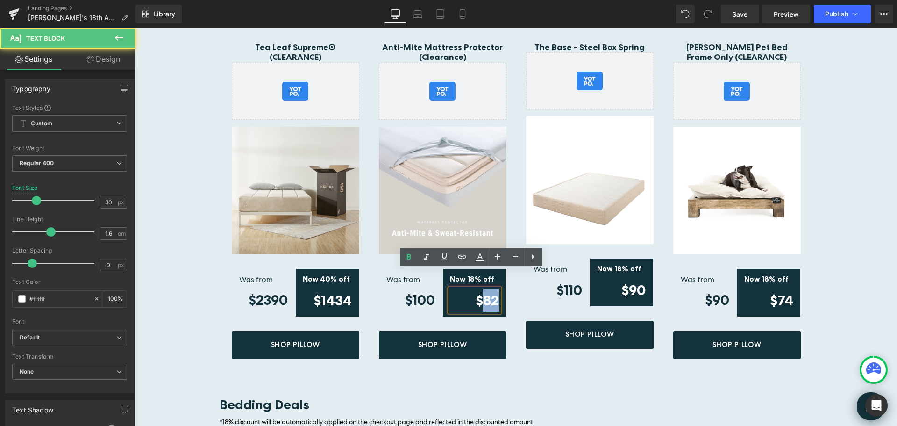
drag, startPoint x: 480, startPoint y: 278, endPoint x: 492, endPoint y: 280, distance: 12.3
click at [492, 292] on strong "$82" at bounding box center [487, 300] width 23 height 17
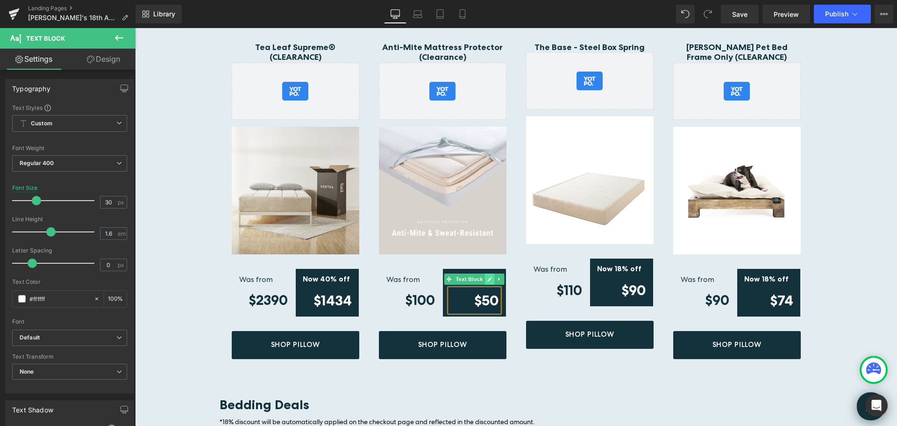
click at [488, 277] on icon at bounding box center [490, 279] width 5 height 5
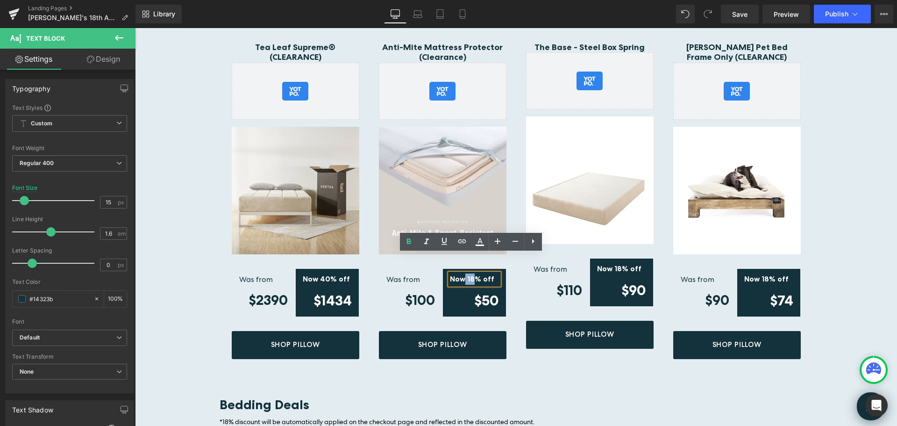
drag, startPoint x: 470, startPoint y: 259, endPoint x: 463, endPoint y: 259, distance: 8.0
click at [463, 274] on strong "Now 18% off" at bounding box center [472, 278] width 44 height 9
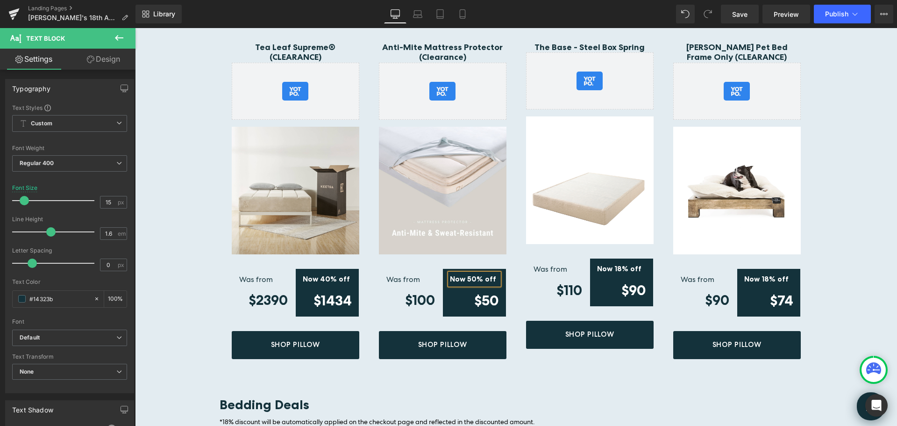
click at [583, 355] on div "Tea Leaf Supreme® (CLEARANCE) (P) Title Yotpo - Product & Collection Page - Sta…" at bounding box center [516, 196] width 607 height 364
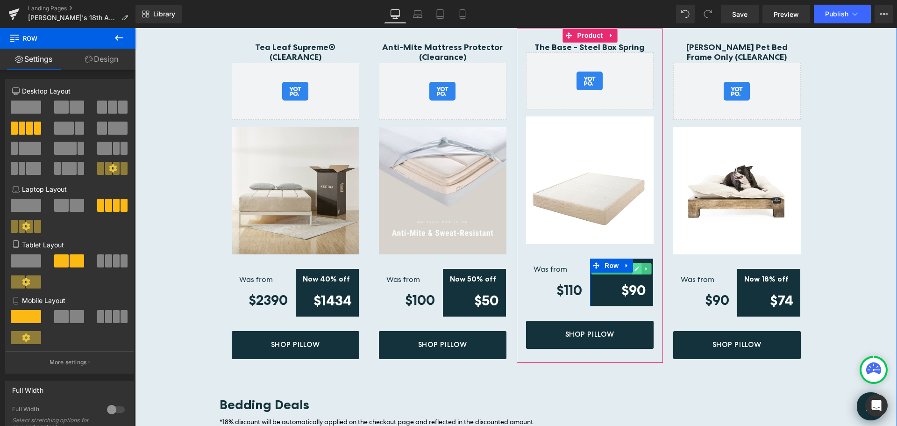
click at [635, 266] on icon at bounding box center [637, 268] width 5 height 5
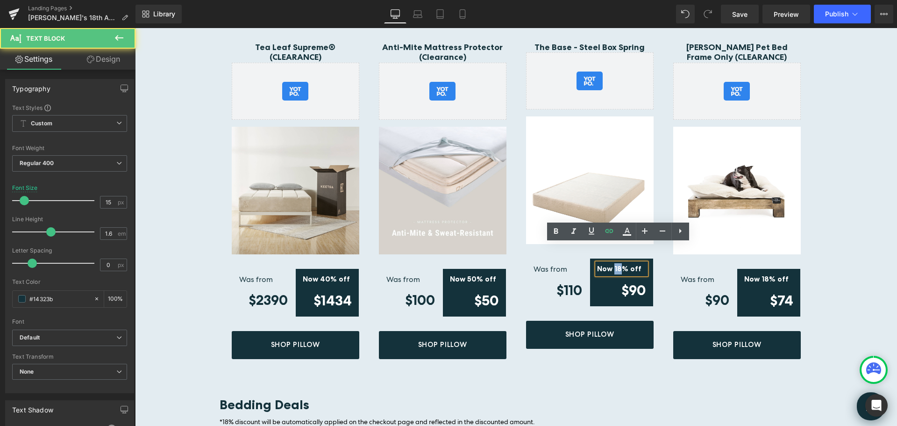
drag, startPoint x: 617, startPoint y: 250, endPoint x: 612, endPoint y: 249, distance: 5.2
click at [612, 264] on strong "Now 18% off" at bounding box center [619, 268] width 44 height 9
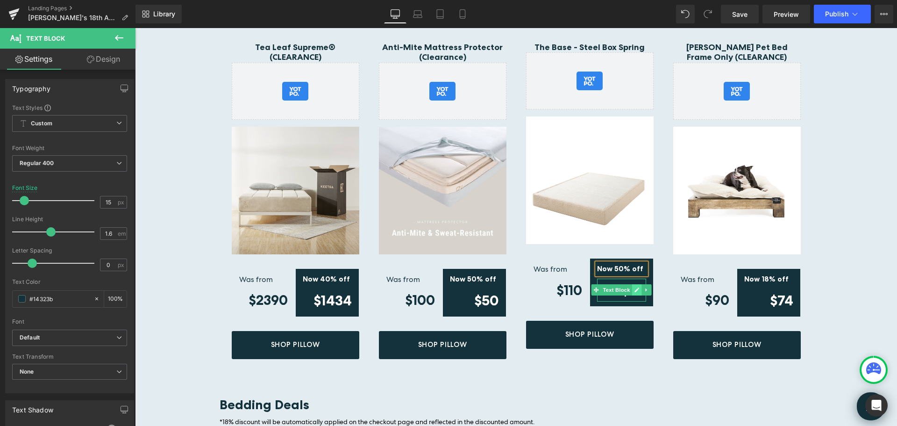
click at [634, 287] on icon at bounding box center [636, 290] width 5 height 6
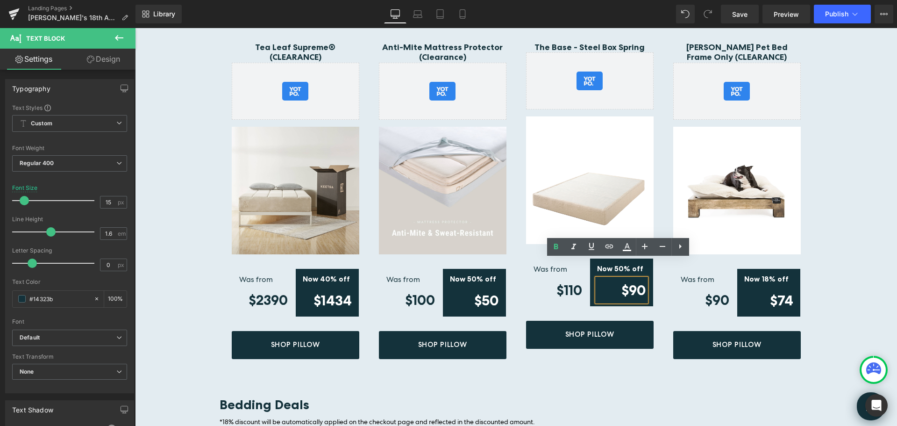
click at [625, 281] on strong "$90" at bounding box center [633, 289] width 25 height 17
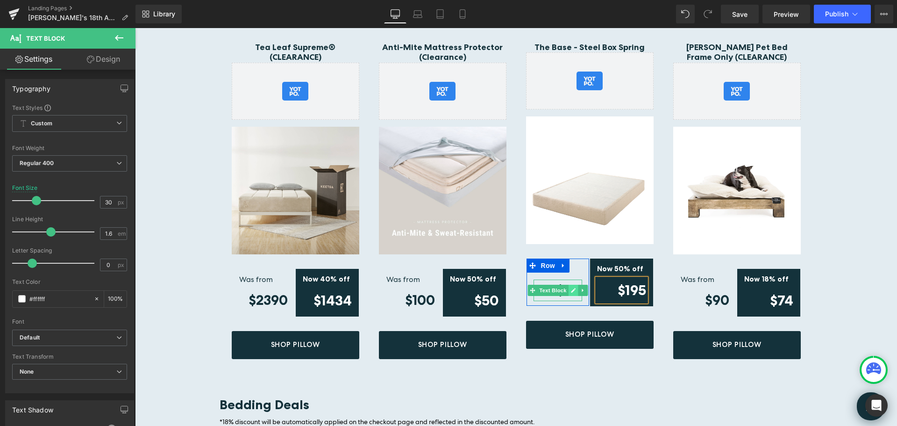
click at [571, 288] on icon at bounding box center [573, 290] width 5 height 5
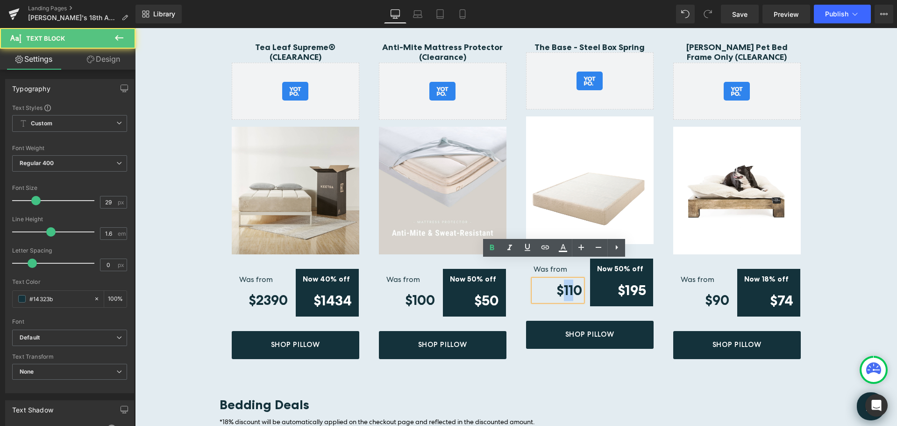
click at [558, 282] on strong "$110" at bounding box center [569, 290] width 26 height 16
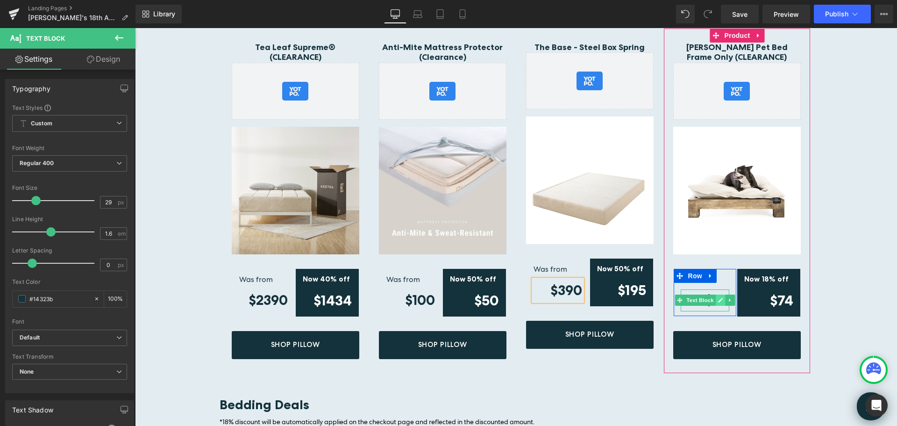
click at [718, 297] on icon at bounding box center [720, 300] width 5 height 6
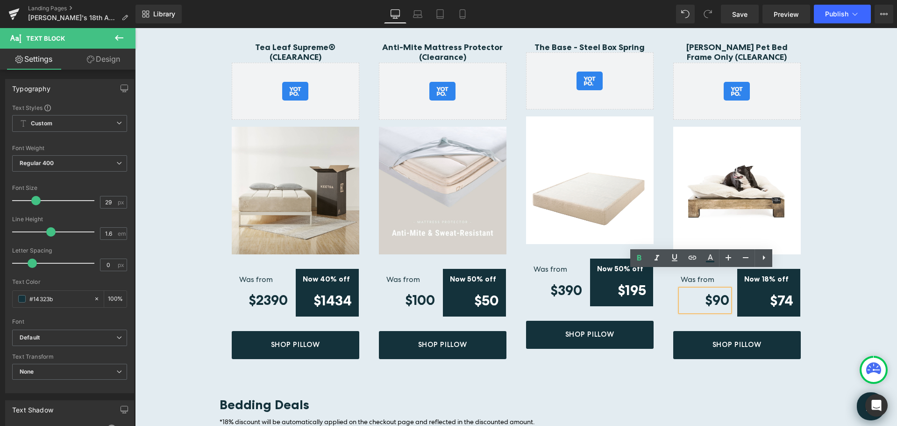
click at [710, 292] on strong "$90" at bounding box center [717, 300] width 24 height 16
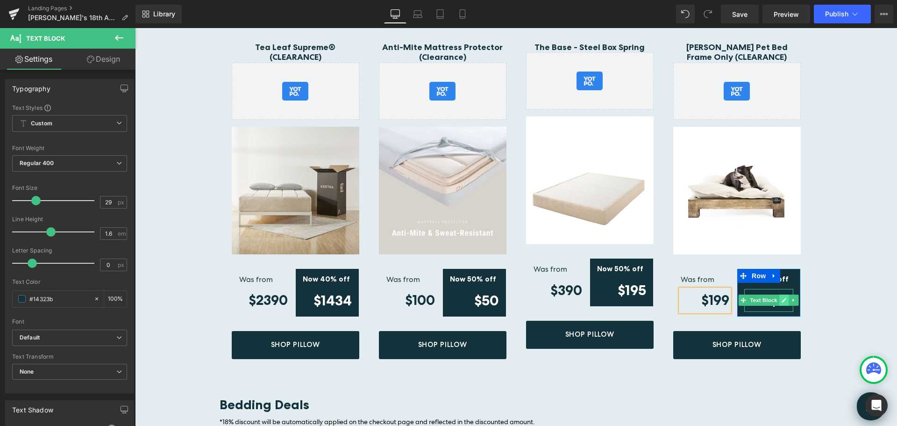
click at [782, 297] on icon at bounding box center [784, 300] width 5 height 6
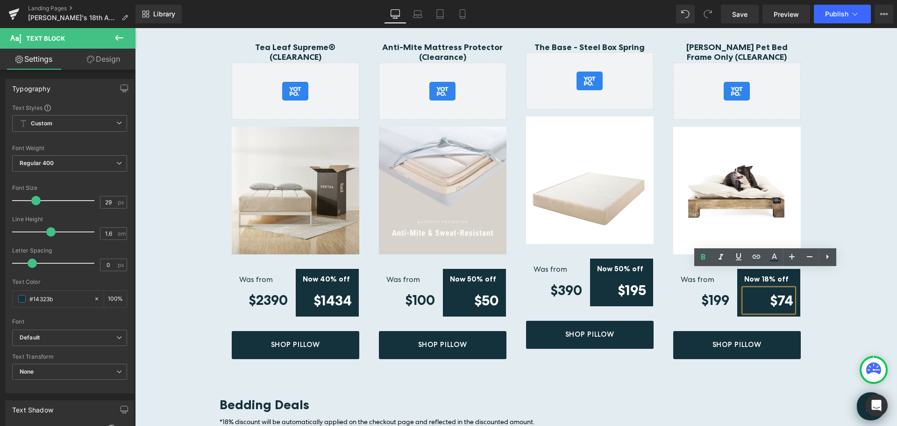
click at [780, 292] on strong "$74" at bounding box center [781, 300] width 23 height 17
drag, startPoint x: 777, startPoint y: 281, endPoint x: 788, endPoint y: 284, distance: 11.0
click at [788, 292] on strong "$74" at bounding box center [781, 300] width 23 height 17
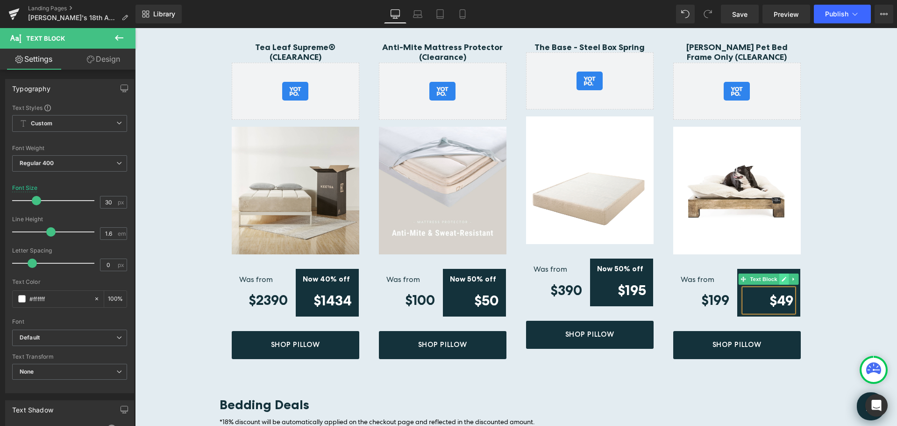
click at [782, 276] on icon at bounding box center [784, 279] width 5 height 6
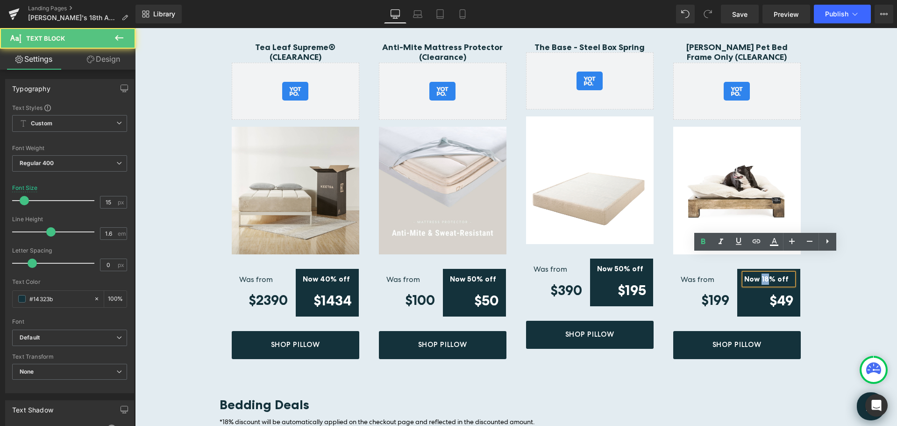
click at [758, 274] on strong "Now 18% off" at bounding box center [766, 278] width 44 height 9
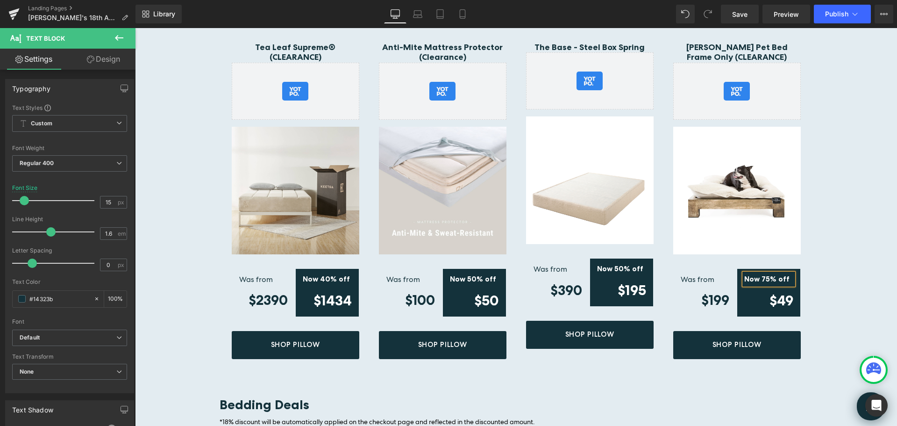
click at [816, 184] on div "Tea Leaf Supreme® (CLEARANCE) (P) Title Yotpo - Product & Collection Page - Sta…" at bounding box center [516, 196] width 607 height 364
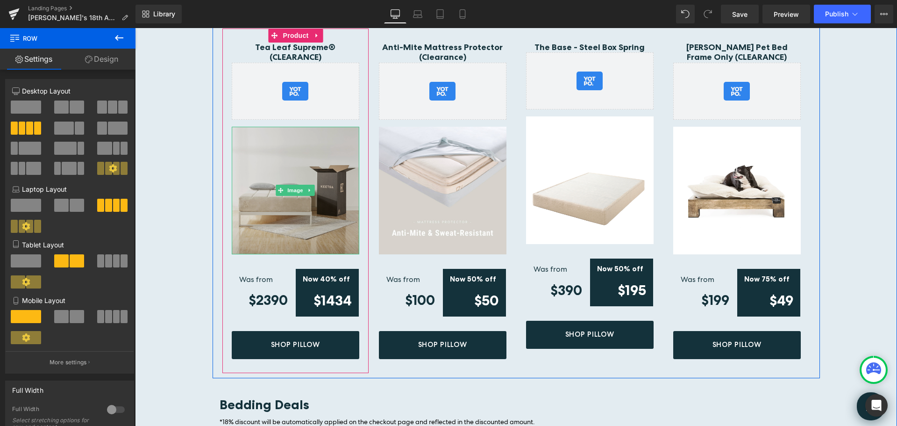
click at [291, 145] on img at bounding box center [296, 191] width 128 height 128
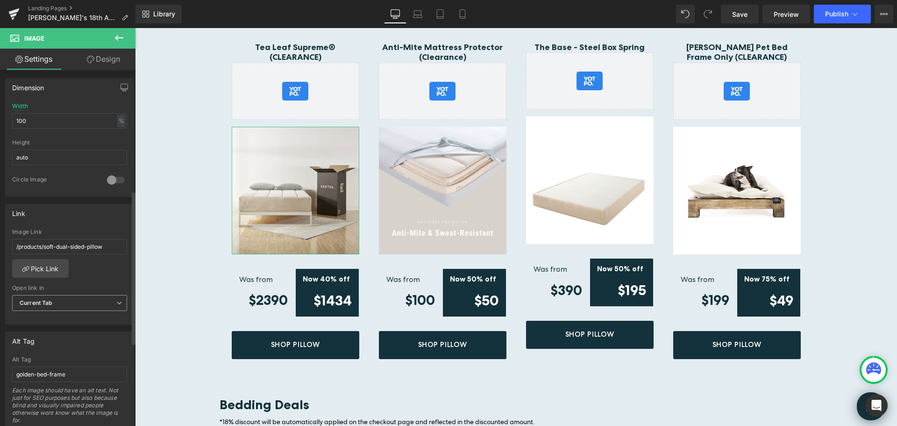
scroll to position [280, 0]
click at [52, 258] on link "Pick Link" at bounding box center [40, 264] width 57 height 19
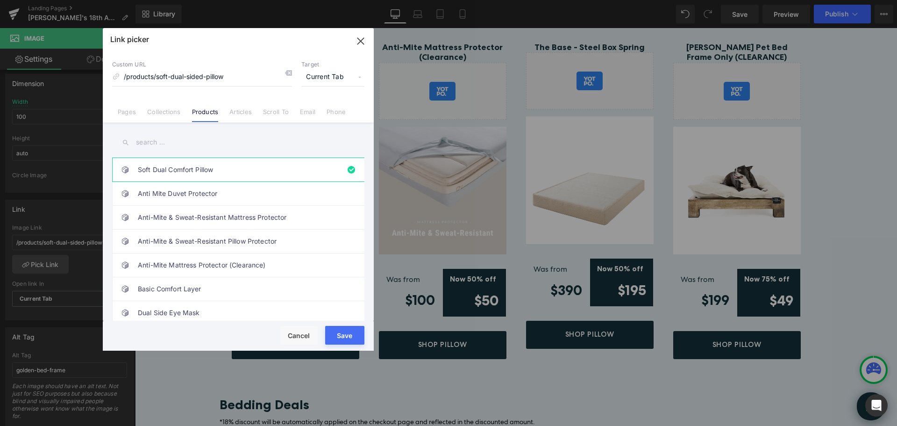
click at [171, 142] on input "text" at bounding box center [238, 142] width 252 height 21
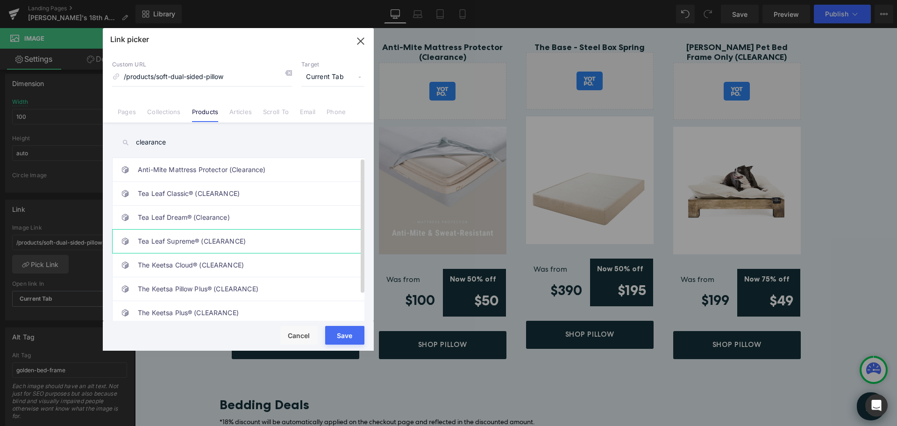
type input "clearance"
click at [228, 244] on link "Tea Leaf Supreme® (CLEARANCE)" at bounding box center [241, 240] width 206 height 23
type input "/products/tea-leaf-supreme-clearance"
click at [341, 337] on button "Save" at bounding box center [344, 335] width 39 height 19
type input "/products/tea-leaf-supreme-clearance"
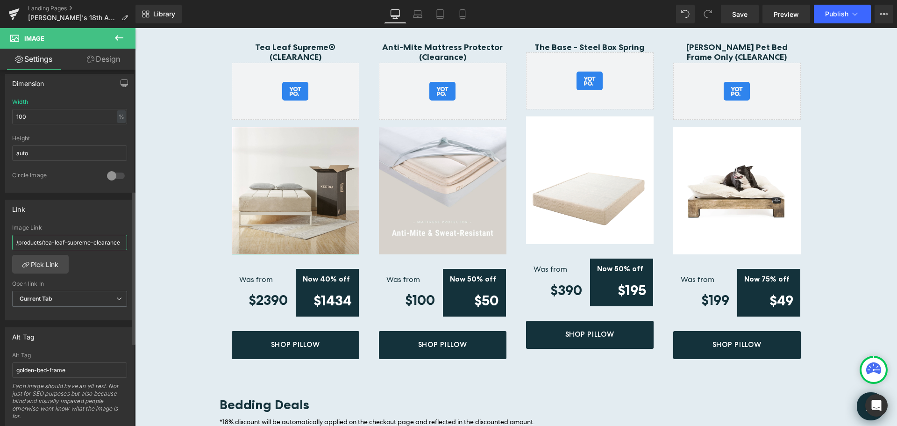
click at [79, 242] on input "/products/tea-leaf-supreme-clearance" at bounding box center [69, 242] width 115 height 15
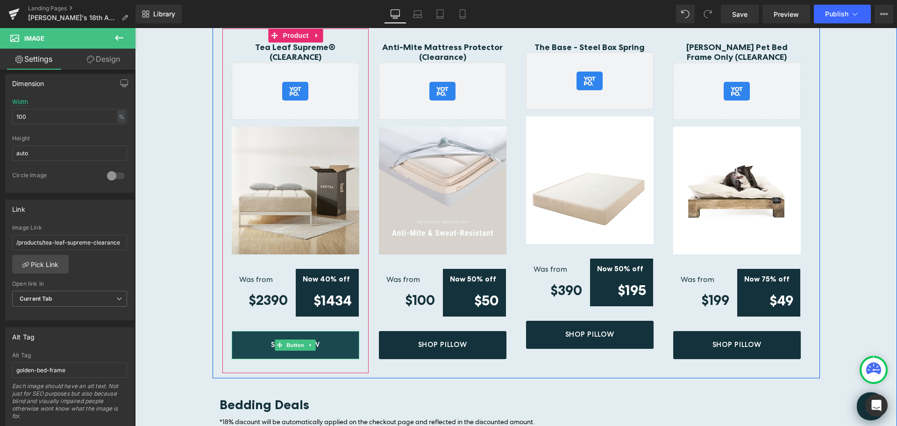
click at [336, 331] on link "Shop Pillow" at bounding box center [296, 345] width 128 height 28
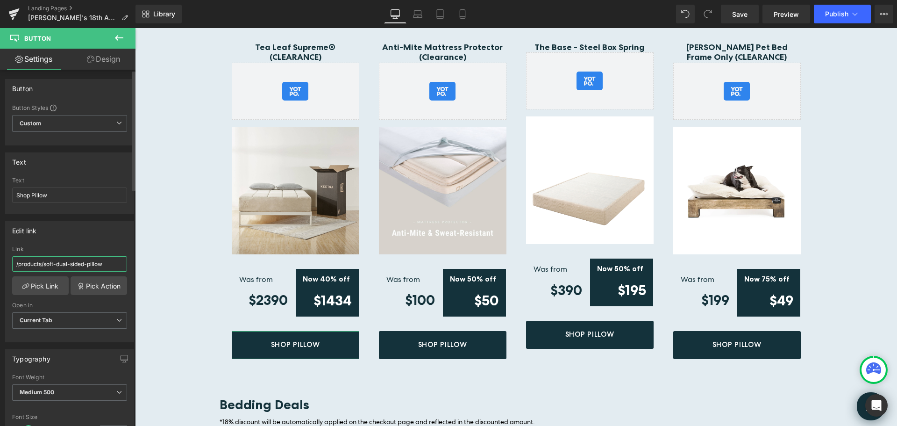
click at [99, 264] on input "/products/soft-dual-sided-pillow" at bounding box center [69, 263] width 115 height 15
type input "/products/tea-leaf-supreme-clearance"
drag, startPoint x: 167, startPoint y: 219, endPoint x: 162, endPoint y: 179, distance: 40.0
type input "Shop Mattress"
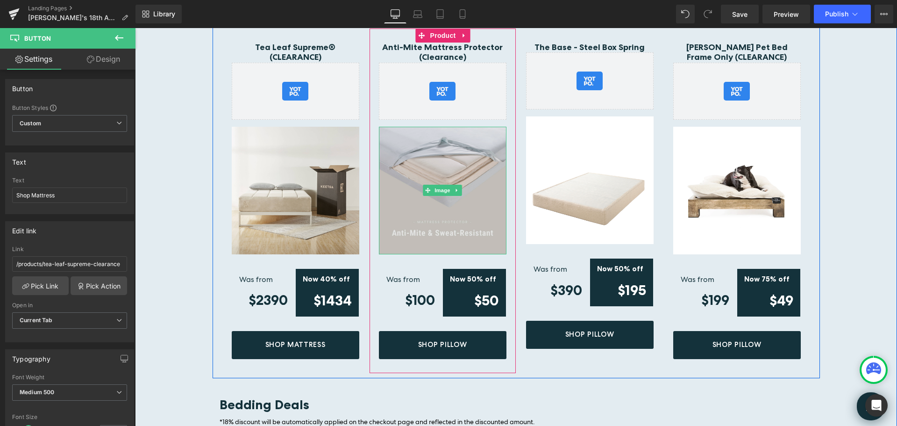
click at [463, 153] on img at bounding box center [443, 191] width 128 height 128
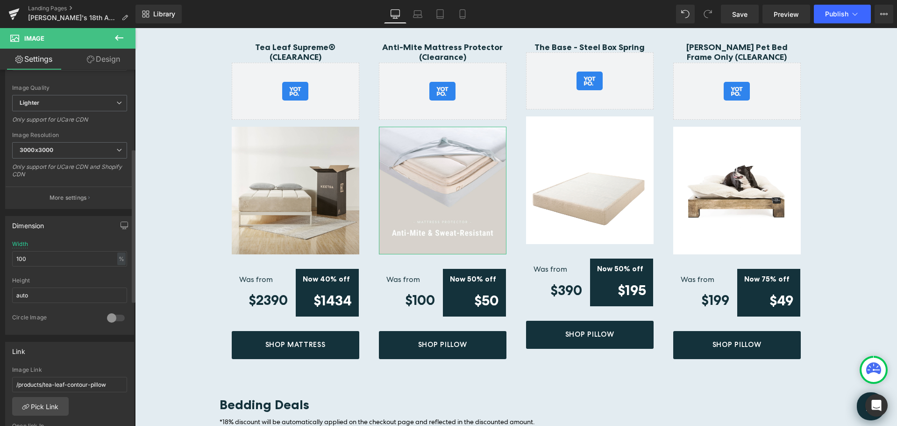
scroll to position [187, 0]
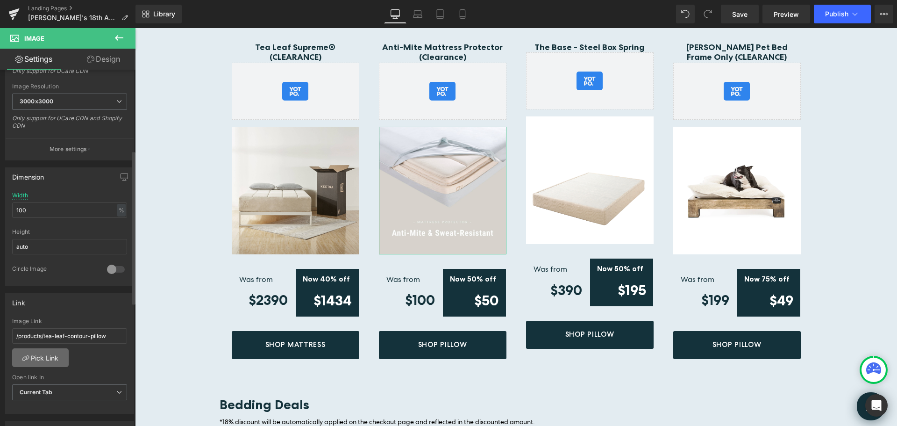
click at [53, 357] on link "Pick Link" at bounding box center [40, 357] width 57 height 19
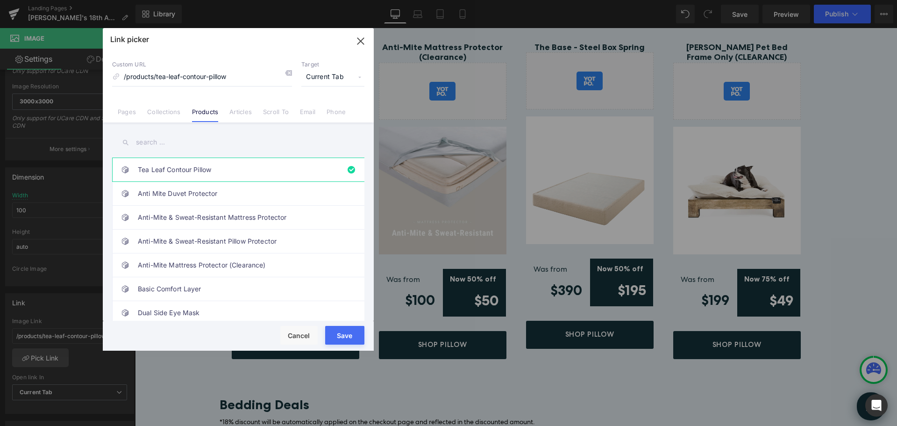
click at [185, 140] on input "text" at bounding box center [238, 142] width 252 height 21
click at [196, 261] on link "Anti-Mite Mattress Protector (Clearance)" at bounding box center [241, 264] width 206 height 23
type input "/products/anti-mite-mattress-protector-clearance"
click at [344, 335] on button "Save" at bounding box center [344, 335] width 39 height 19
type input "/products/anti-mite-mattress-protector-clearance"
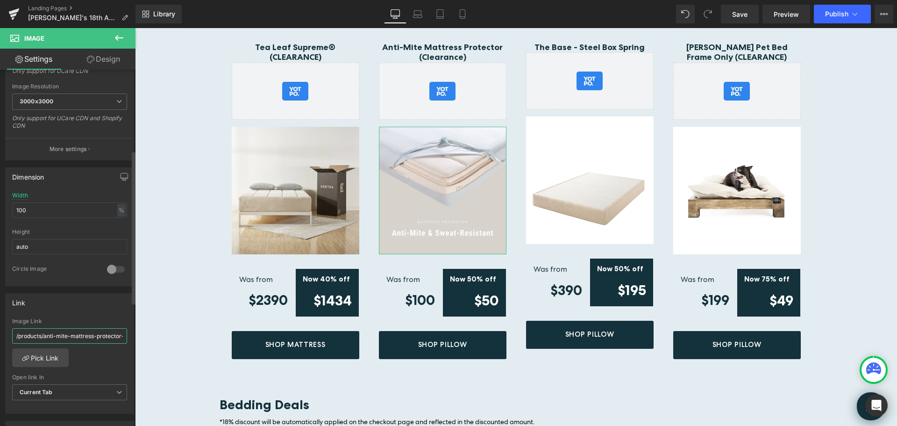
click at [90, 336] on input "/products/anti-mite-mattress-protector-clearance" at bounding box center [69, 335] width 115 height 15
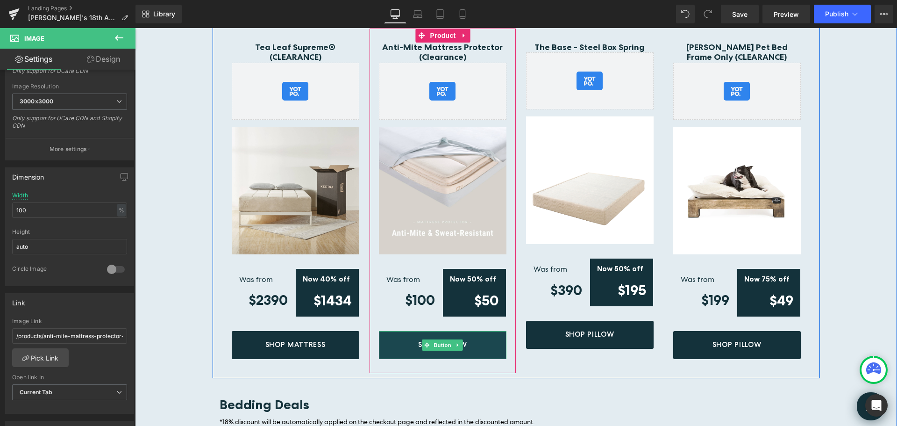
click at [489, 331] on link "Shop Pillow" at bounding box center [443, 345] width 128 height 28
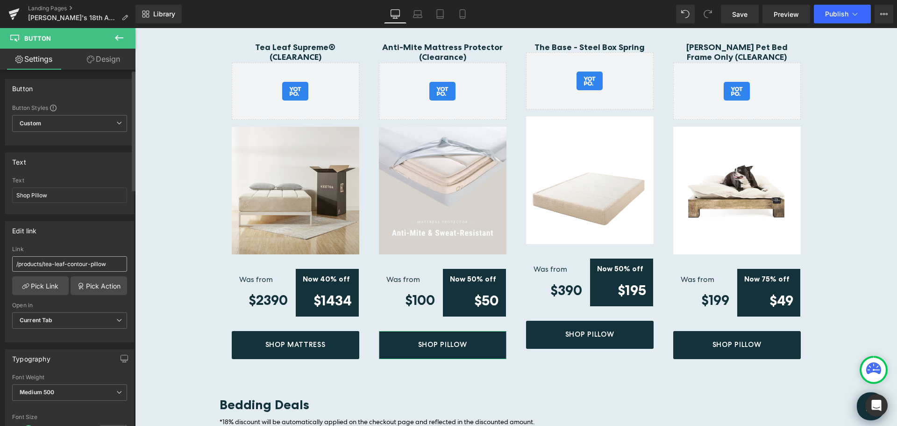
click at [83, 261] on input "/products/tea-leaf-contour-pillow" at bounding box center [69, 263] width 115 height 15
type input "/products/anti-mite-mattress-protector-clearance"
drag, startPoint x: 32, startPoint y: 195, endPoint x: 124, endPoint y: 190, distance: 91.7
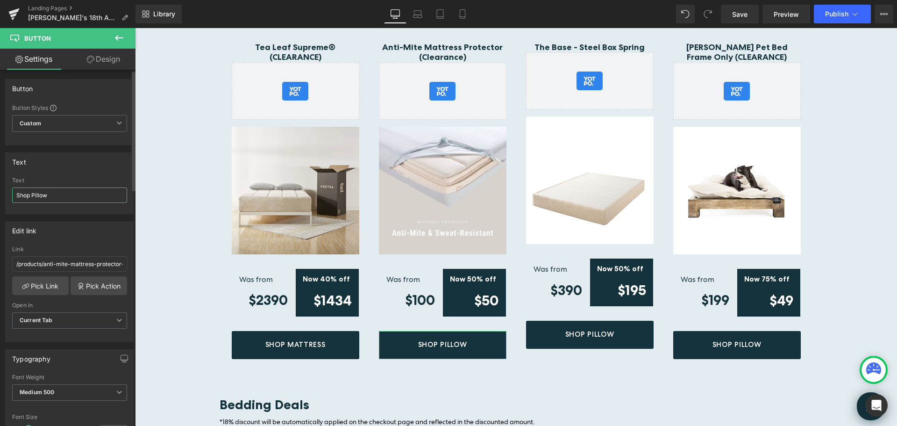
click at [123, 195] on input "Shop Pillow" at bounding box center [69, 194] width 115 height 15
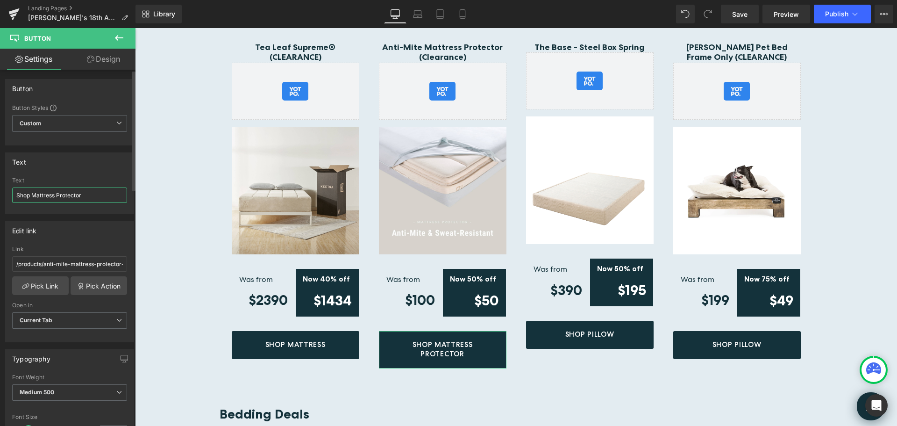
drag, startPoint x: 56, startPoint y: 196, endPoint x: 33, endPoint y: 194, distance: 22.5
click at [33, 194] on input "Shop Mattress Protector" at bounding box center [69, 194] width 115 height 15
type input "Shop Protector"
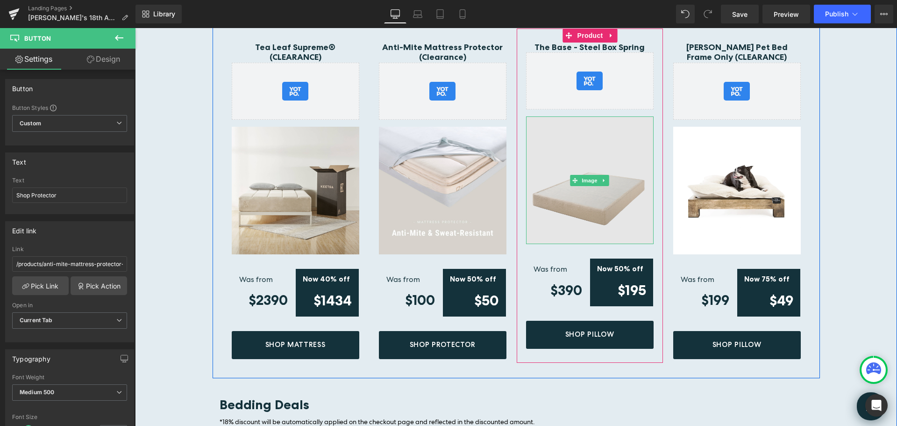
click at [624, 160] on img at bounding box center [590, 180] width 128 height 128
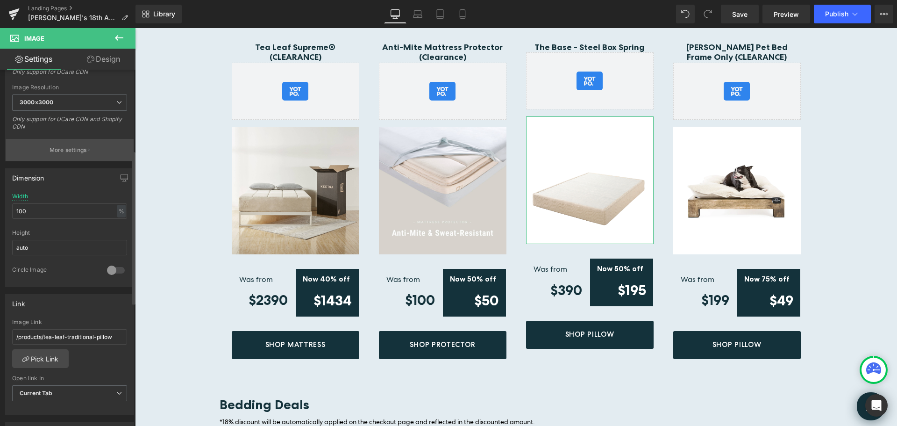
scroll to position [187, 0]
click at [48, 359] on link "Pick Link" at bounding box center [40, 357] width 57 height 19
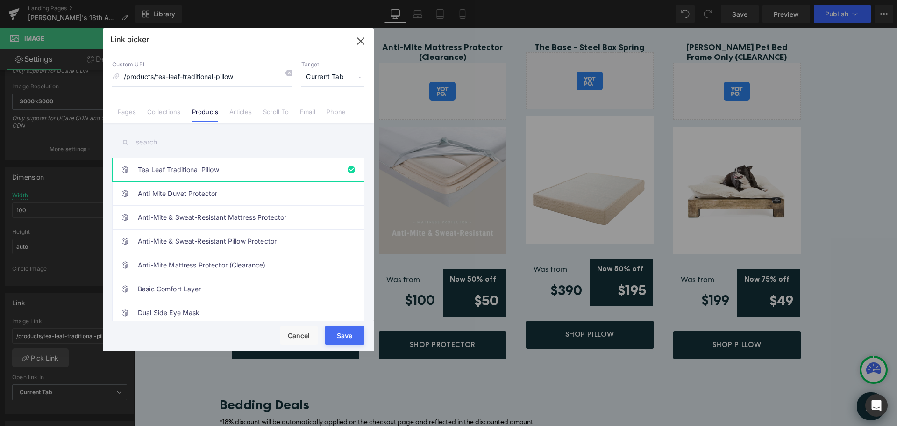
click at [175, 143] on input "text" at bounding box center [238, 142] width 252 height 21
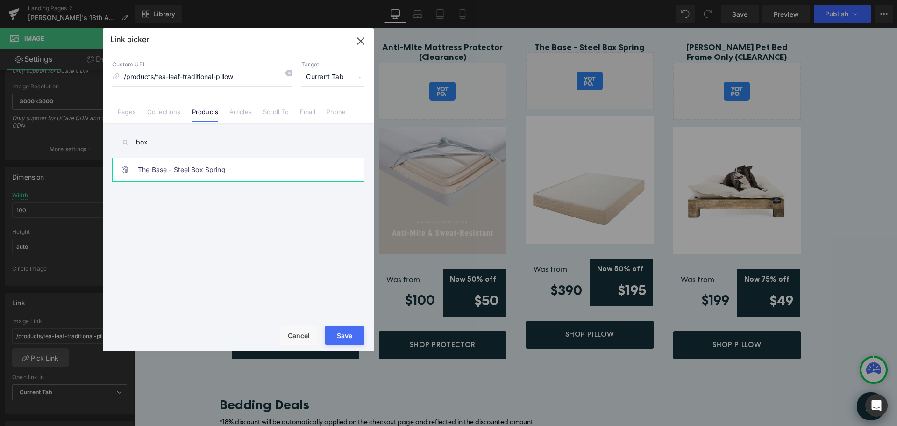
type input "box"
click at [168, 168] on link "The Base - Steel Box Spring" at bounding box center [241, 169] width 206 height 23
type input "/products/the-base-bifold-steel-box-spring"
click at [347, 341] on button "Save" at bounding box center [344, 335] width 39 height 19
type input "/products/the-base-bifold-steel-box-spring"
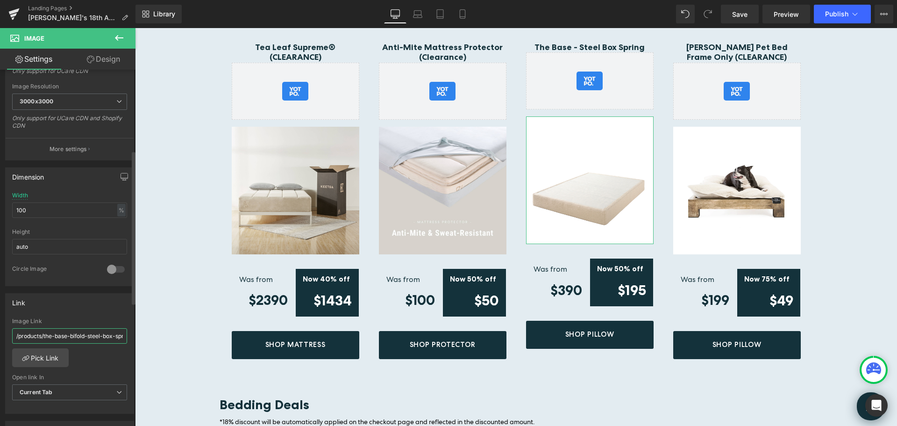
click at [72, 339] on input "/products/the-base-bifold-steel-box-spring" at bounding box center [69, 335] width 115 height 15
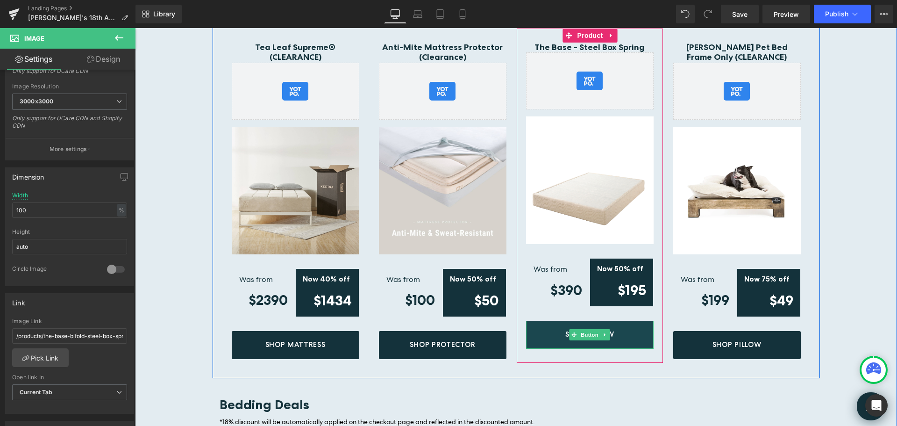
click at [630, 321] on link "Shop Pillow" at bounding box center [590, 335] width 128 height 28
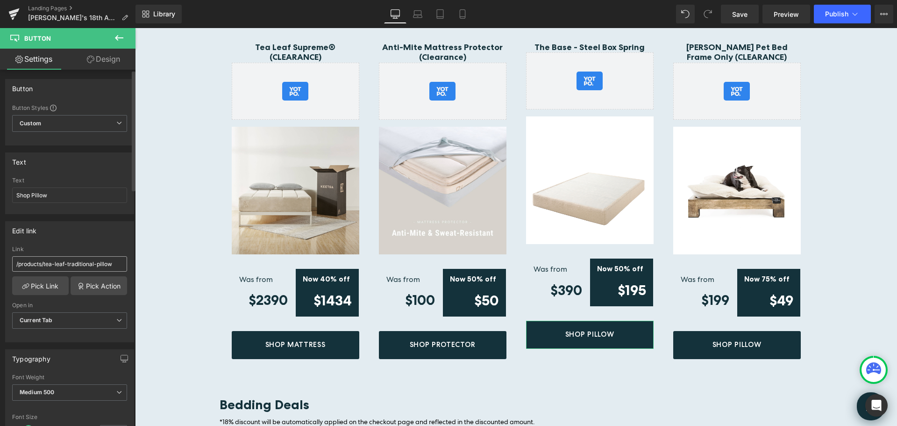
click at [78, 266] on input "/products/tea-leaf-traditional-pillow" at bounding box center [69, 263] width 115 height 15
type input "/products/the-base-bifold-steel-box-spring"
click at [88, 243] on div "Edit link /products/the-base-bifold-steel-box-spring Link /products/the-base-bi…" at bounding box center [69, 281] width 129 height 121
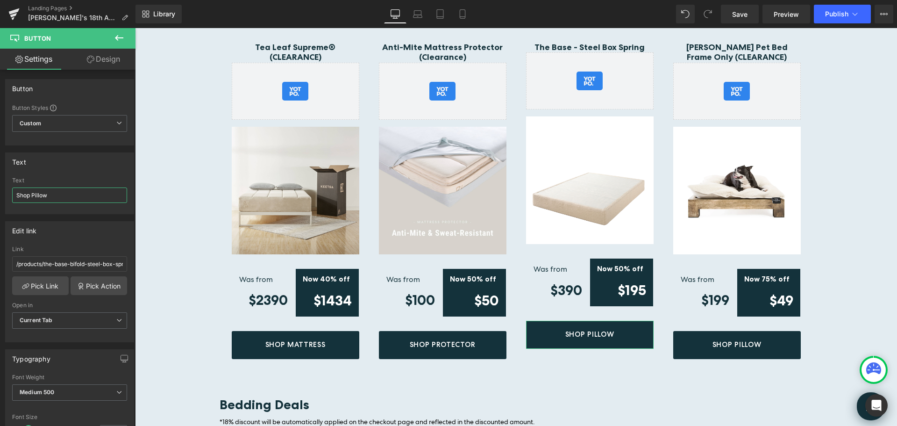
drag, startPoint x: 168, startPoint y: 222, endPoint x: 370, endPoint y: 178, distance: 206.7
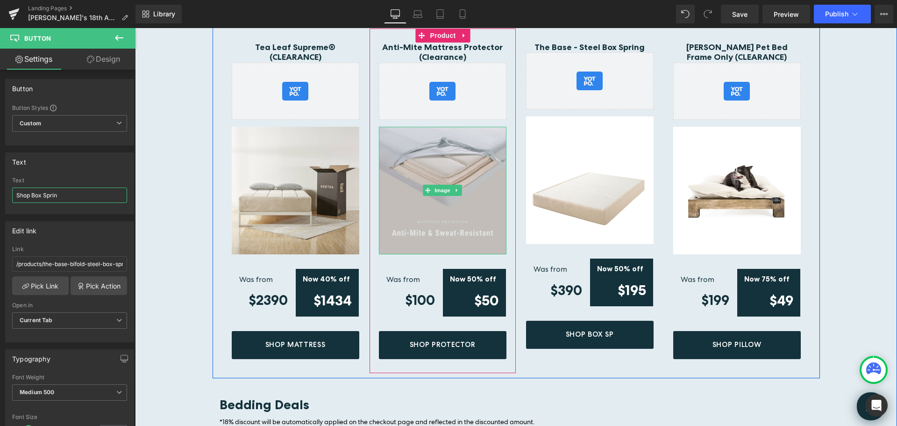
type input "Shop Box Spring"
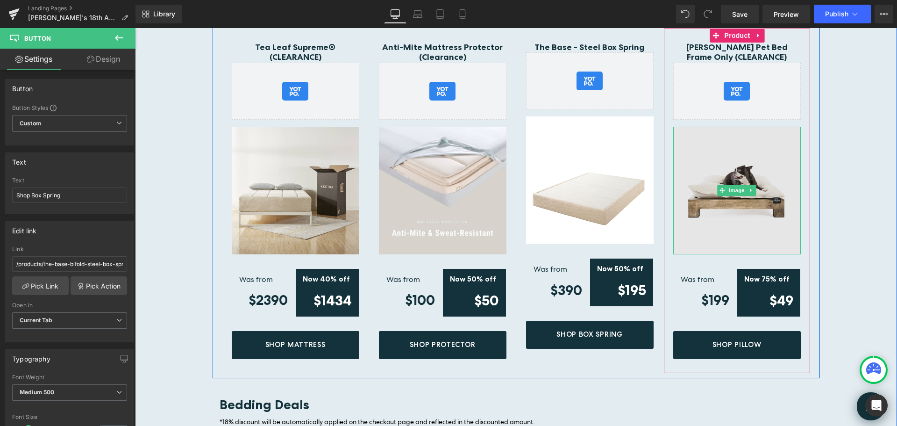
click at [739, 140] on img at bounding box center [737, 191] width 128 height 128
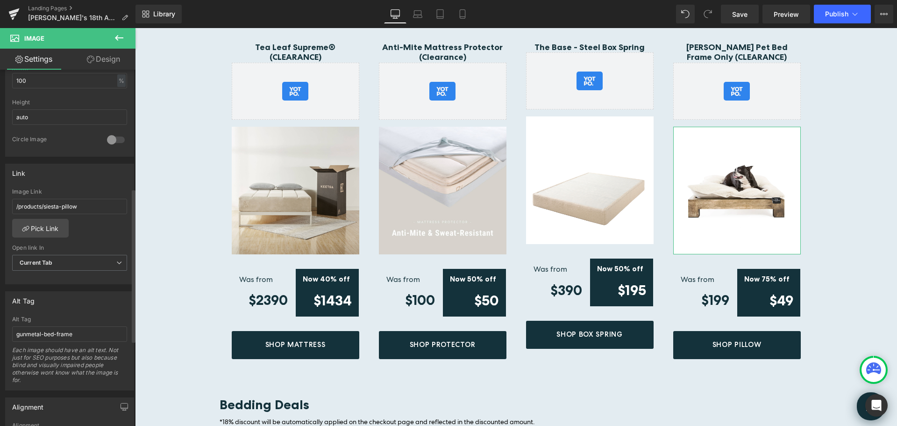
scroll to position [327, 0]
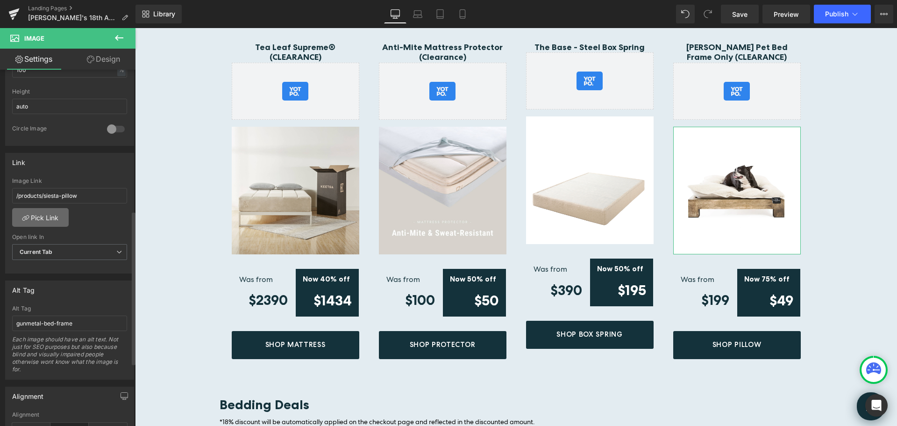
click at [51, 218] on link "Pick Link" at bounding box center [40, 217] width 57 height 19
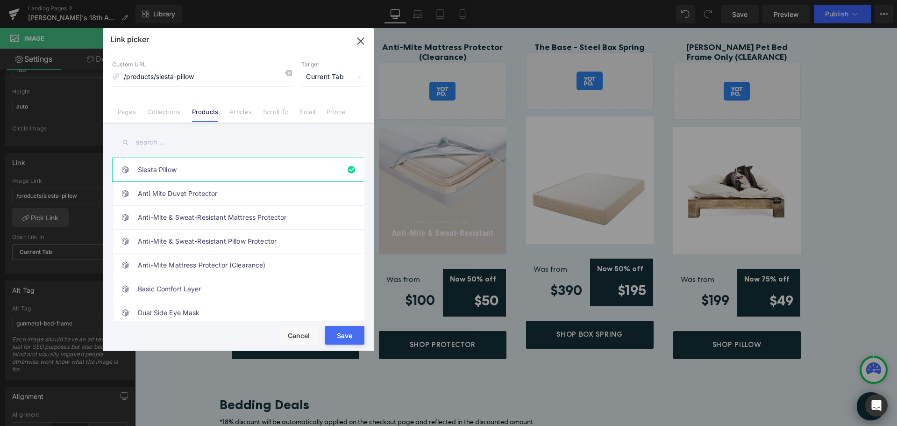
click at [170, 146] on input "text" at bounding box center [238, 142] width 252 height 21
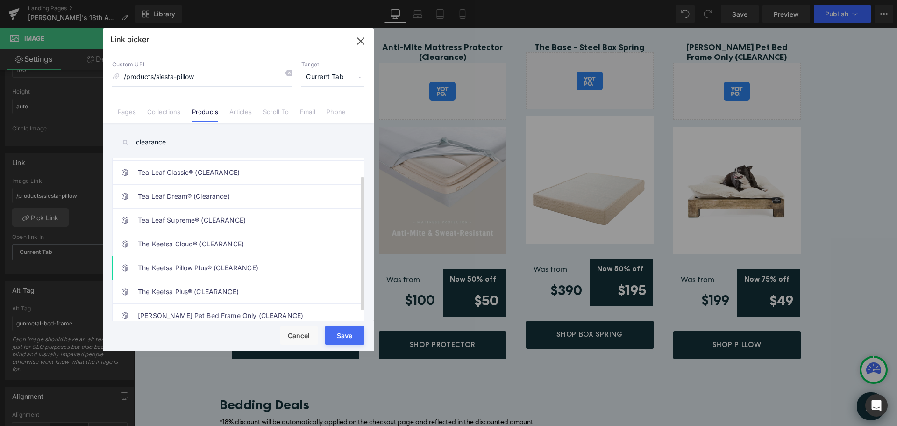
scroll to position [31, 0]
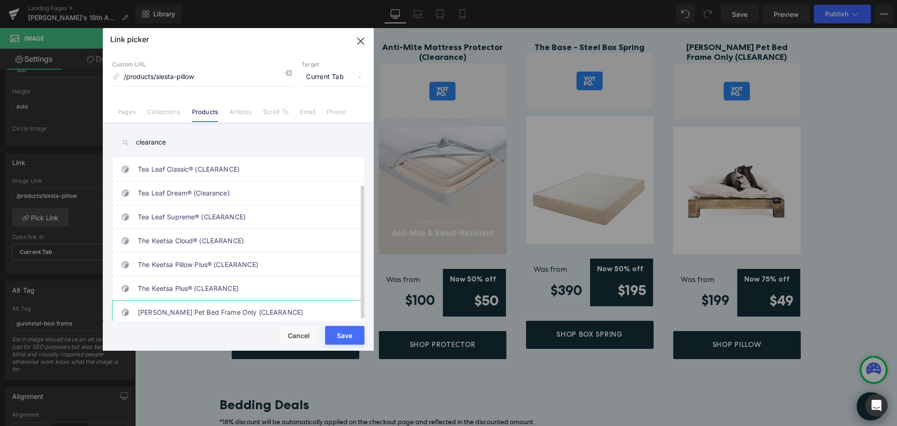
type input "clearance"
click at [238, 306] on link "[PERSON_NAME] Pet Bed Frame Only (CLEARANCE)" at bounding box center [241, 311] width 206 height 23
type input "/products/pet-bed-frame"
click at [337, 334] on button "Save" at bounding box center [344, 335] width 39 height 19
type input "/products/pet-bed-frame"
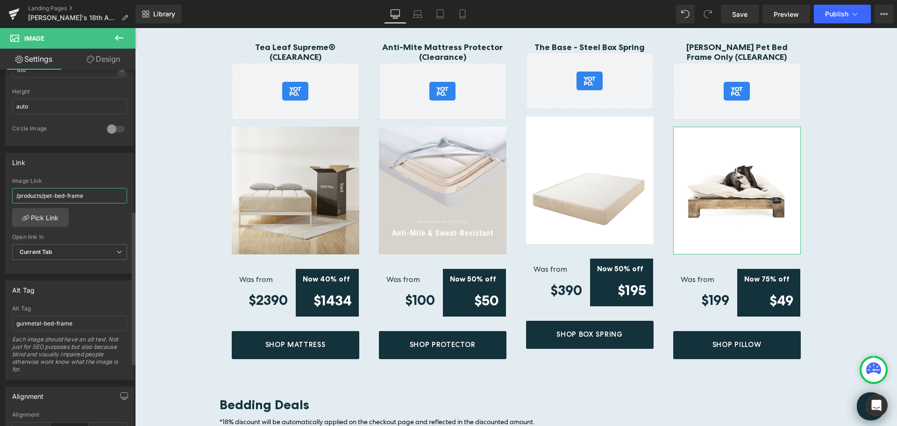
click at [81, 194] on input "/products/pet-bed-frame" at bounding box center [69, 195] width 115 height 15
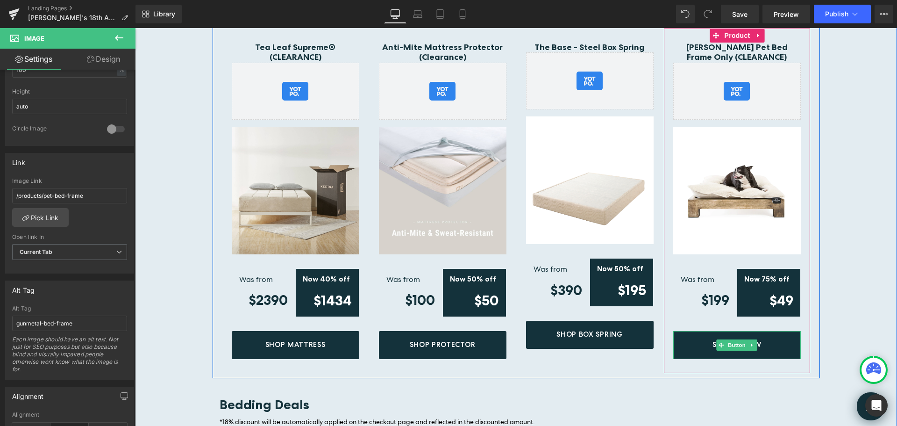
click at [784, 331] on link "Shop Pillow" at bounding box center [737, 345] width 128 height 28
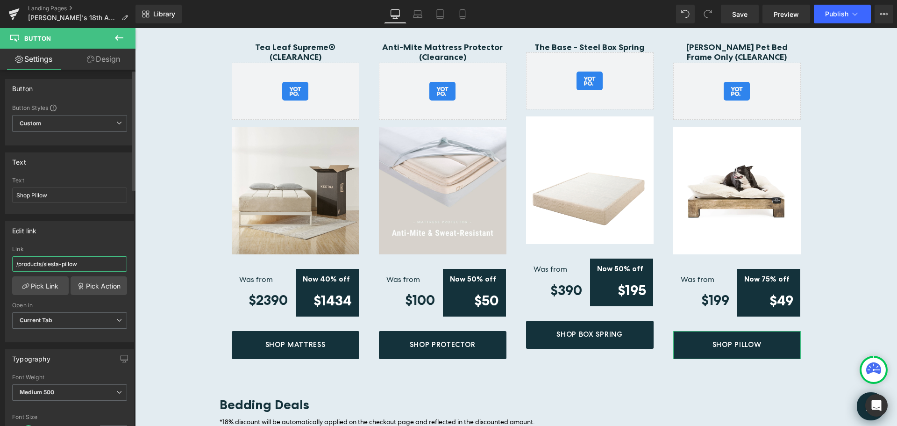
click at [96, 264] on input "/products/siesta-pillow" at bounding box center [69, 263] width 115 height 15
type input "/products/pet-bed-frame"
drag, startPoint x: 168, startPoint y: 222, endPoint x: 149, endPoint y: 164, distance: 60.6
click at [41, 191] on input "Shop Pet Frame" at bounding box center [69, 194] width 115 height 15
type input "Shop Pet Bed Frame"
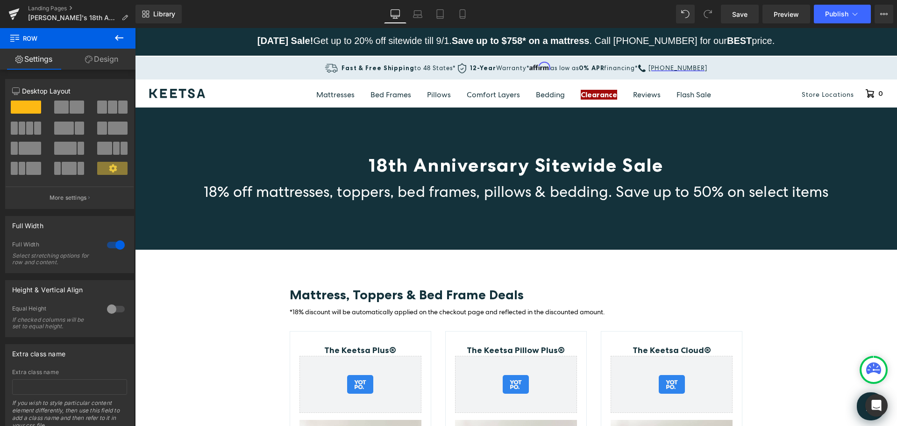
scroll to position [0, 0]
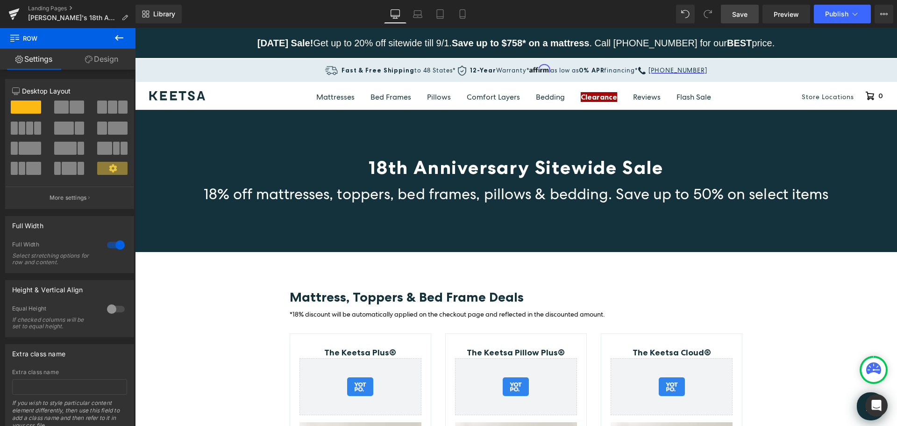
click at [737, 14] on span "Save" at bounding box center [739, 14] width 15 height 10
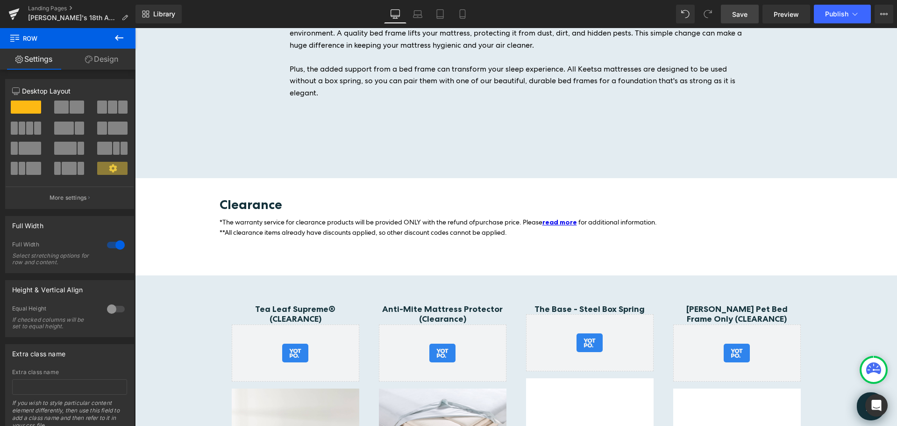
scroll to position [3424, 0]
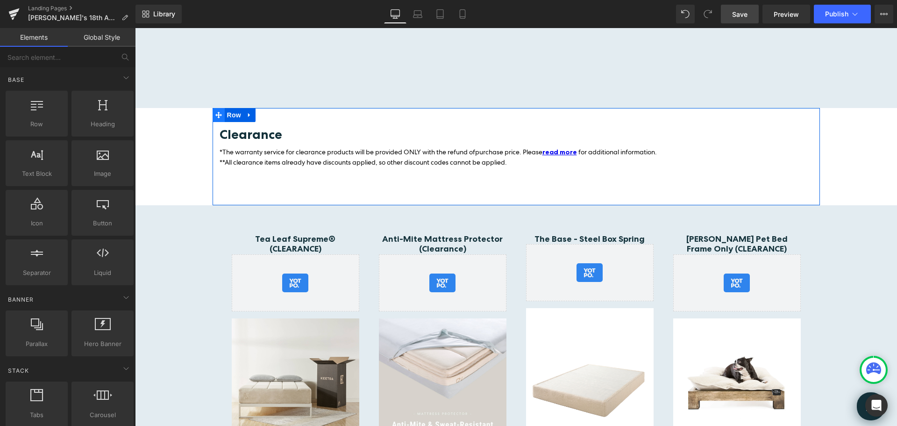
click at [217, 112] on icon at bounding box center [218, 115] width 7 height 7
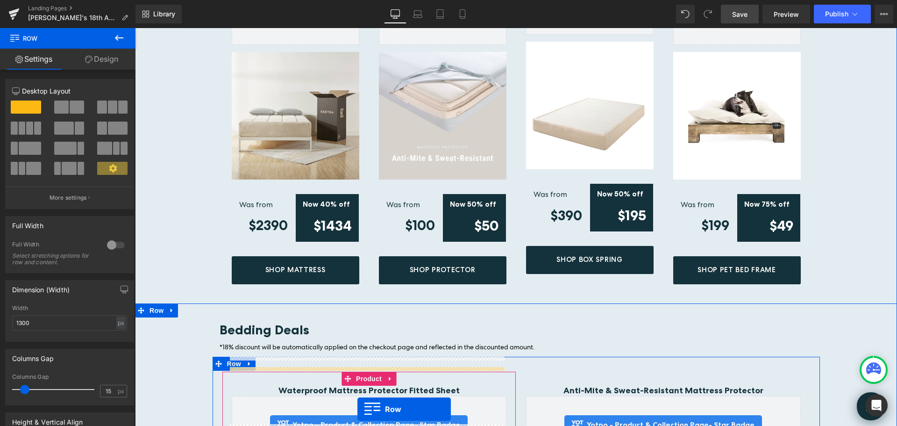
scroll to position [3789, 0]
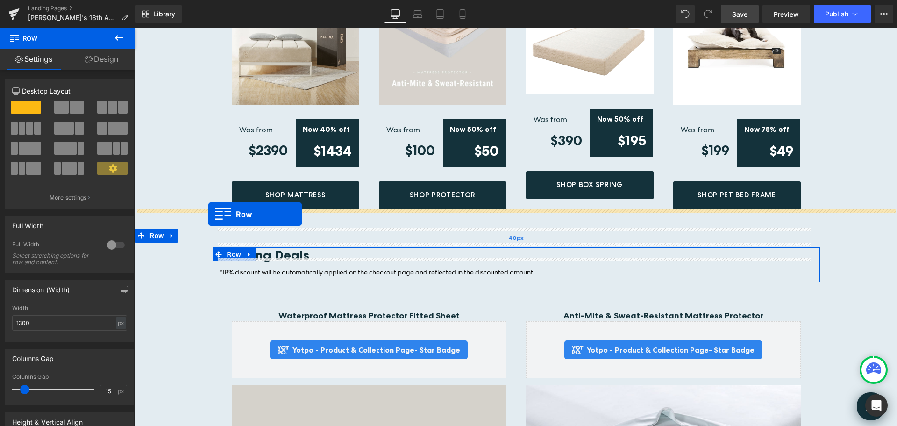
drag, startPoint x: 217, startPoint y: 192, endPoint x: 208, endPoint y: 214, distance: 24.0
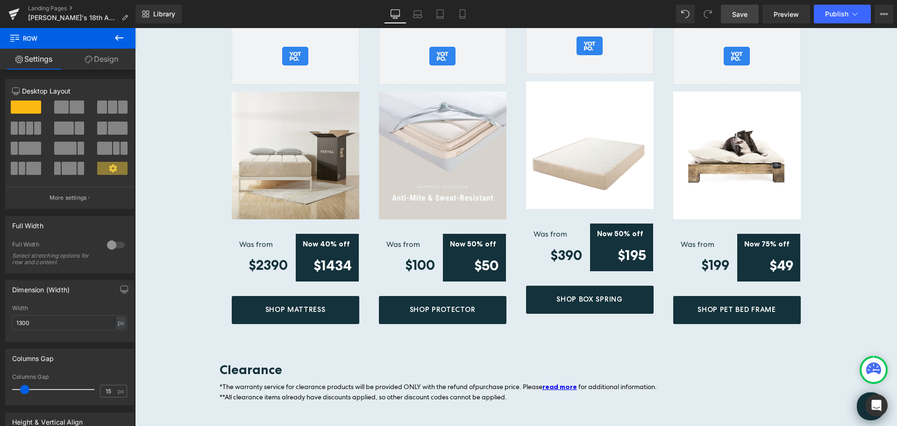
scroll to position [3636, 0]
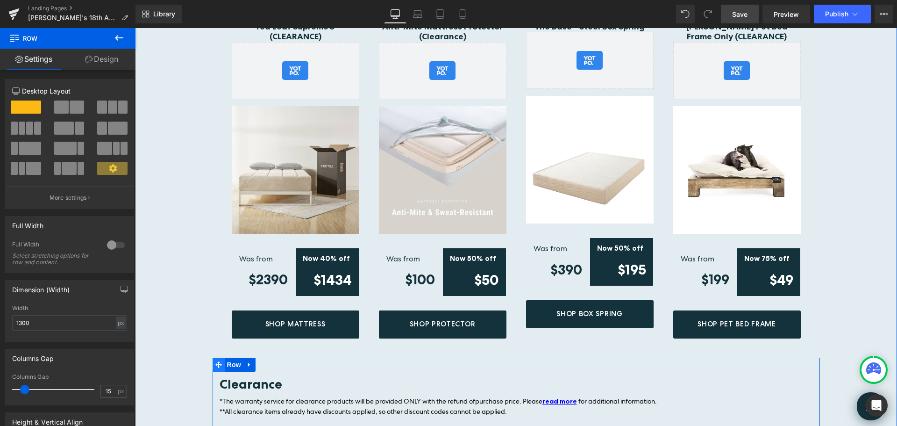
click at [214, 357] on span at bounding box center [219, 364] width 12 height 14
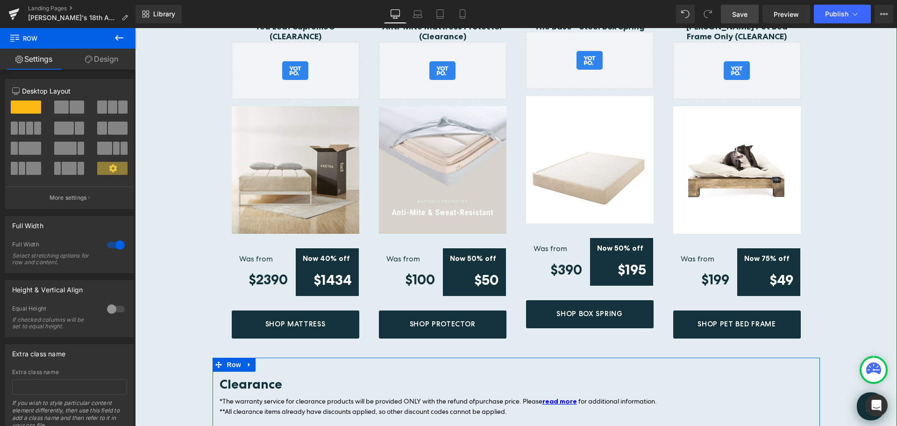
click at [319, 357] on div "Clearance Heading *The warranty service for clearance products will be provided…" at bounding box center [516, 405] width 607 height 97
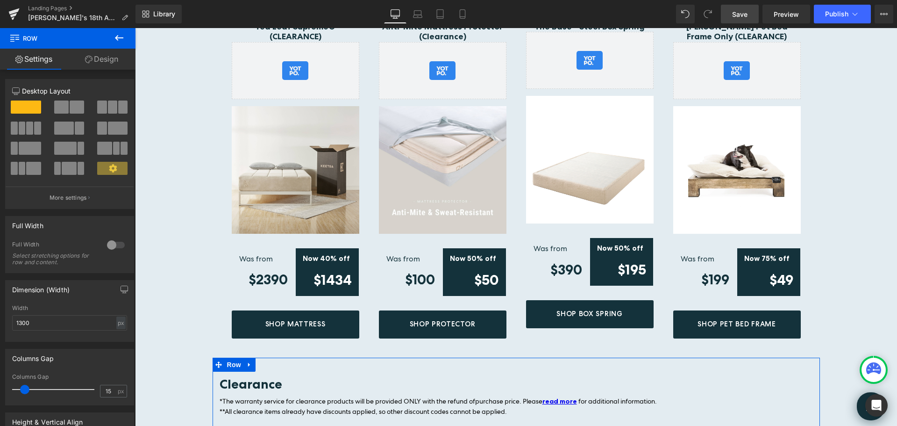
click at [96, 55] on link "Design" at bounding box center [102, 59] width 68 height 21
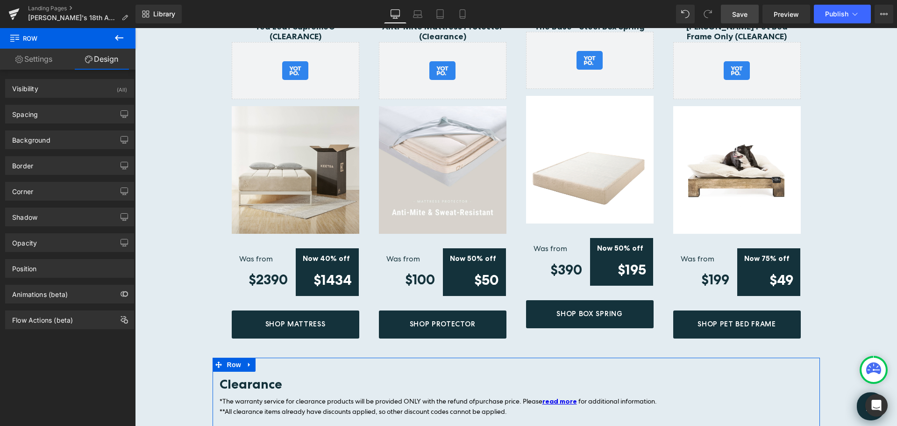
click at [30, 57] on link "Settings" at bounding box center [34, 59] width 68 height 21
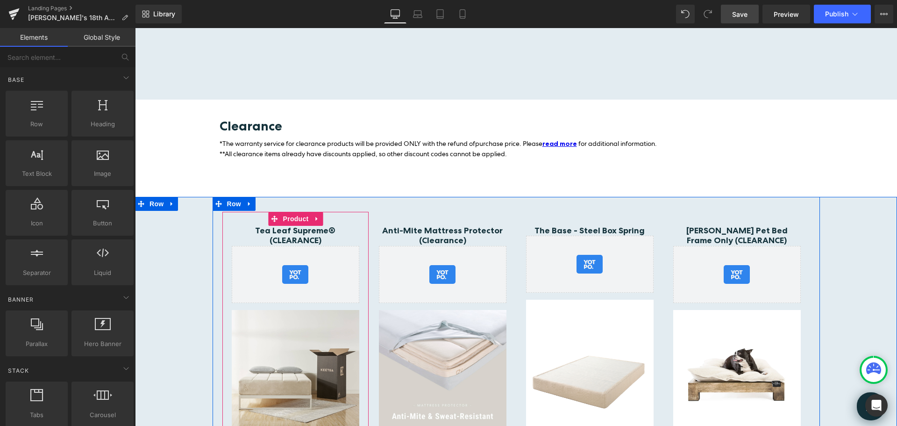
scroll to position [3403, 0]
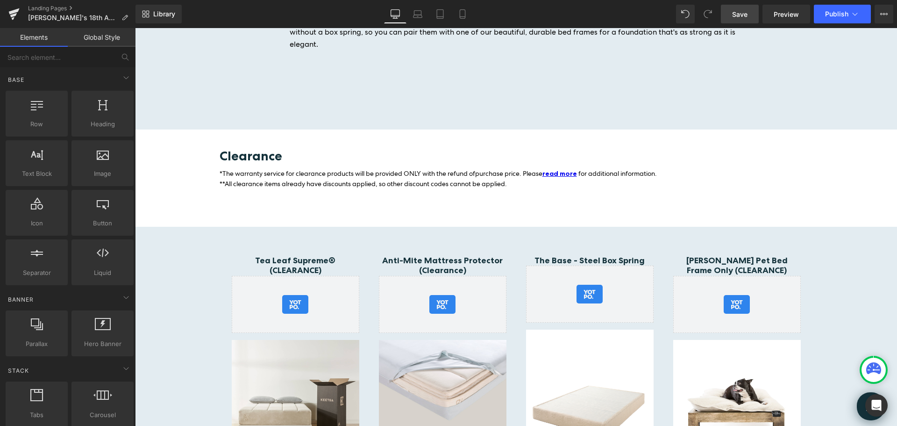
drag, startPoint x: 166, startPoint y: 114, endPoint x: 215, endPoint y: 129, distance: 50.8
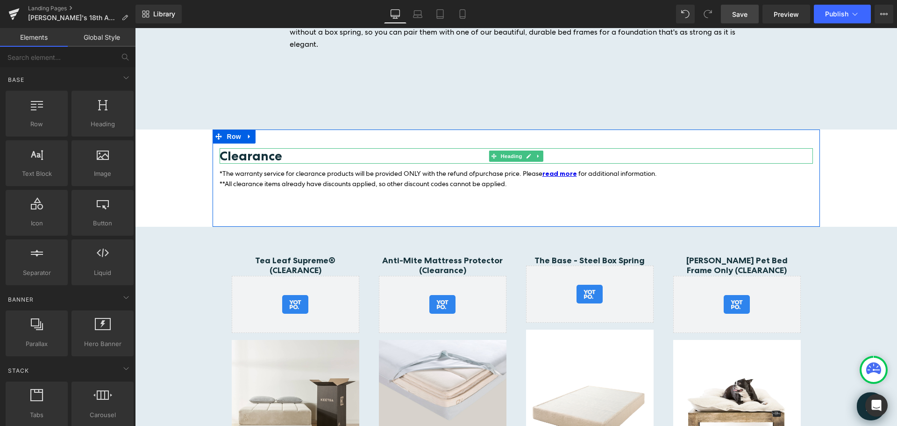
click at [292, 148] on h3 "Clearance" at bounding box center [516, 155] width 593 height 15
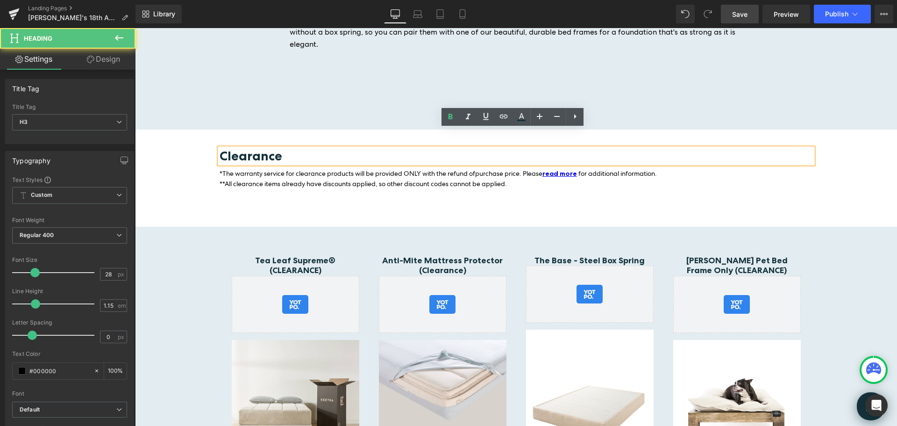
click at [214, 129] on div "Clearance Heading *The warranty service for clearance products will be provided…" at bounding box center [516, 177] width 607 height 97
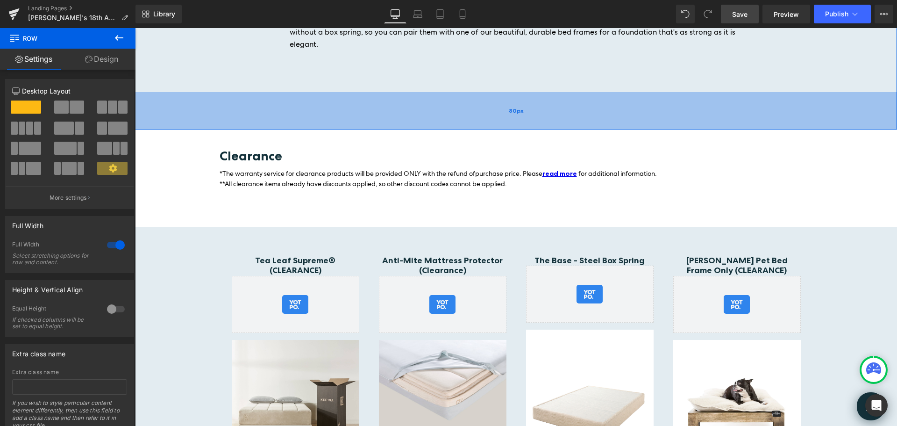
click at [167, 109] on div "80px" at bounding box center [516, 110] width 762 height 37
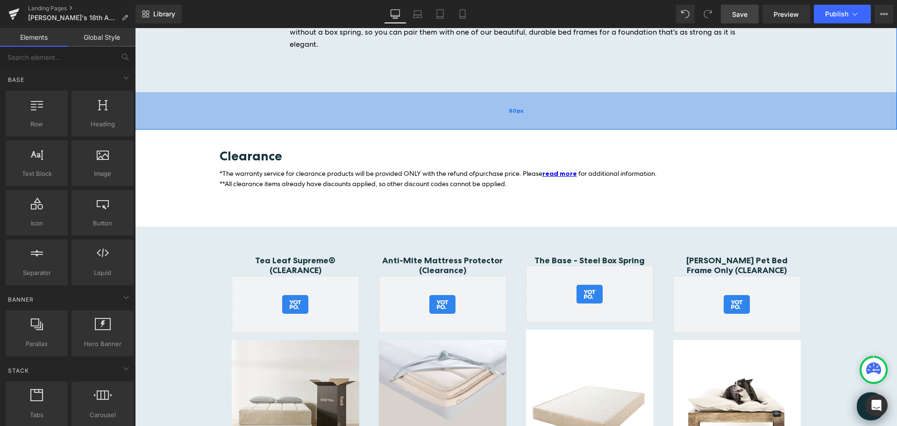
click at [169, 107] on div "80px" at bounding box center [516, 110] width 762 height 37
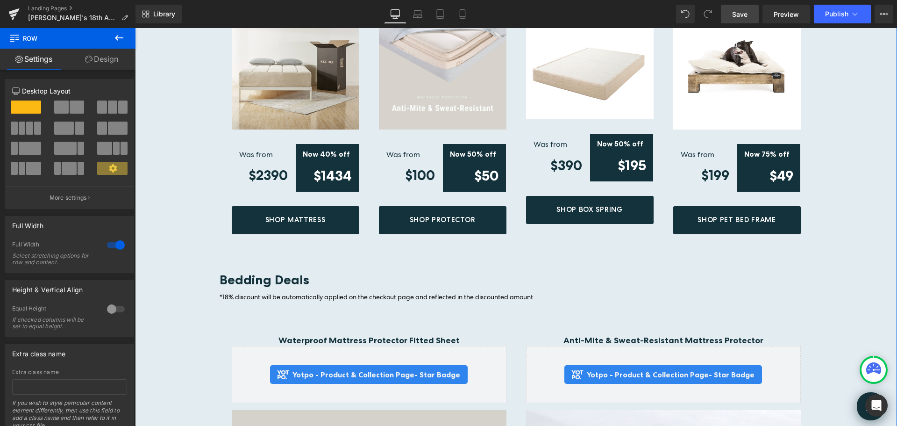
scroll to position [3730, 0]
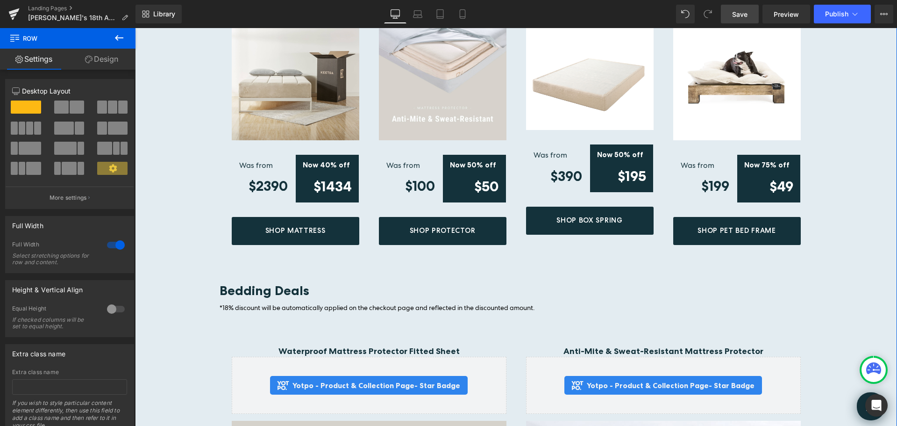
click at [135, 28] on div "40px" at bounding box center [135, 28] width 0 height 0
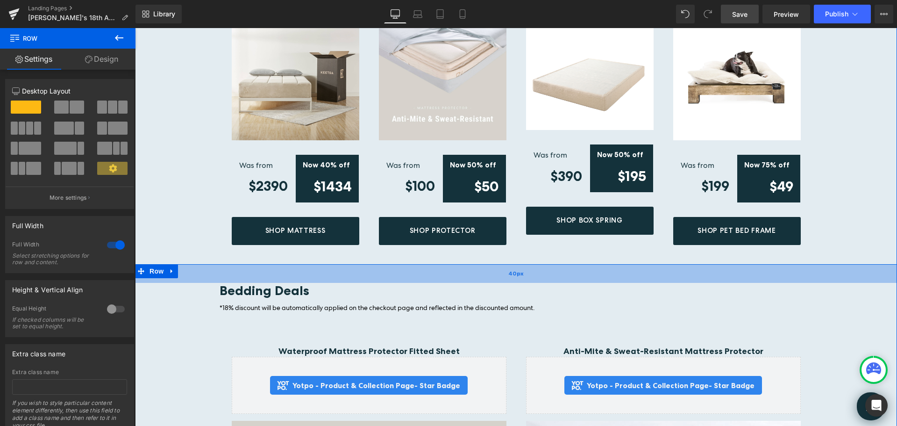
drag, startPoint x: 157, startPoint y: 134, endPoint x: 191, endPoint y: 251, distance: 122.1
click at [497, 264] on div "40px" at bounding box center [516, 273] width 762 height 19
click at [529, 264] on div "40px" at bounding box center [516, 273] width 762 height 19
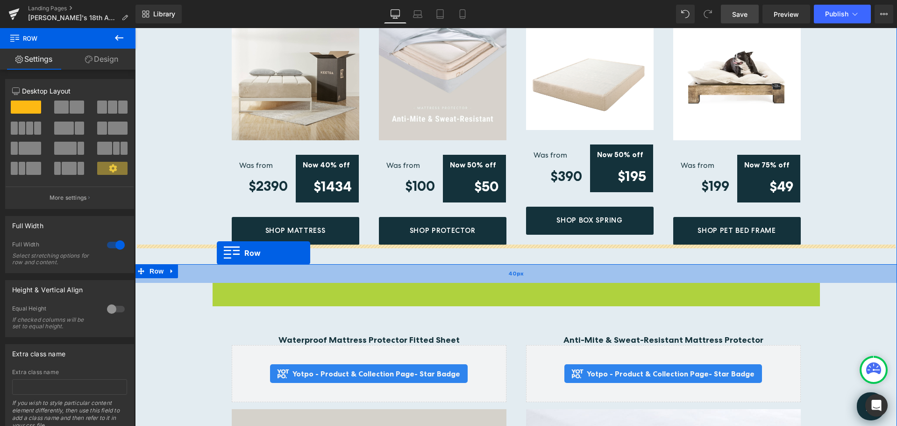
drag, startPoint x: 213, startPoint y: 267, endPoint x: 217, endPoint y: 253, distance: 14.5
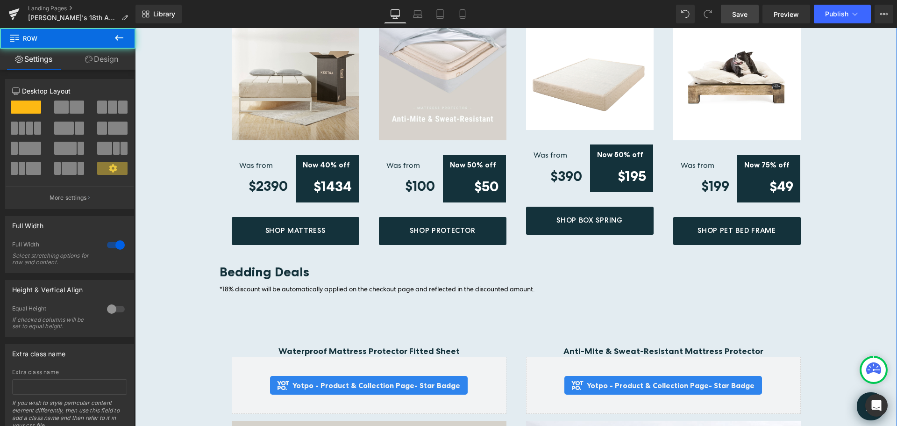
click at [114, 168] on span at bounding box center [112, 168] width 30 height 13
click at [112, 168] on icon at bounding box center [113, 168] width 8 height 8
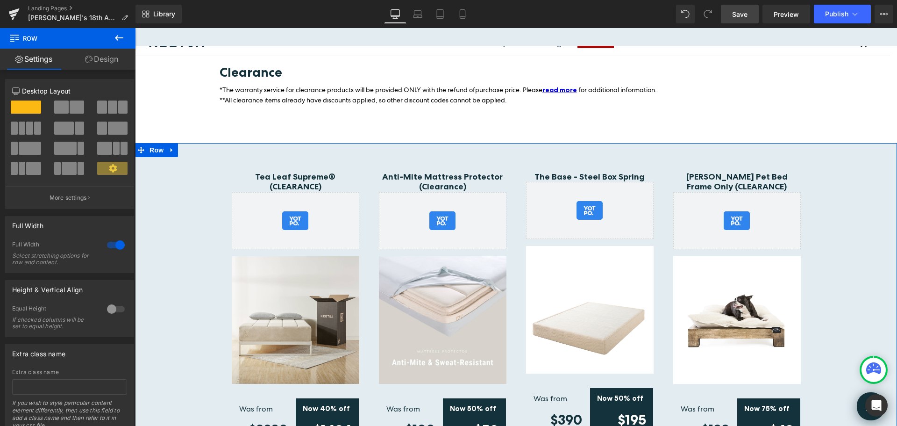
scroll to position [3403, 0]
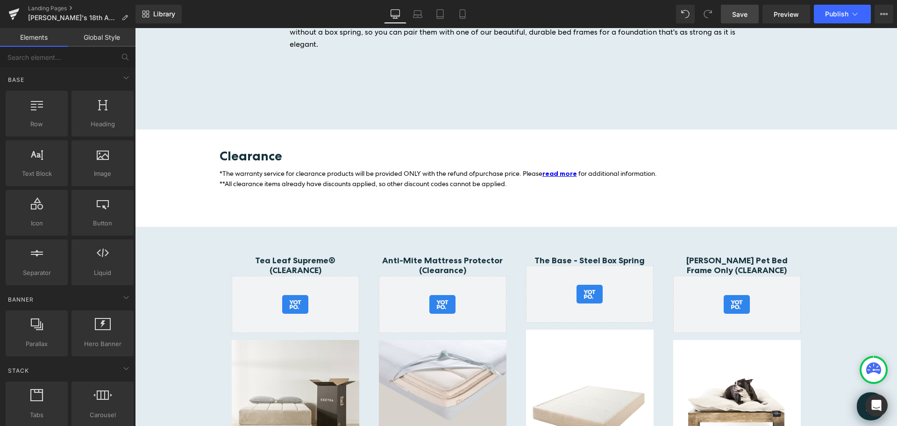
click at [218, 129] on div "Clearance Heading *The warranty service for clearance products will be provided…" at bounding box center [516, 177] width 607 height 97
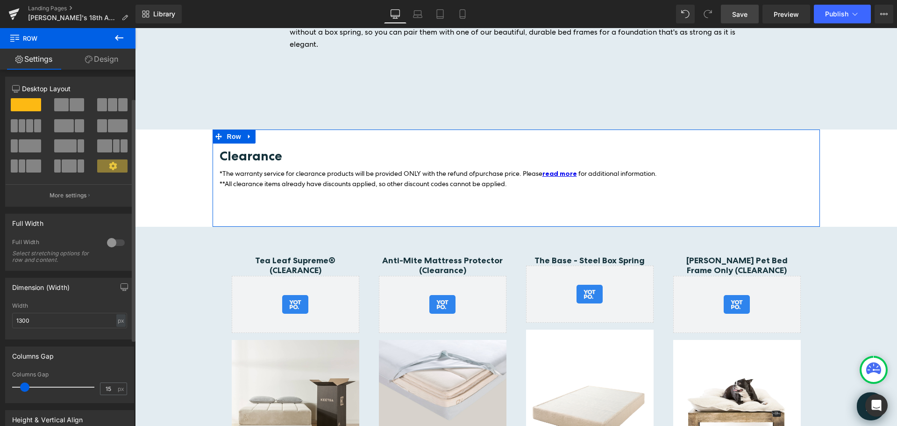
scroll to position [0, 0]
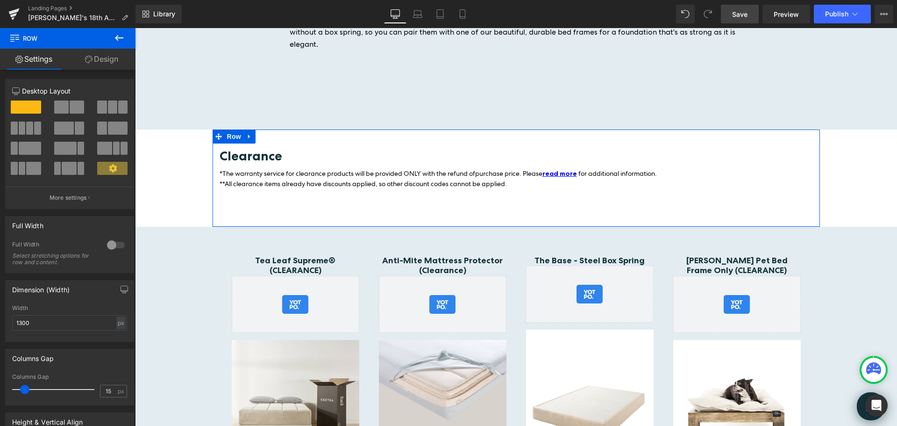
click at [103, 59] on link "Design" at bounding box center [102, 59] width 68 height 21
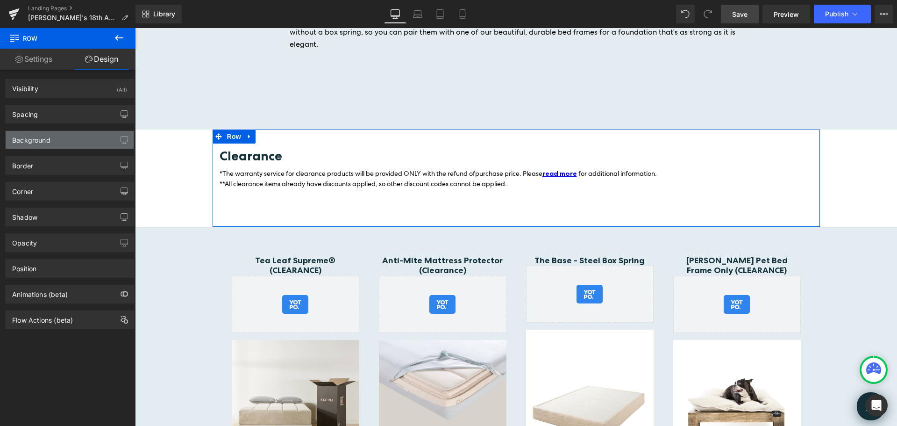
click at [56, 140] on div "Background" at bounding box center [70, 140] width 128 height 18
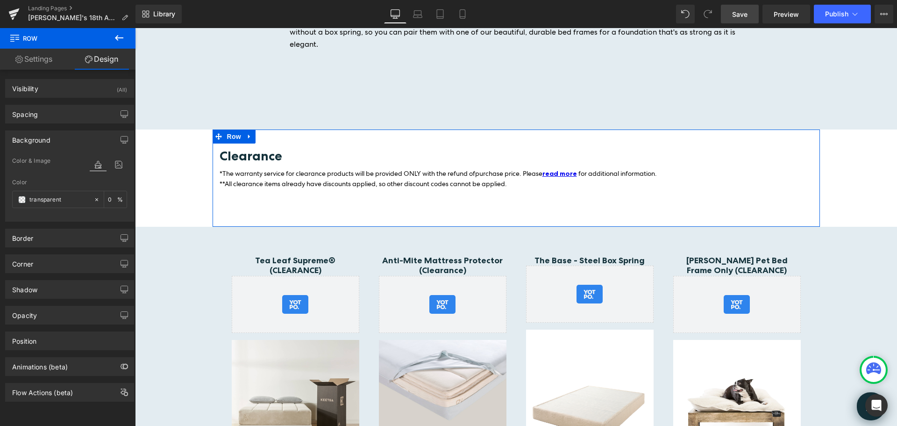
click at [36, 56] on link "Settings" at bounding box center [34, 59] width 68 height 21
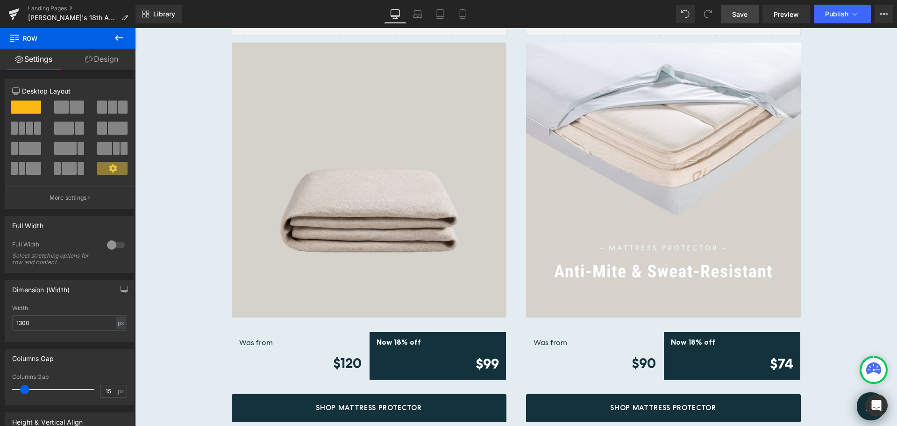
scroll to position [3890, 0]
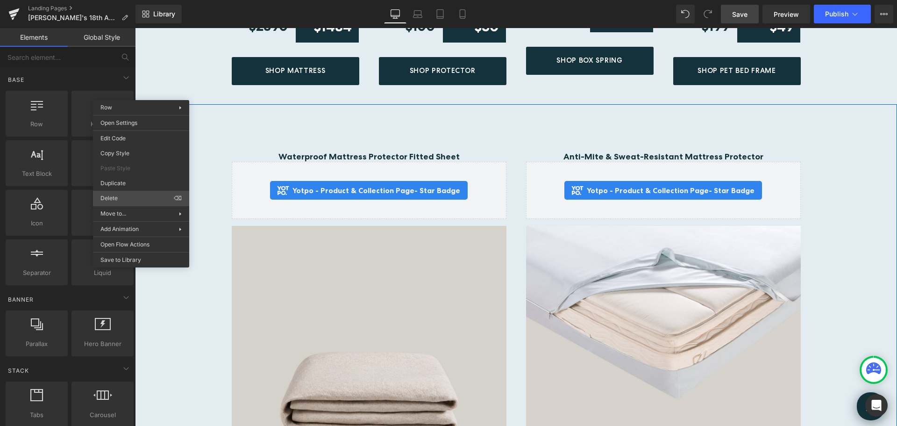
click at [132, 192] on div "Row You are previewing how the will restyle your page. You can not edit Element…" at bounding box center [448, 221] width 897 height 442
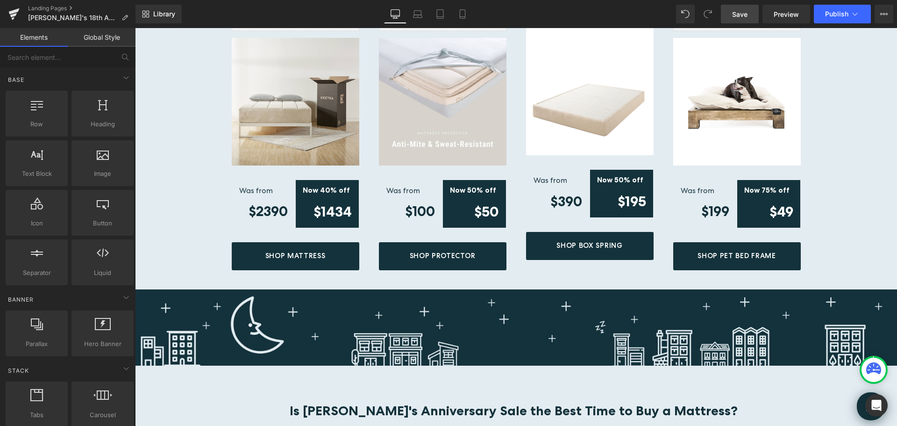
scroll to position [3724, 0]
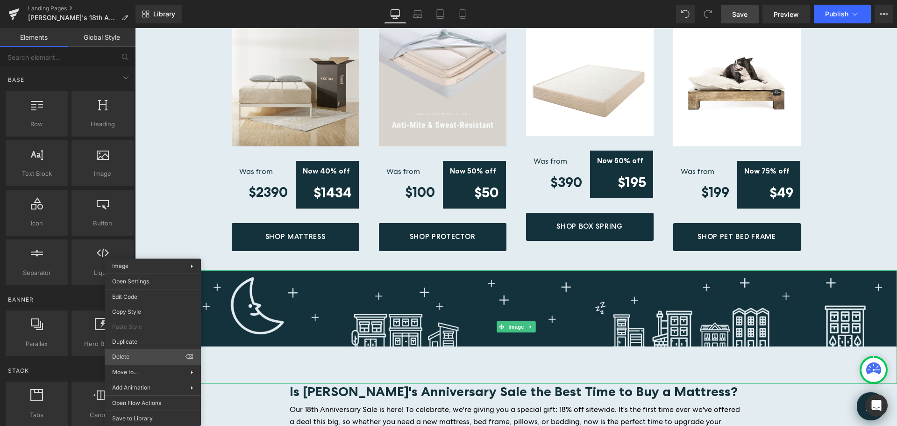
click at [119, 356] on div "Row You are previewing how the will restyle your page. You can not edit Element…" at bounding box center [448, 221] width 897 height 442
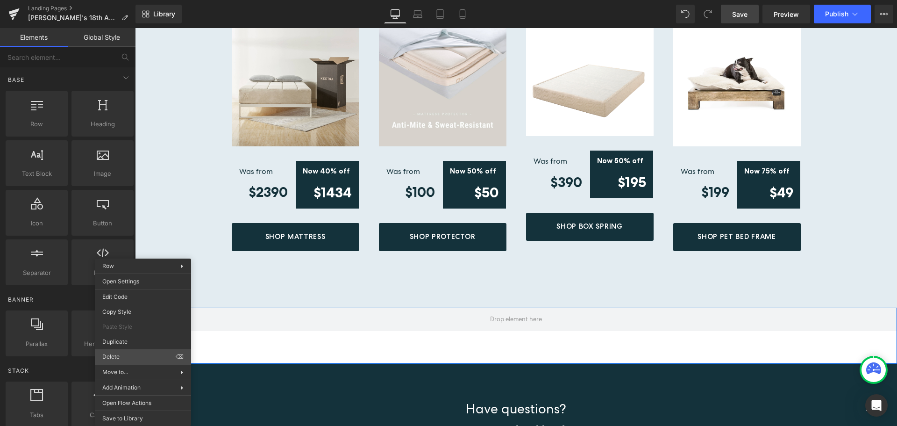
click at [126, 352] on div "Row You are previewing how the will restyle your page. You can not edit Element…" at bounding box center [448, 221] width 897 height 442
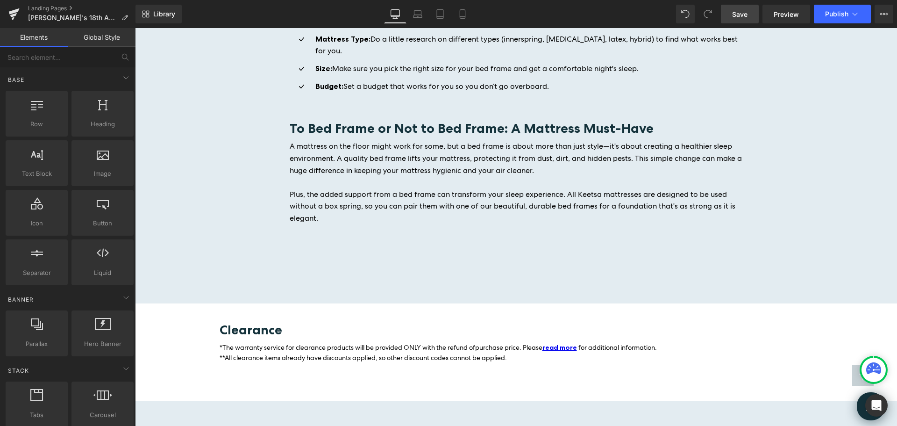
scroll to position [3126, 0]
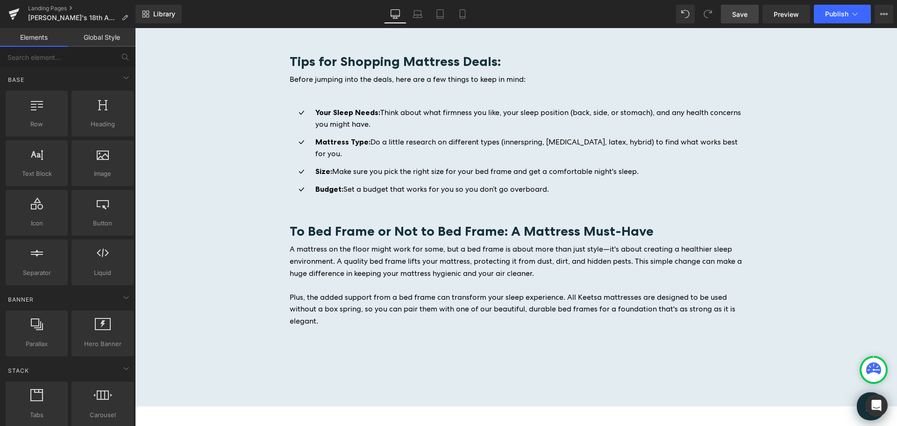
click at [743, 13] on span "Save" at bounding box center [739, 14] width 15 height 10
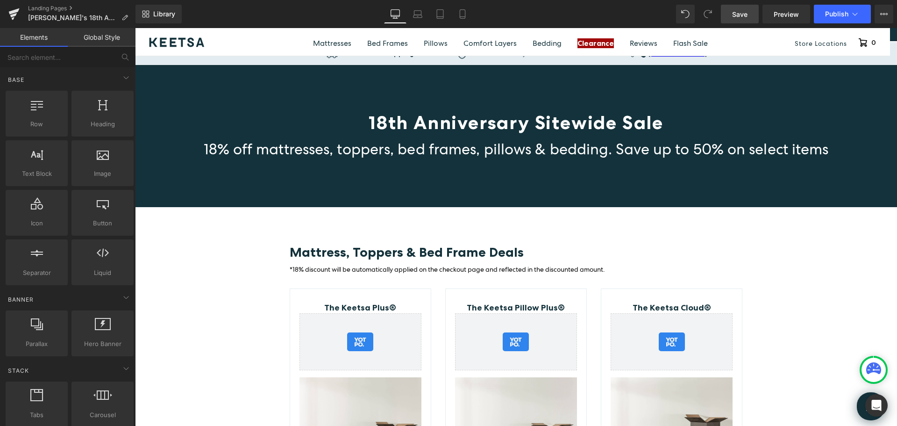
scroll to position [0, 0]
